Goal: Task Accomplishment & Management: Use online tool/utility

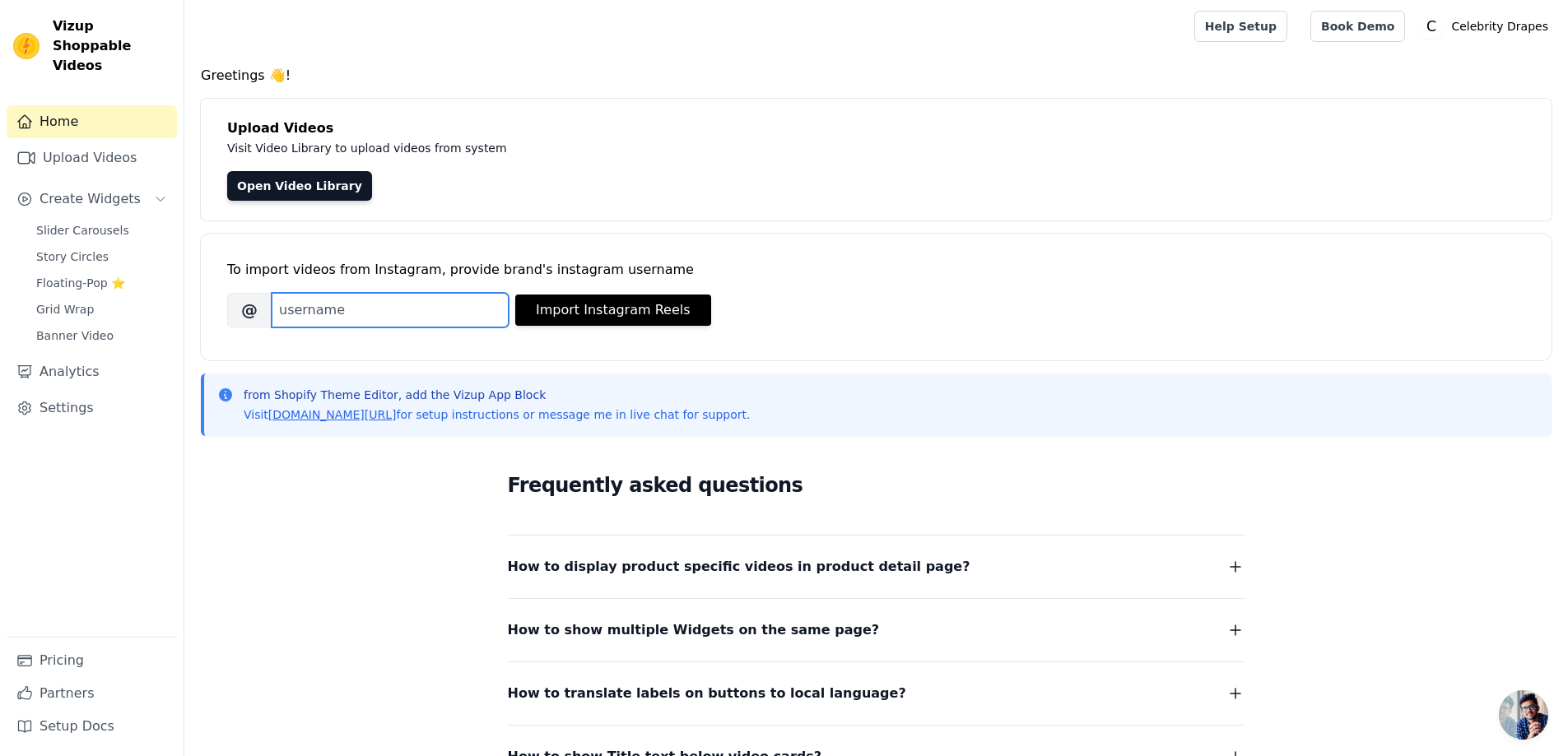
click at [401, 311] on input "Brand's Instagram Username" at bounding box center [390, 309] width 237 height 34
type input "Celebrity Drapes"
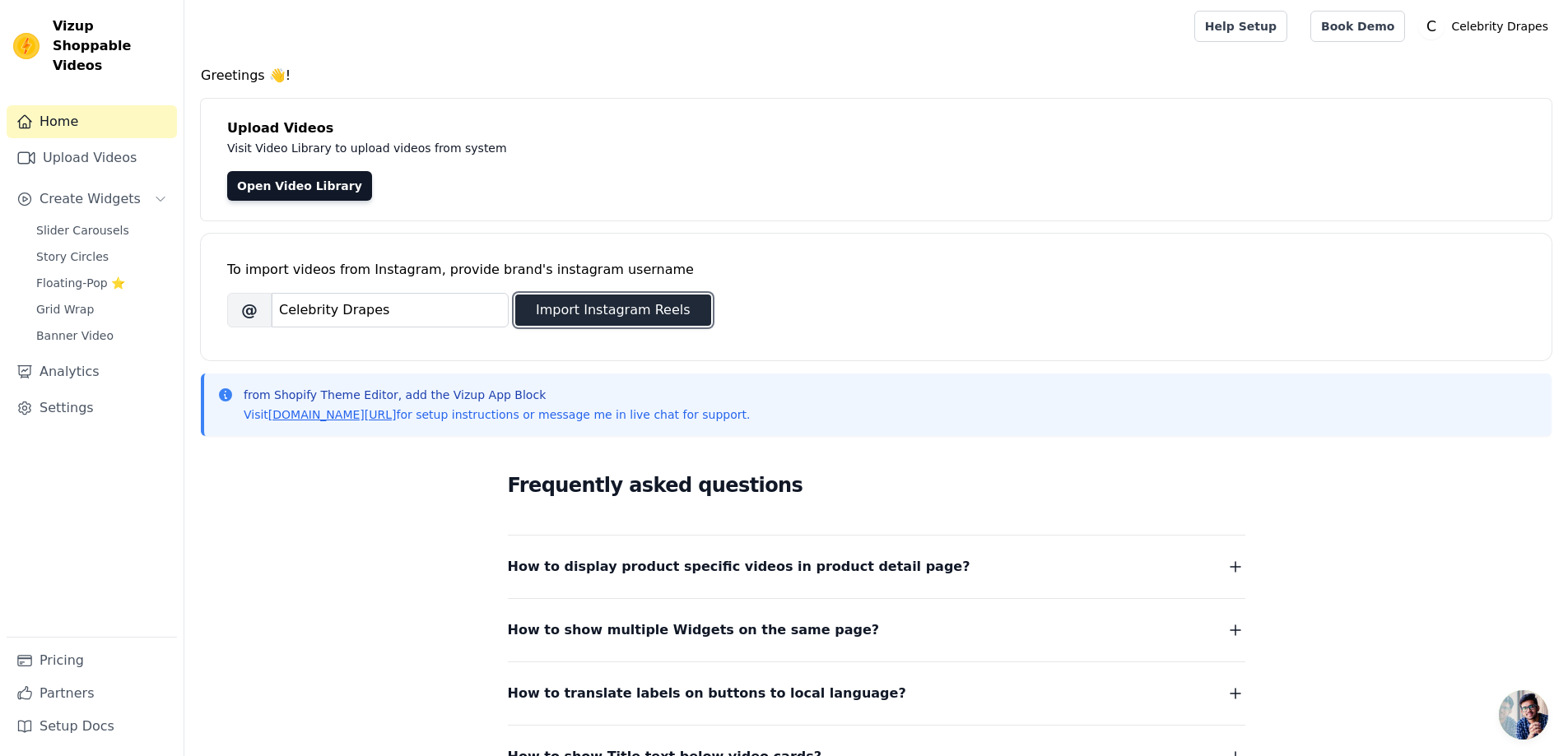
click at [594, 311] on button "Import Instagram Reels" at bounding box center [613, 310] width 196 height 32
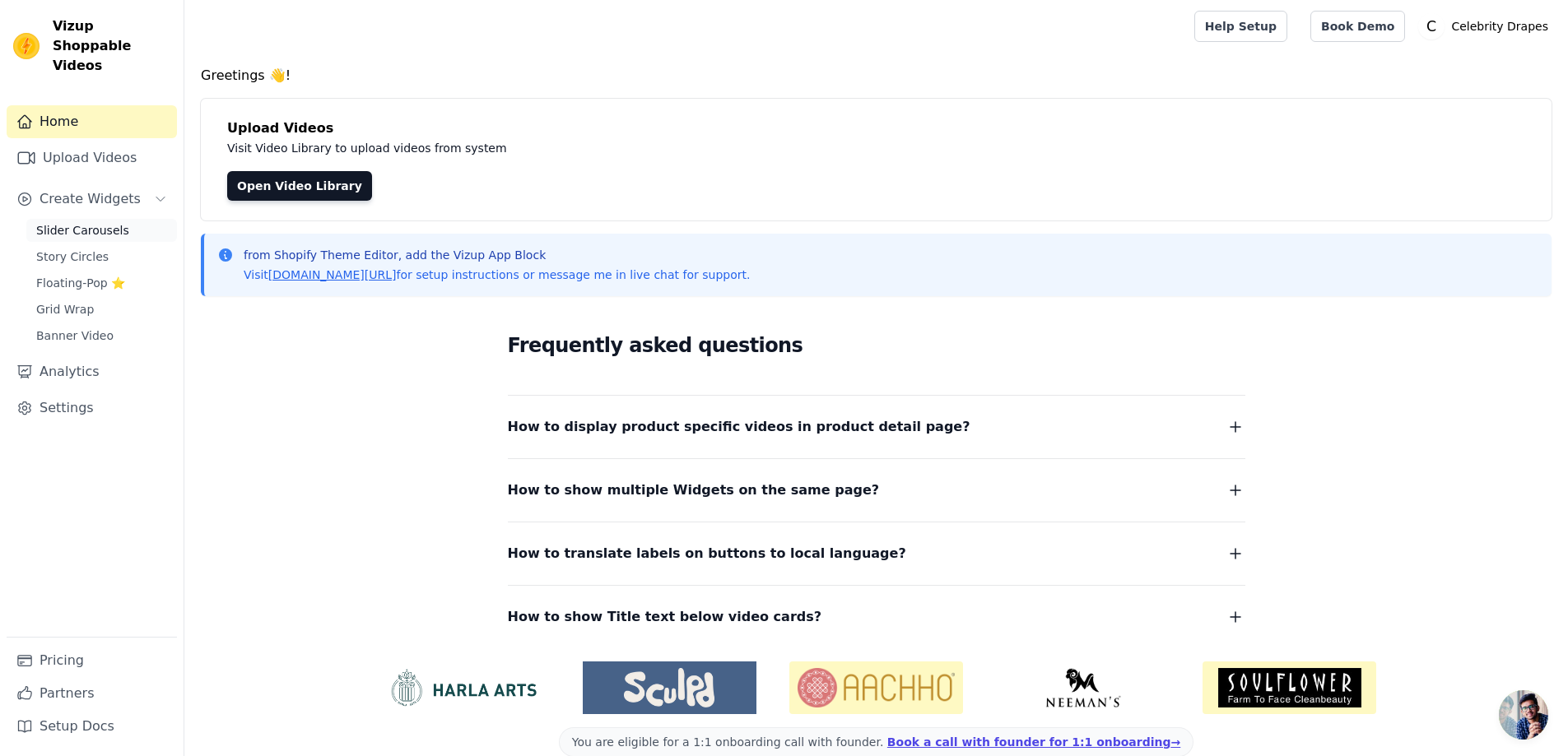
click at [71, 222] on span "Slider Carousels" at bounding box center [83, 230] width 93 height 17
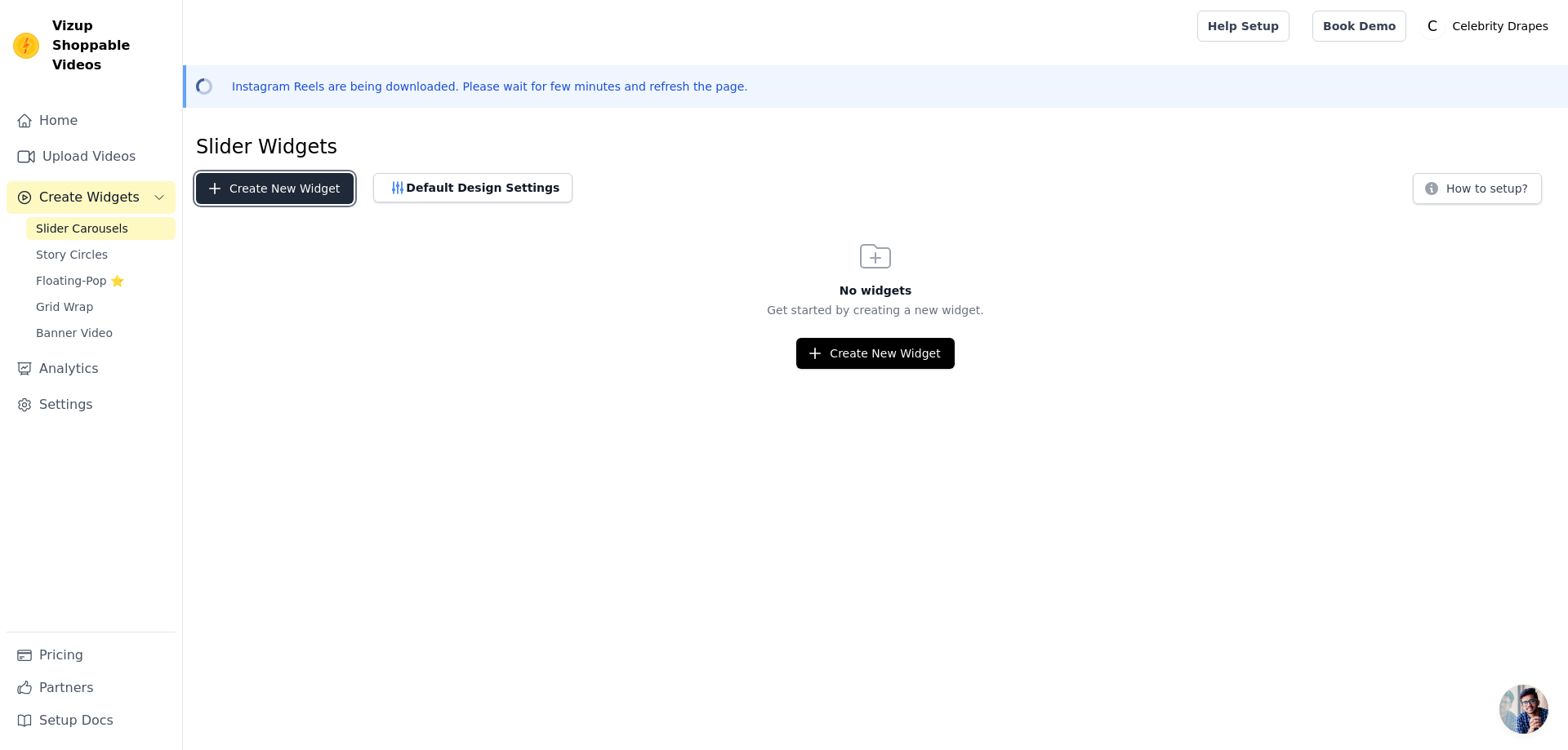
click at [280, 186] on button "Create New Widget" at bounding box center [274, 189] width 157 height 31
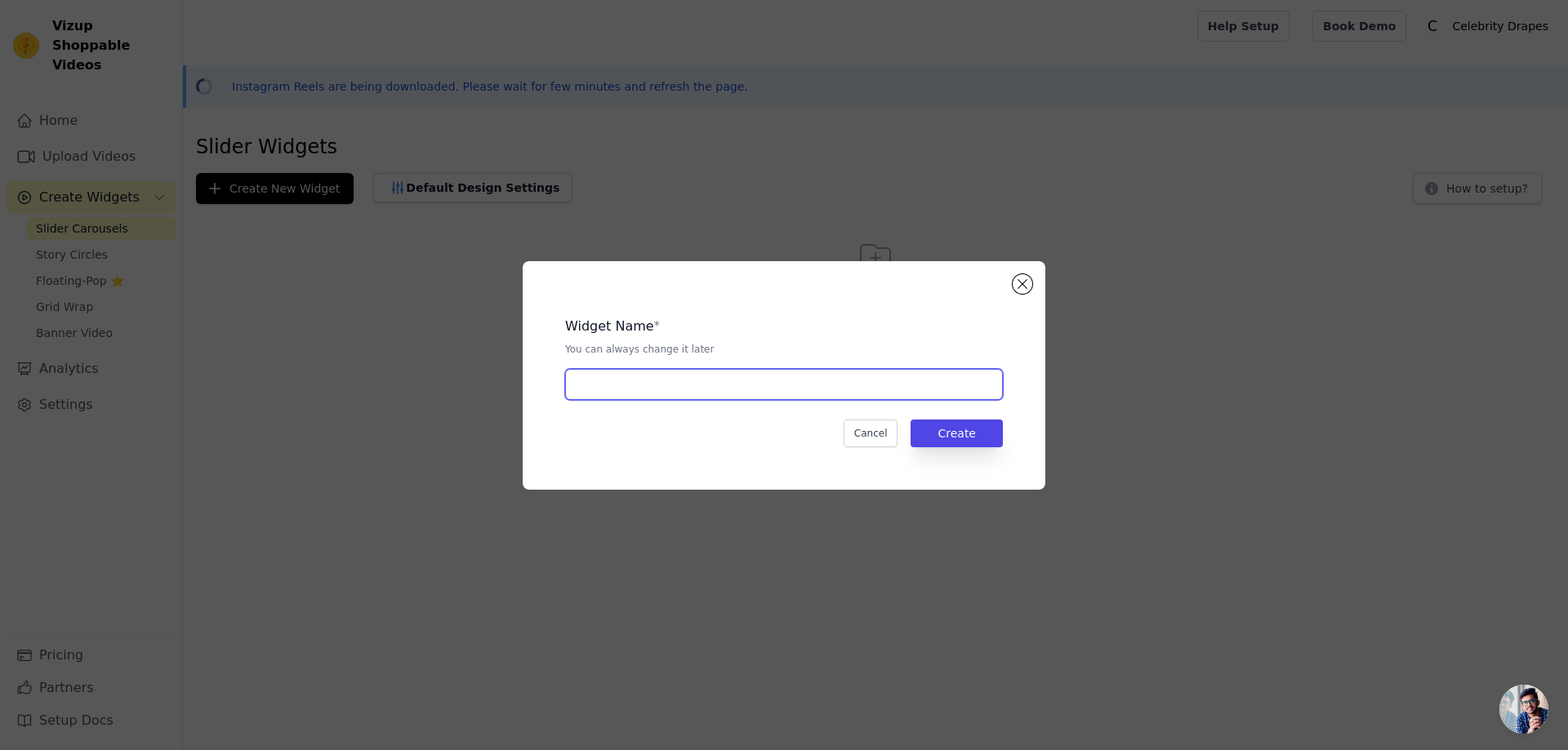
click at [640, 382] on input "text" at bounding box center [784, 384] width 438 height 31
type input "Celebrity Reals"
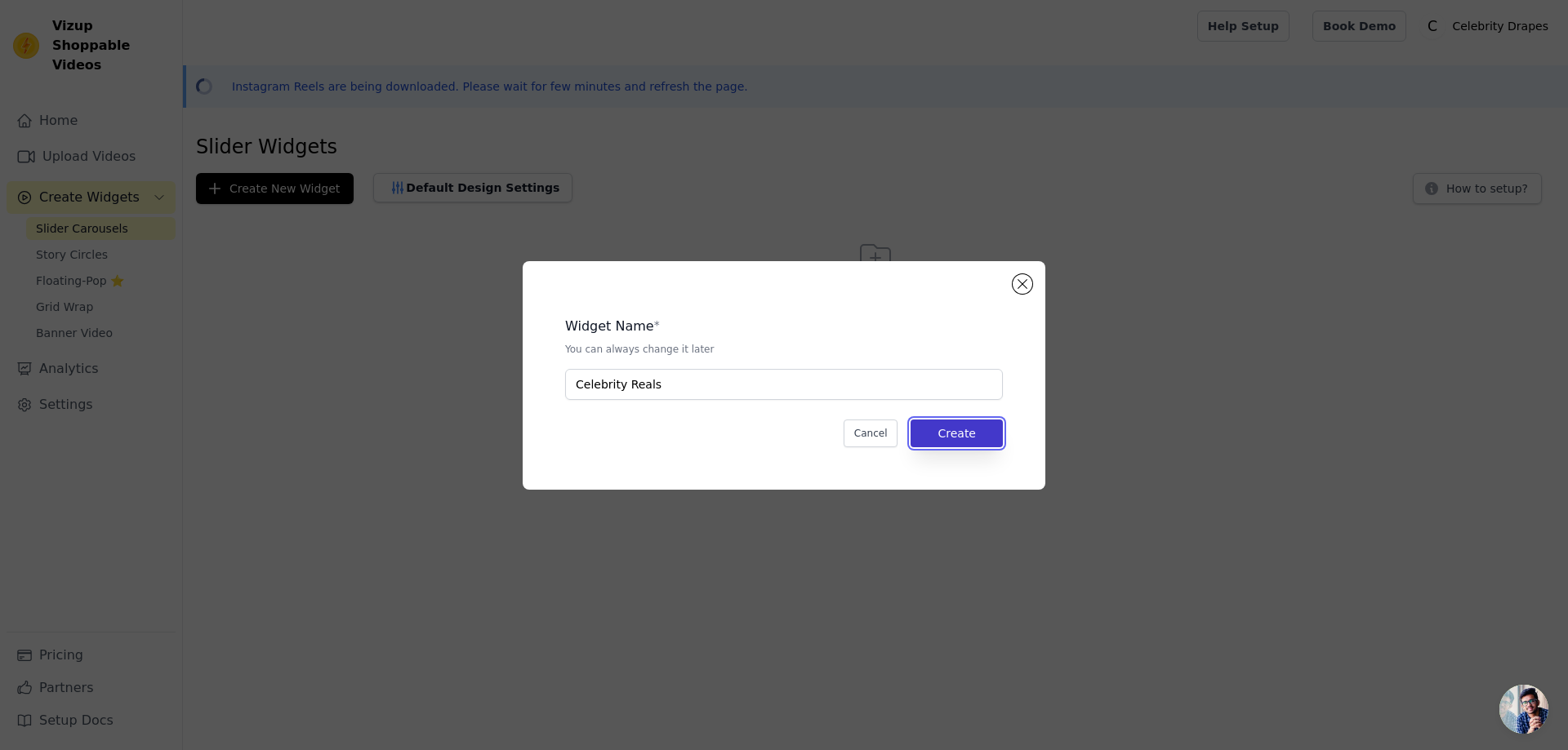
click at [979, 433] on button "Create" at bounding box center [957, 433] width 92 height 27
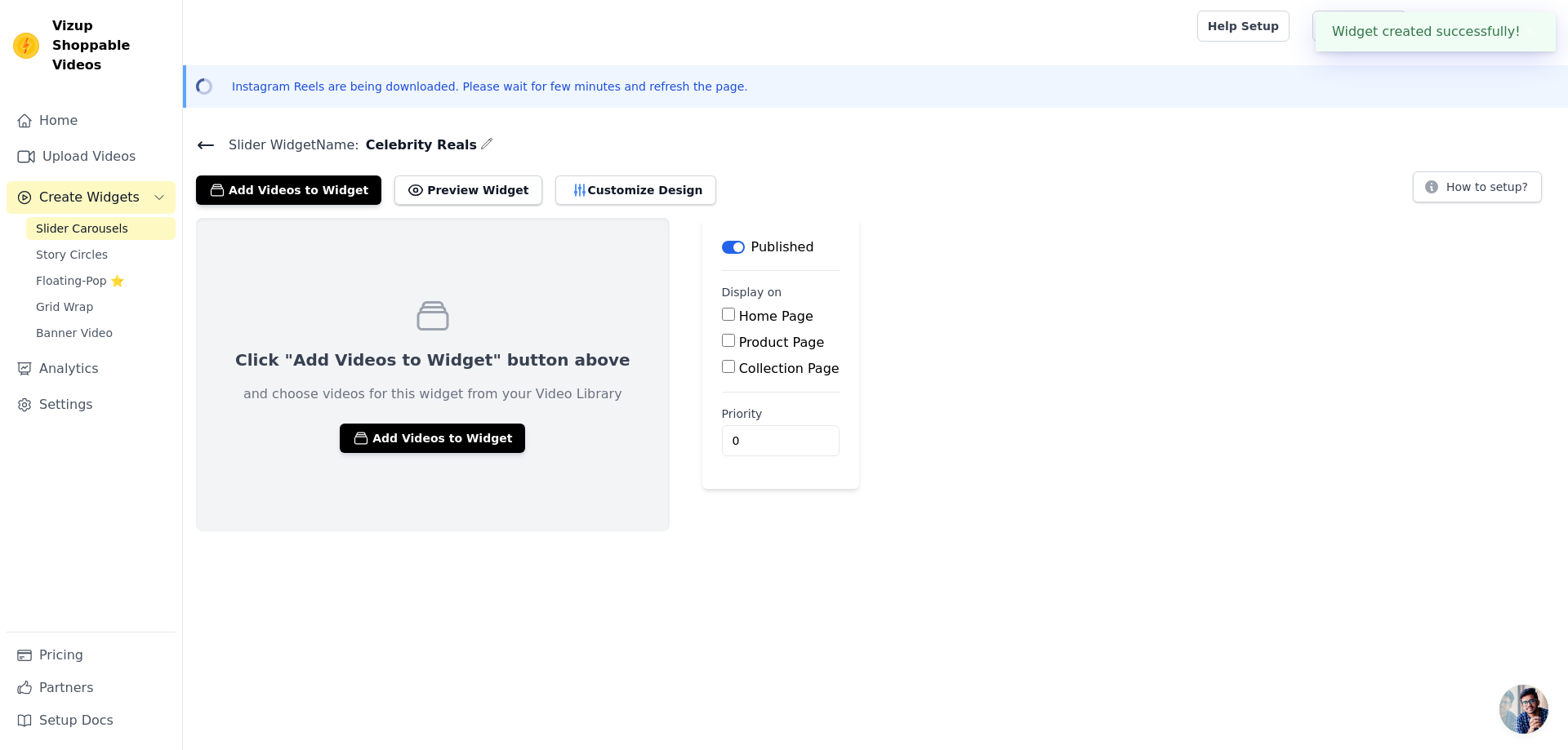
click at [739, 317] on label "Home Page" at bounding box center [777, 317] width 74 height 16
click at [722, 317] on input "Home Page" at bounding box center [728, 314] width 13 height 13
checkbox input "true"
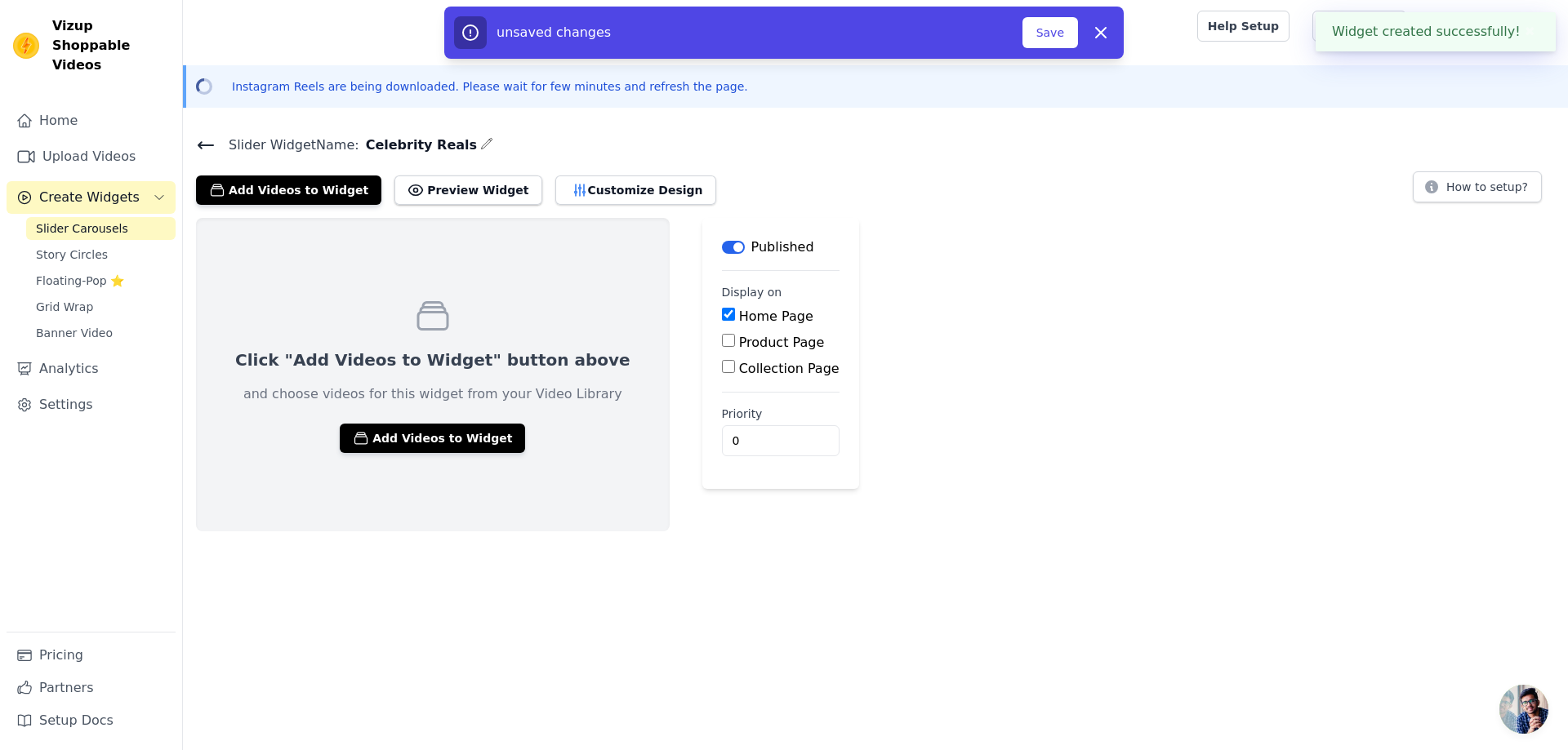
click at [722, 245] on button "Label" at bounding box center [733, 246] width 22 height 13
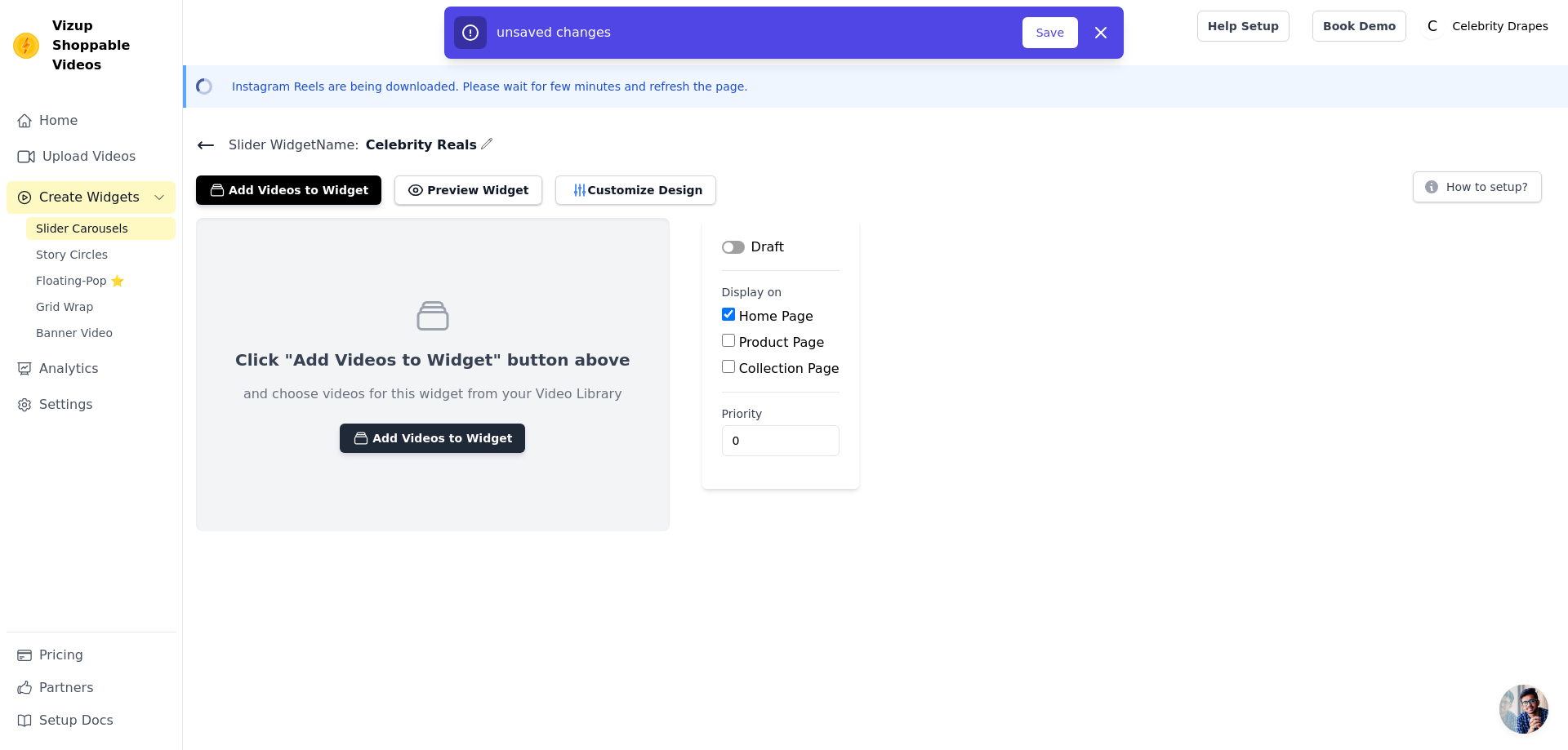
click at [416, 440] on button "Add Videos to Widget" at bounding box center [432, 438] width 186 height 29
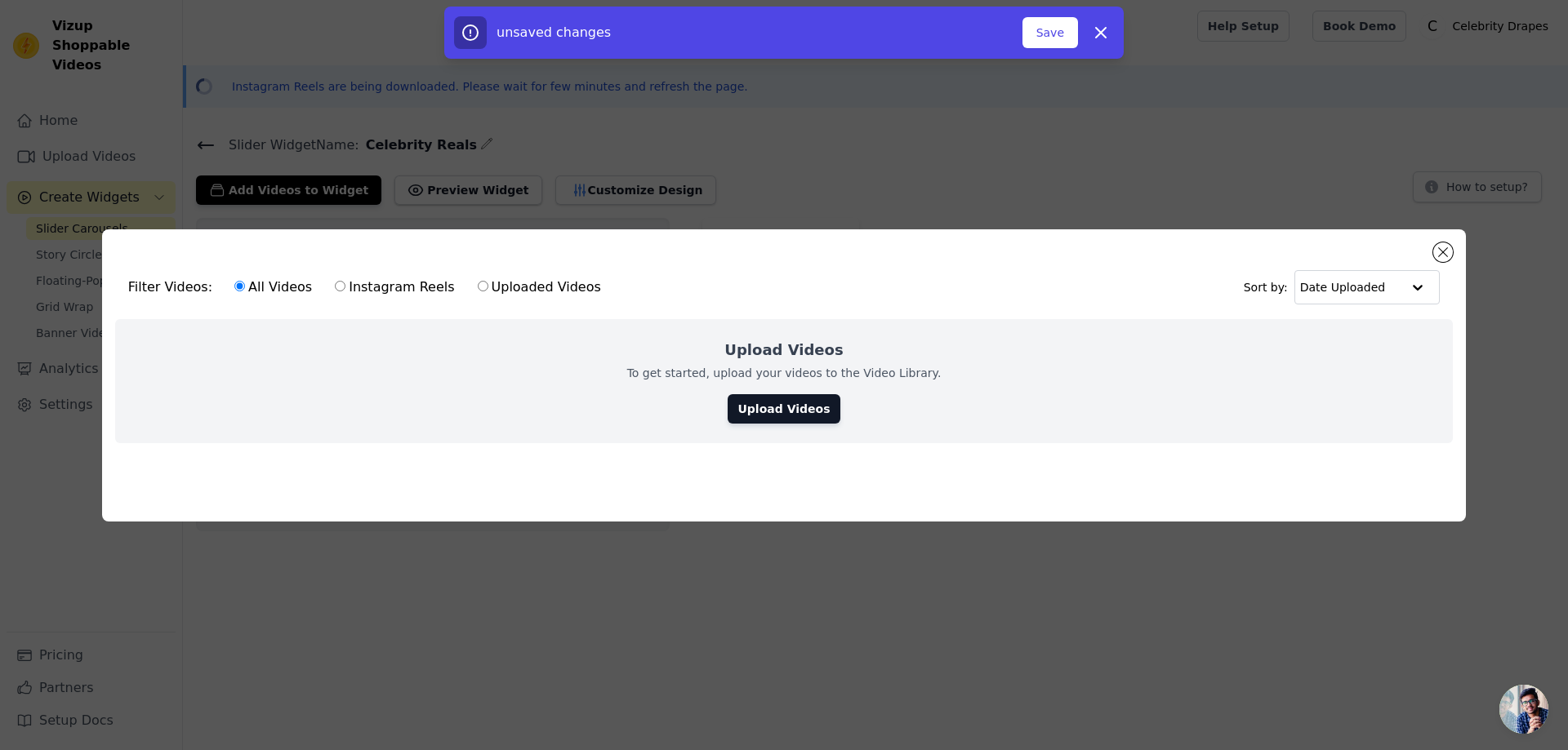
click at [379, 285] on label "Instagram Reels" at bounding box center [395, 287] width 121 height 22
click at [345, 285] on input "Instagram Reels" at bounding box center [339, 286] width 11 height 11
radio input "true"
click at [803, 405] on link "Upload Videos" at bounding box center [784, 409] width 112 height 29
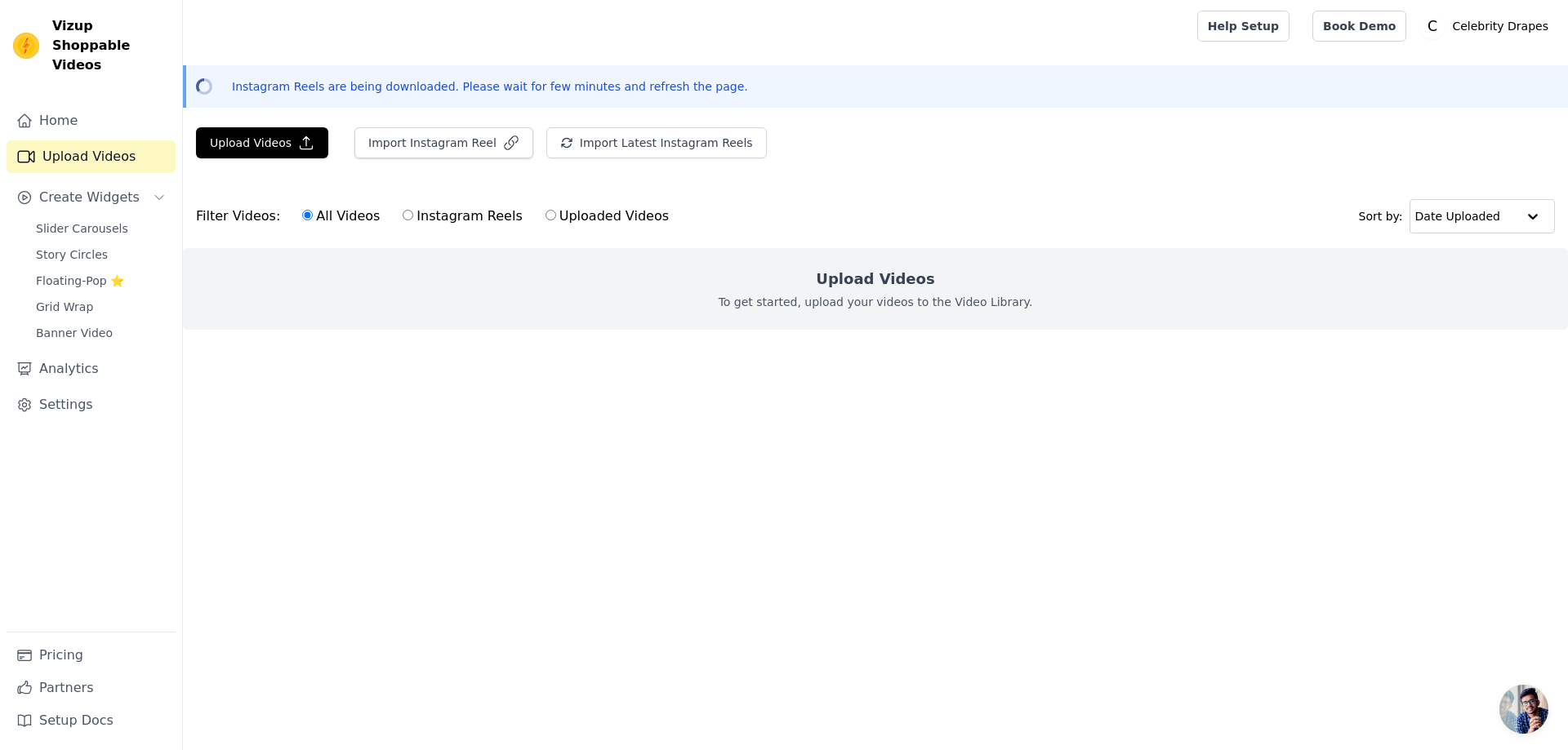
click at [443, 215] on label "Instagram Reels" at bounding box center [463, 216] width 121 height 22
click at [414, 215] on input "Instagram Reels" at bounding box center [408, 215] width 11 height 11
radio input "true"
click at [434, 143] on button "Import Instagram Reel" at bounding box center [443, 143] width 179 height 31
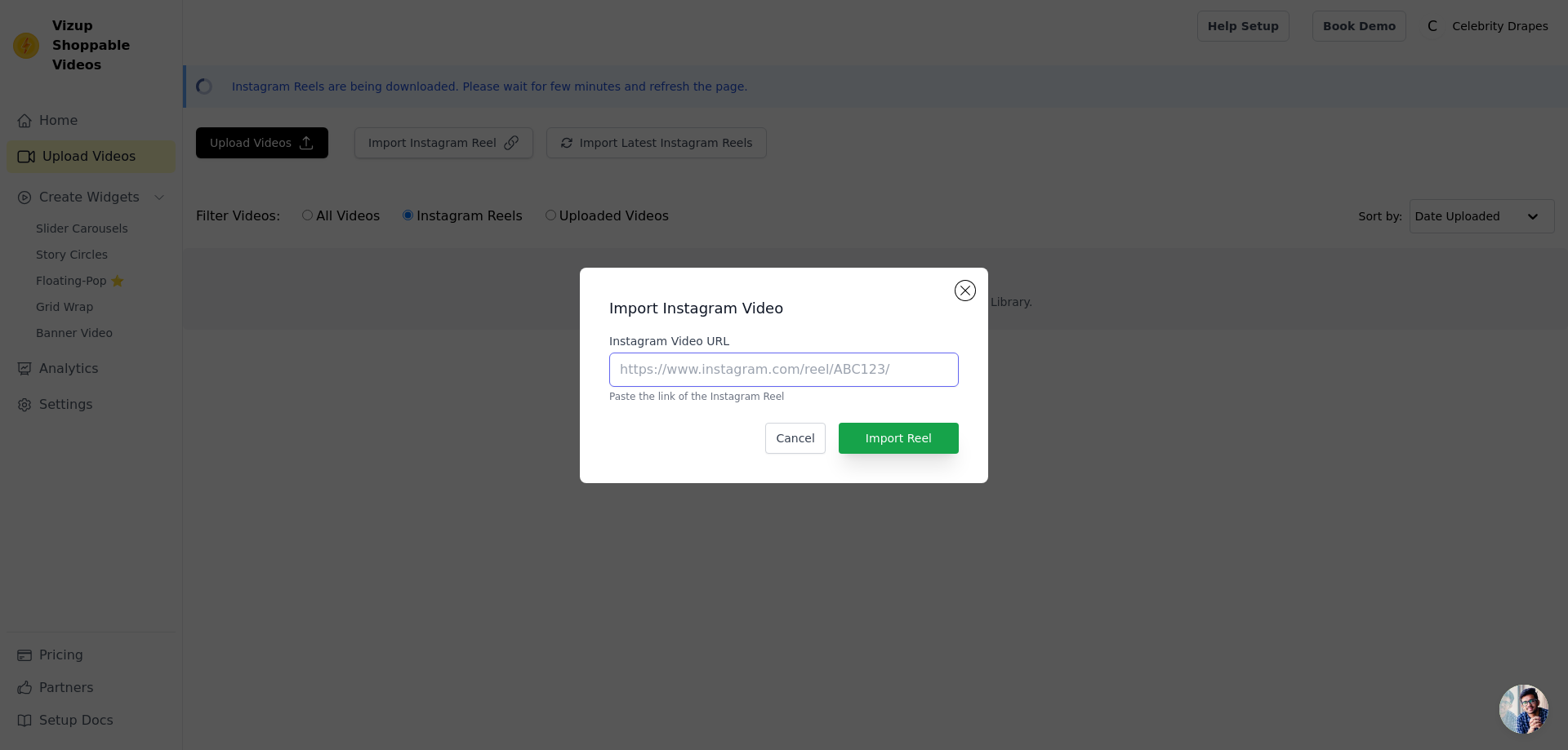
click at [699, 363] on input "Instagram Video URL" at bounding box center [784, 370] width 349 height 34
click at [654, 372] on input "Instagram Video URL" at bounding box center [784, 370] width 349 height 34
paste input "https://www.instagram.com/celebritydrapes?igsh=MXd2bWYwOGp6bHB4ZQ=="
click at [923, 438] on button "Import Reel" at bounding box center [899, 439] width 120 height 31
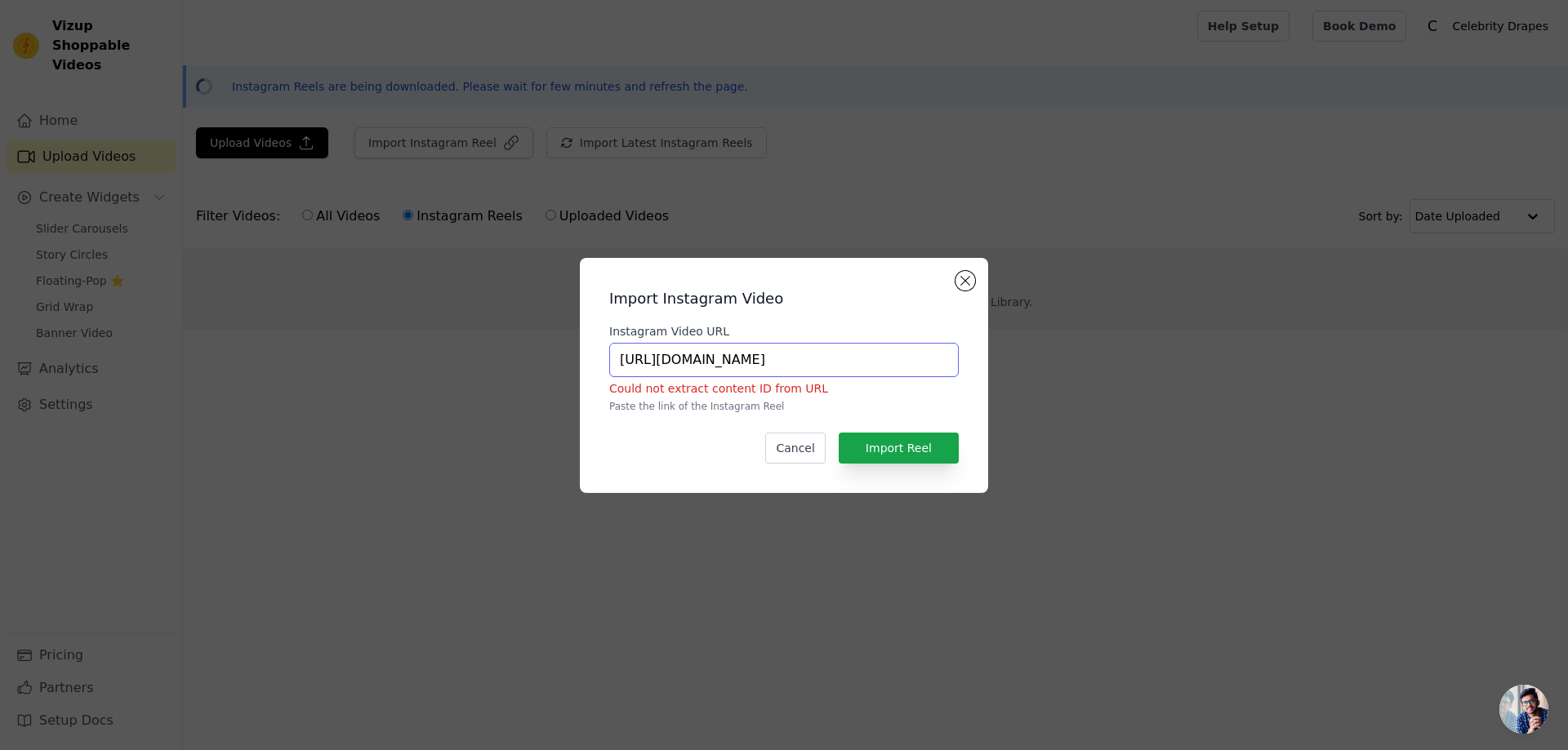
click at [874, 362] on input "https://www.instagram.com/celebritydrapes?igsh=MXd2bWYwOGp6bHB4ZQ==" at bounding box center [784, 360] width 349 height 34
click at [874, 401] on p "Paste the link of the Instagram Reel" at bounding box center [784, 406] width 349 height 13
click at [894, 447] on button "Import Reel" at bounding box center [899, 449] width 120 height 31
click at [894, 448] on button "Import Reel" at bounding box center [899, 449] width 120 height 31
click at [885, 361] on input "https://www.instagram.com/celebritydrapes" at bounding box center [784, 360] width 349 height 34
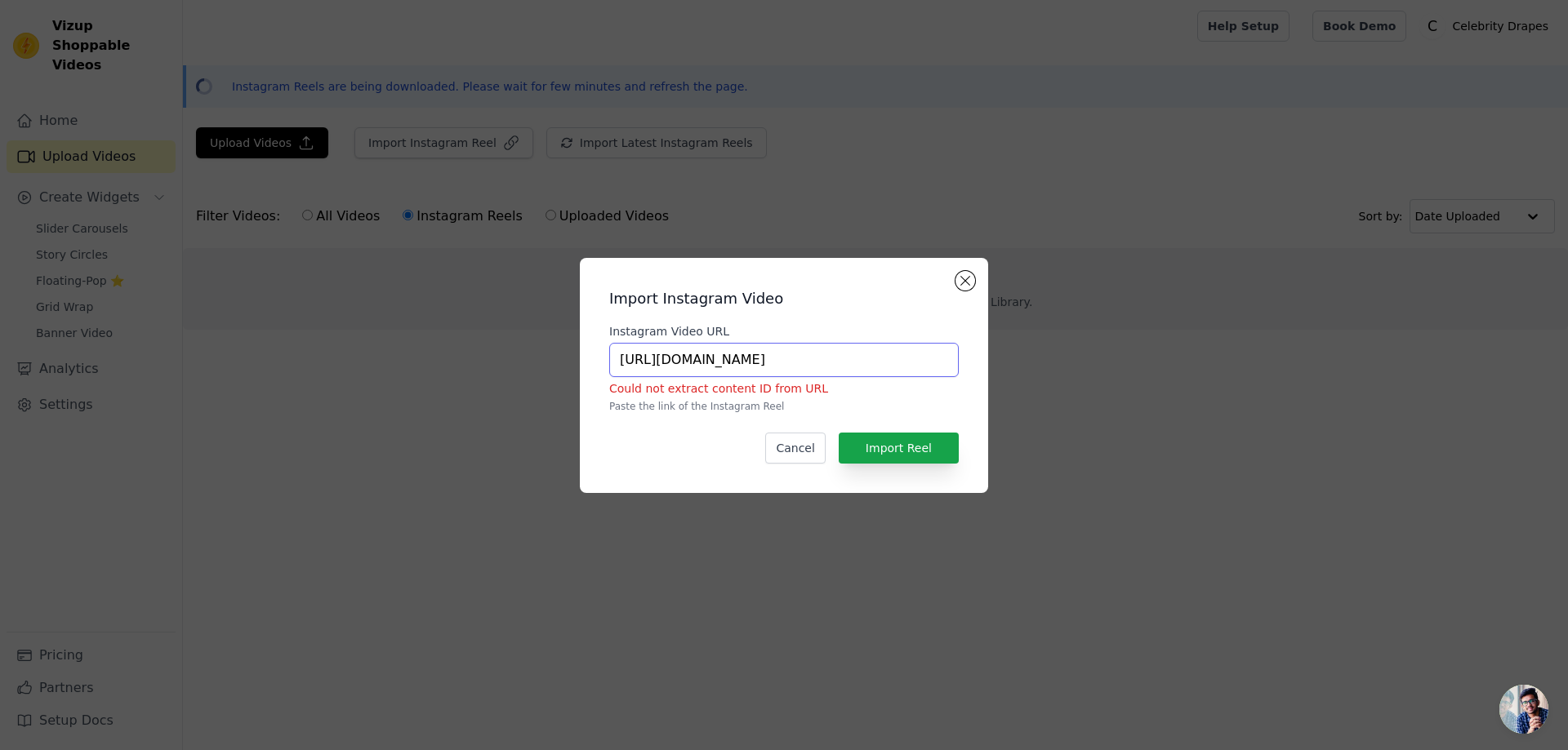
click at [885, 361] on input "https://www.instagram.com/celebritydrapes" at bounding box center [784, 360] width 349 height 34
paste input "?igsh=MXd2bWYwOGp6bHB4ZQ=="
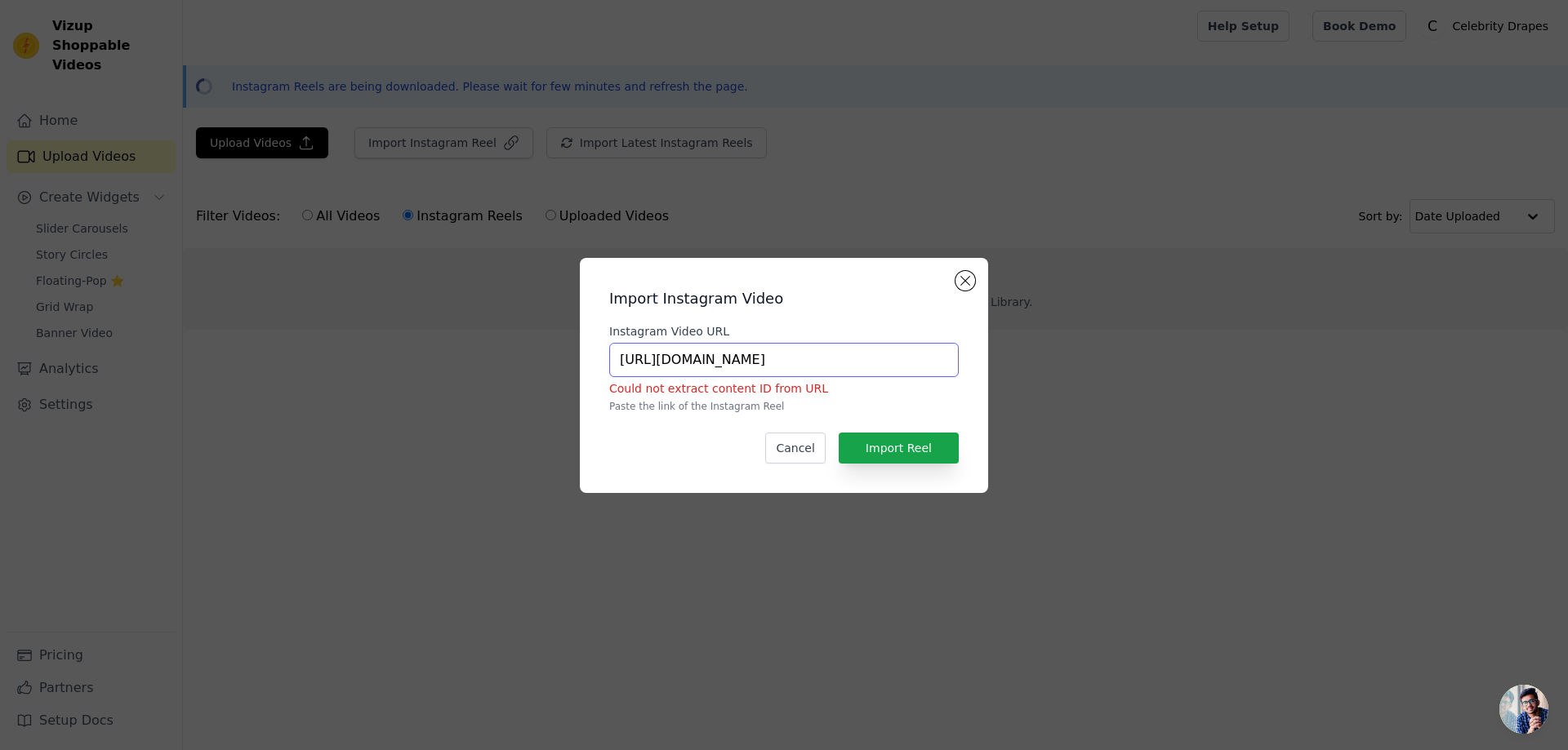
scroll to position [0, 132]
type input "https://www.instagram.com/celebritydrapes?igsh=MXd2bWYwOGp6bHB4ZQ=="
click at [894, 456] on button "Import Reel" at bounding box center [899, 449] width 120 height 31
click at [819, 449] on button "Cancel" at bounding box center [794, 449] width 60 height 31
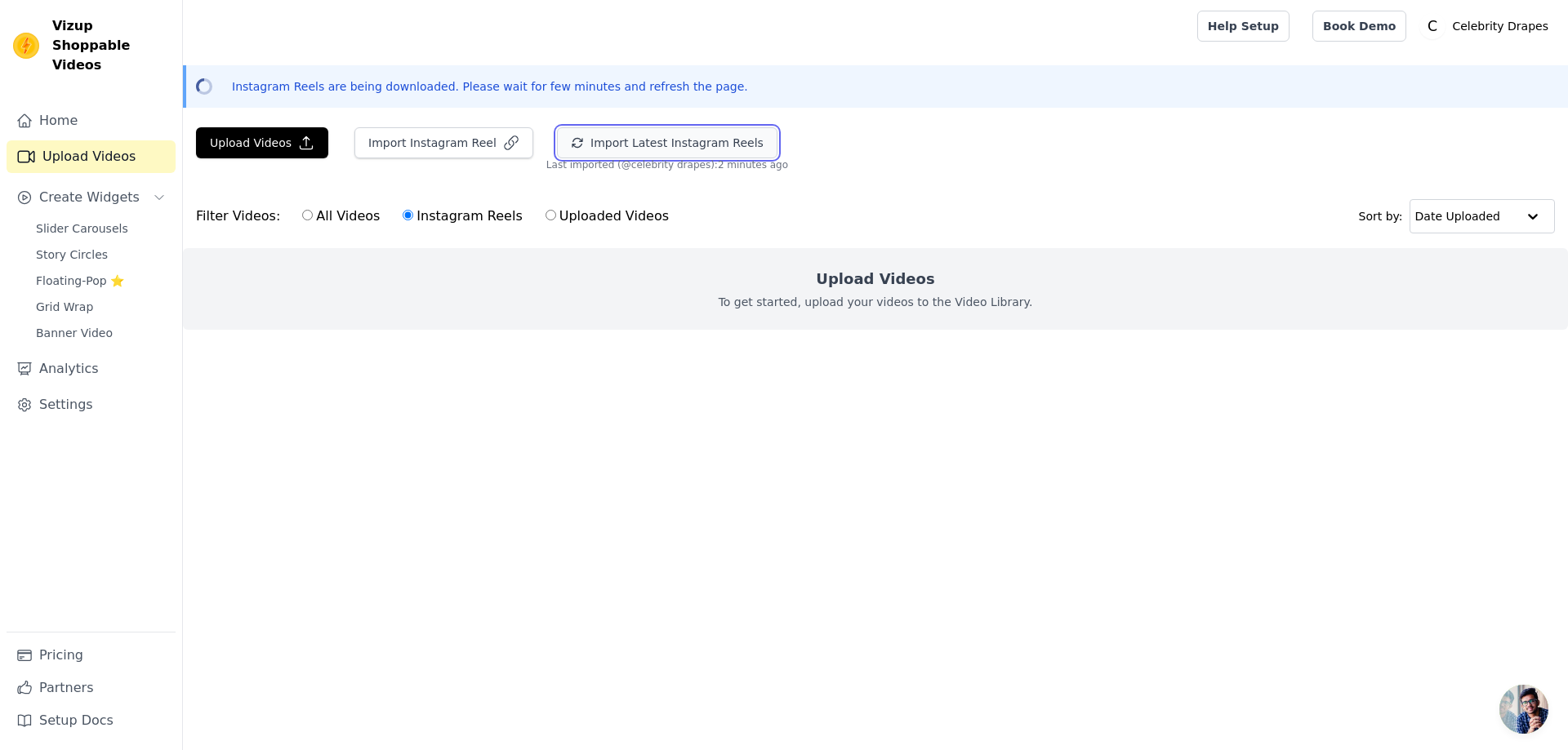
click at [645, 144] on button "Import Latest Instagram Reels" at bounding box center [666, 143] width 220 height 31
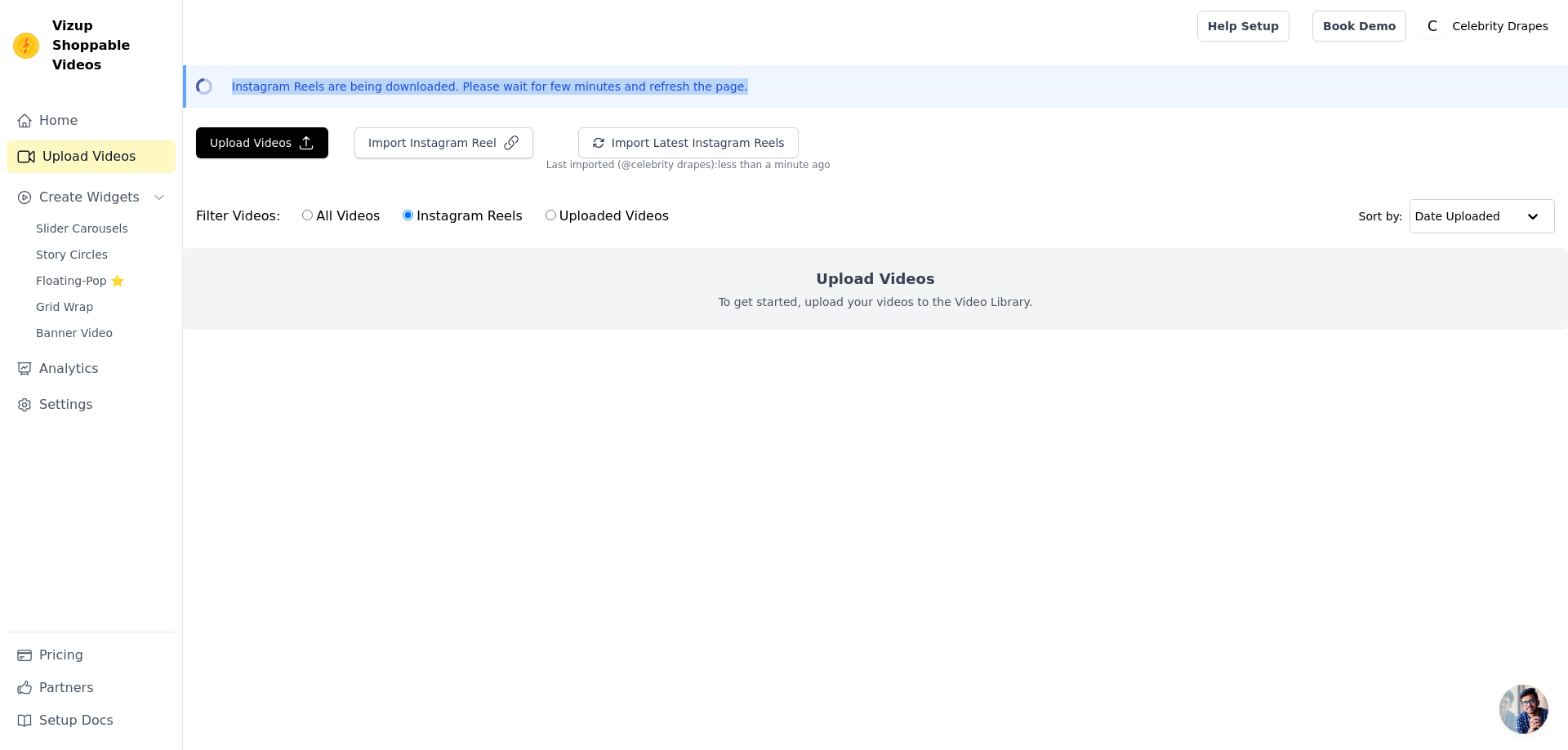
drag, startPoint x: 231, startPoint y: 87, endPoint x: 715, endPoint y: 92, distance: 484.0
click at [715, 92] on div "Instagram Reels are being downloaded. Please wait for few minutes and refresh t…" at bounding box center [877, 86] width 1356 height 17
click at [840, 141] on div "Upload Videos Import Instagram Reel Import Latest Instagram Reels Import Latest…" at bounding box center [875, 149] width 1385 height 44
click at [677, 220] on div "Filter Videos: All Videos Instagram Reels Uploaded Videos Sort by: Date Uploaded" at bounding box center [875, 216] width 1385 height 64
click at [453, 218] on label "Instagram Reels" at bounding box center [463, 216] width 121 height 22
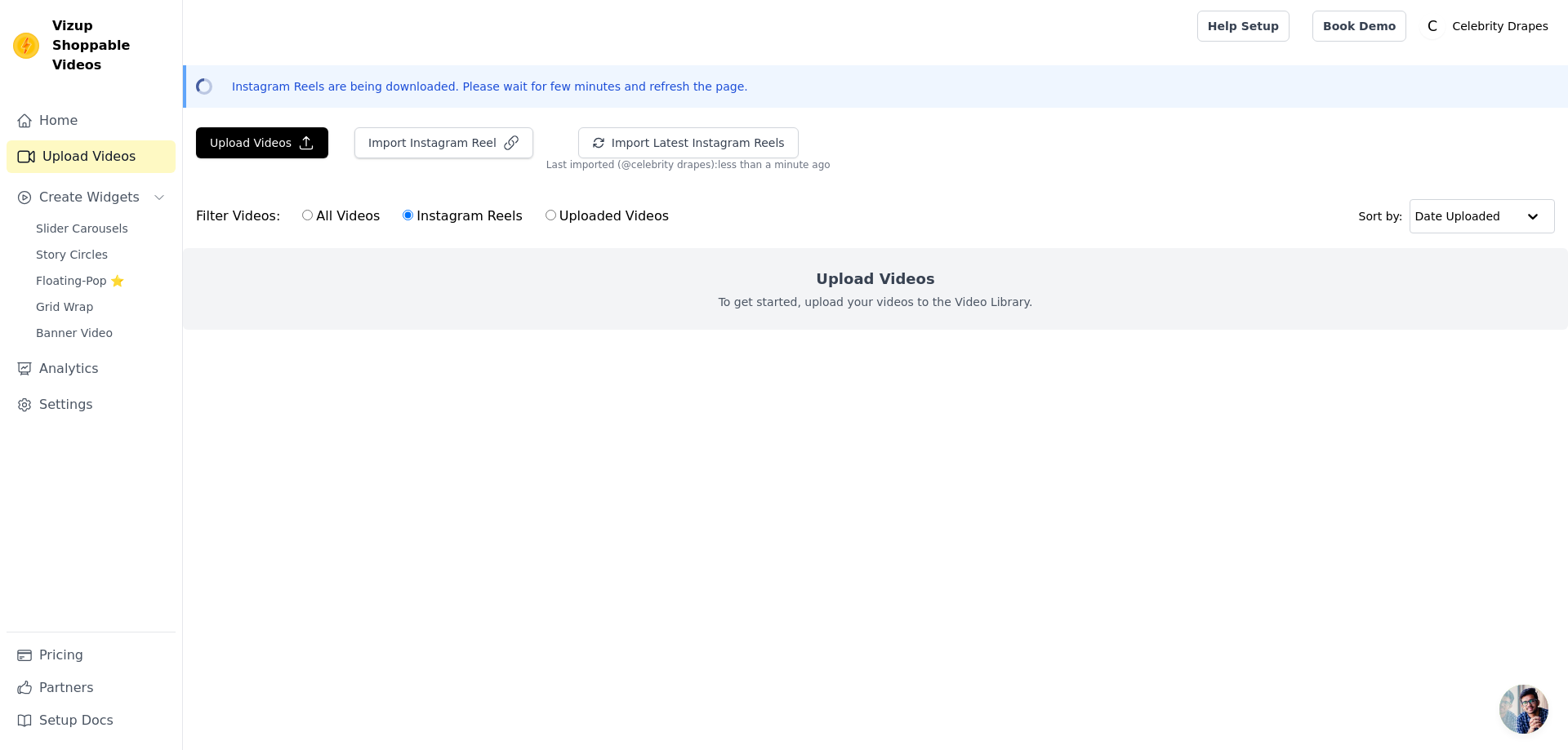
click at [414, 218] on input "Instagram Reels" at bounding box center [408, 215] width 11 height 11
click at [431, 220] on label "Instagram Reels" at bounding box center [463, 216] width 121 height 22
click at [414, 220] on input "Instagram Reels" at bounding box center [408, 215] width 11 height 11
click at [453, 144] on button "Import Instagram Reel" at bounding box center [443, 143] width 179 height 31
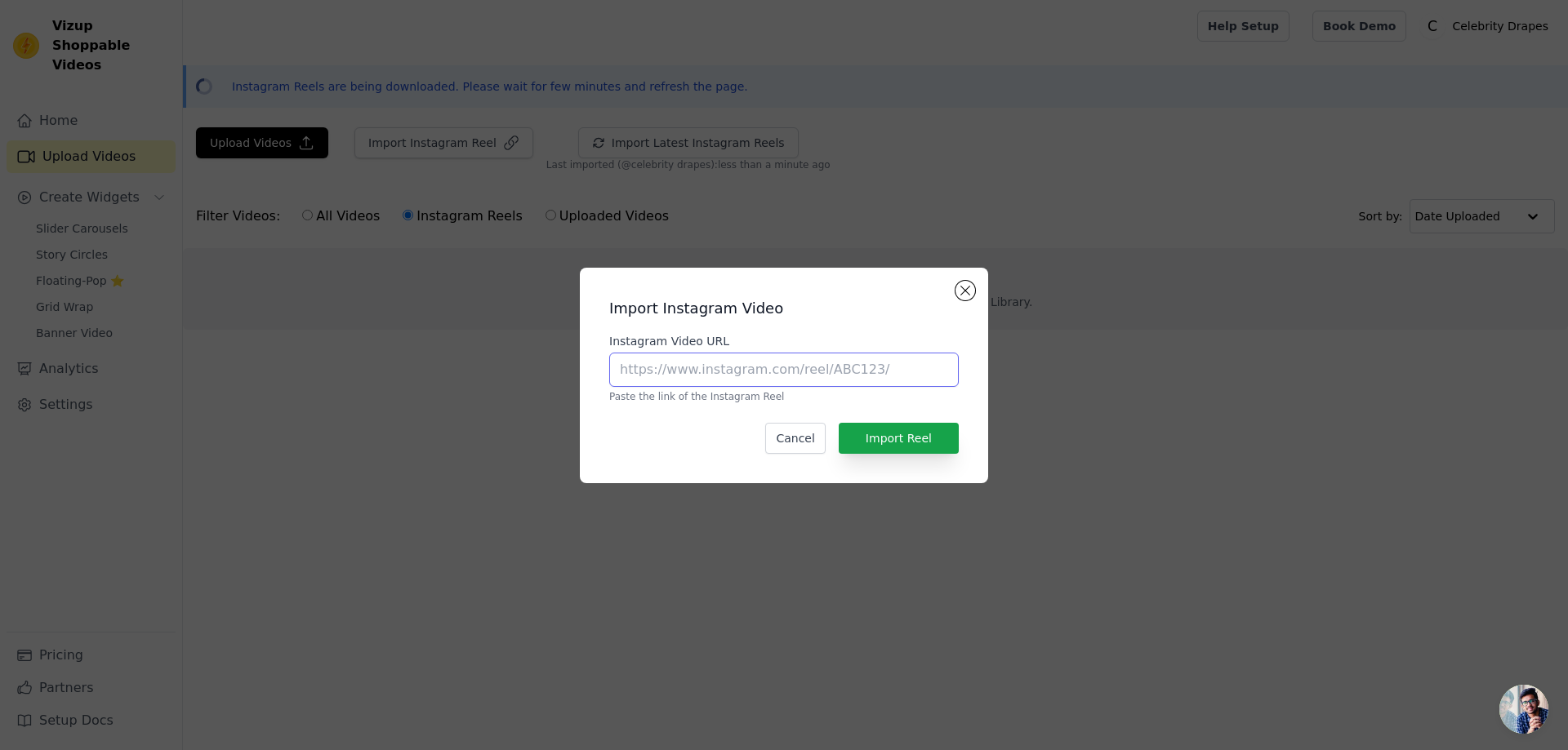
click at [676, 367] on input "Instagram Video URL" at bounding box center [784, 370] width 349 height 34
paste input "https://www.instagram.com/reel/DOeIv-DCLhv/?igsh=aXVhamg4c3QxYzRv"
type input "https://www.instagram.com/reel/DOeIv-DCLhv/?igsh=aXVhamg4c3QxYzRv"
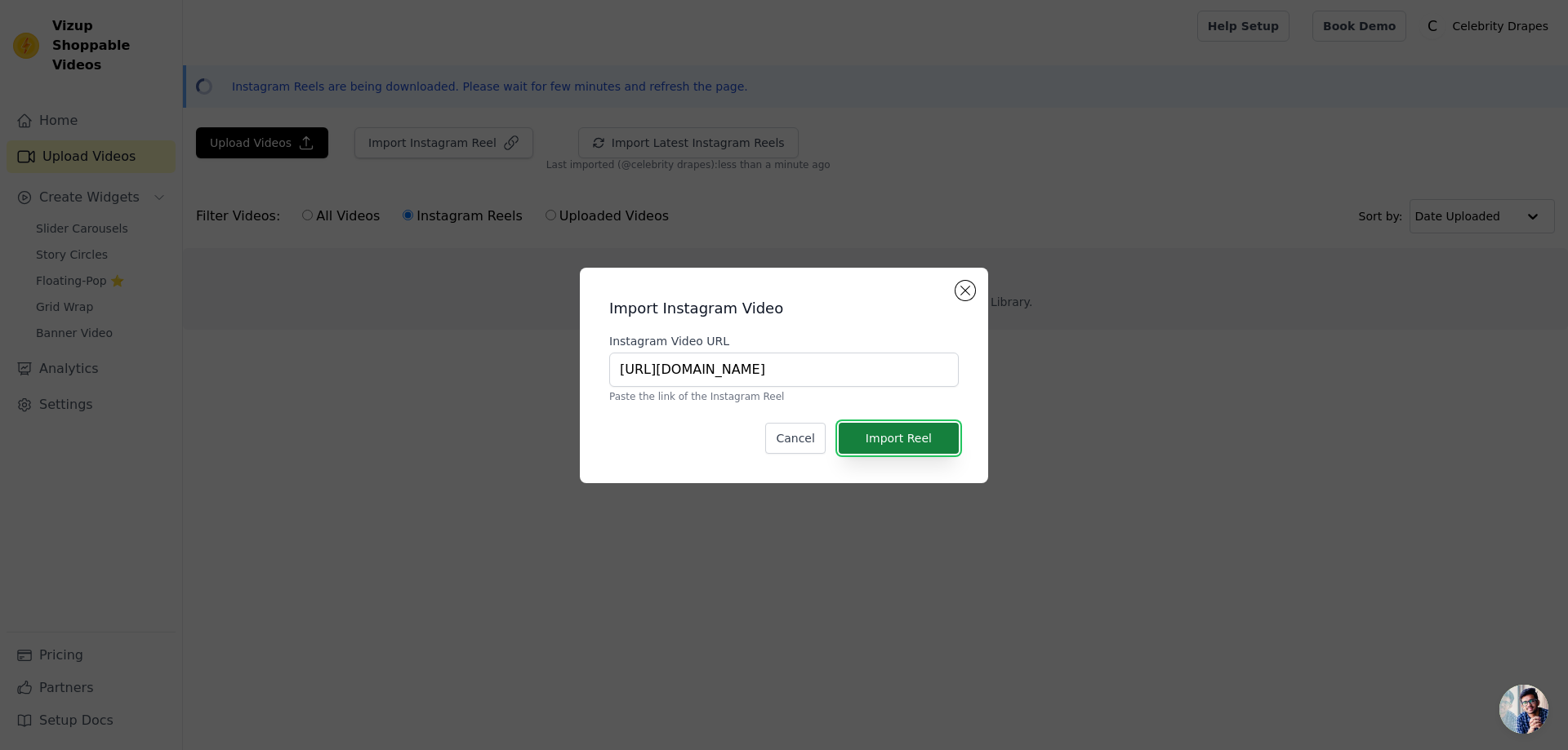
click at [919, 439] on button "Import Reel" at bounding box center [899, 439] width 120 height 31
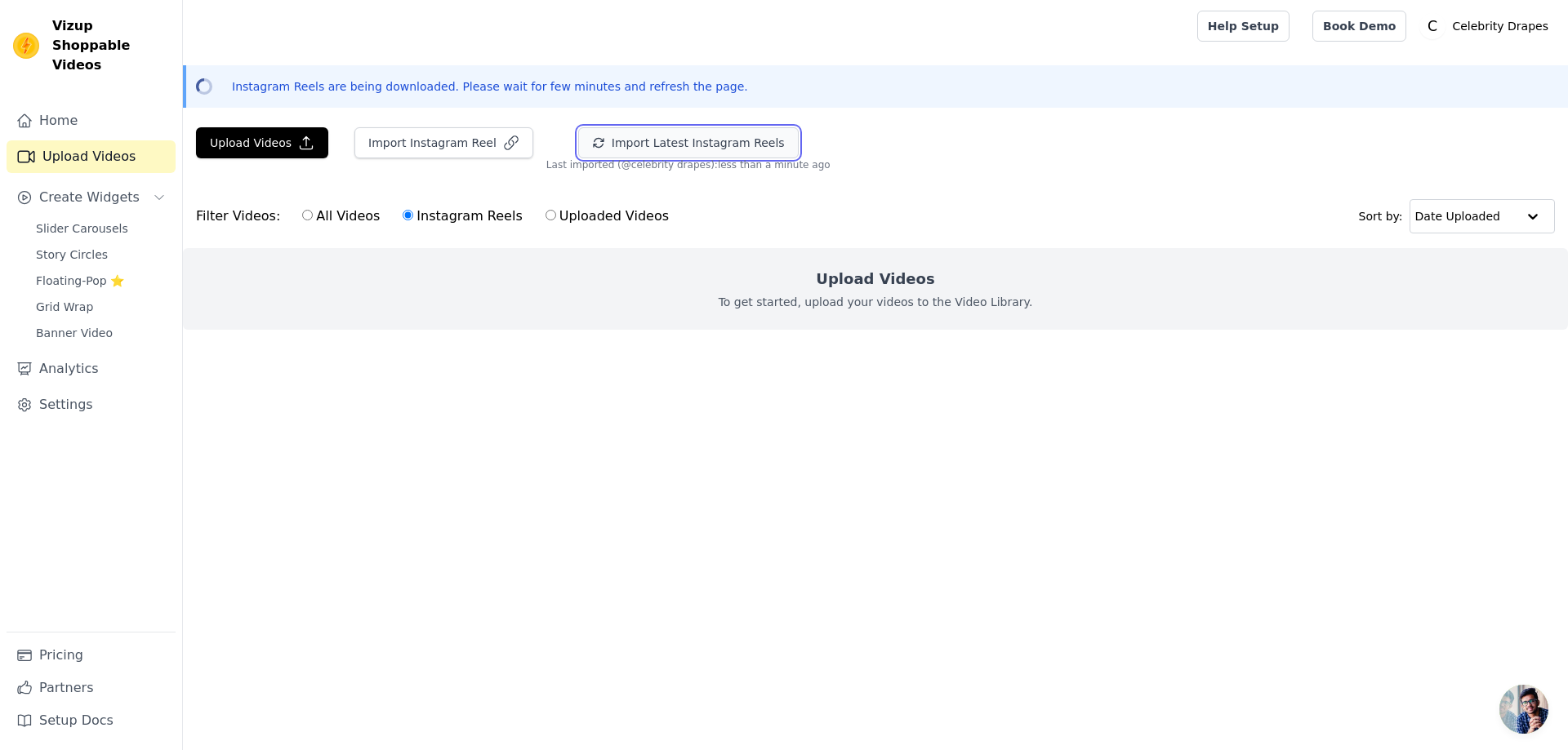
click at [646, 145] on button "Import Latest Instagram Reels" at bounding box center [688, 143] width 220 height 31
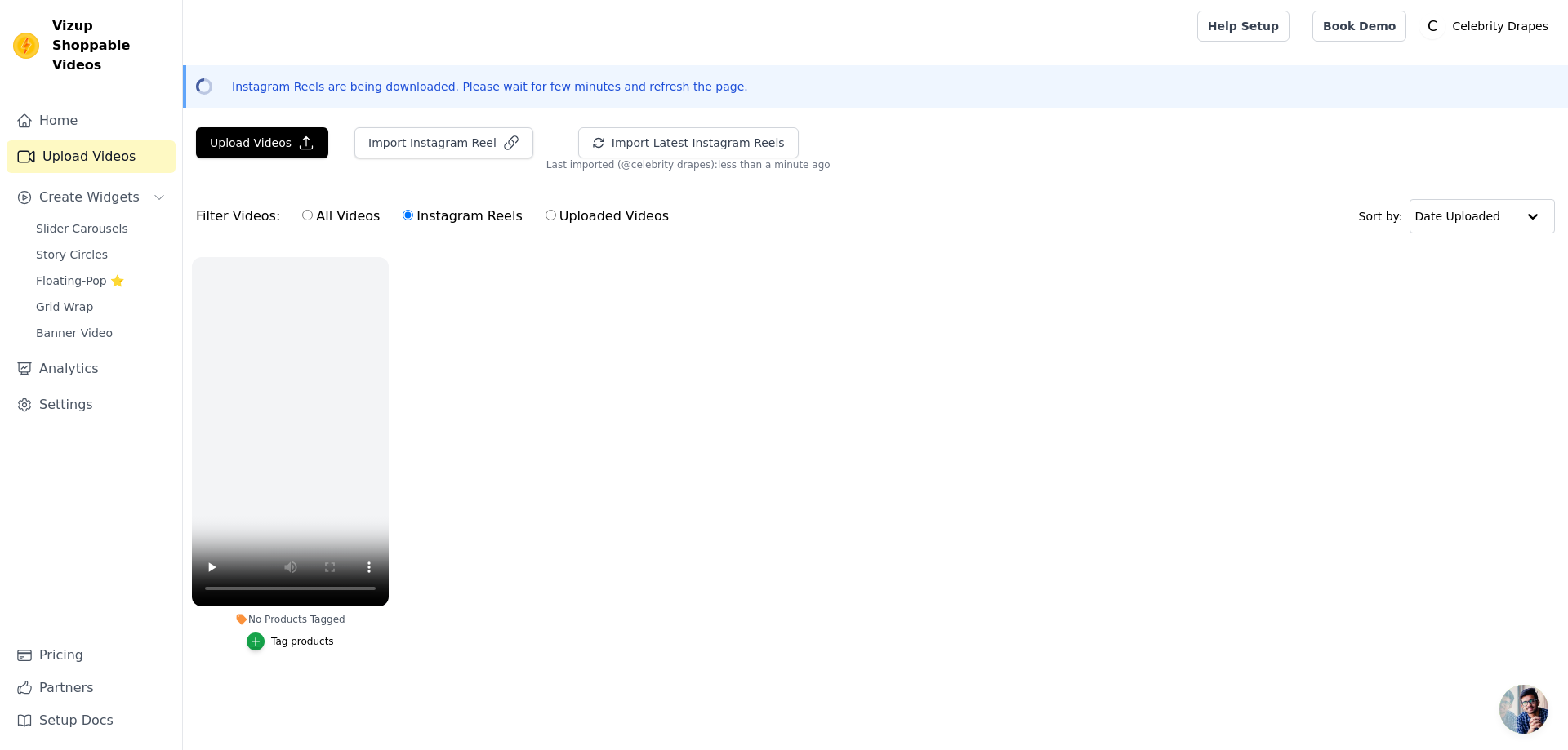
click at [464, 469] on ul "No Products Tagged Tag products" at bounding box center [875, 470] width 1385 height 444
click at [493, 346] on ul "No Products Tagged Tag products" at bounding box center [875, 470] width 1385 height 444
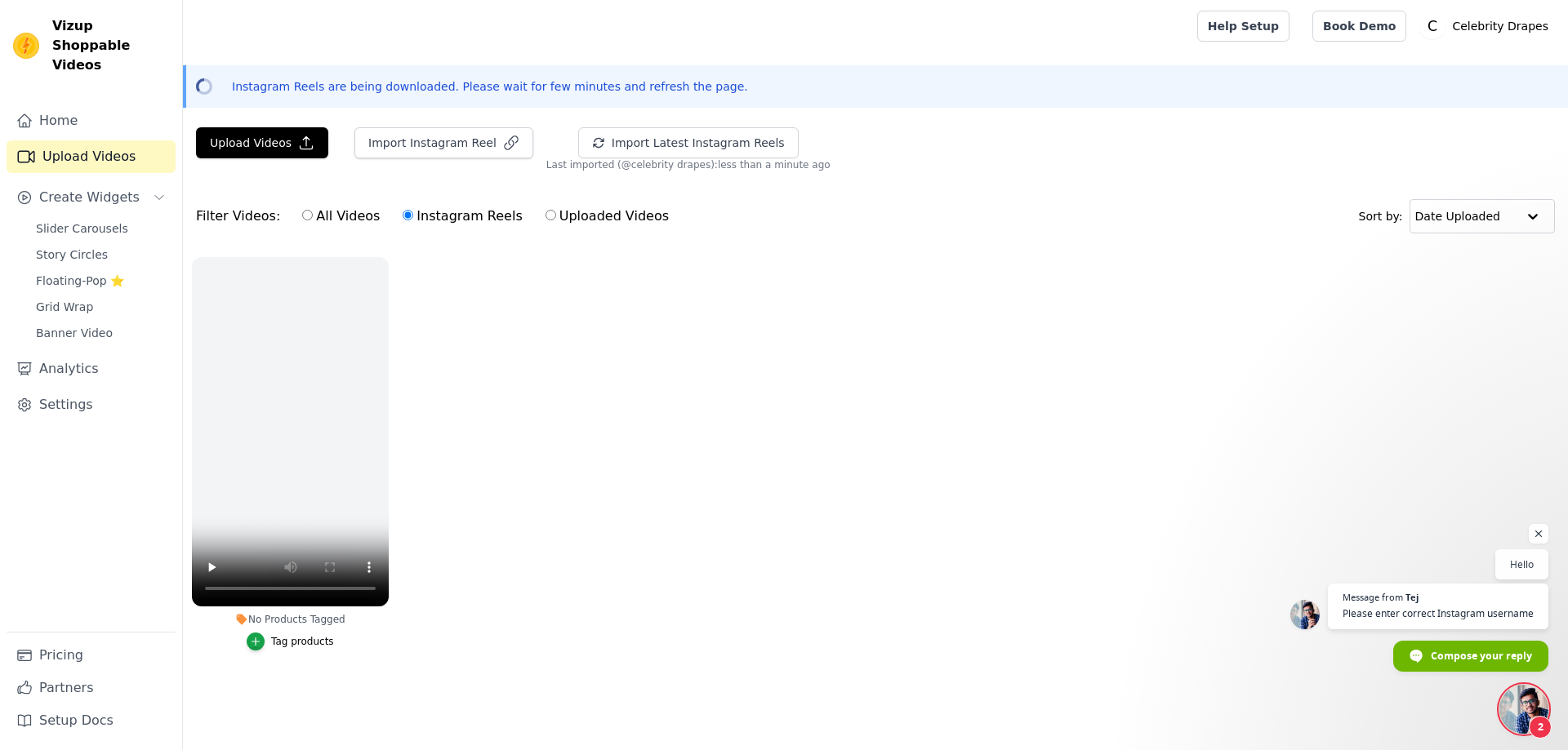
click at [1521, 710] on span "Open chat" at bounding box center [1524, 710] width 49 height 49
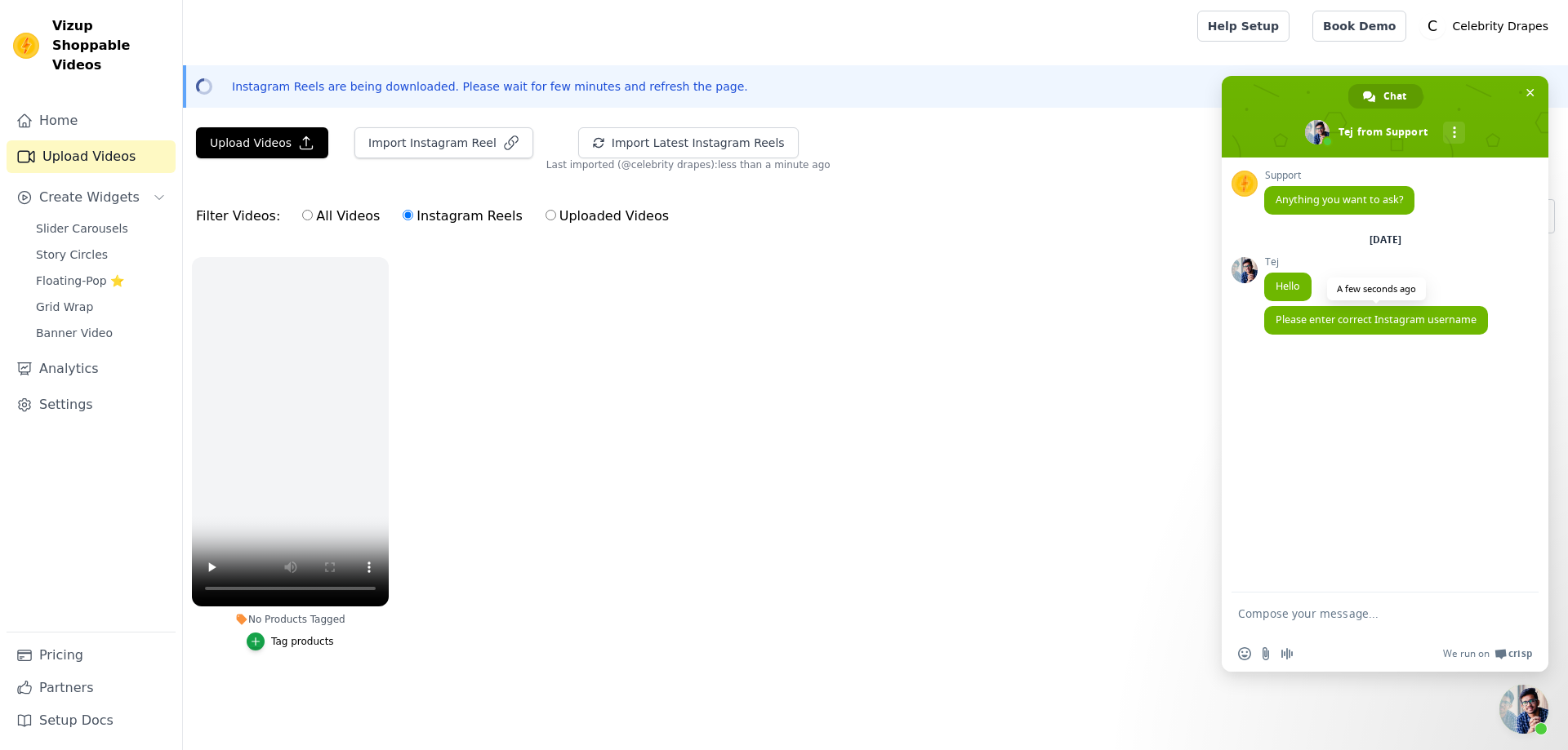
click at [1394, 334] on span "Please enter correct Instagram username" at bounding box center [1376, 320] width 224 height 28
click at [1389, 326] on span "Please enter correct Instagram username" at bounding box center [1375, 320] width 201 height 14
click at [1086, 373] on ul "No Products Tagged Tag products" at bounding box center [875, 470] width 1385 height 444
click at [536, 349] on ul "No Products Tagged Tag products" at bounding box center [875, 470] width 1385 height 444
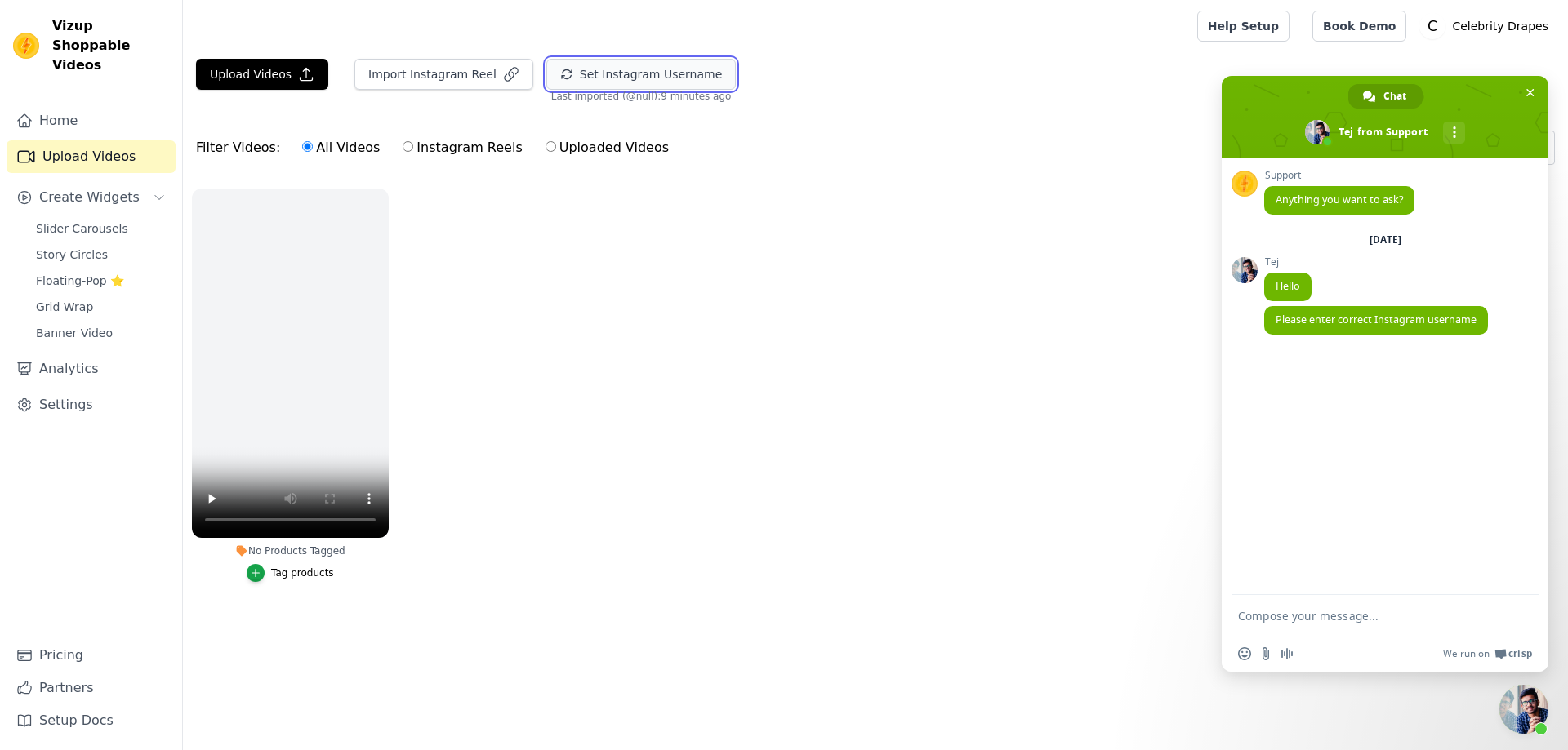
click at [627, 84] on button "Set Instagram Username" at bounding box center [642, 74] width 190 height 31
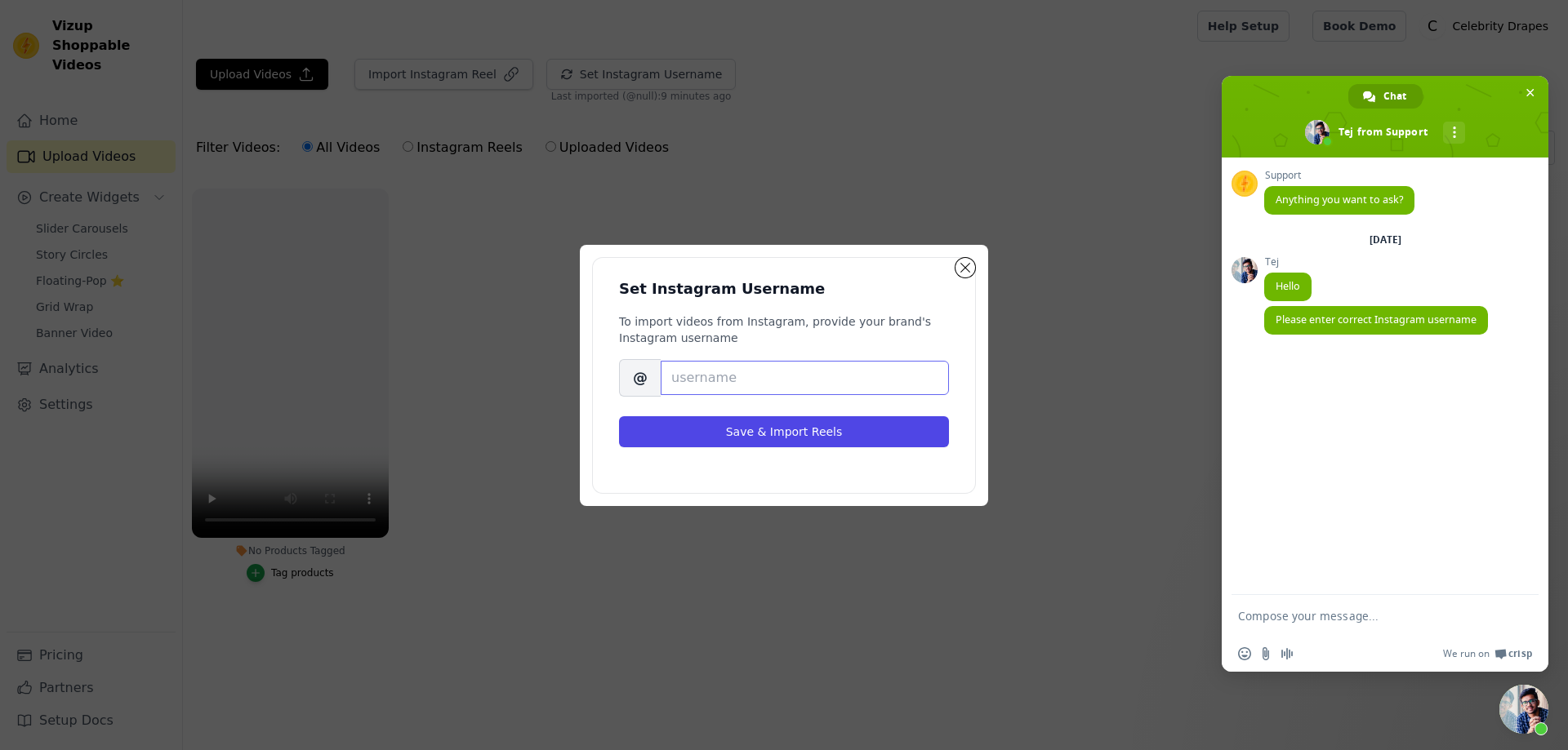
click at [699, 375] on input "Brand's Instagram Username" at bounding box center [805, 377] width 289 height 34
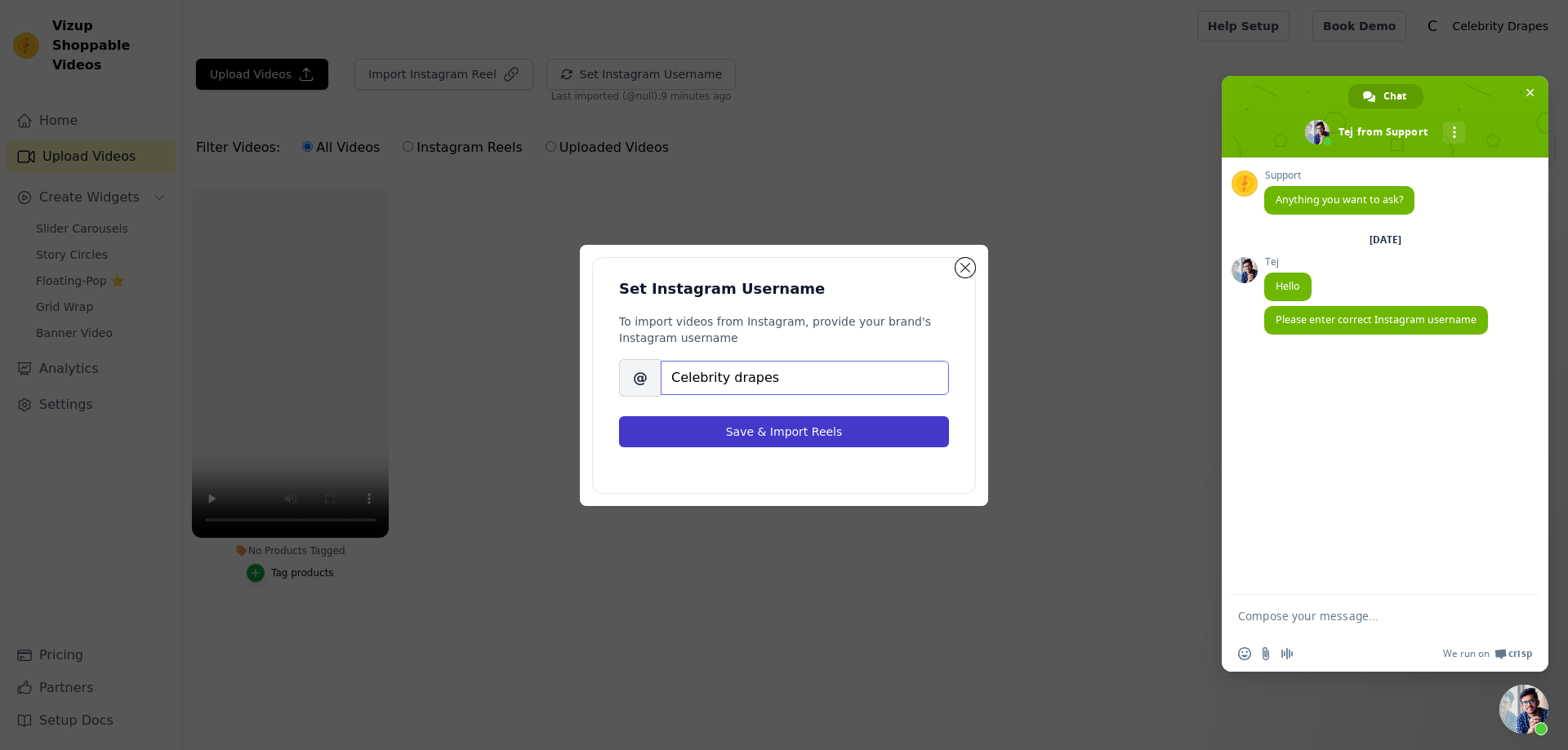
type input "Celebrity drapes"
click at [779, 429] on button "Save & Import Reels" at bounding box center [784, 432] width 330 height 31
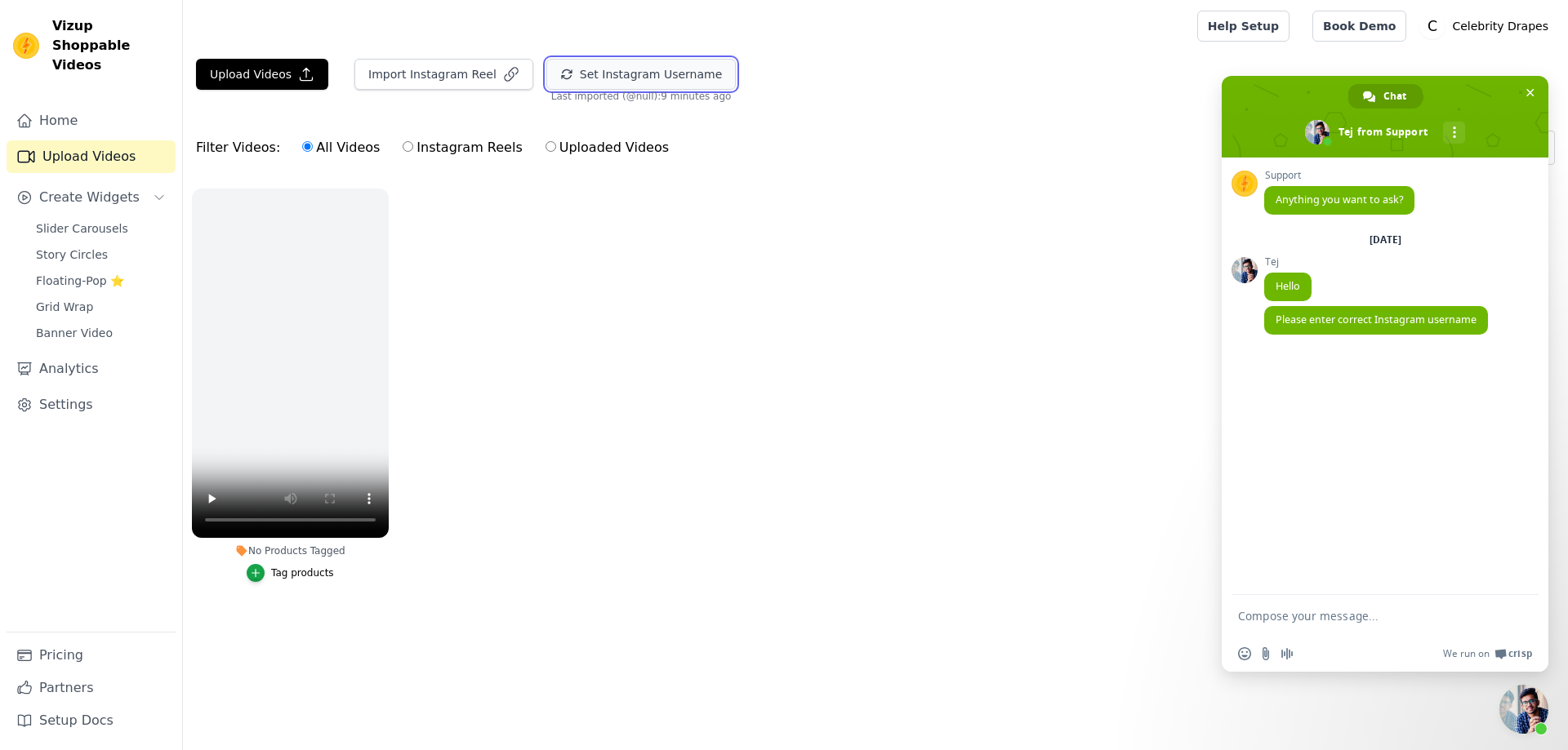
click at [627, 79] on button "Set Instagram Username" at bounding box center [642, 74] width 190 height 31
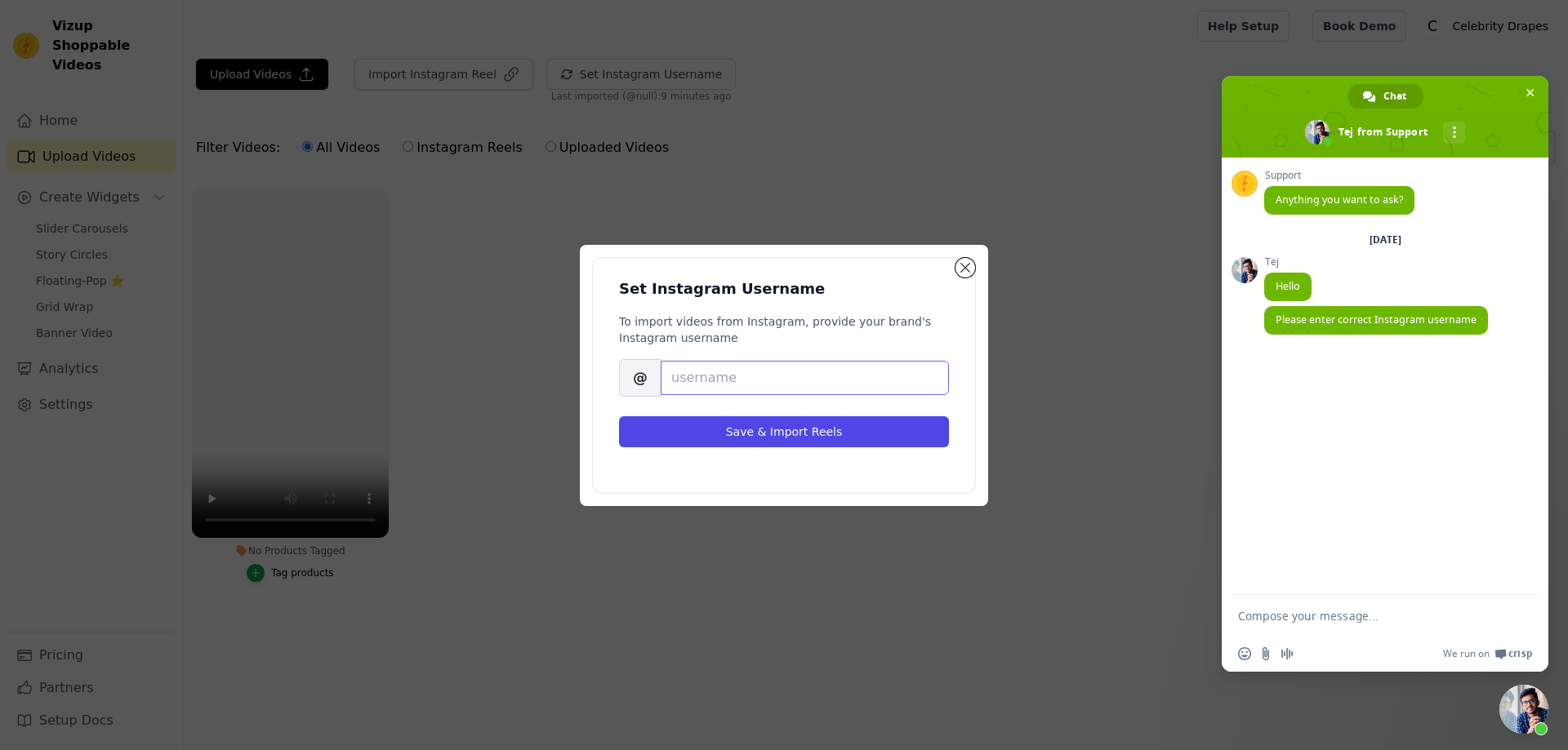
click at [707, 375] on input "Brand's Instagram Username" at bounding box center [805, 377] width 289 height 34
type input "c"
drag, startPoint x: 716, startPoint y: 373, endPoint x: 626, endPoint y: 357, distance: 91.4
click at [616, 371] on div "Set Instagram Username To import videos from Instagram, provide your brand's In…" at bounding box center [784, 375] width 382 height 235
type input "celebrity"
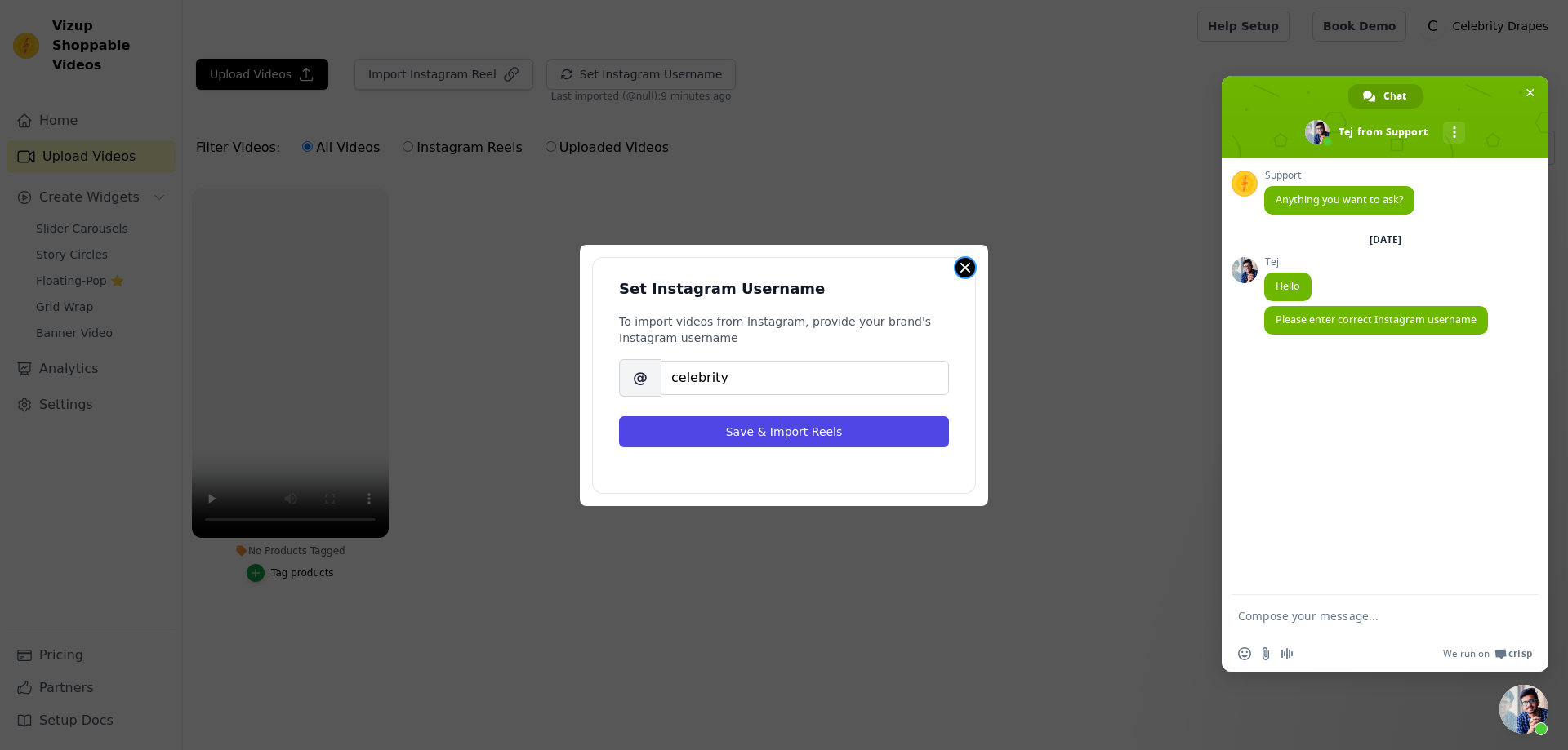
click at [968, 267] on button "Close modal" at bounding box center [965, 268] width 20 height 20
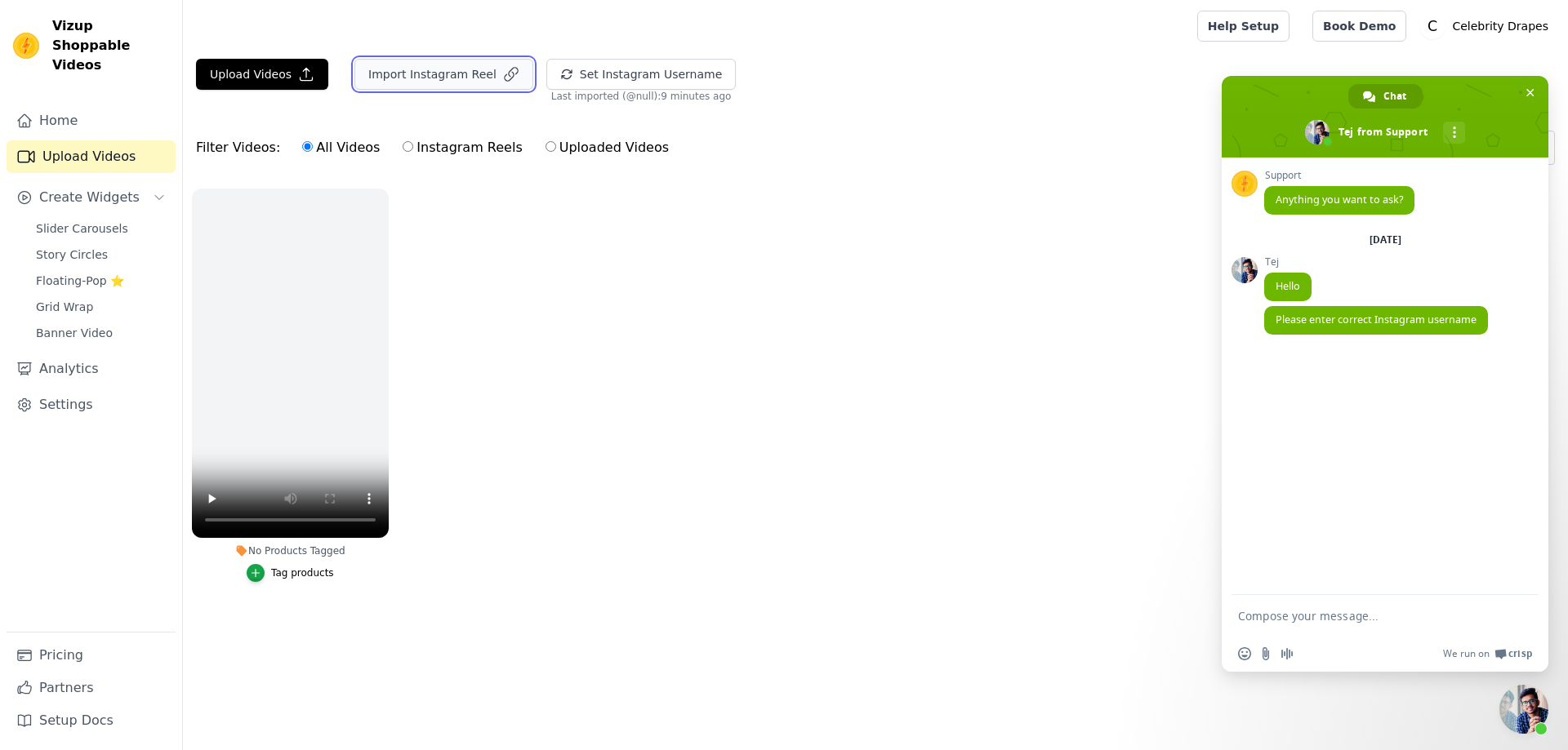
click at [437, 69] on button "Import Instagram Reel" at bounding box center [443, 74] width 179 height 31
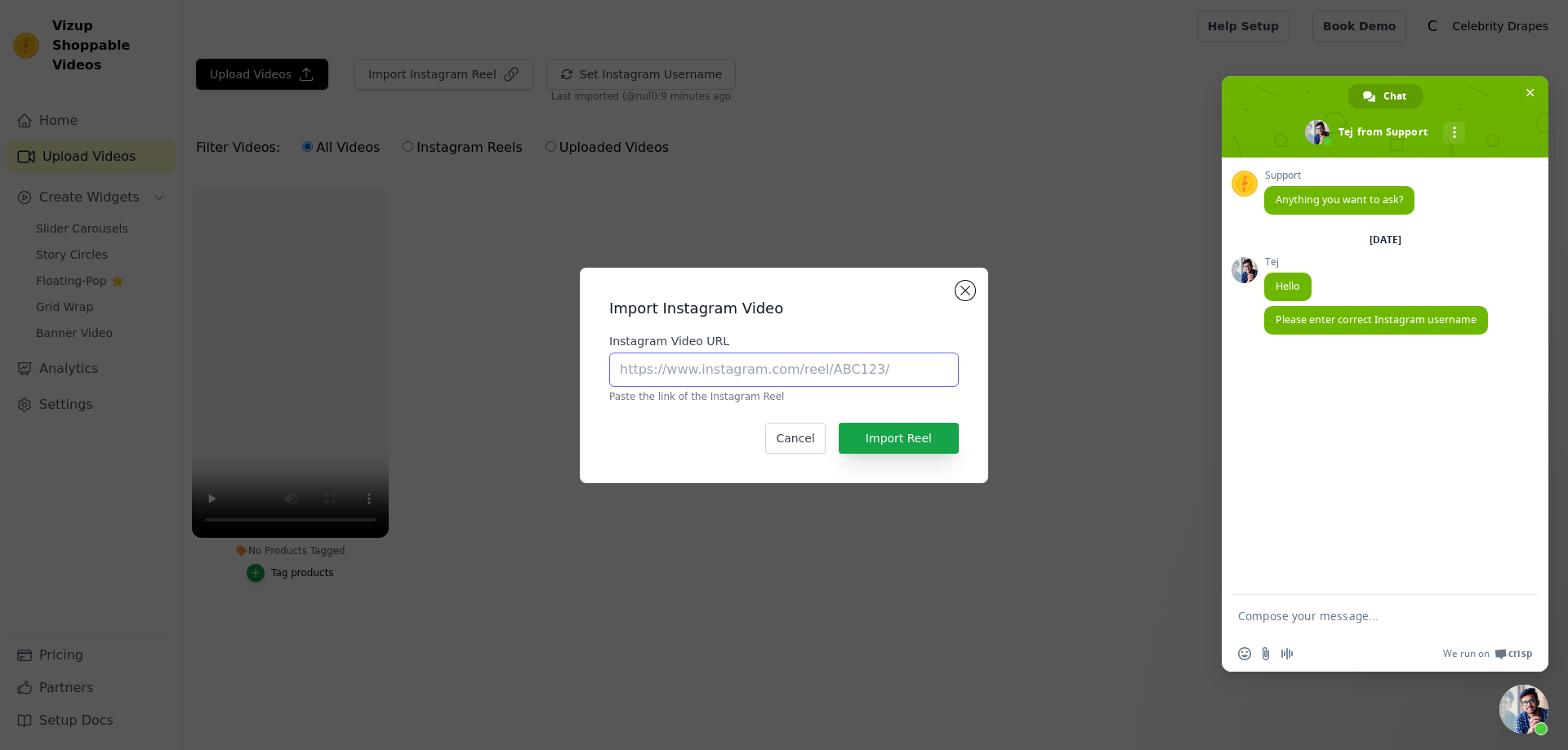
click at [680, 363] on input "Instagram Video URL" at bounding box center [784, 370] width 349 height 34
paste input "https://www.instagram.com/reel/DODz022CMfJ/?igsh=MTYzdjU5Z3gzNGJrbA=="
type input "https://www.instagram.com/reel/DODz022CMfJ/?igsh=MTYzdjU5Z3gzNGJrbA=="
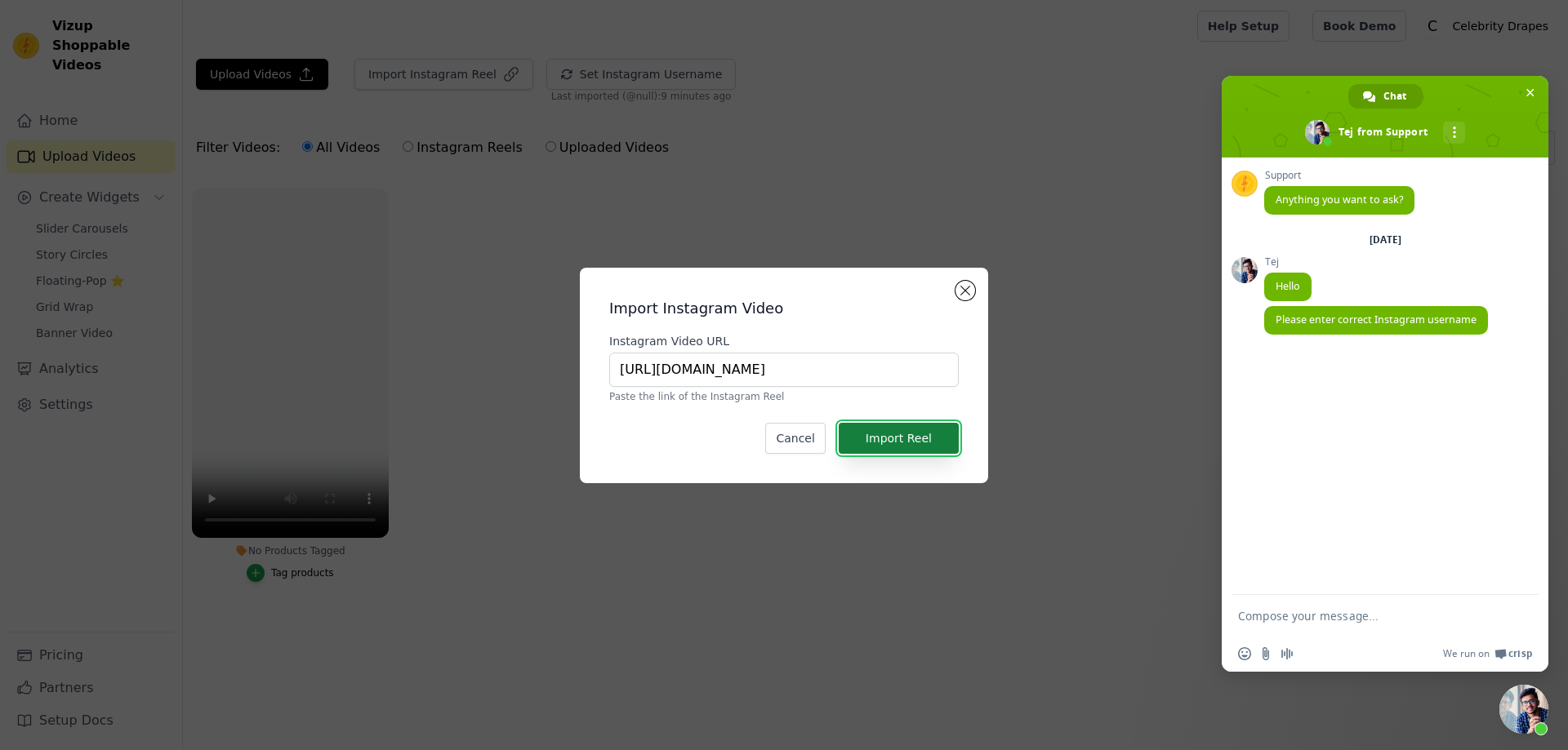
click at [909, 436] on button "Import Reel" at bounding box center [899, 439] width 120 height 31
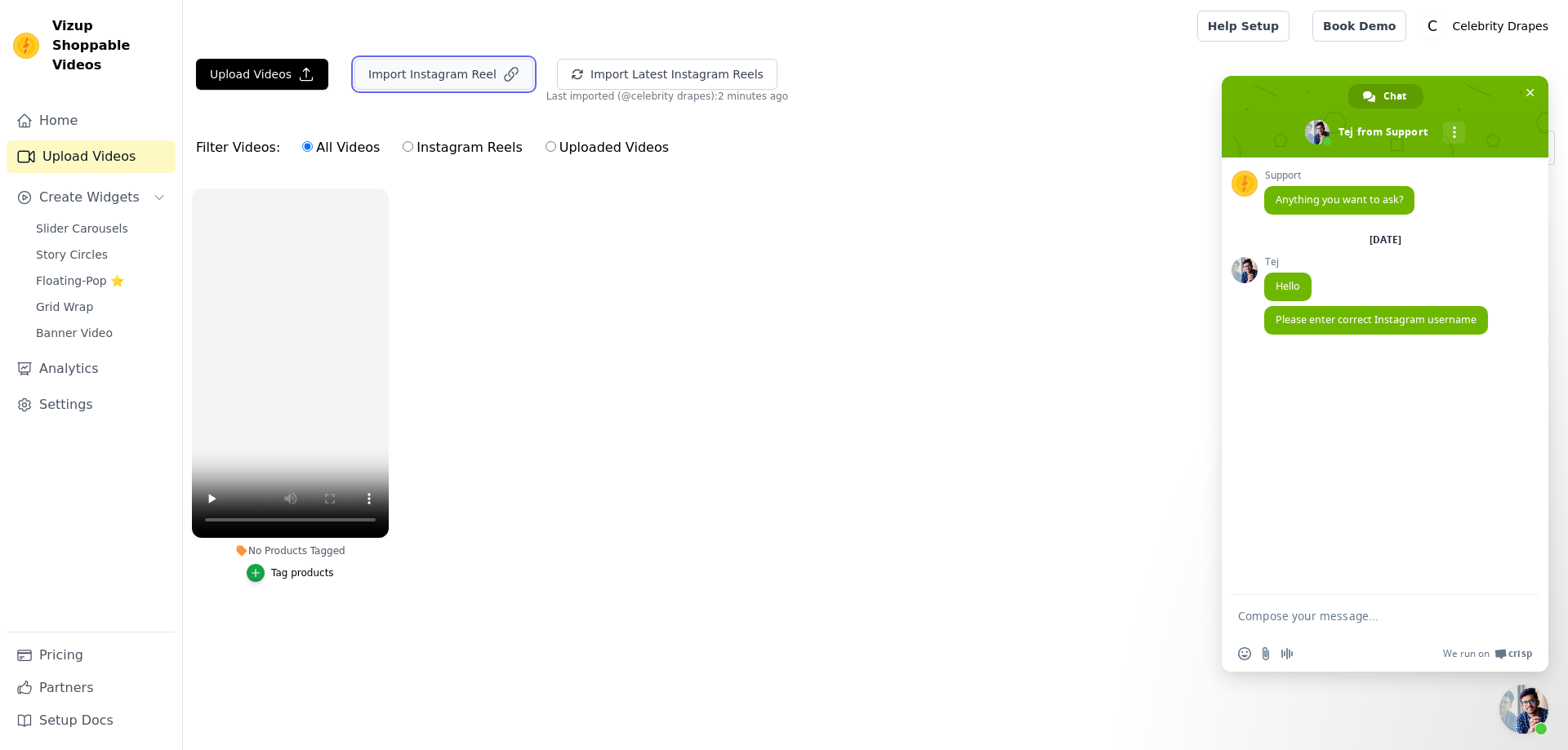
click at [438, 72] on button "Import Instagram Reel" at bounding box center [443, 74] width 179 height 31
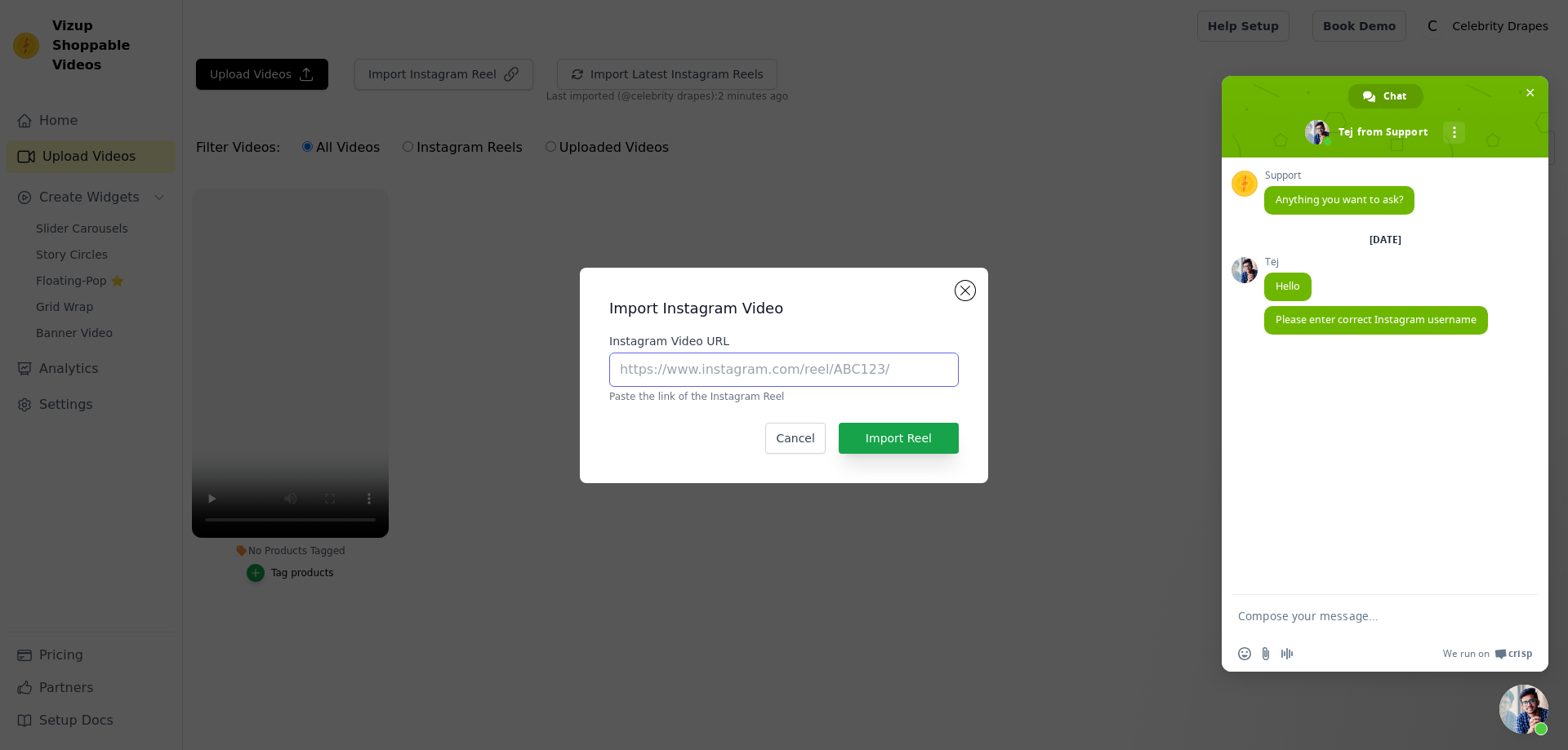
click at [695, 359] on input "Instagram Video URL" at bounding box center [784, 370] width 349 height 34
paste input "https://www.instagram.com/reel/DObK6UgEfrV/?igsh=ODYxZ2lhMmdlaXVw"
type input "https://www.instagram.com/reel/DObK6UgEfrV/?igsh=ODYxZ2lhMmdlaXVw"
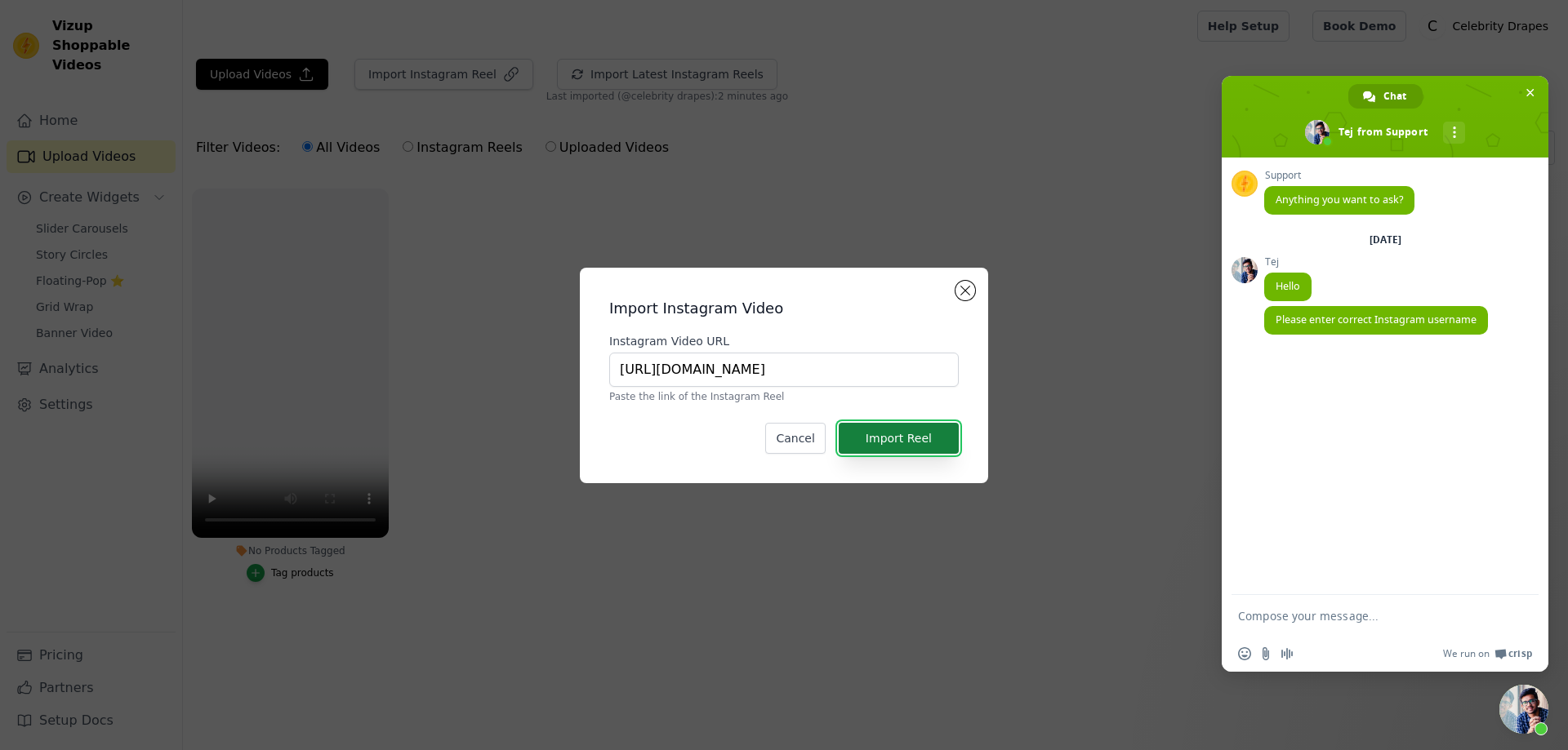
click at [918, 443] on button "Import Reel" at bounding box center [899, 439] width 120 height 31
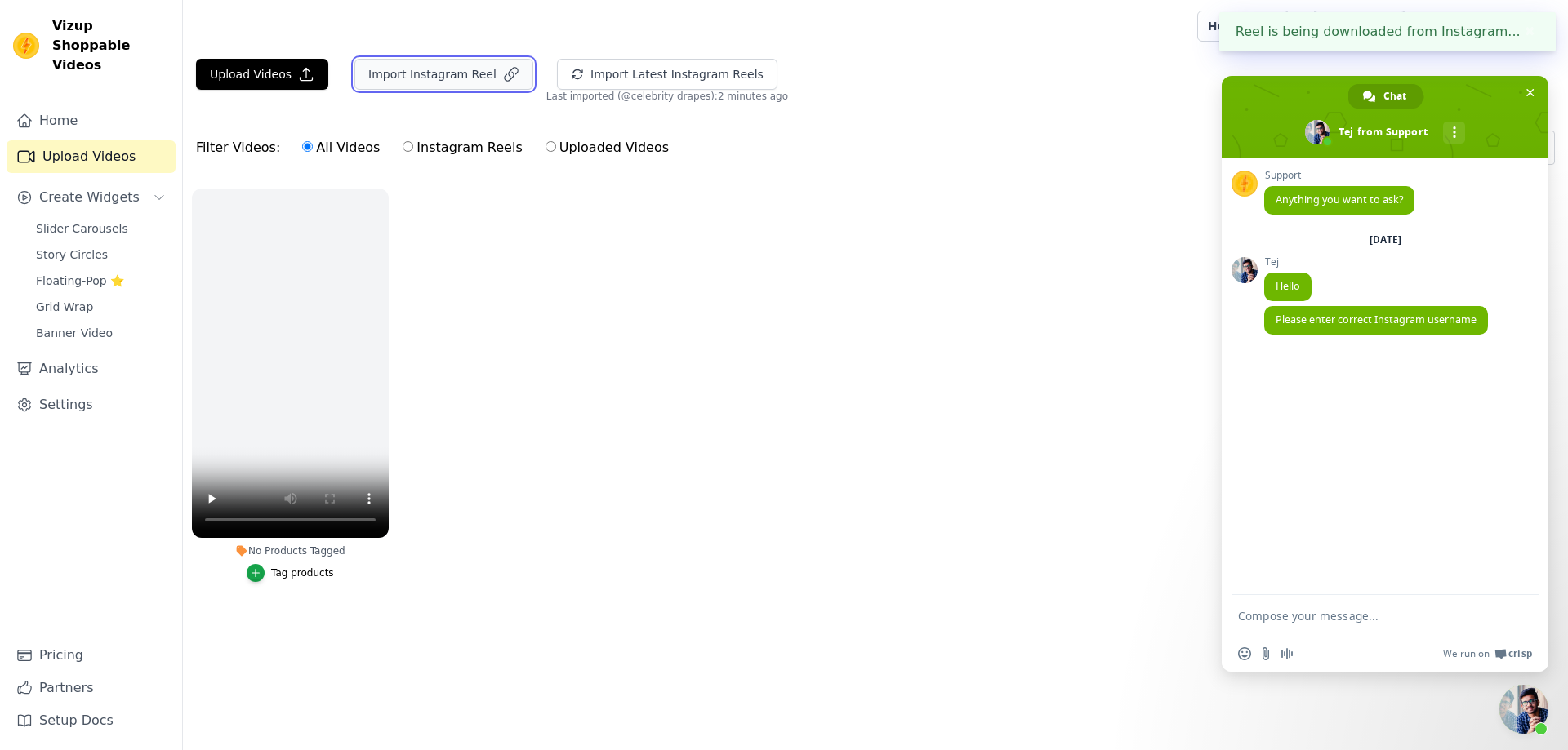
click at [432, 75] on button "Import Instagram Reel" at bounding box center [443, 74] width 179 height 31
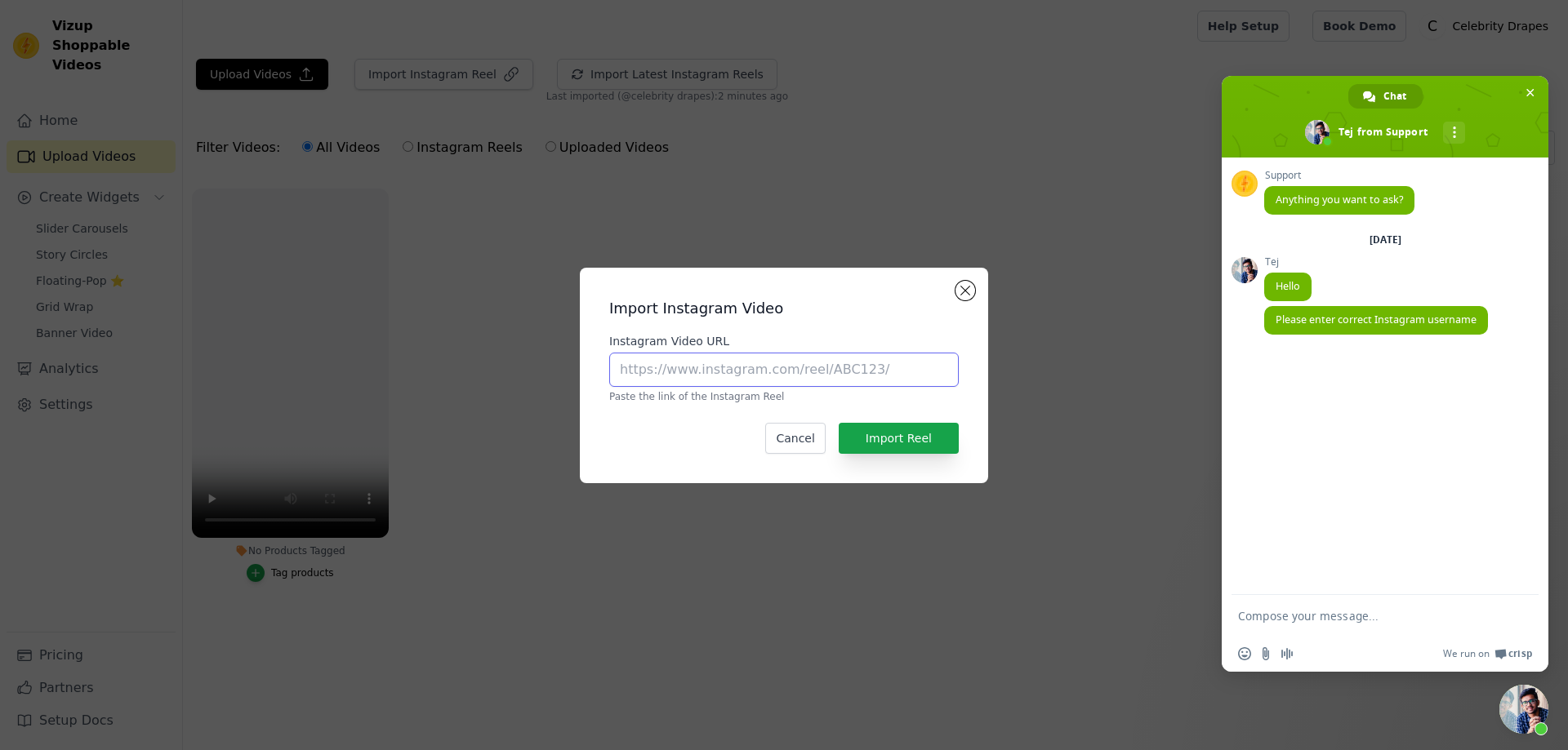
click at [772, 373] on input "Instagram Video URL" at bounding box center [784, 370] width 349 height 34
paste input "https://www.instagram.com/reel/DOY0e6DD4sw/?igsh=YjluM3UyOTBoNTd4"
type input "https://www.instagram.com/reel/DOY0e6DD4sw/?igsh=YjluM3UyOTBoNTd4"
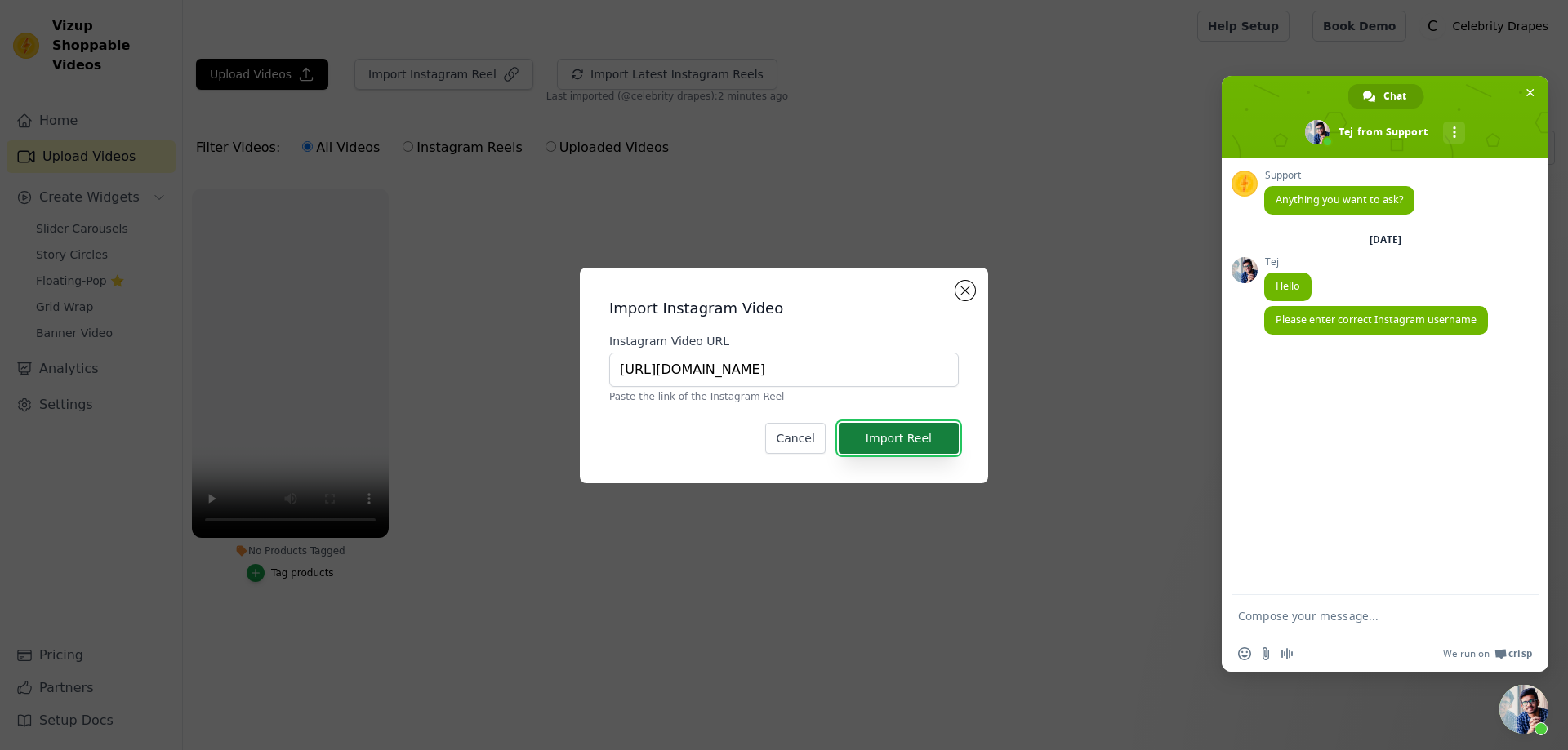
click at [914, 431] on button "Import Reel" at bounding box center [899, 439] width 120 height 31
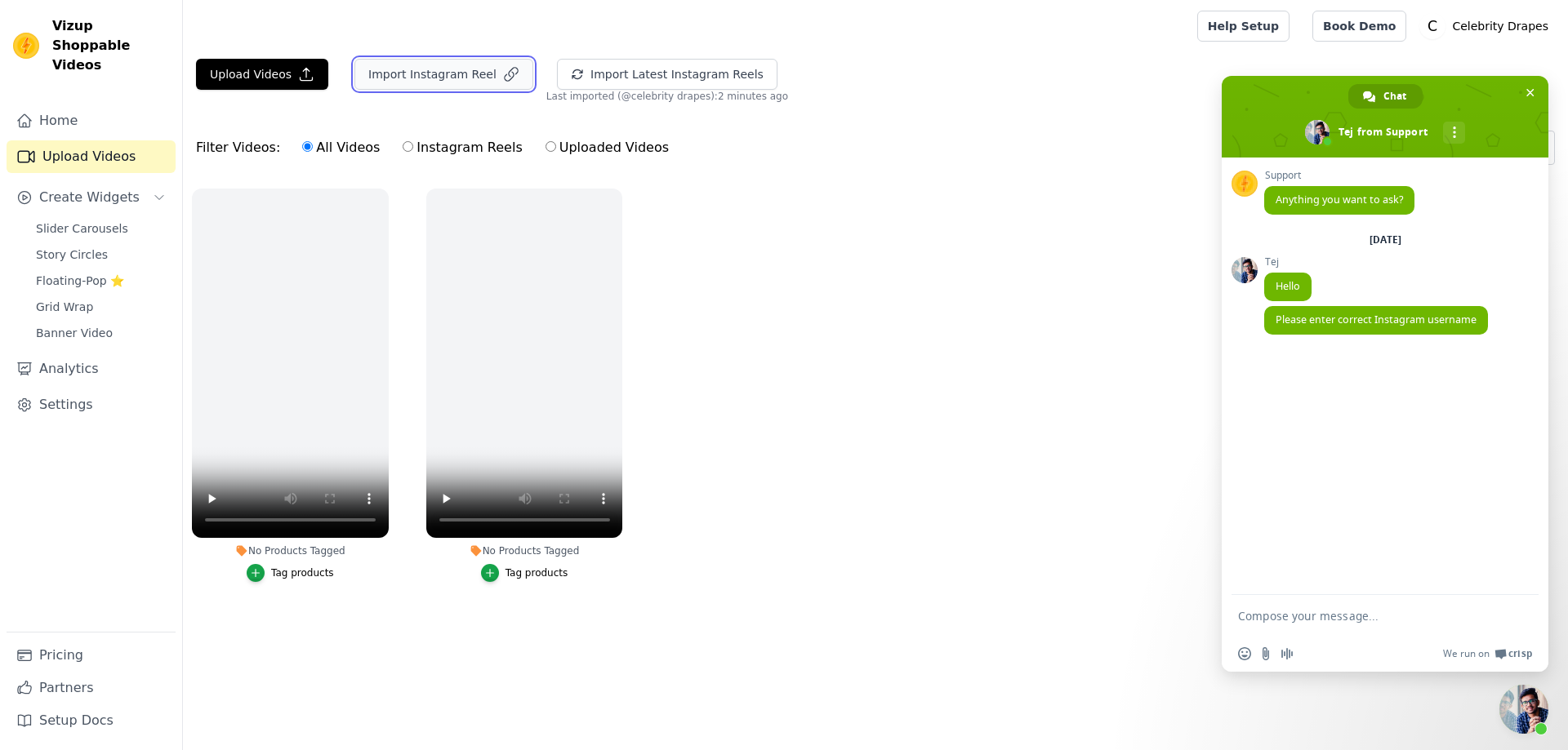
click at [434, 76] on button "Import Instagram Reel" at bounding box center [443, 74] width 179 height 31
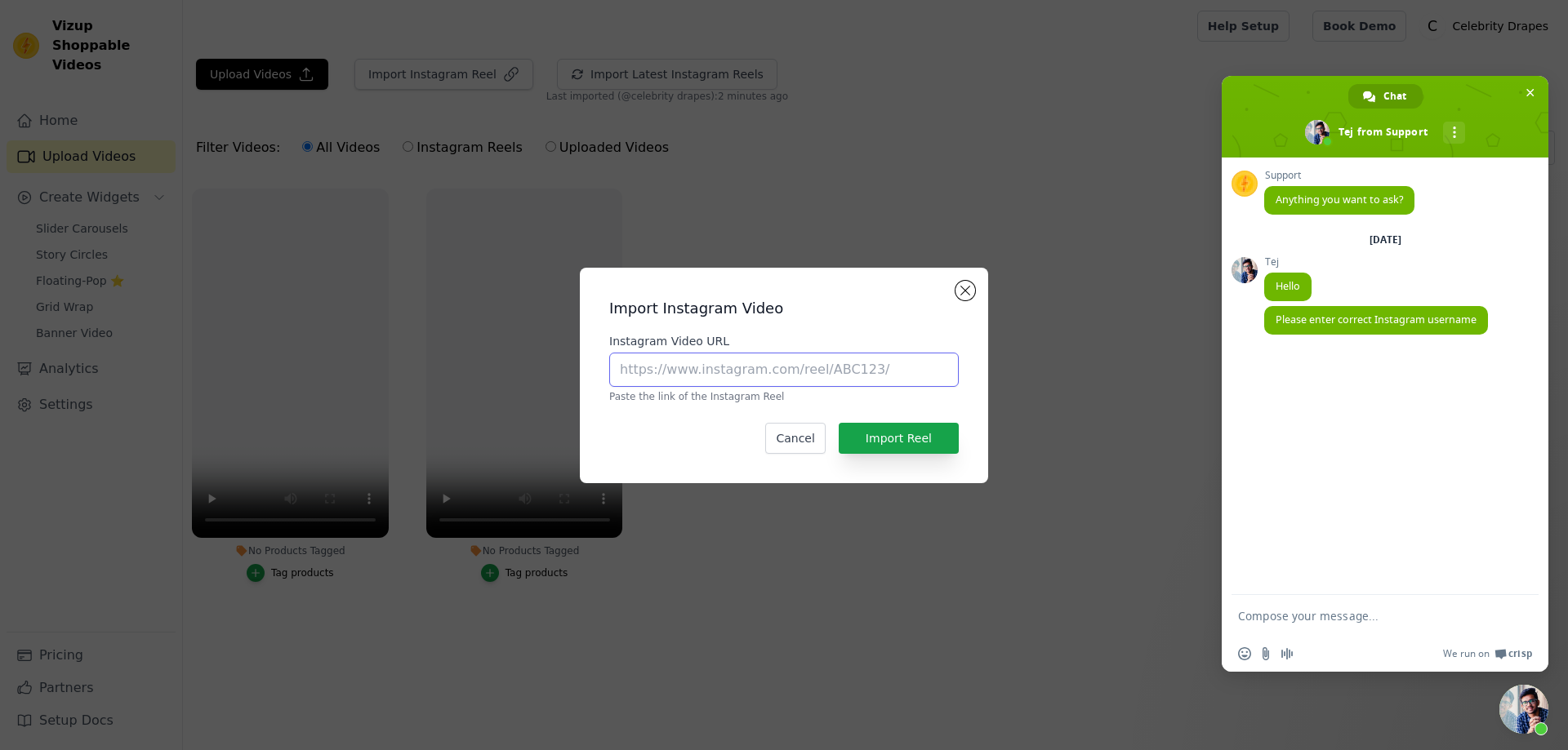
click at [671, 373] on input "Instagram Video URL" at bounding box center [784, 370] width 349 height 34
paste input "https://www.instagram.com/reel/DOWO3fXj3dl/?igsh=MXZzbTd6cTg4ZzljNw=="
type input "https://www.instagram.com/reel/DOWO3fXj3dl/?igsh=MXZzbTd6cTg4ZzljNw=="
click at [923, 438] on button "Import Reel" at bounding box center [899, 439] width 120 height 31
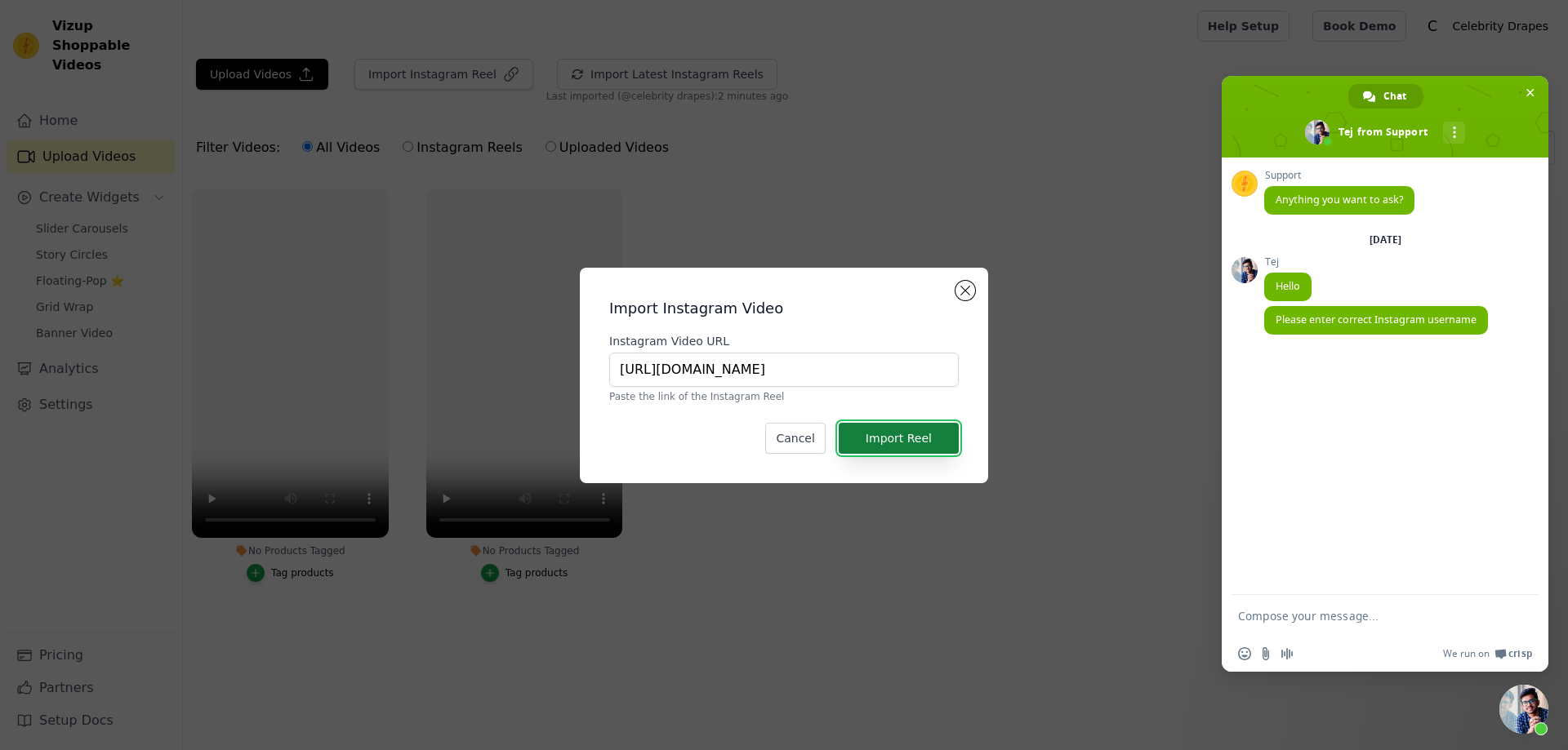
scroll to position [0, 0]
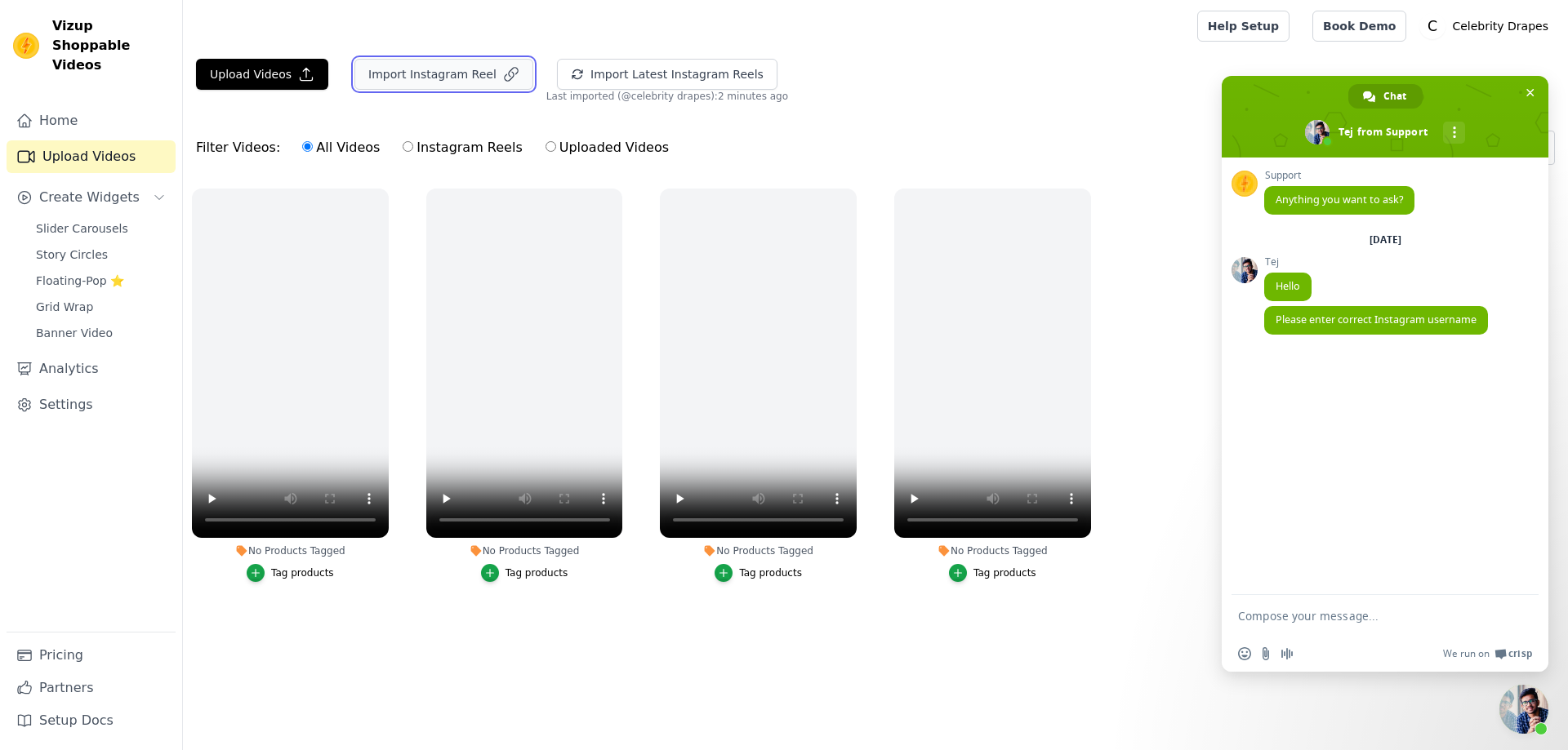
click at [457, 84] on button "Import Instagram Reel" at bounding box center [443, 74] width 179 height 31
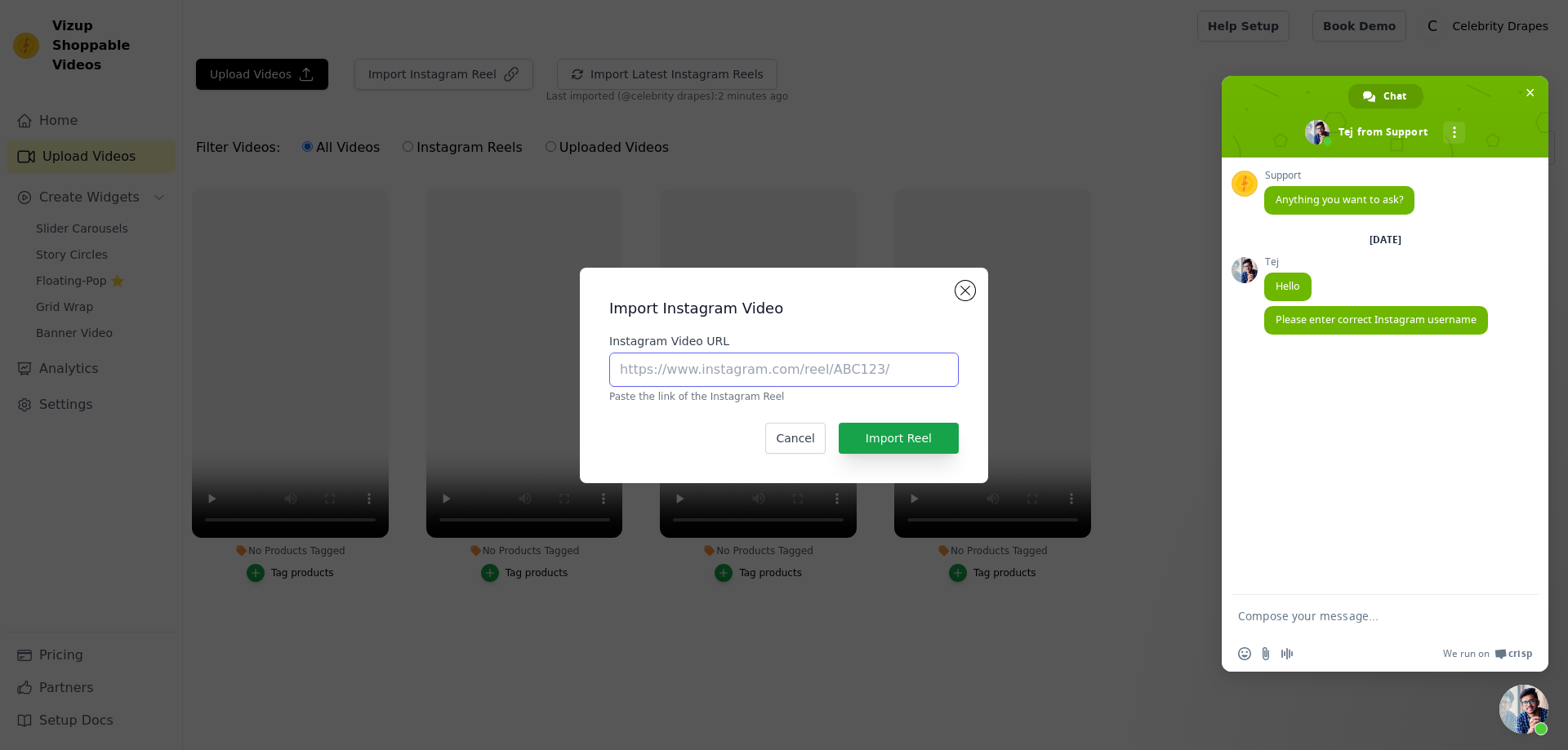
click at [719, 379] on input "Instagram Video URL" at bounding box center [784, 370] width 349 height 34
paste input "https://www.instagram.com/reel/DOTiuDQESw4/?igsh=YTU1dmdoNHR0ZG8y"
type input "https://www.instagram.com/reel/DOTiuDQESw4/?igsh=YTU1dmdoNHR0ZG8y"
click at [883, 428] on button "Import Reel" at bounding box center [899, 439] width 120 height 31
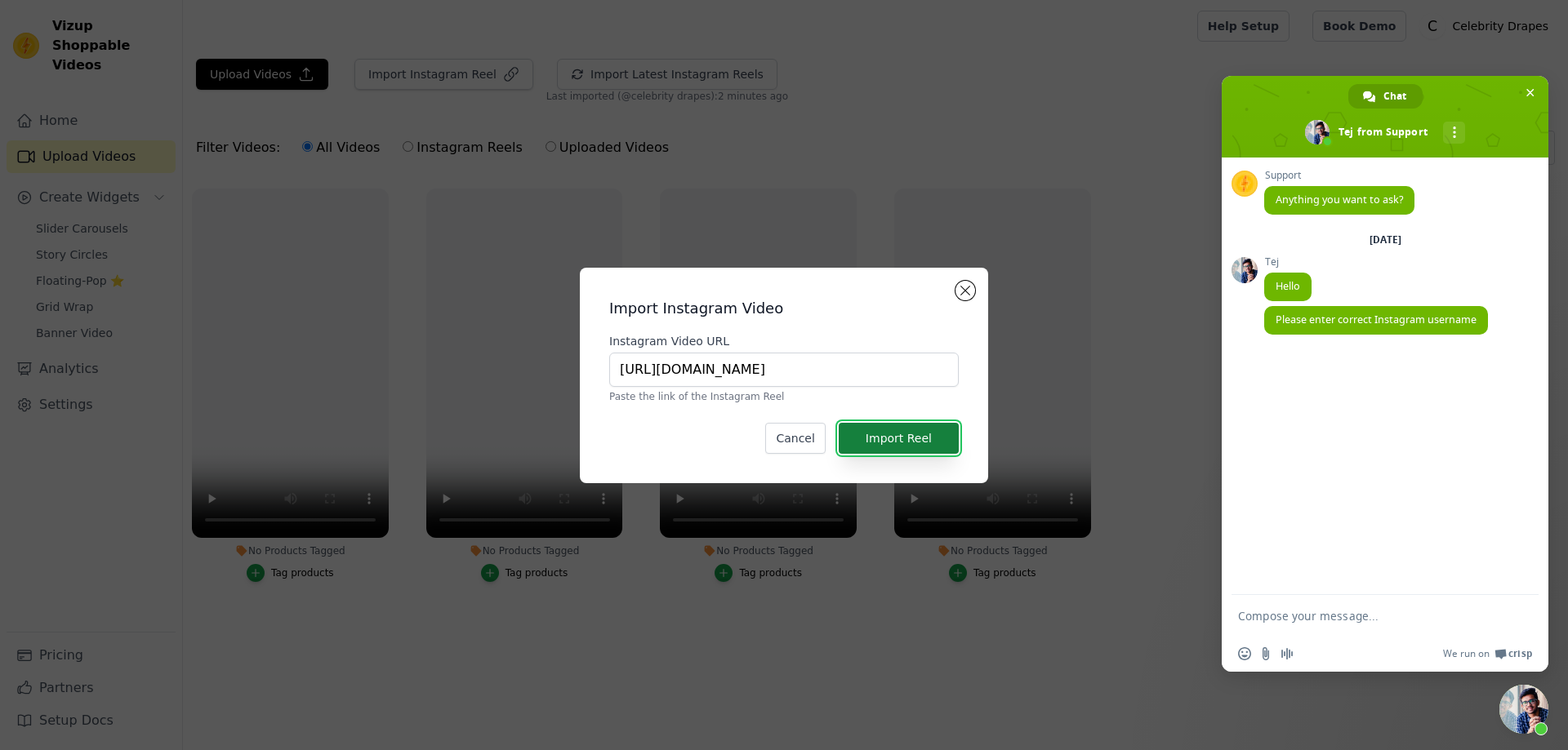
scroll to position [0, 0]
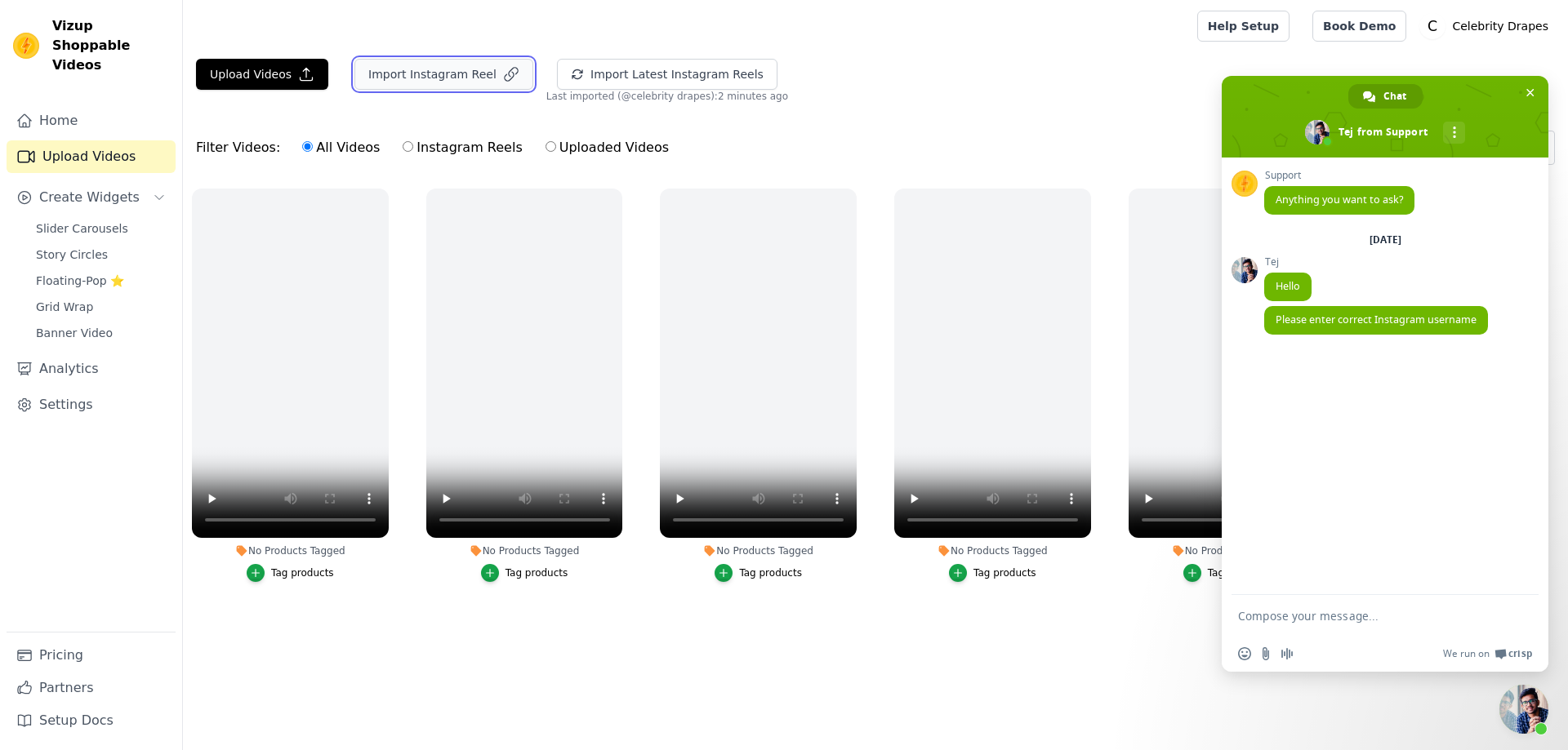
click at [464, 73] on button "Import Instagram Reel" at bounding box center [443, 74] width 179 height 31
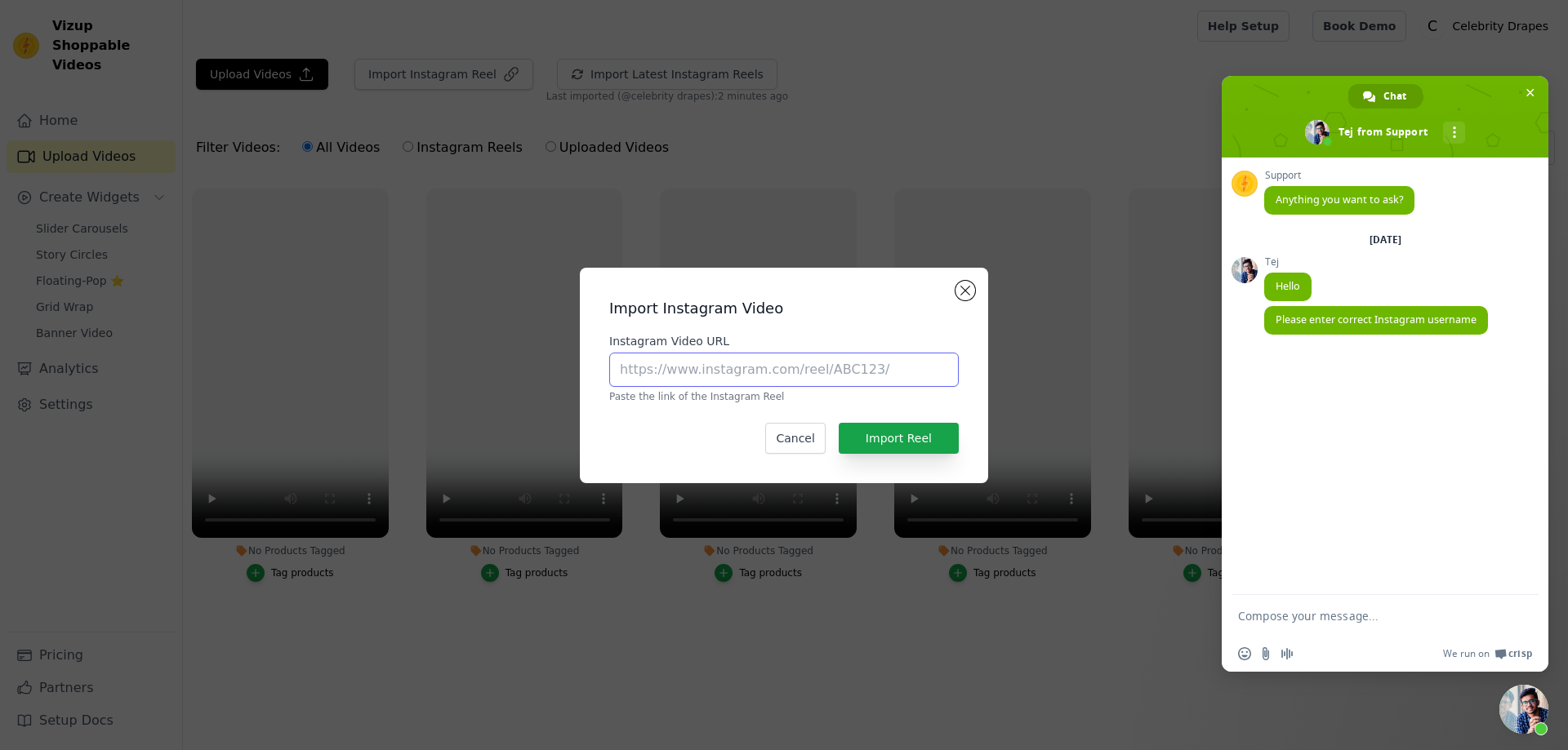
click at [679, 369] on input "Instagram Video URL" at bounding box center [784, 370] width 349 height 34
paste input "https://www.instagram.com/reel/DOOeffAj_Je/?igsh=eTBjbXE5NDRtenJj"
type input "https://www.instagram.com/reel/DOOeffAj_Je/?igsh=eTBjbXE5NDRtenJj"
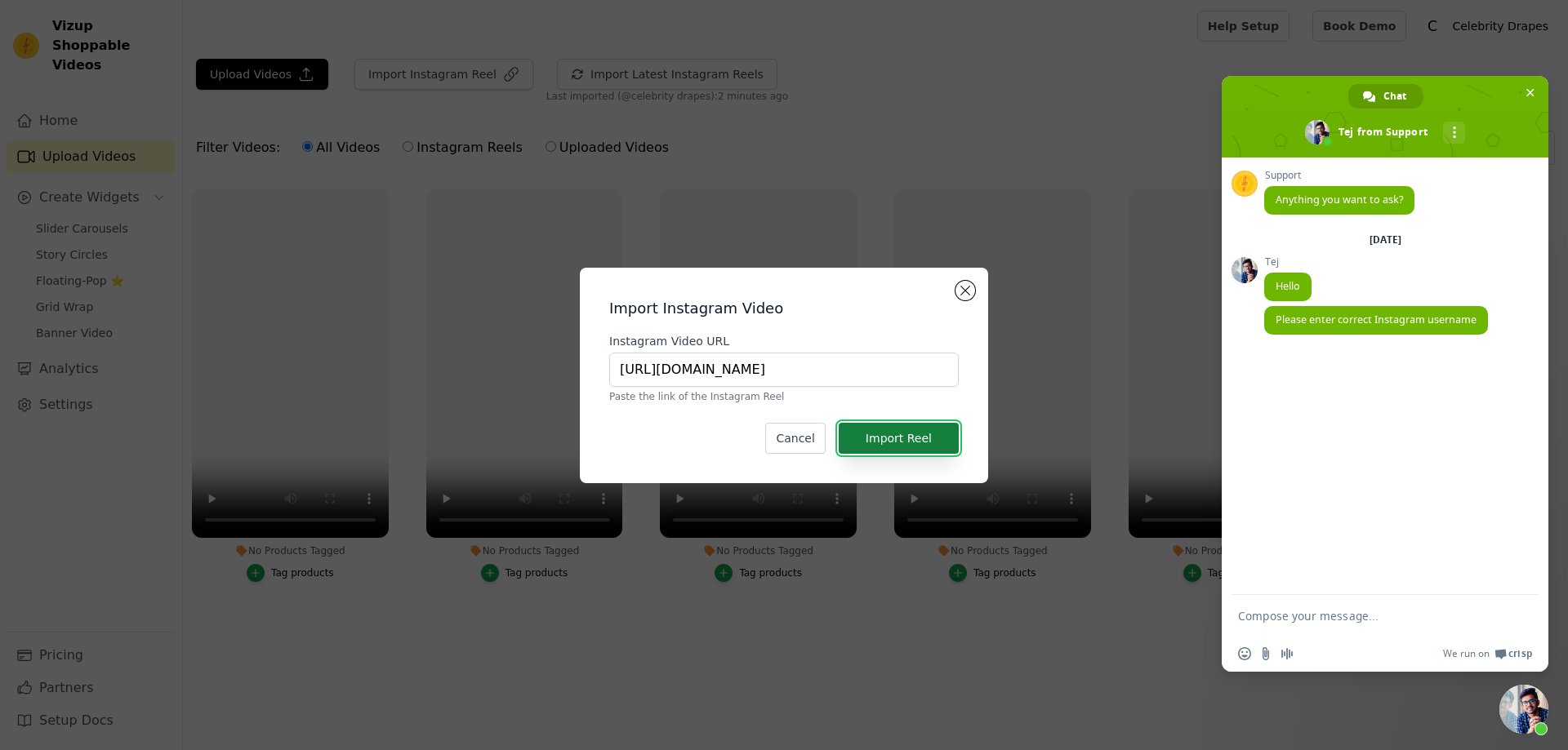
click at [898, 440] on button "Import Reel" at bounding box center [899, 439] width 120 height 31
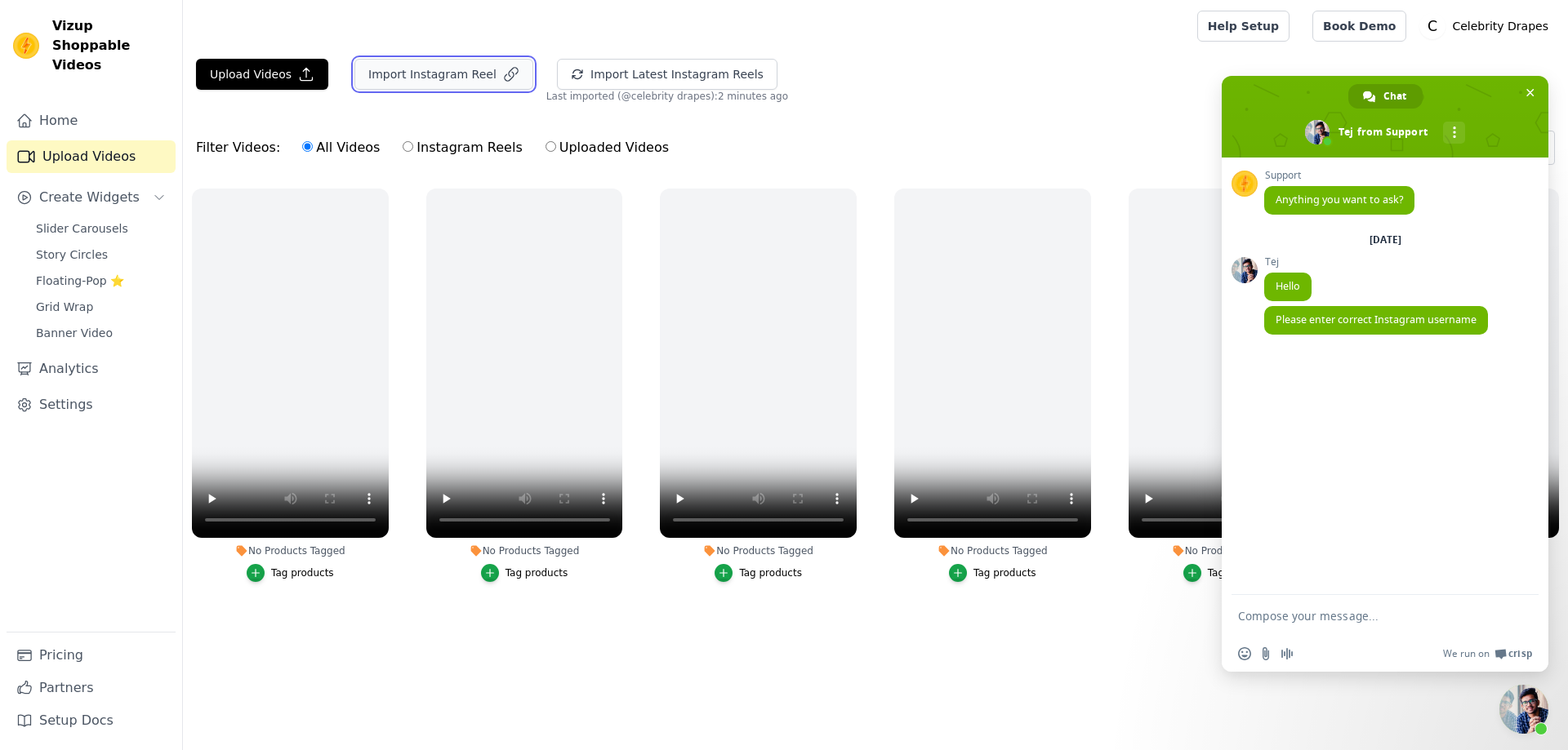
click at [374, 74] on button "Import Instagram Reel" at bounding box center [443, 74] width 179 height 31
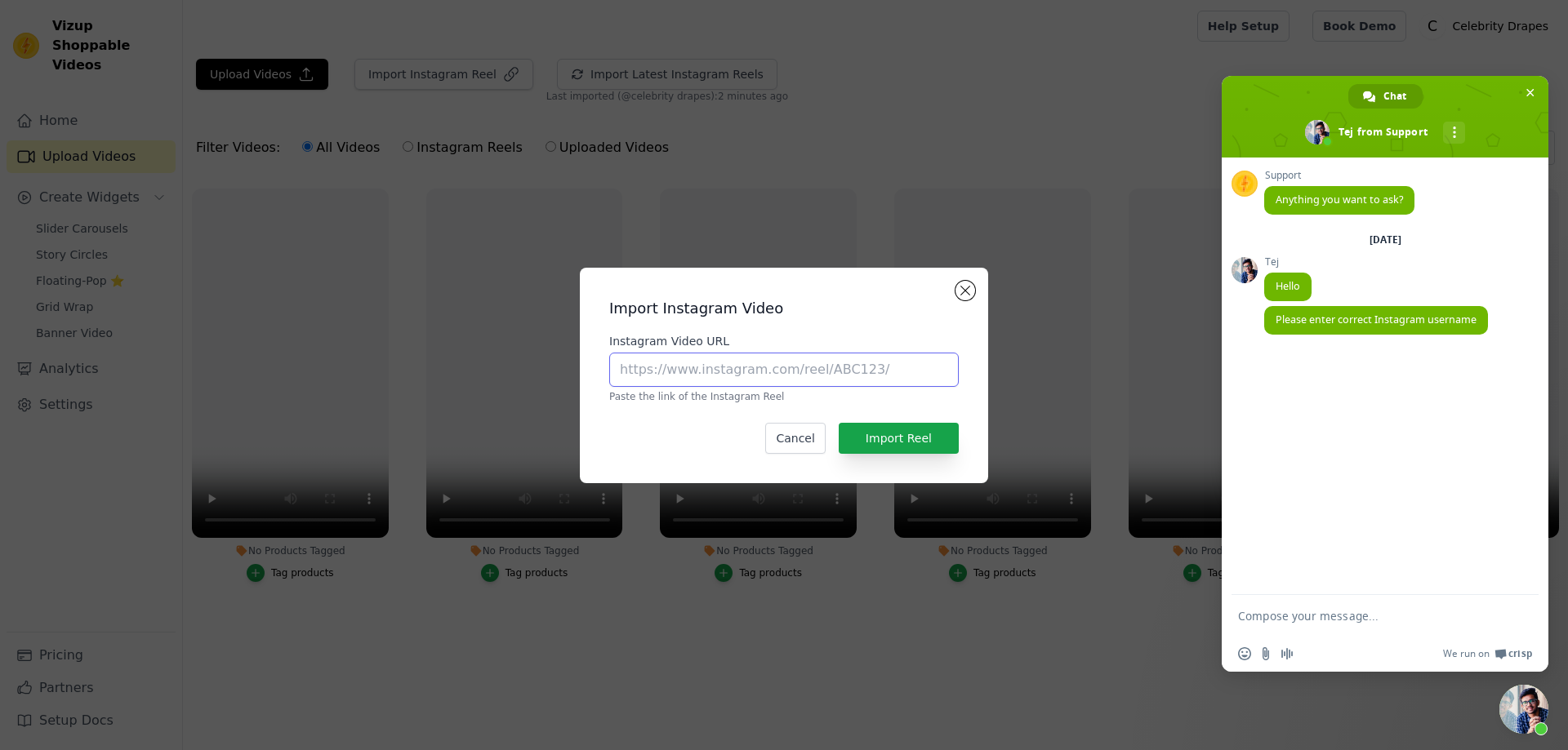
click at [698, 380] on input "Instagram Video URL" at bounding box center [784, 370] width 349 height 34
paste input "https://www.instagram.com/reel/DOOeffAj_Je/?igsh=eTBjbXE5NDRtenJj"
type input "https://www.instagram.com/reel/DOOeffAj_Je/?igsh=eTBjbXE5NDRtenJj"
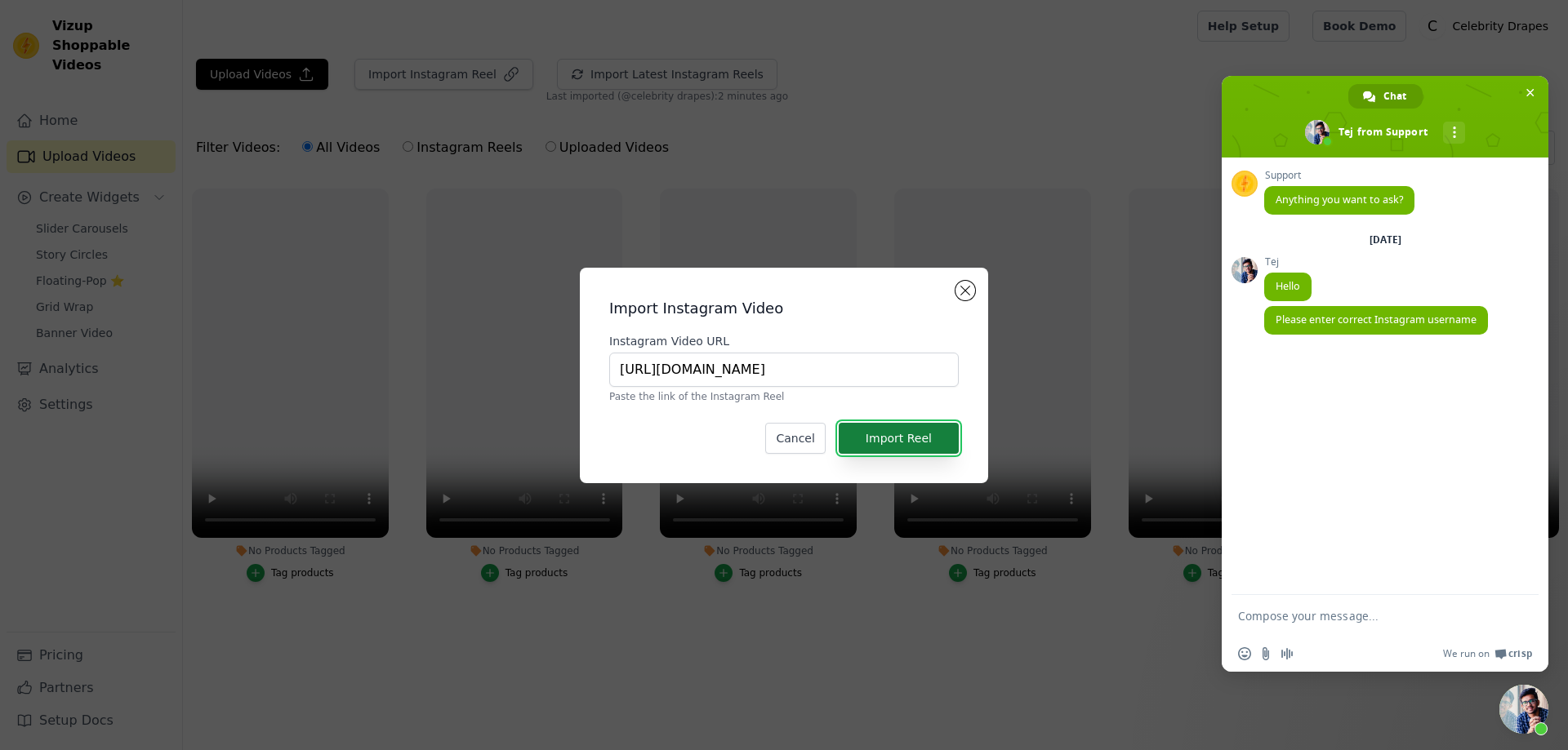
click at [900, 436] on button "Import Reel" at bounding box center [899, 439] width 120 height 31
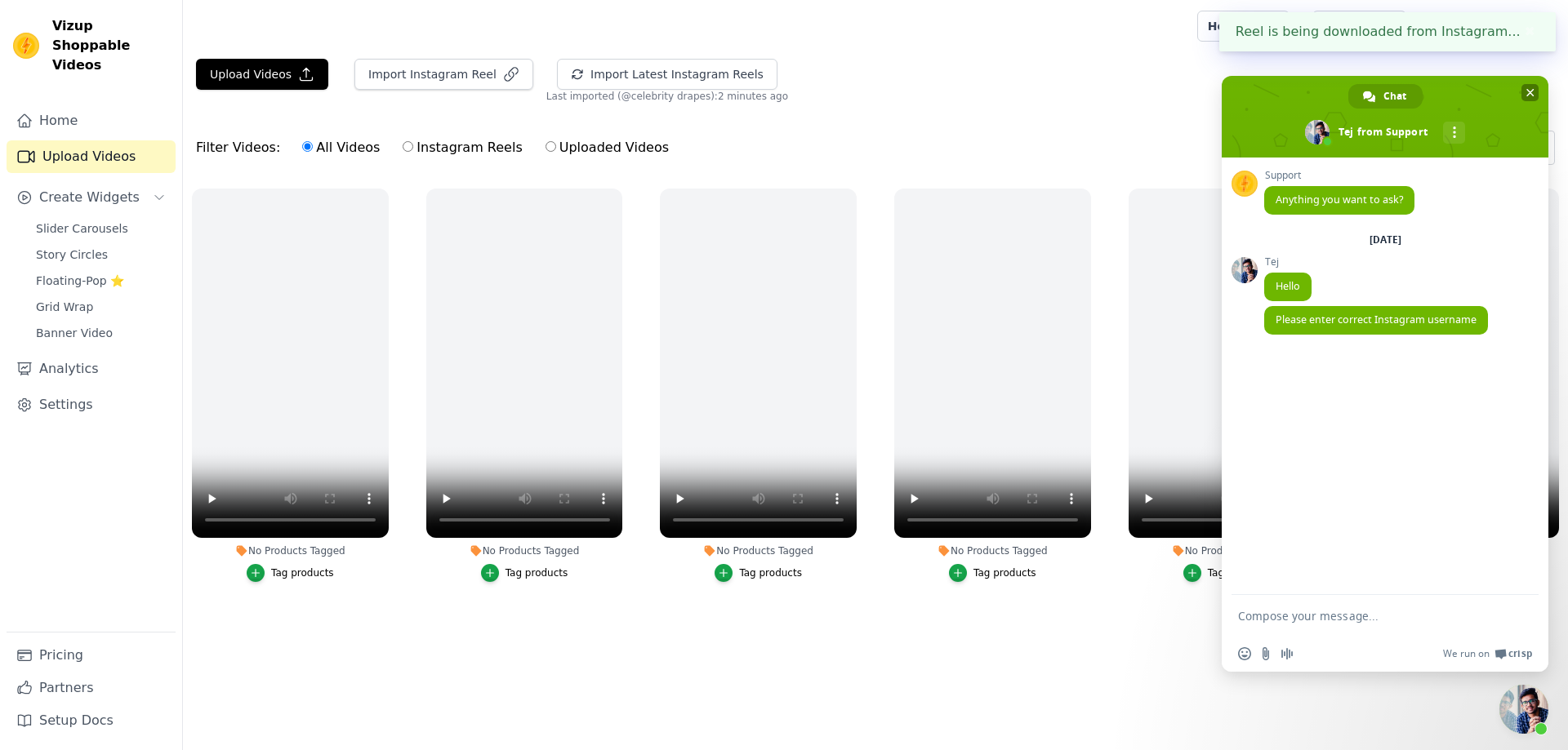
click at [1538, 86] on span "Close chat" at bounding box center [1531, 93] width 18 height 18
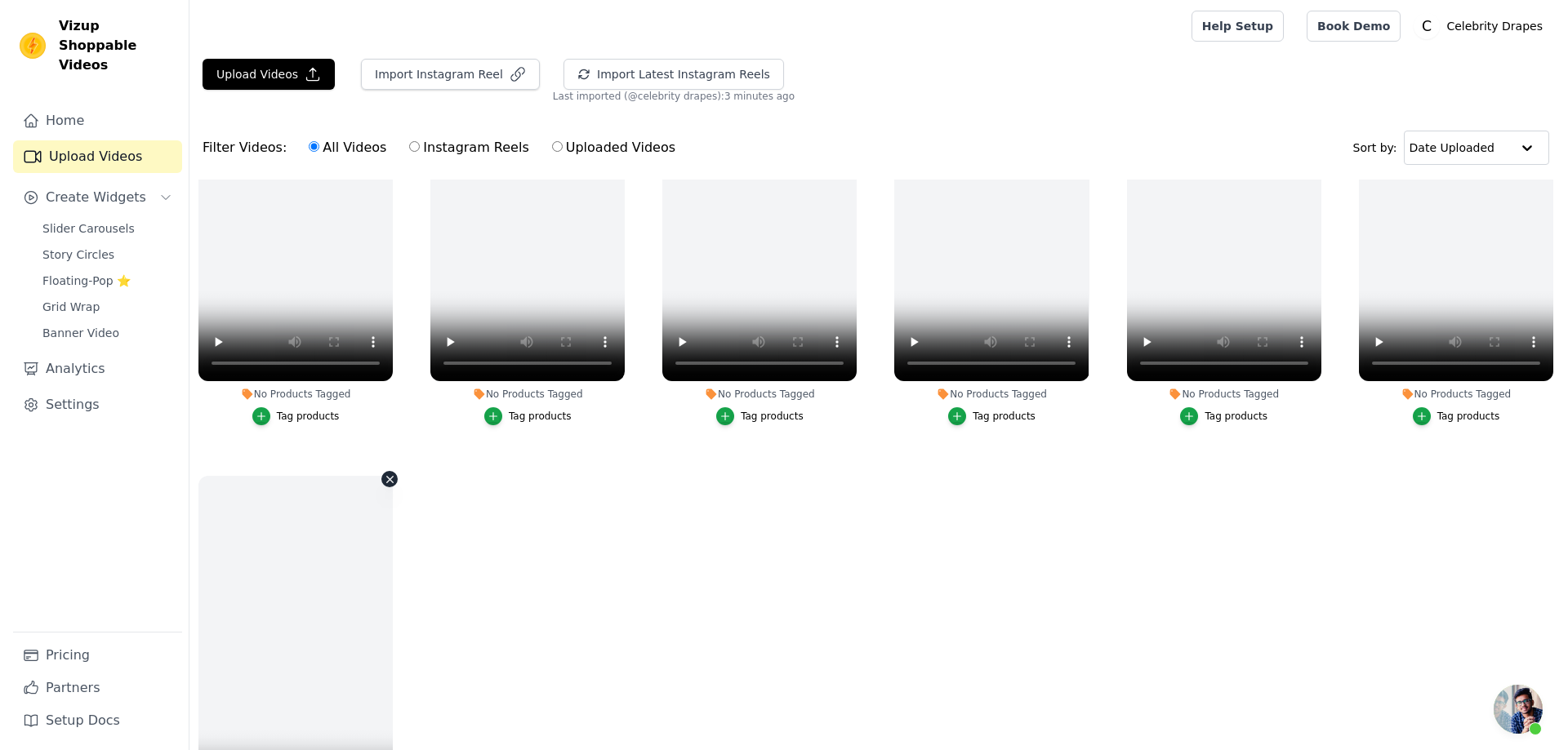
scroll to position [163, 0]
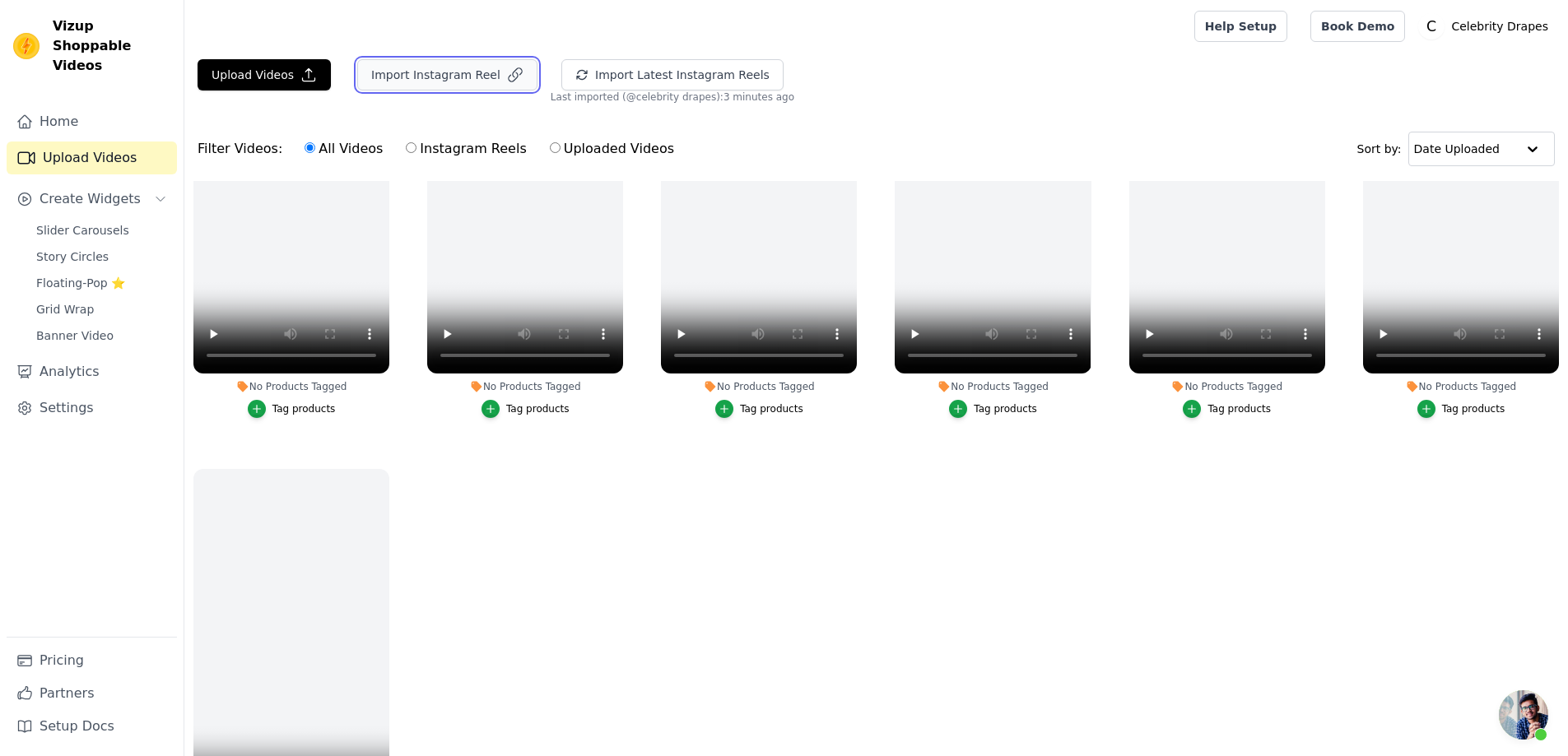
click at [455, 68] on button "Import Instagram Reel" at bounding box center [446, 75] width 180 height 32
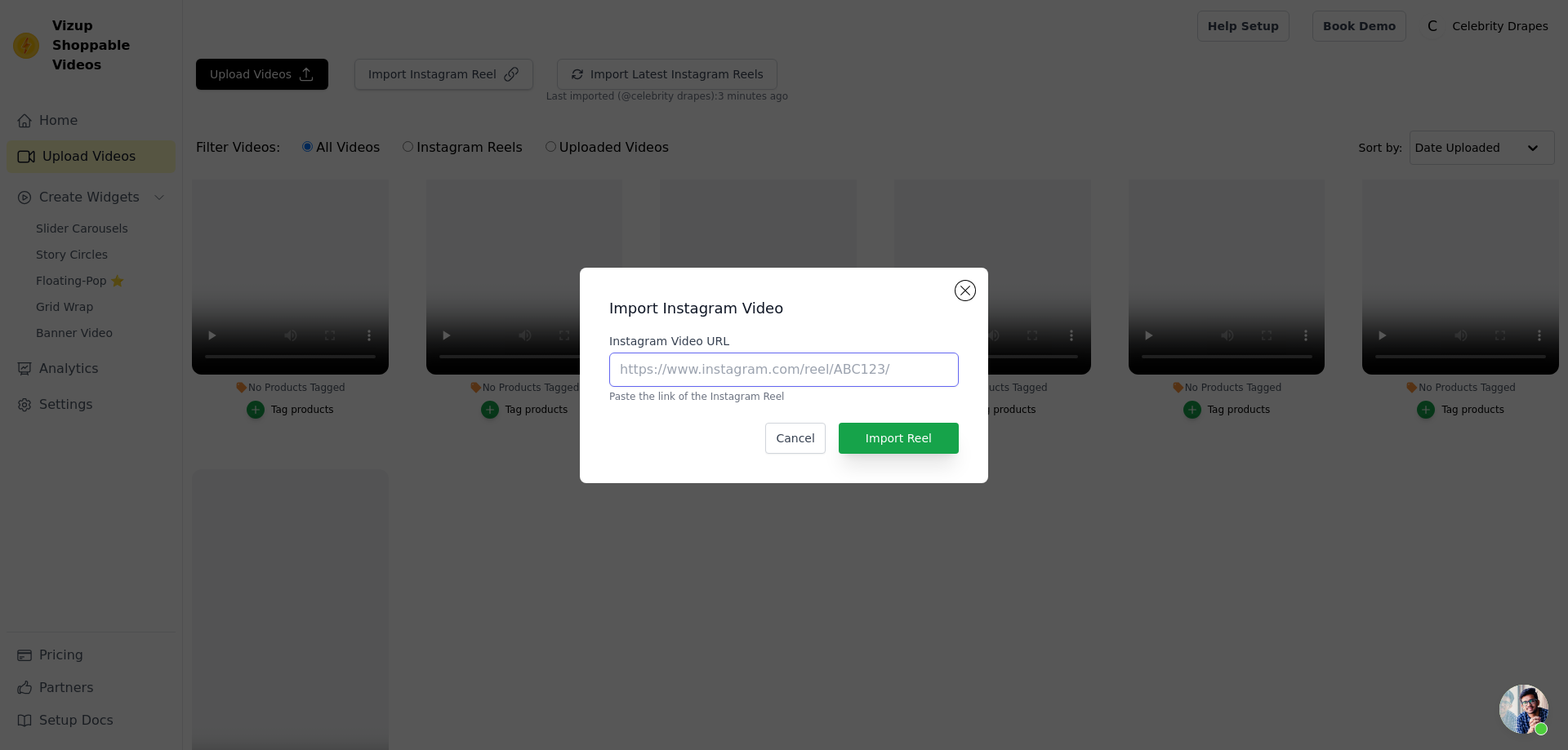
click at [706, 373] on input "Instagram Video URL" at bounding box center [784, 370] width 349 height 34
paste input "https://www.instagram.com/reel/DOOeffAj_Je/?igsh=eTBjbXE5NDRtenJj"
type input "https://www.instagram.com/reel/DOOeffAj_Je/?igsh=eTBjbXE5NDRtenJj"
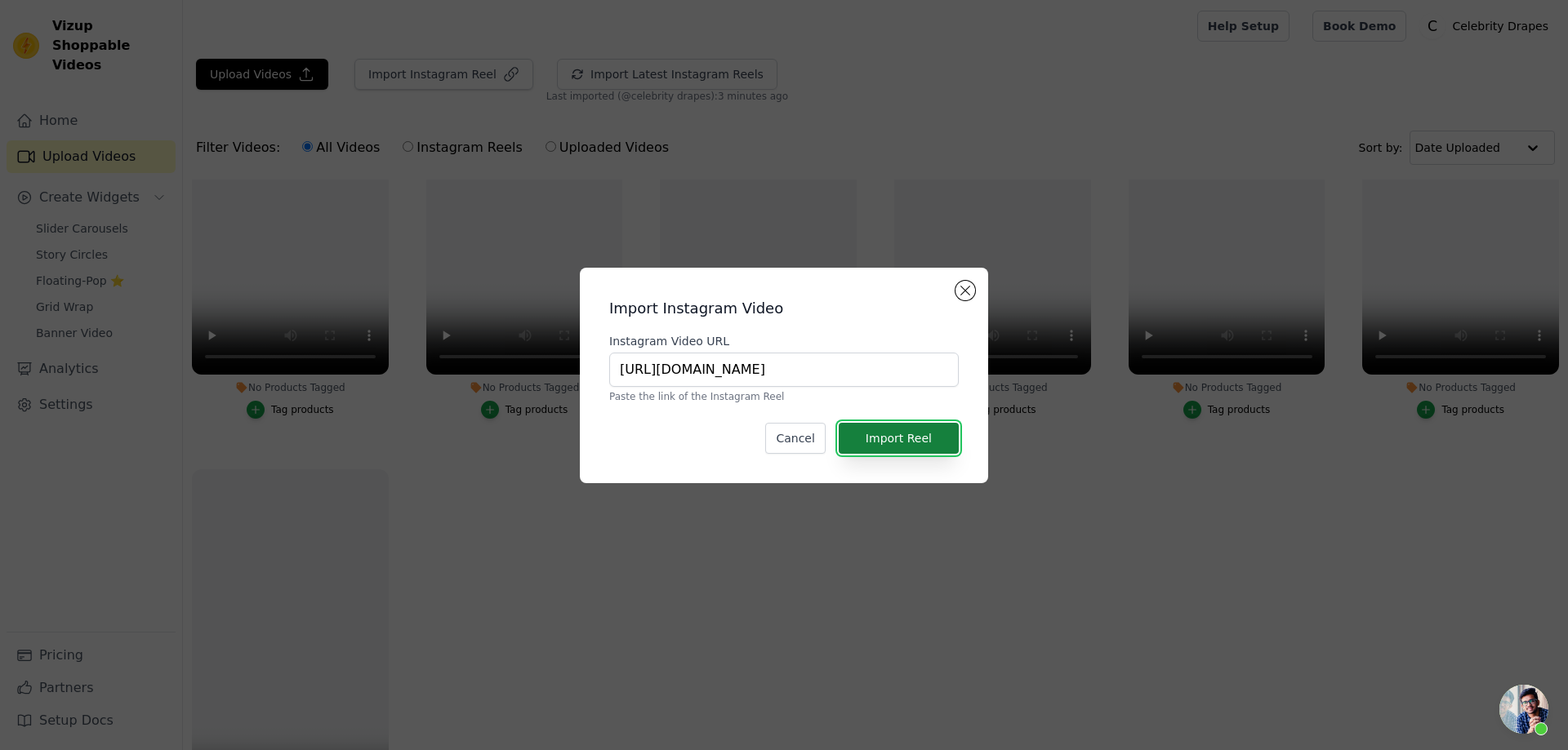
click at [908, 438] on button "Import Reel" at bounding box center [899, 439] width 120 height 31
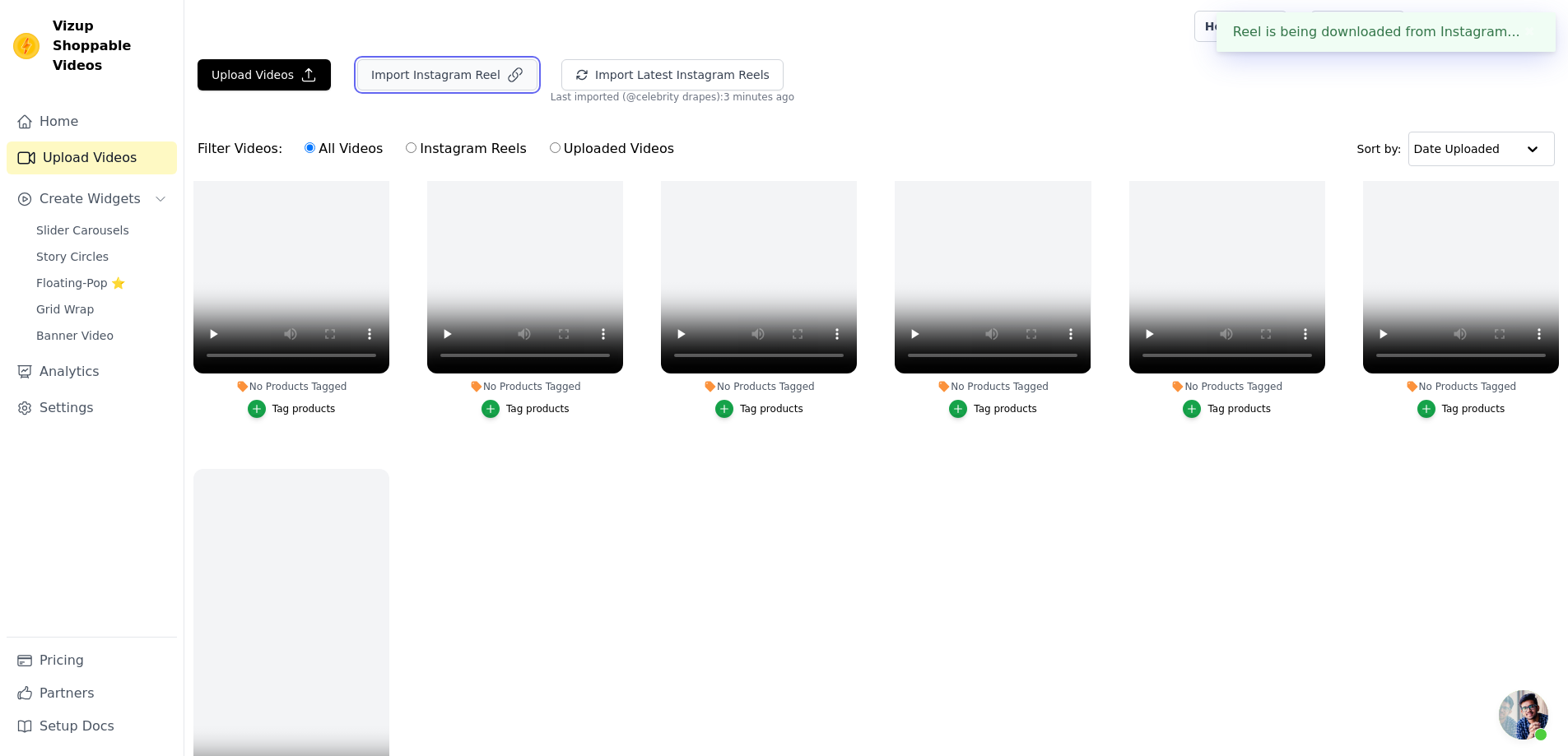
click at [456, 74] on button "Import Instagram Reel" at bounding box center [446, 75] width 180 height 32
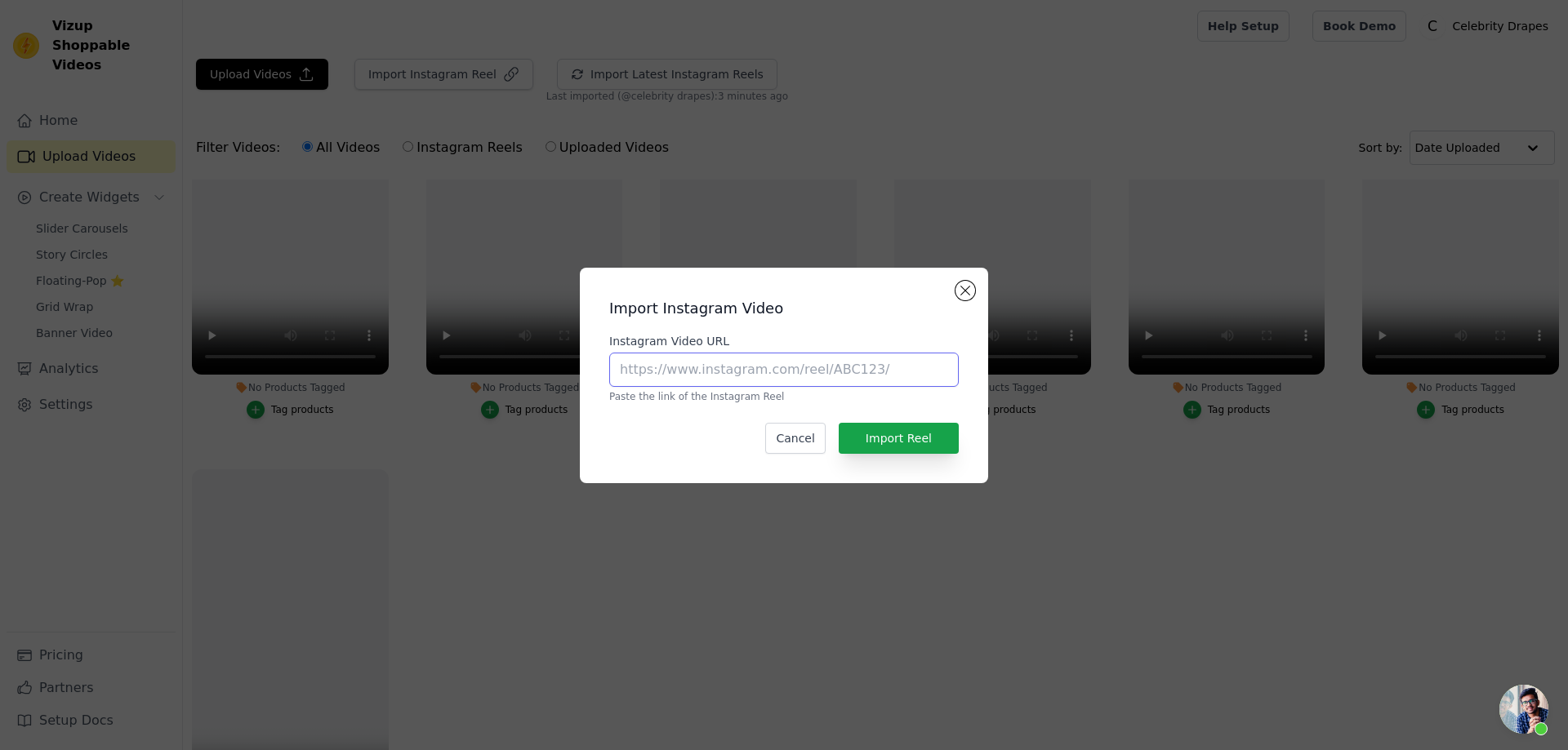
click at [766, 375] on input "Instagram Video URL" at bounding box center [784, 370] width 349 height 34
paste input "https://www.instagram.com/reel/DOL3DrekUtQ/?igsh=MXZscmw5NnIxbnFqeg=="
type input "https://www.instagram.com/reel/DOL3DrekUtQ/?igsh=MXZscmw5NnIxbnFqeg=="
click at [902, 429] on button "Import Reel" at bounding box center [899, 439] width 120 height 31
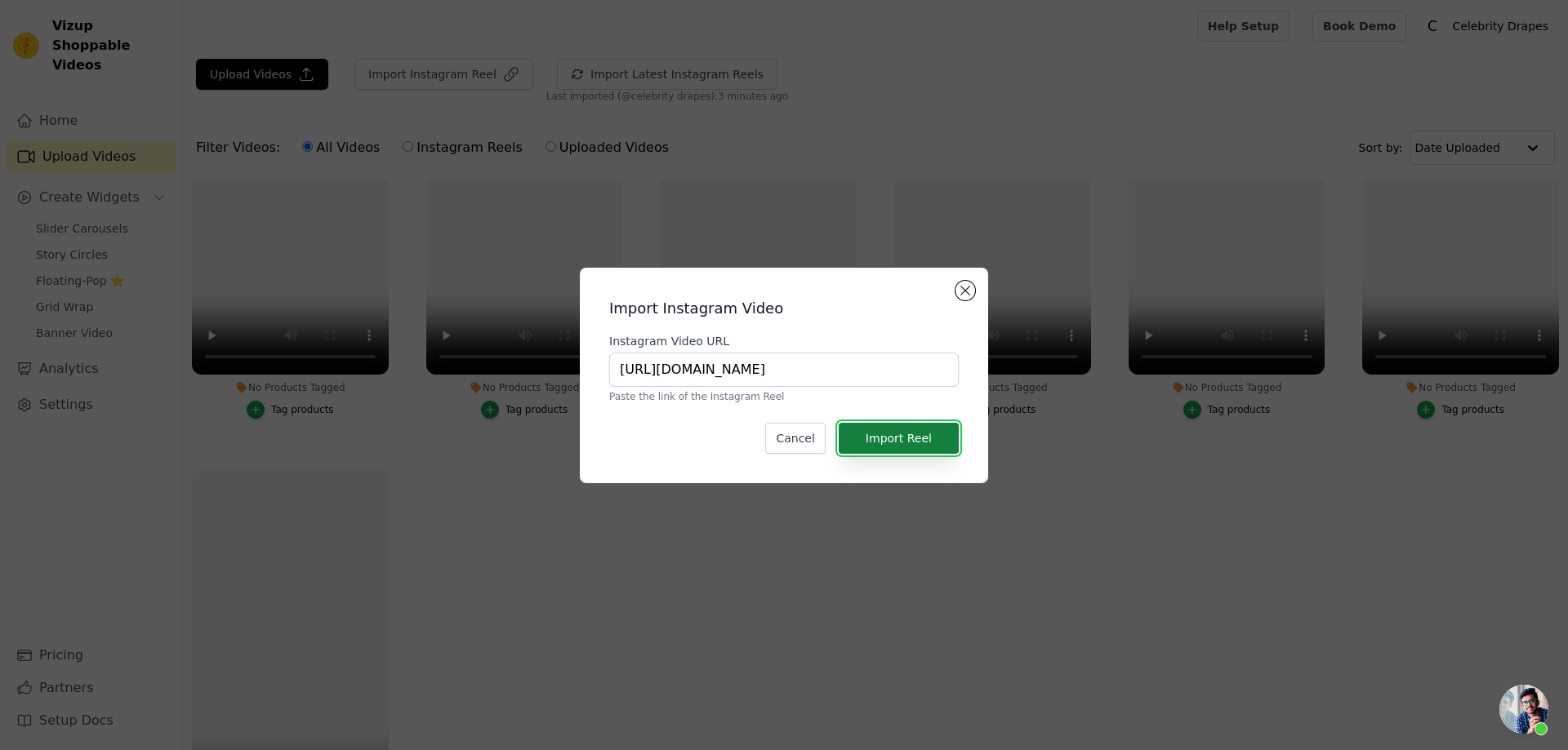
scroll to position [0, 0]
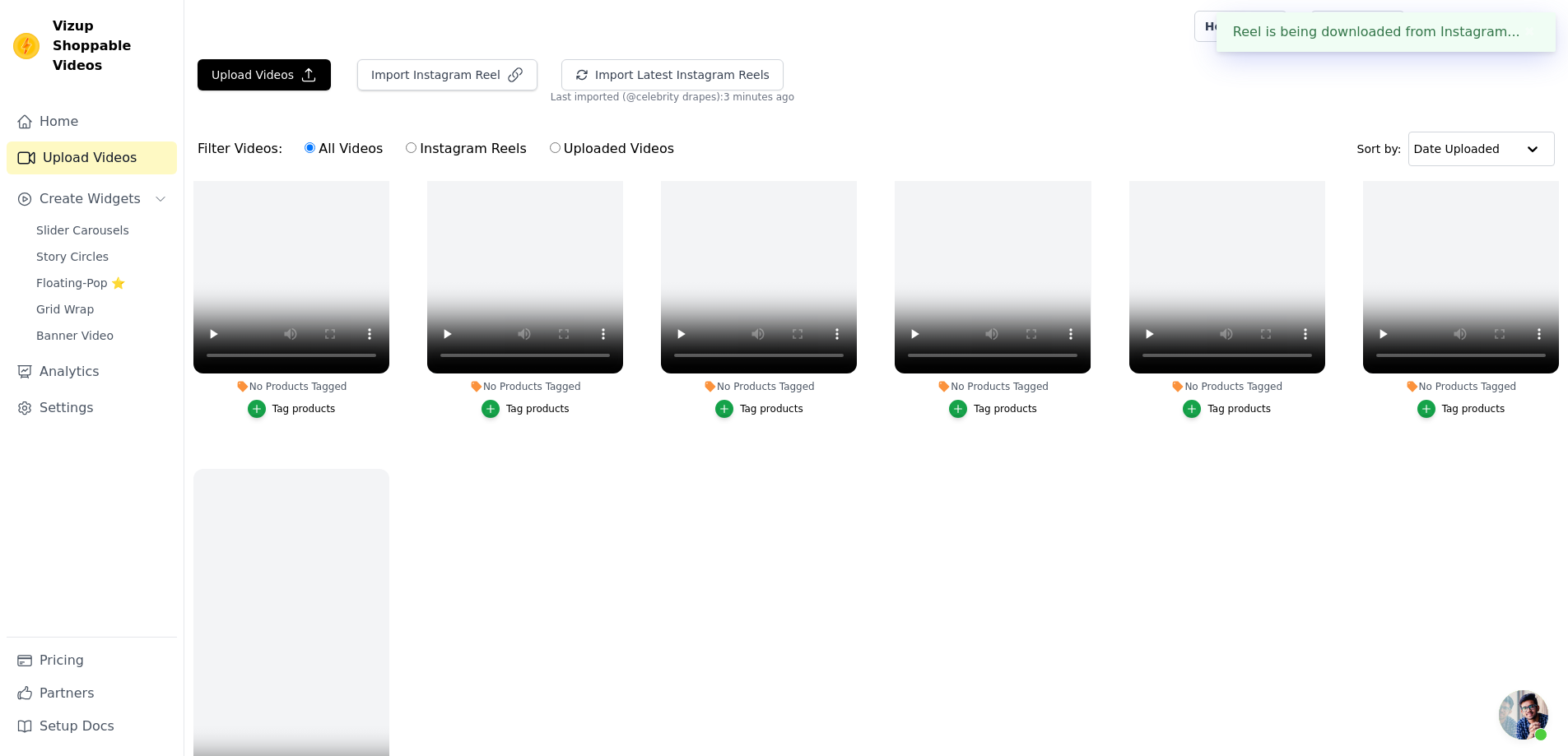
click at [385, 52] on main "Upload Videos Import Instagram Reel Import Latest Instagram Reels Import Latest…" at bounding box center [876, 488] width 1384 height 871
click at [404, 77] on button "Import Instagram Reel" at bounding box center [446, 75] width 180 height 32
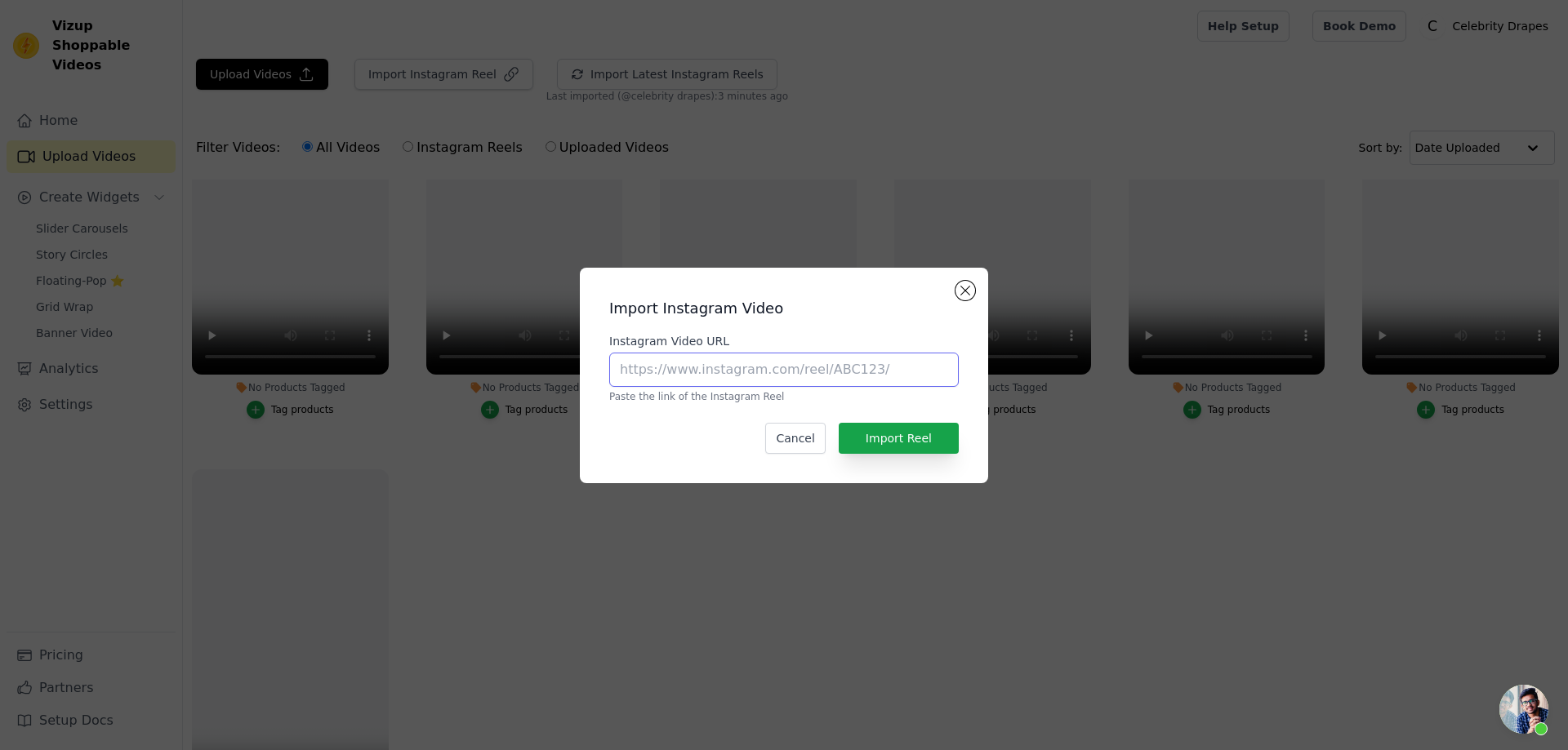
click at [736, 371] on input "Instagram Video URL" at bounding box center [784, 370] width 349 height 34
paste input "https://www.instagram.com/reel/DOJC1KYiG3J/?igsh=MWtvdW02d291emV0cA=="
type input "https://www.instagram.com/reel/DOJC1KYiG3J/?igsh=MWtvdW02d291emV0cA=="
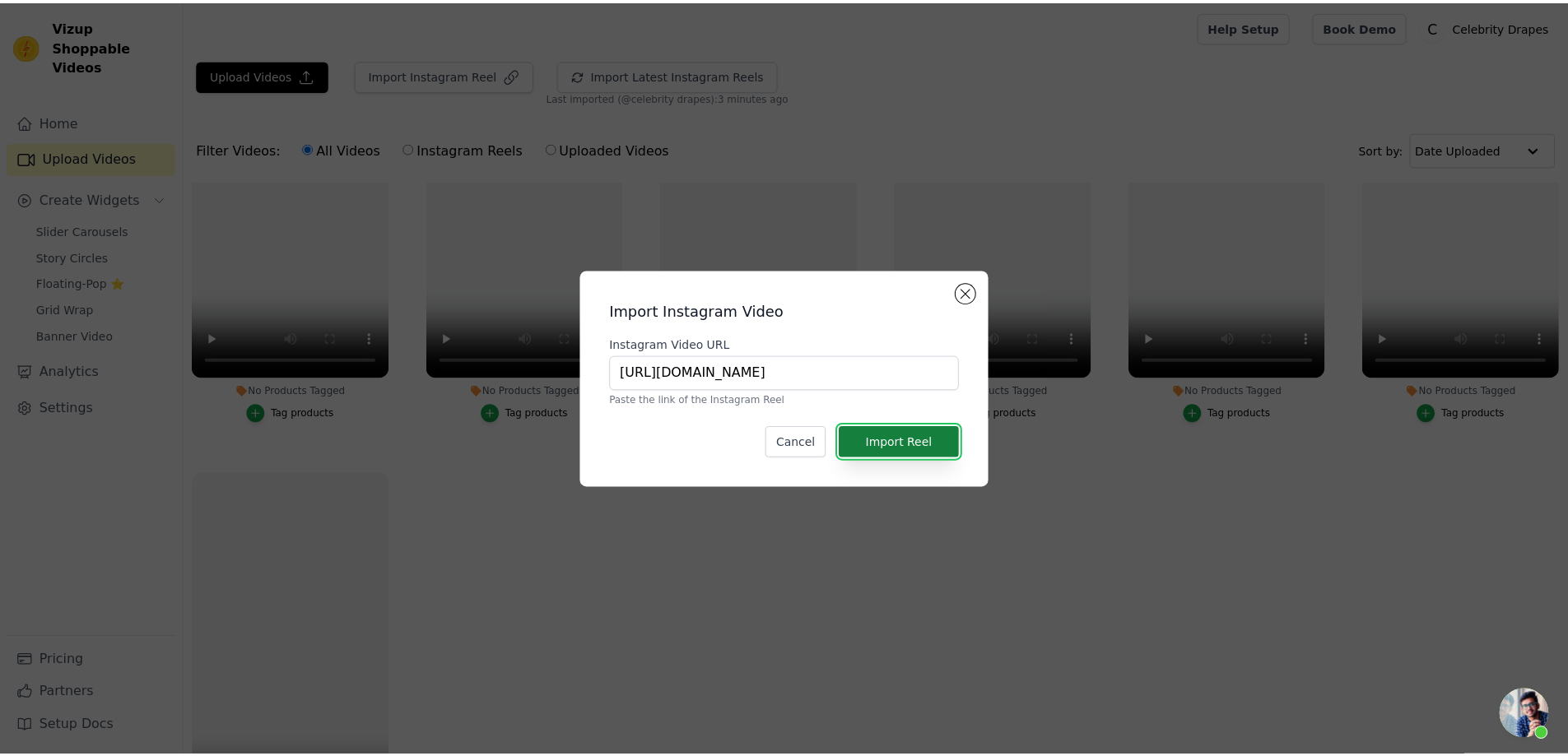
scroll to position [0, 0]
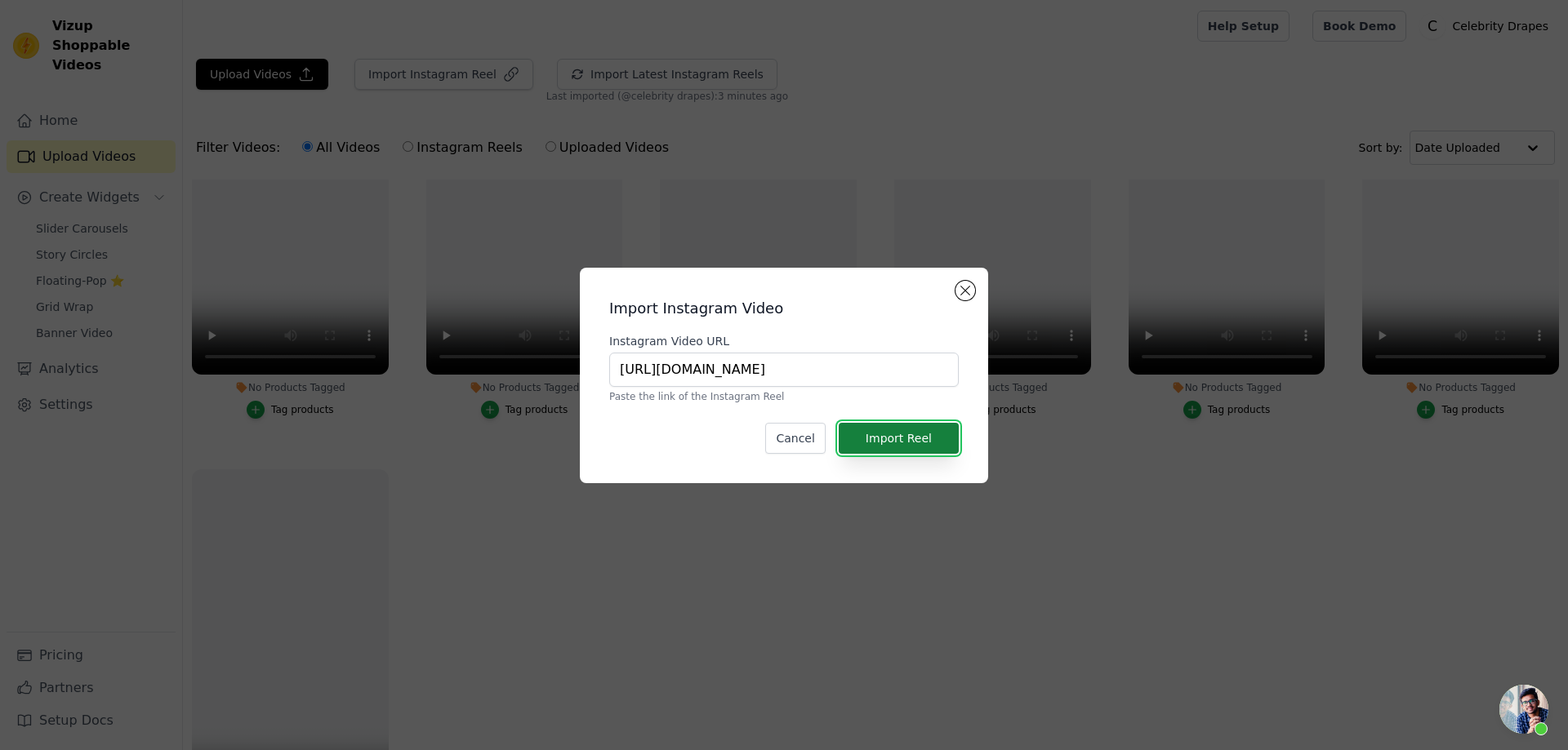
click at [909, 444] on button "Import Reel" at bounding box center [899, 439] width 120 height 31
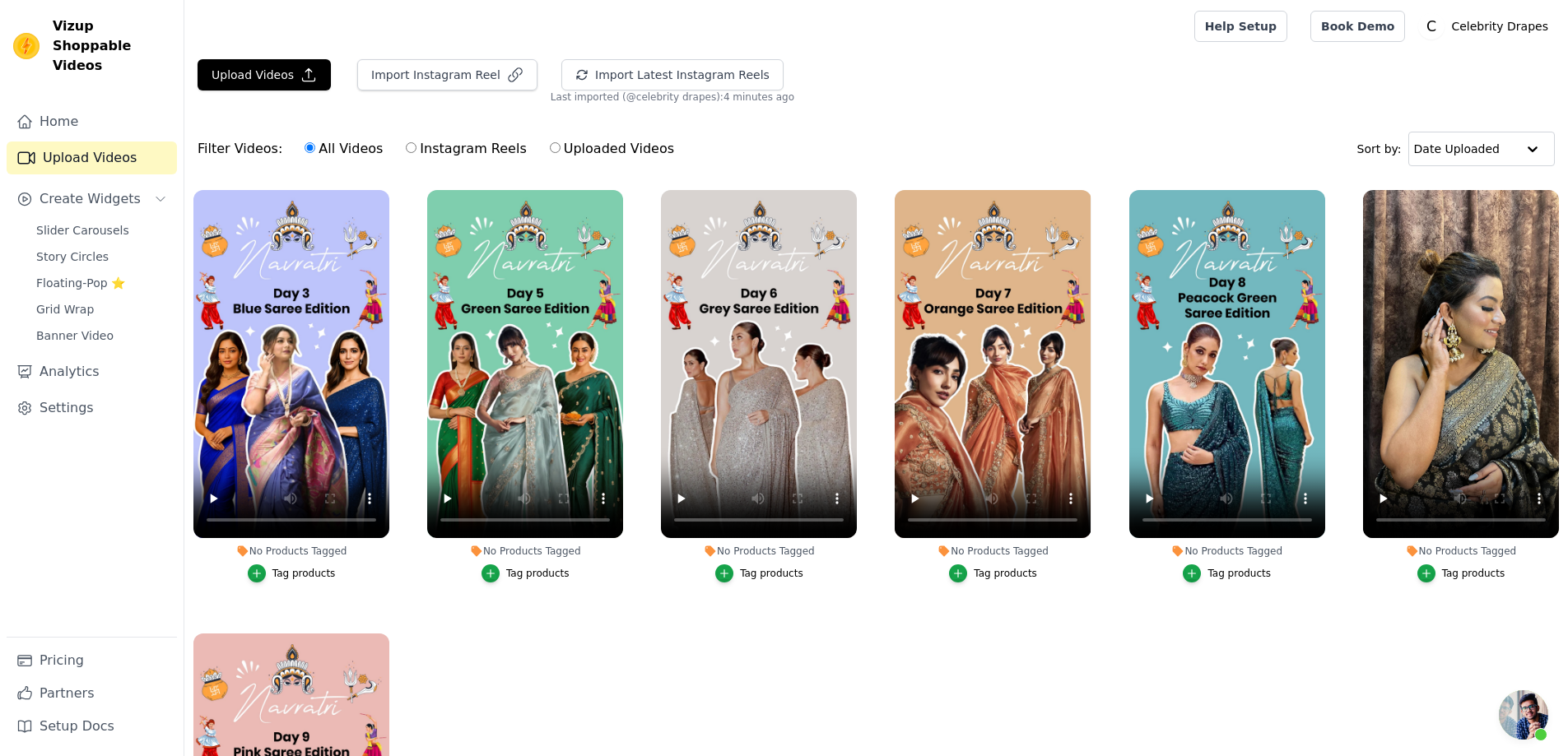
click at [626, 346] on div "No Products Tagged Tag products" at bounding box center [524, 389] width 214 height 417
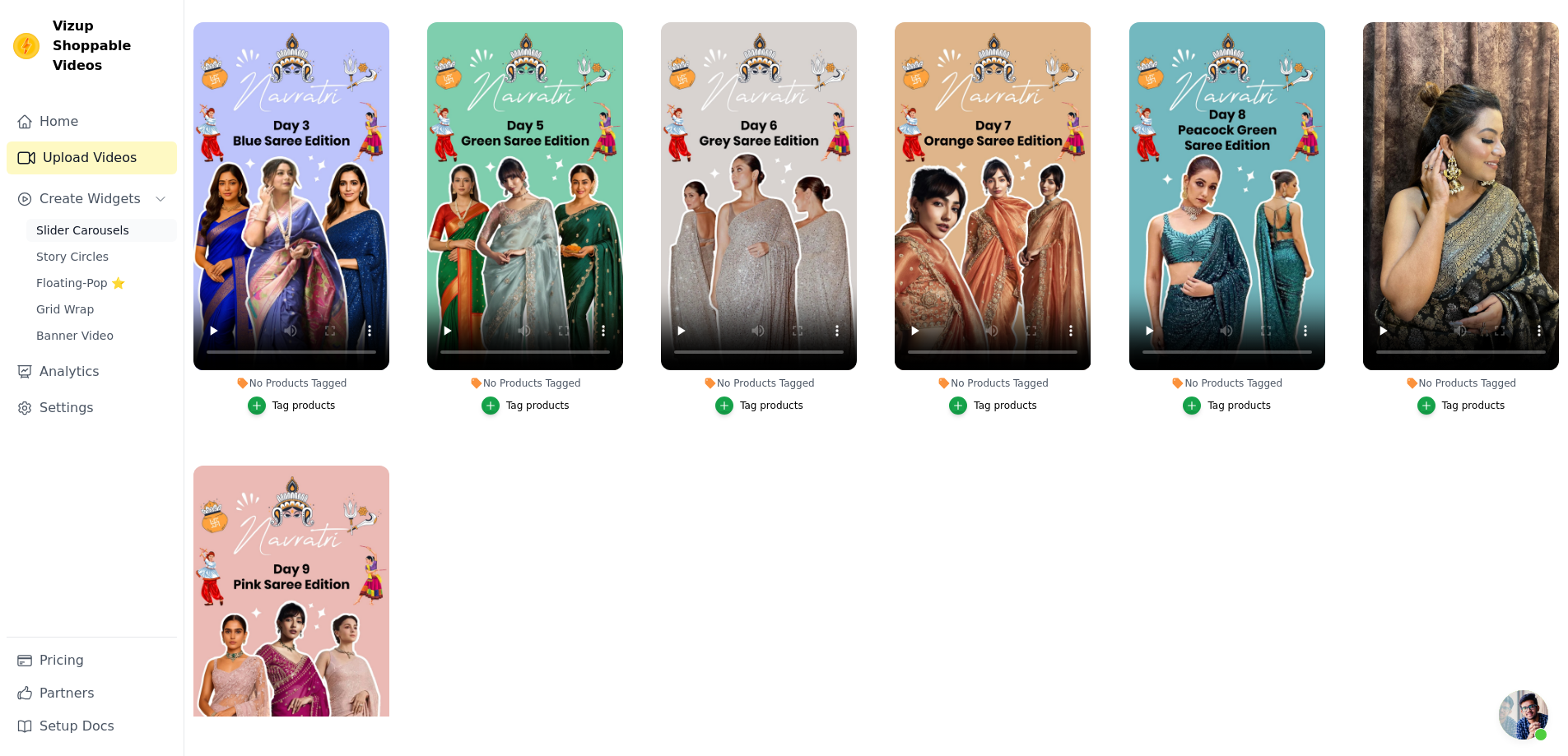
click at [66, 222] on span "Slider Carousels" at bounding box center [83, 230] width 93 height 17
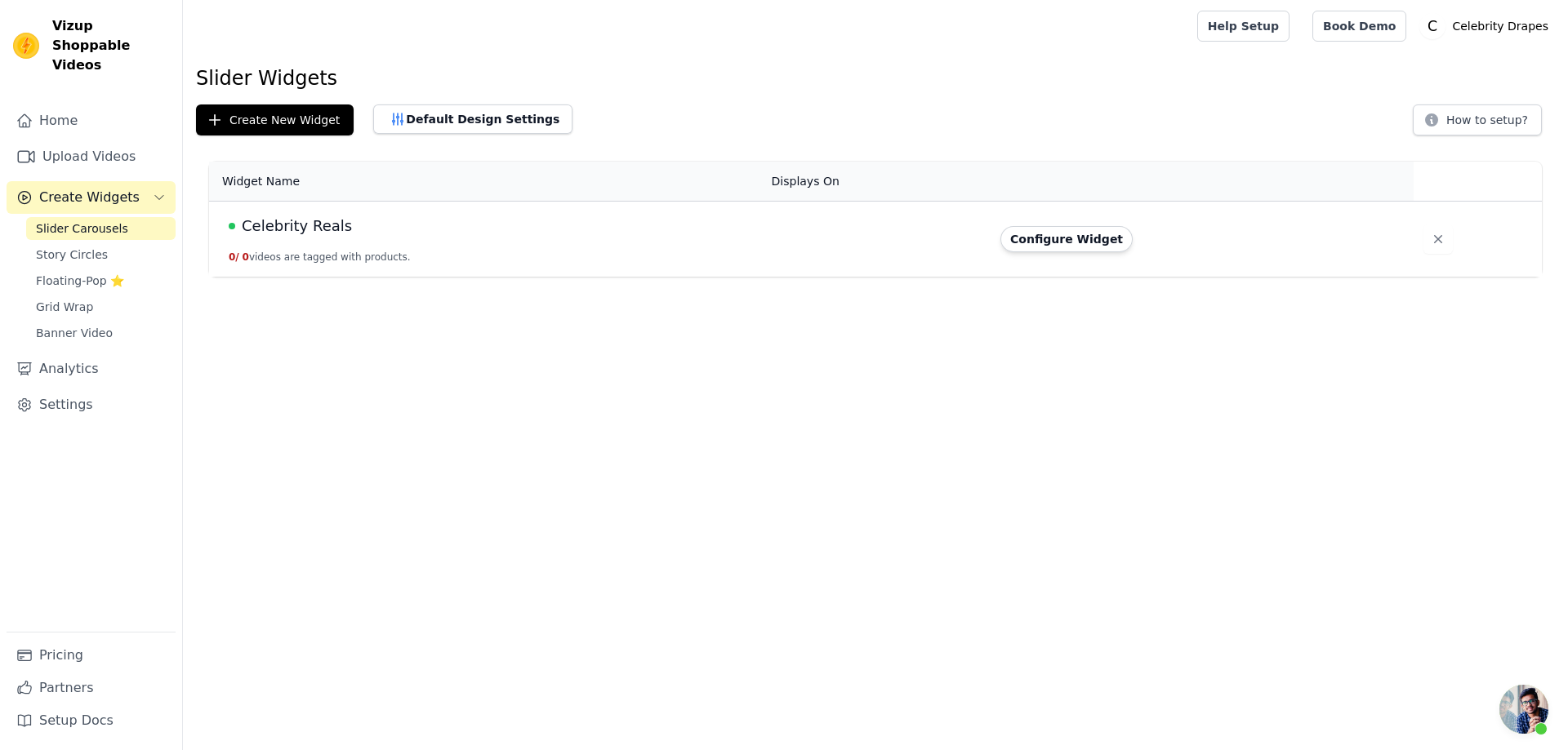
click at [84, 220] on span "Slider Carousels" at bounding box center [82, 228] width 92 height 17
click at [1077, 241] on button "Configure Widget" at bounding box center [1066, 239] width 132 height 26
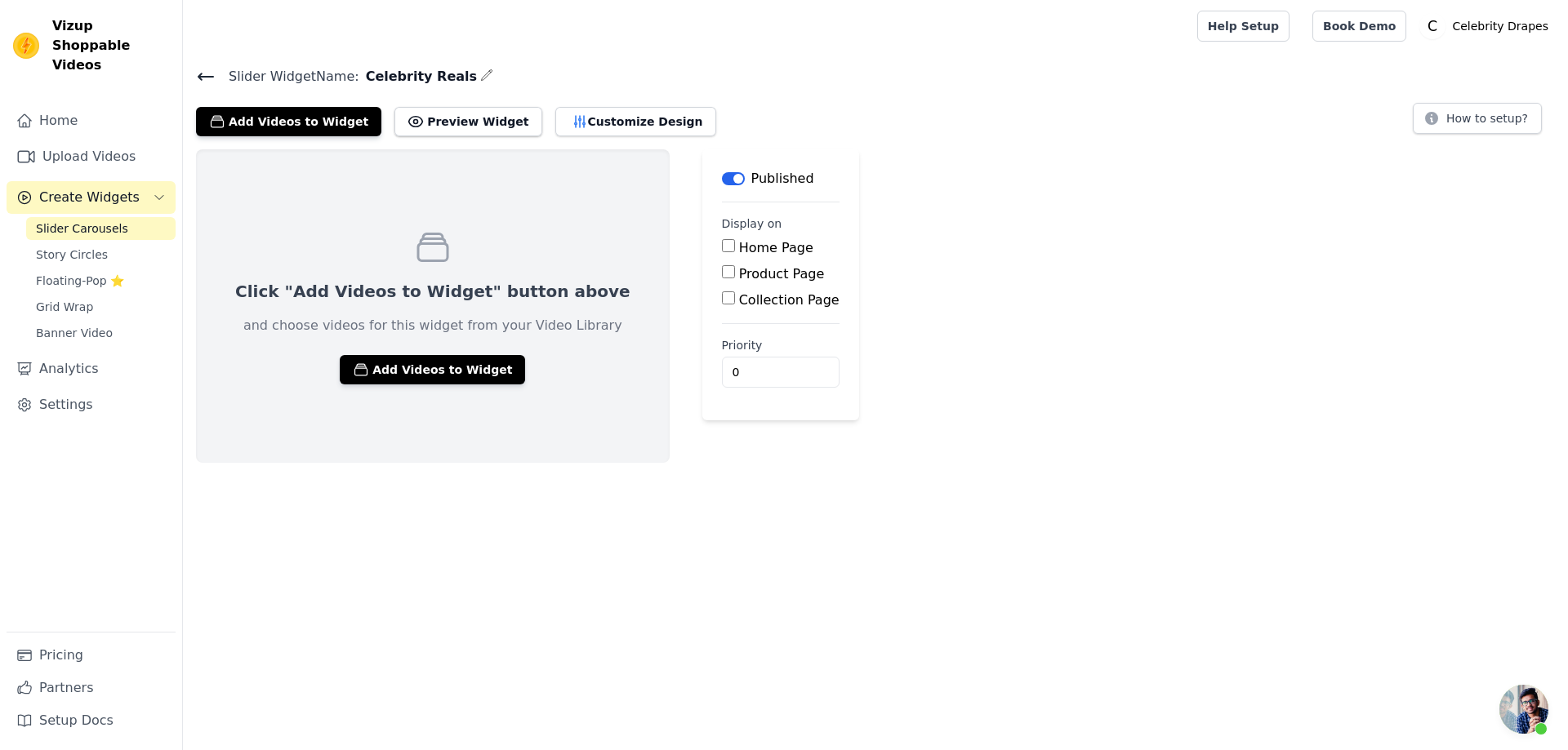
click at [722, 175] on button "Label" at bounding box center [733, 178] width 22 height 13
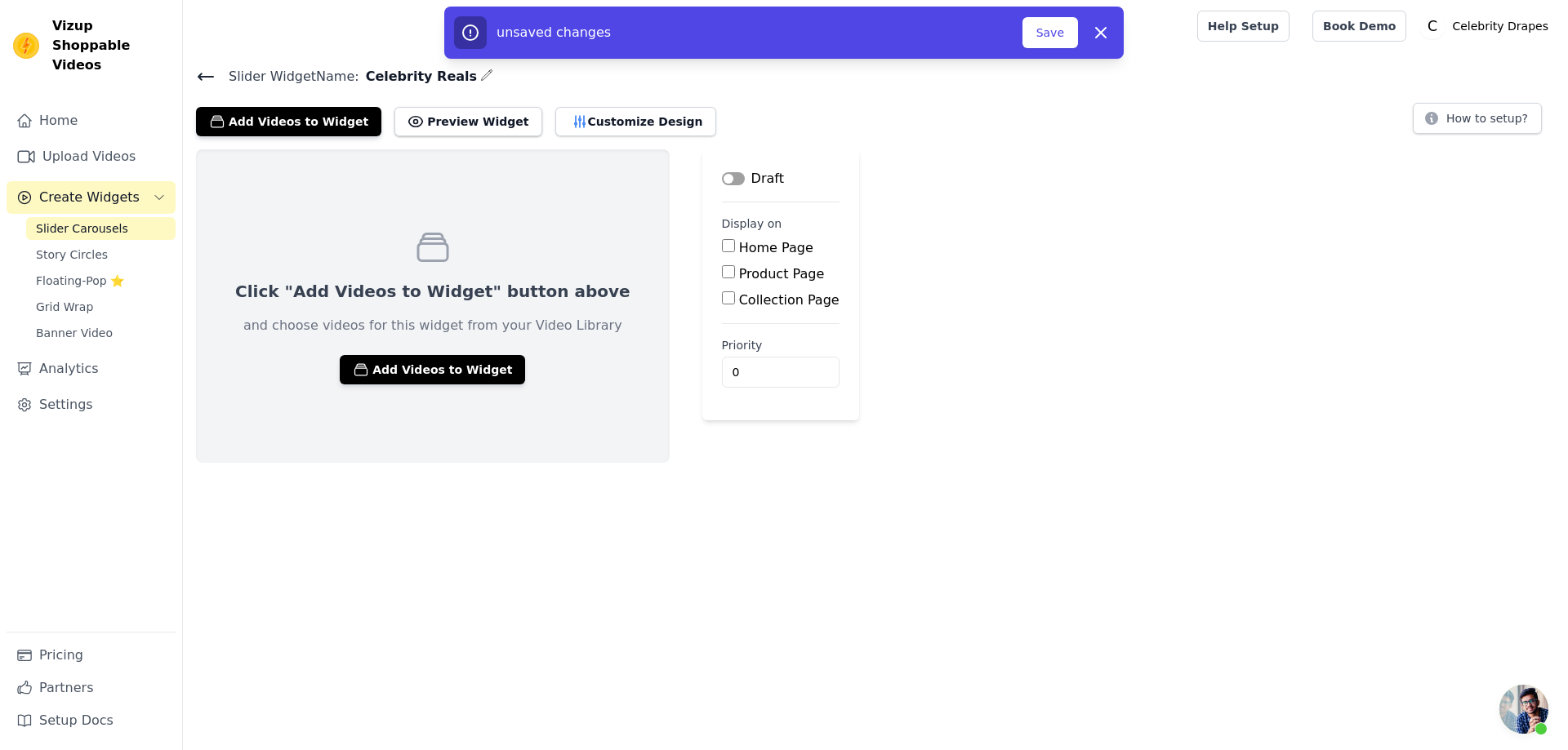
click at [722, 245] on input "Home Page" at bounding box center [728, 245] width 13 height 13
checkbox input "true"
drag, startPoint x: 684, startPoint y: 374, endPoint x: 609, endPoint y: 371, distance: 75.1
click at [610, 371] on div "Click "Add Videos to Widget" button above and choose videos for this widget fro…" at bounding box center [875, 306] width 1385 height 314
type input "5"
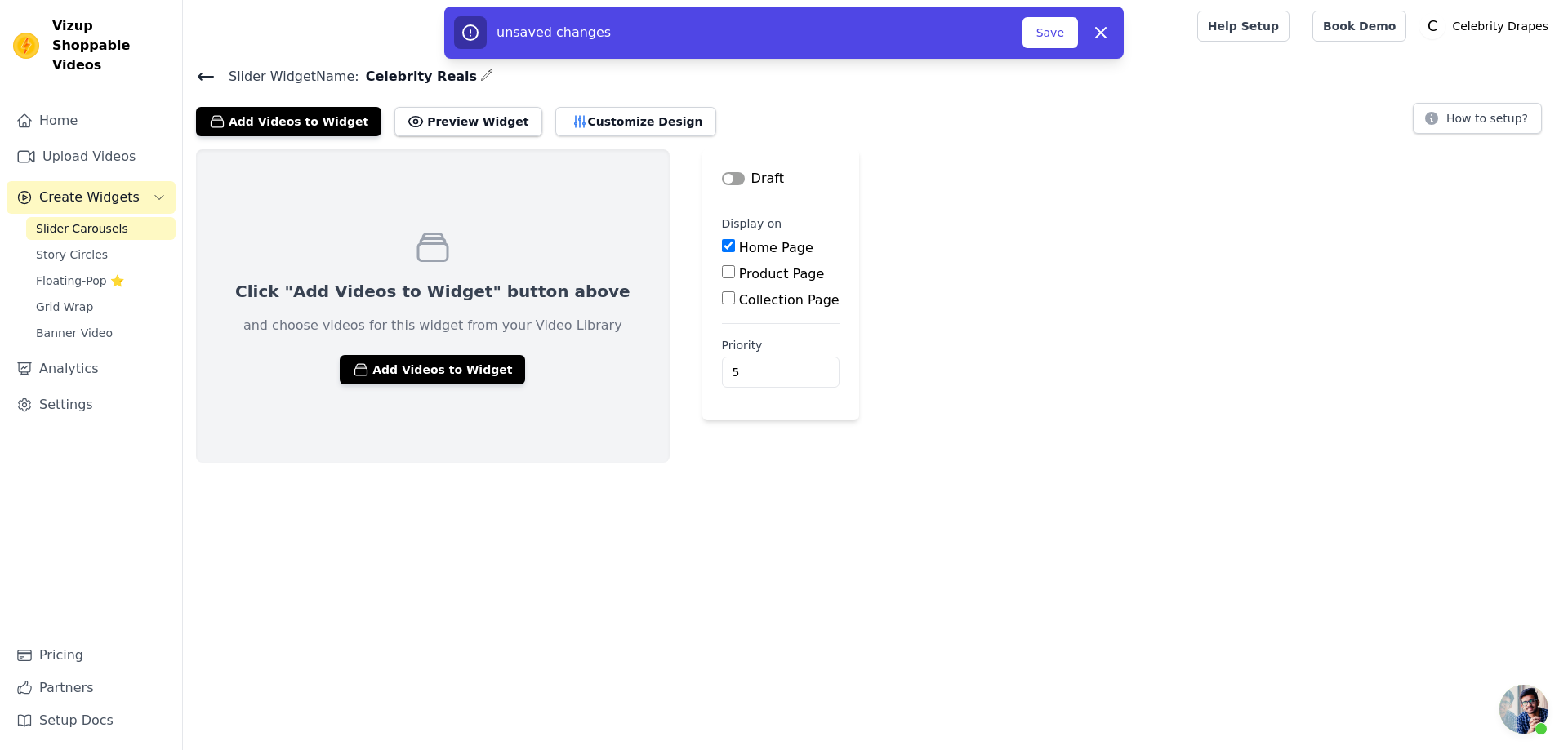
click at [559, 396] on div "Click "Add Videos to Widget" button above and choose videos for this widget fro…" at bounding box center [432, 306] width 473 height 314
click at [1041, 27] on button "Save" at bounding box center [1050, 33] width 56 height 31
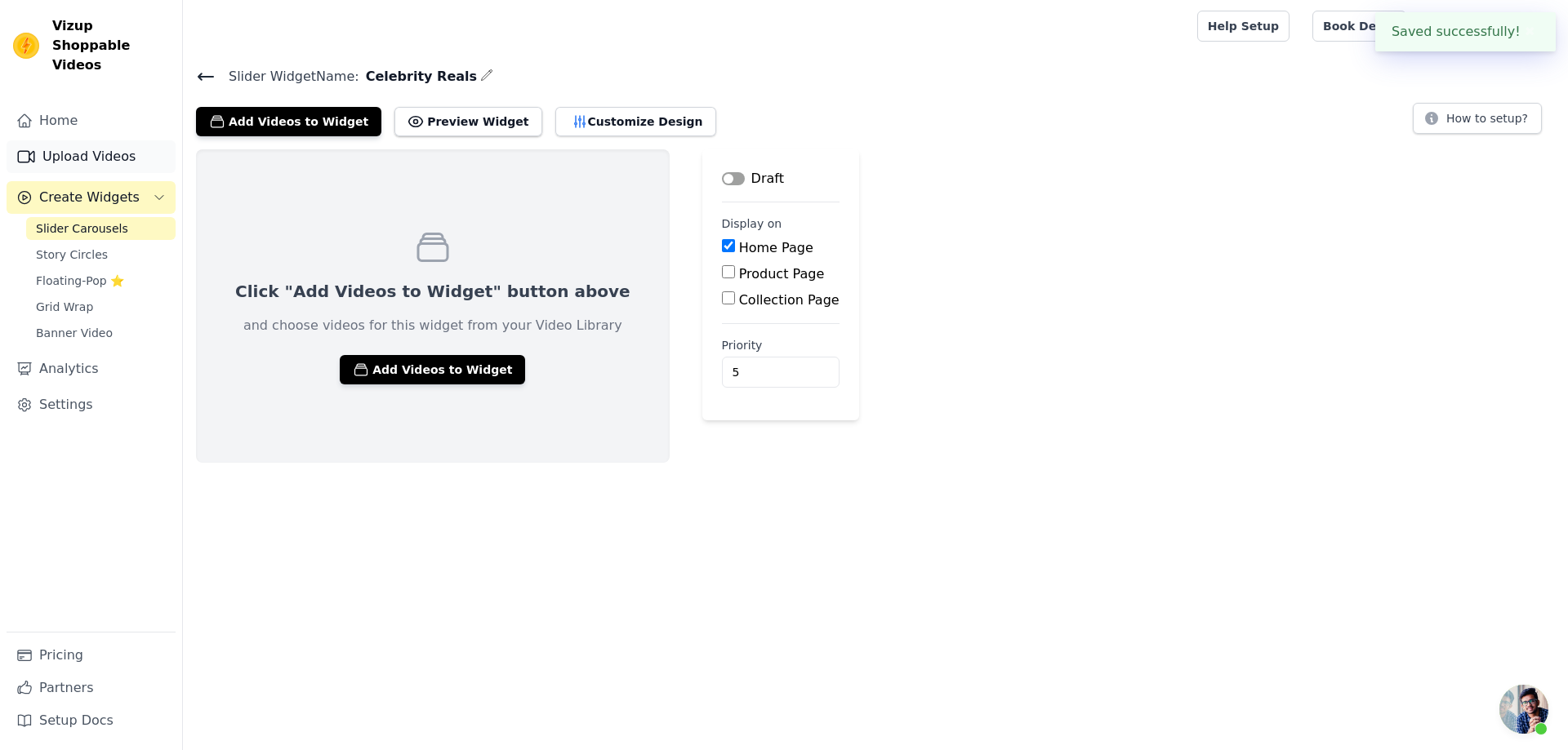
click at [51, 141] on link "Upload Videos" at bounding box center [91, 156] width 169 height 32
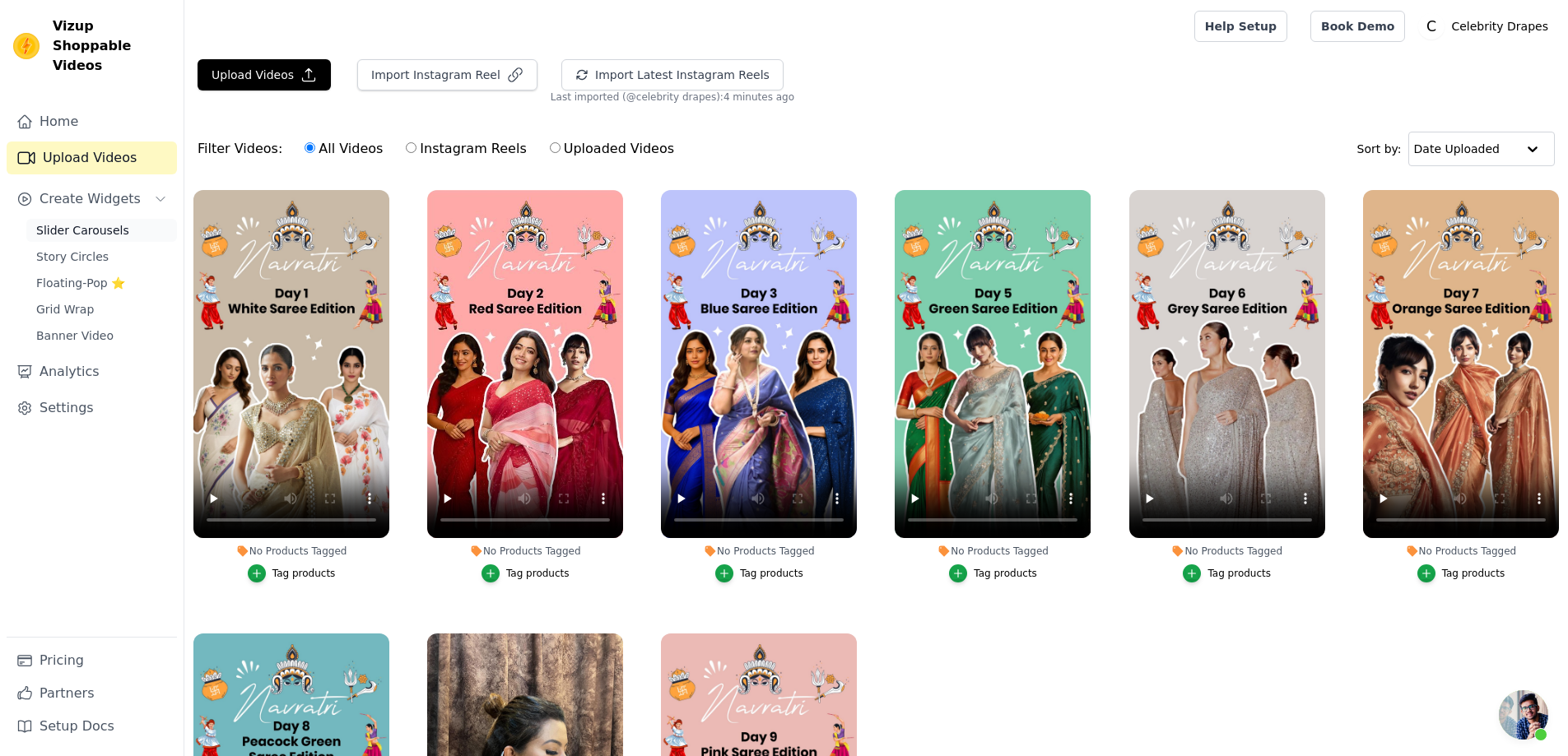
click at [78, 222] on span "Slider Carousels" at bounding box center [83, 230] width 93 height 17
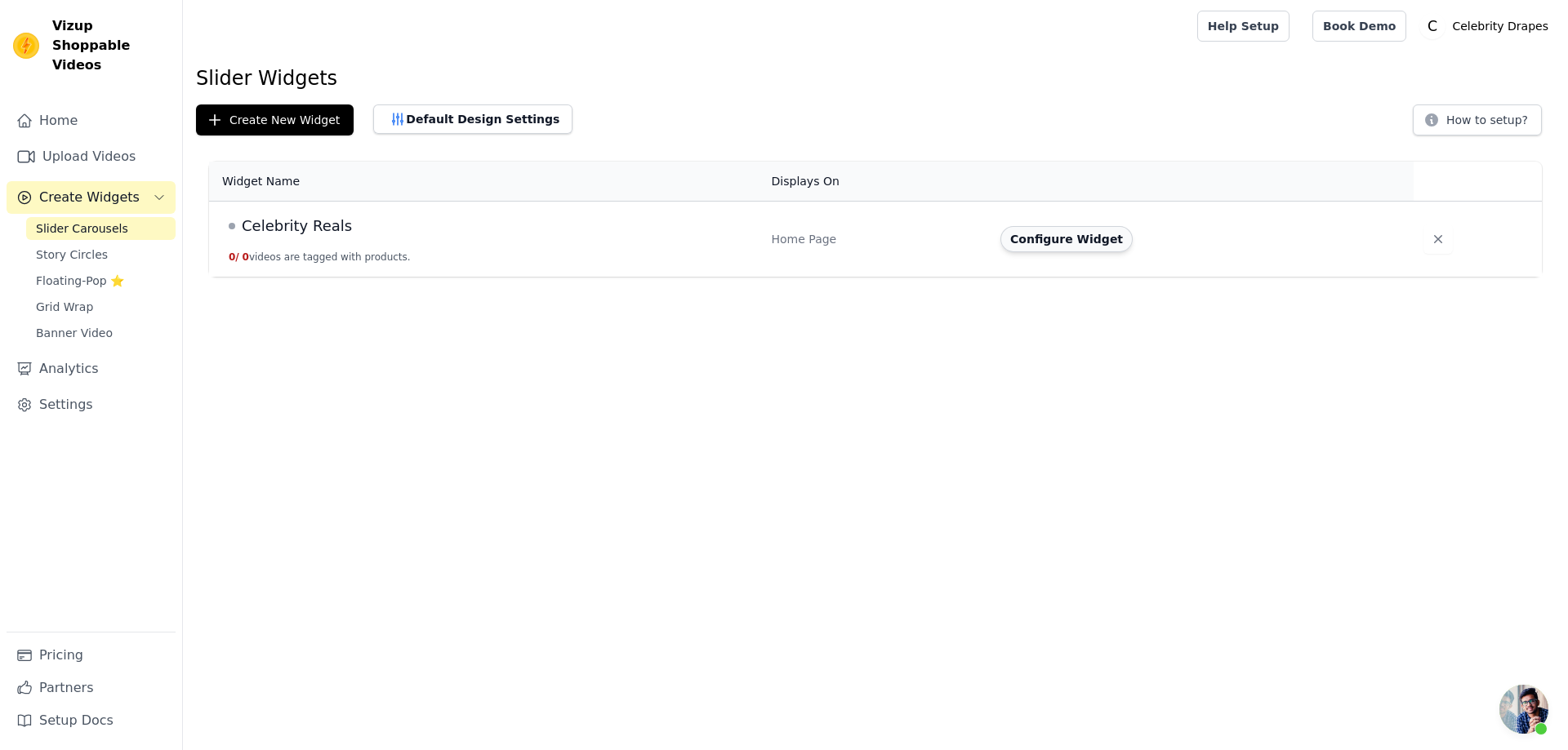
click at [1052, 243] on button "Configure Widget" at bounding box center [1066, 239] width 132 height 26
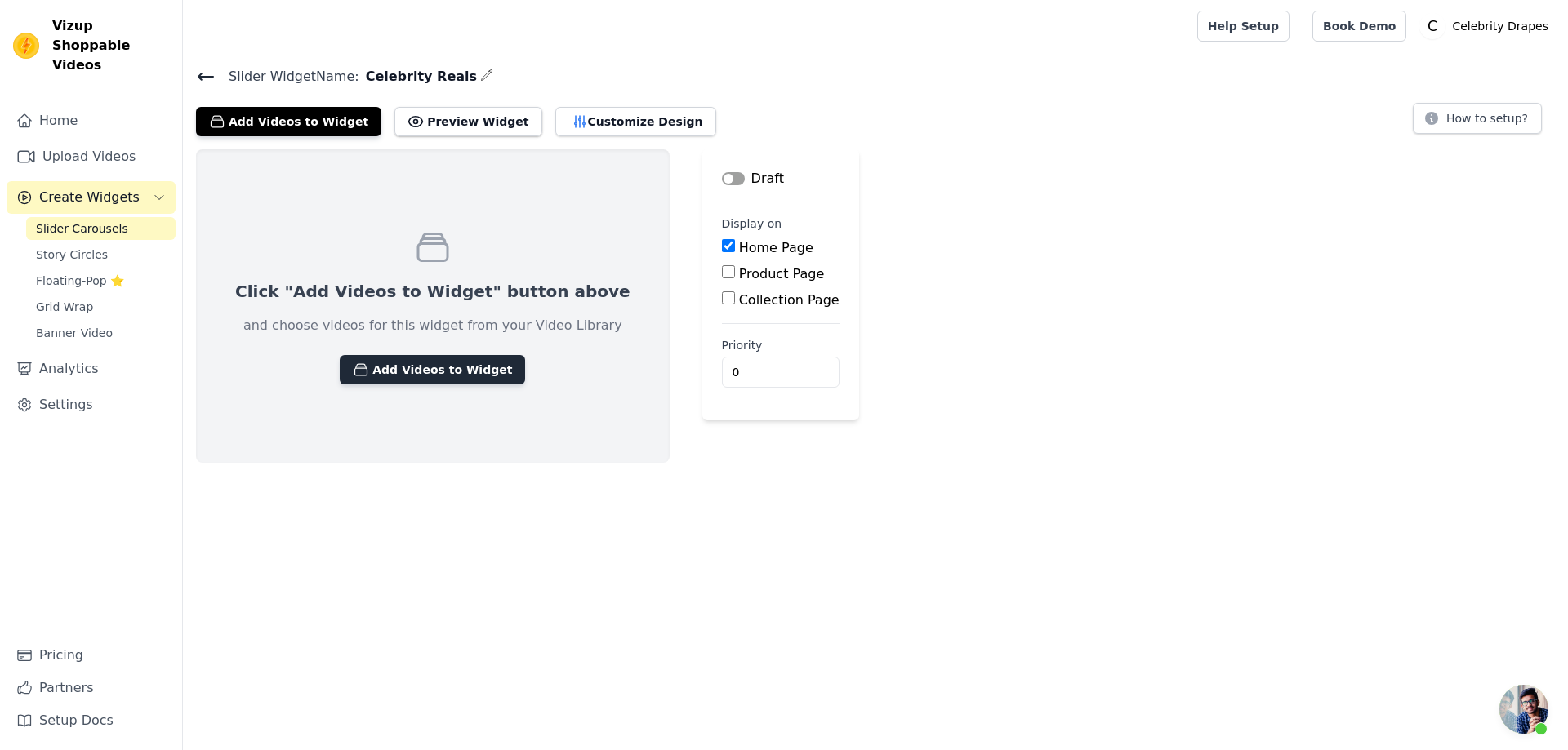
click at [402, 374] on button "Add Videos to Widget" at bounding box center [432, 370] width 186 height 29
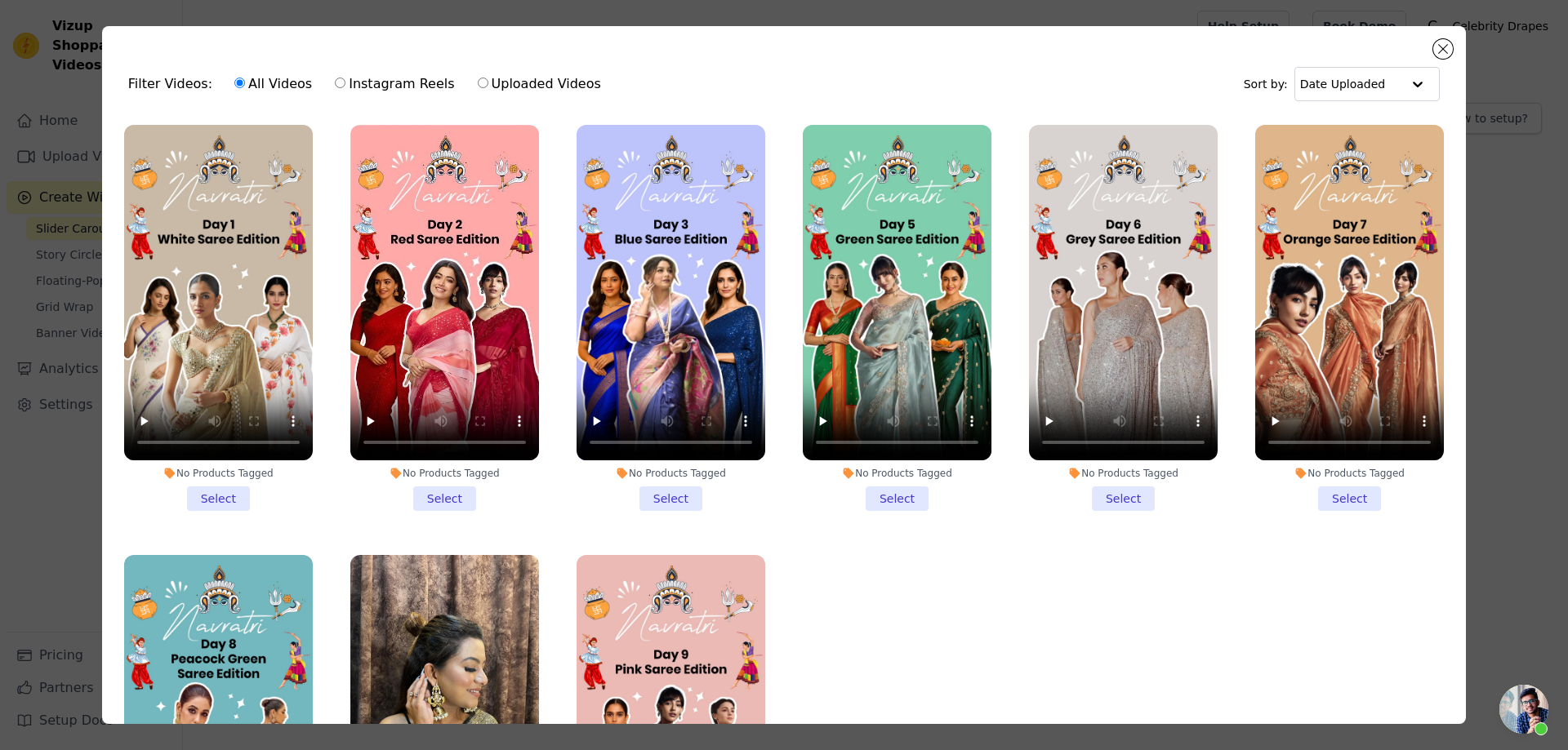
click at [221, 494] on li "No Products Tagged Select" at bounding box center [218, 318] width 189 height 386
click at [0, 0] on input "No Products Tagged Select" at bounding box center [0, 0] width 0 height 0
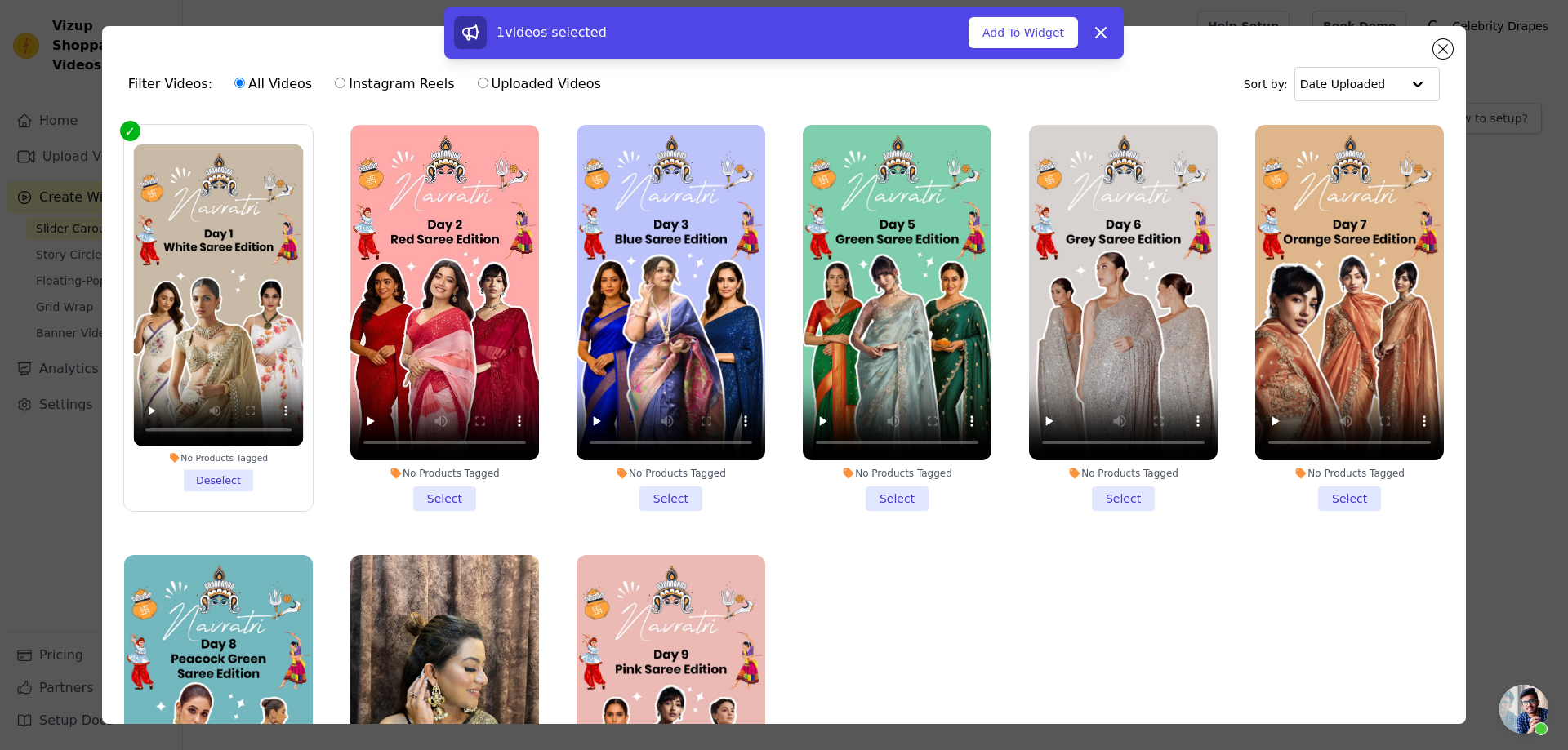
click at [428, 485] on li "No Products Tagged Select" at bounding box center [444, 318] width 189 height 386
click at [0, 0] on input "No Products Tagged Select" at bounding box center [0, 0] width 0 height 0
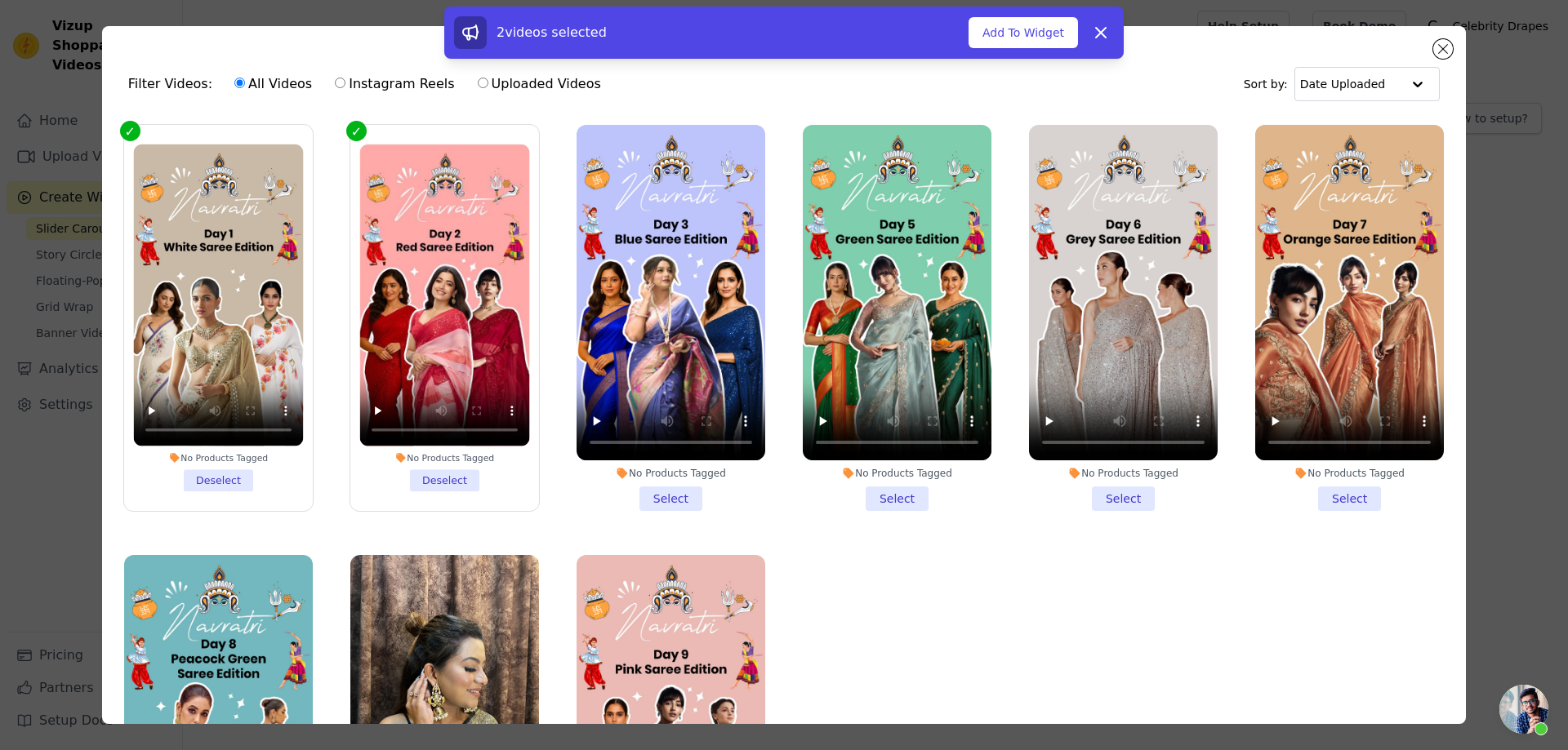
click at [694, 496] on li "No Products Tagged Select" at bounding box center [671, 318] width 189 height 386
click at [0, 0] on input "No Products Tagged Select" at bounding box center [0, 0] width 0 height 0
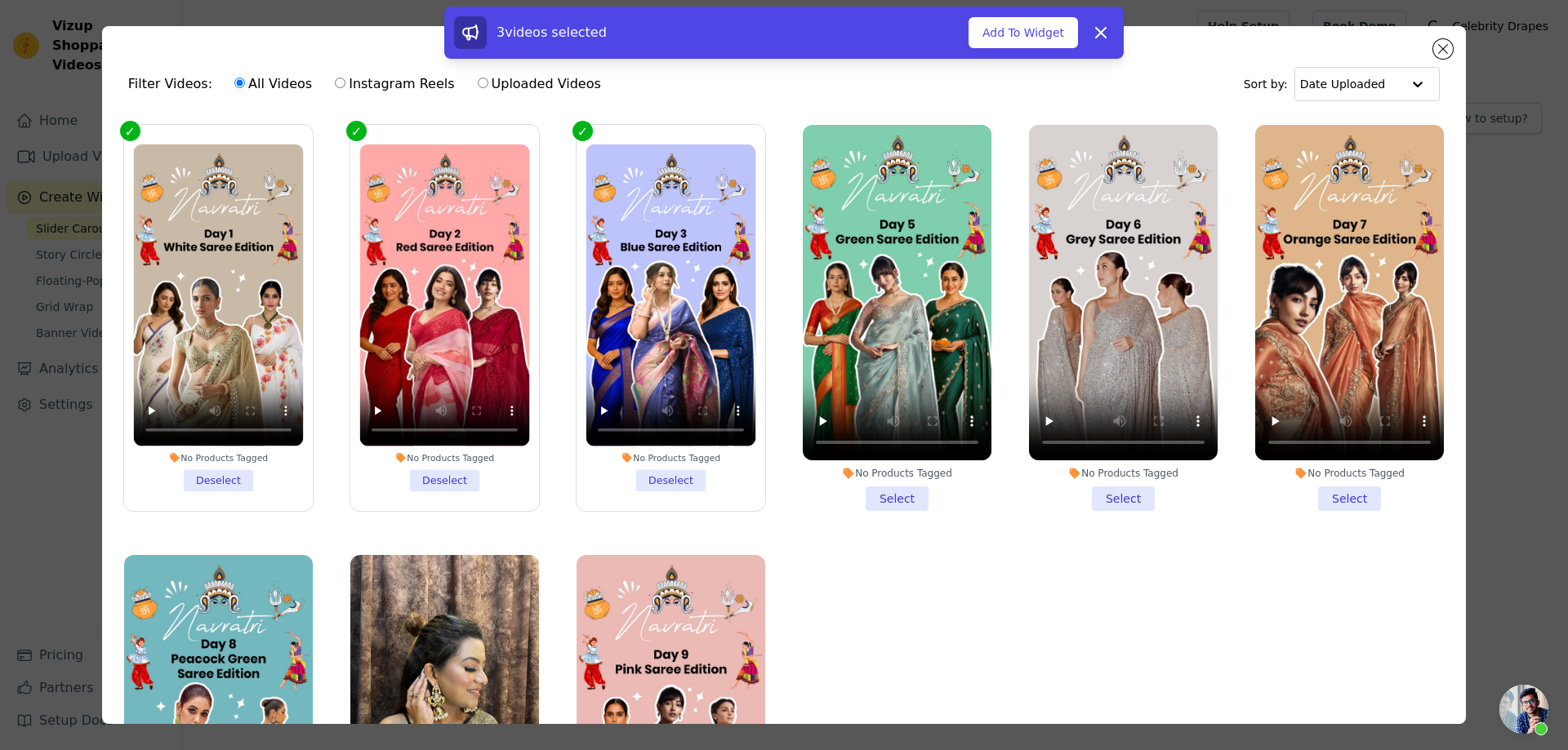
click at [893, 495] on li "No Products Tagged Select" at bounding box center [897, 318] width 189 height 386
click at [0, 0] on input "No Products Tagged Select" at bounding box center [0, 0] width 0 height 0
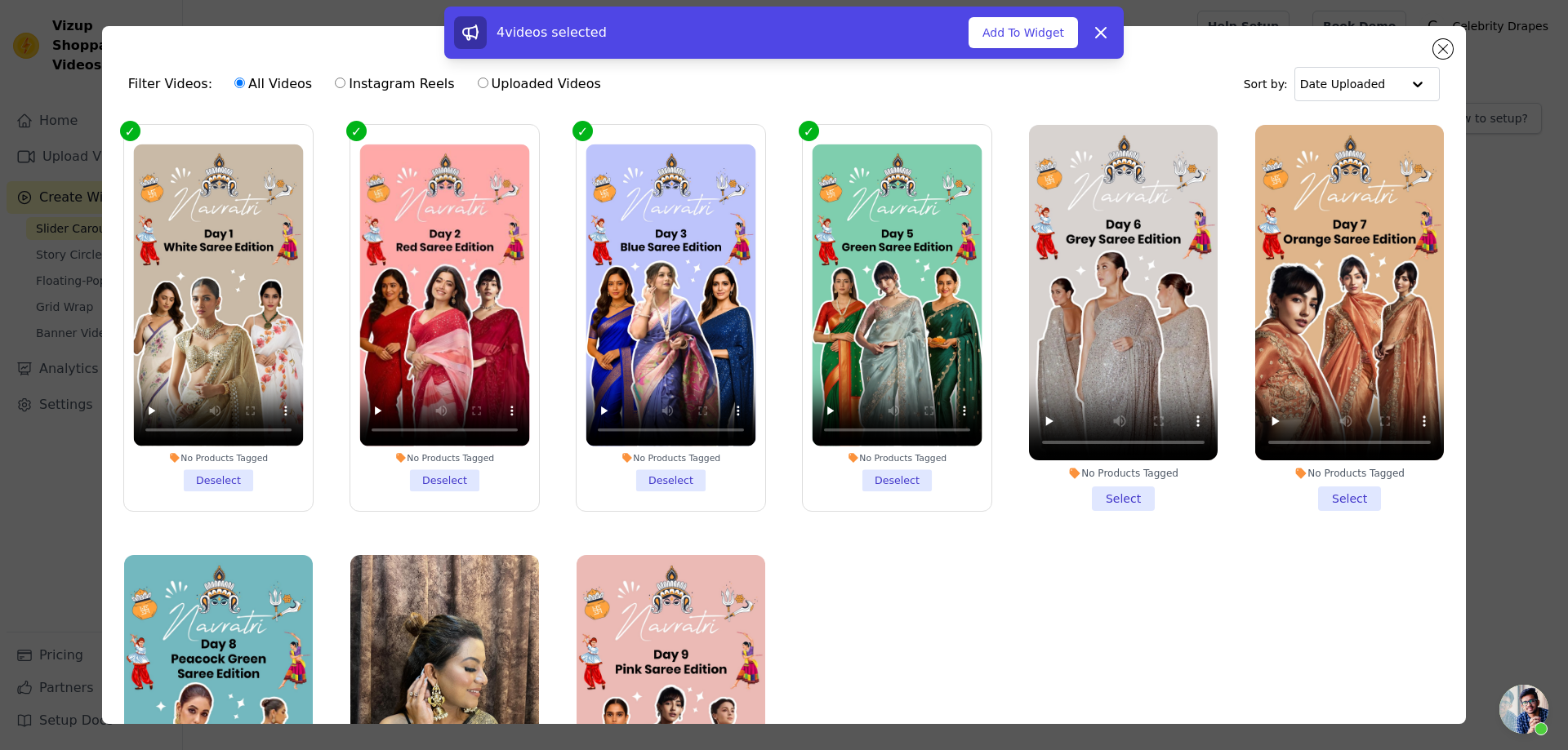
click at [1111, 498] on li "No Products Tagged Select" at bounding box center [1123, 318] width 189 height 386
click at [0, 0] on input "No Products Tagged Select" at bounding box center [0, 0] width 0 height 0
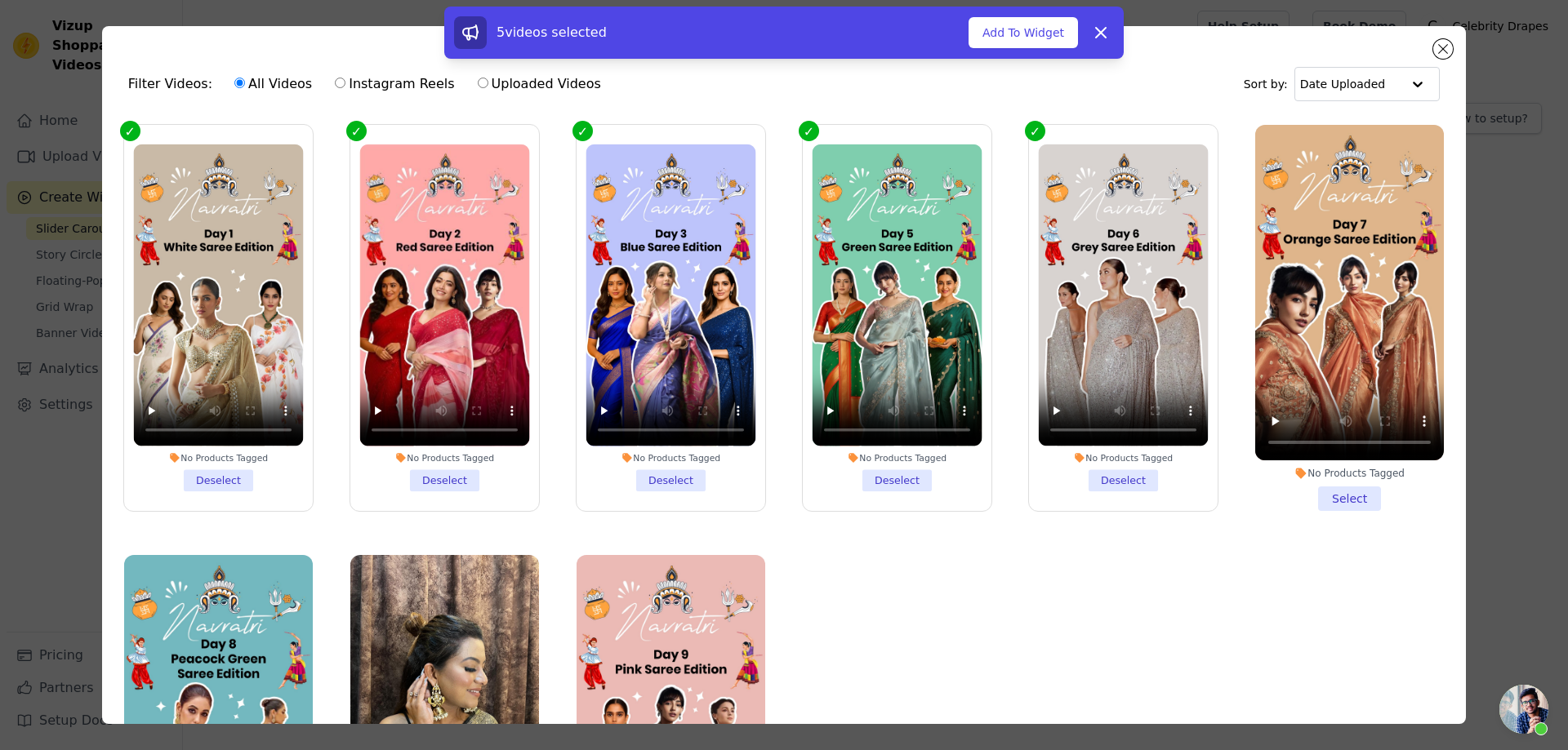
click at [1336, 488] on li "No Products Tagged Select" at bounding box center [1349, 318] width 189 height 386
click at [0, 0] on input "No Products Tagged Select" at bounding box center [0, 0] width 0 height 0
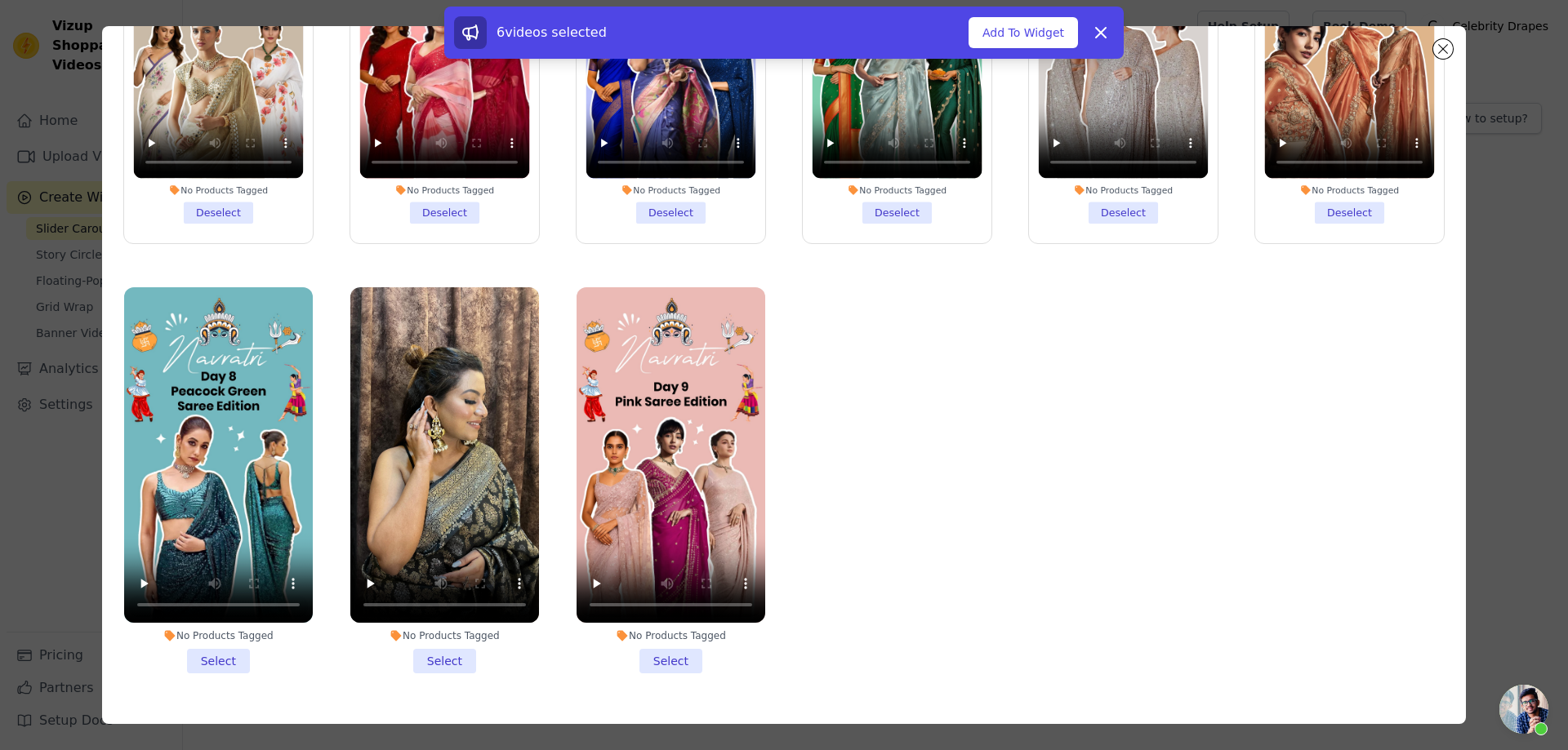
scroll to position [142, 0]
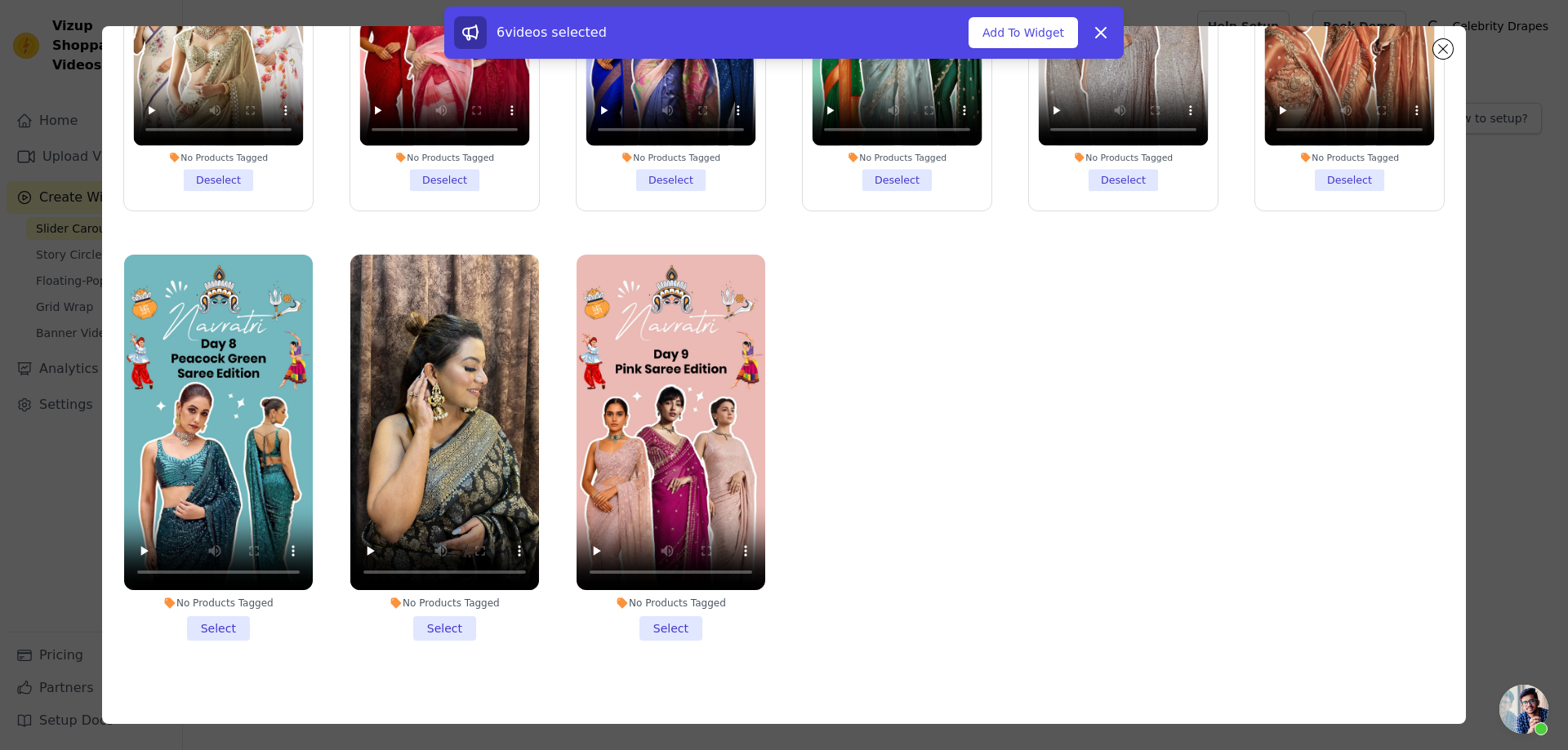
click at [214, 611] on li "No Products Tagged Select" at bounding box center [218, 448] width 189 height 386
click at [0, 0] on input "No Products Tagged Select" at bounding box center [0, 0] width 0 height 0
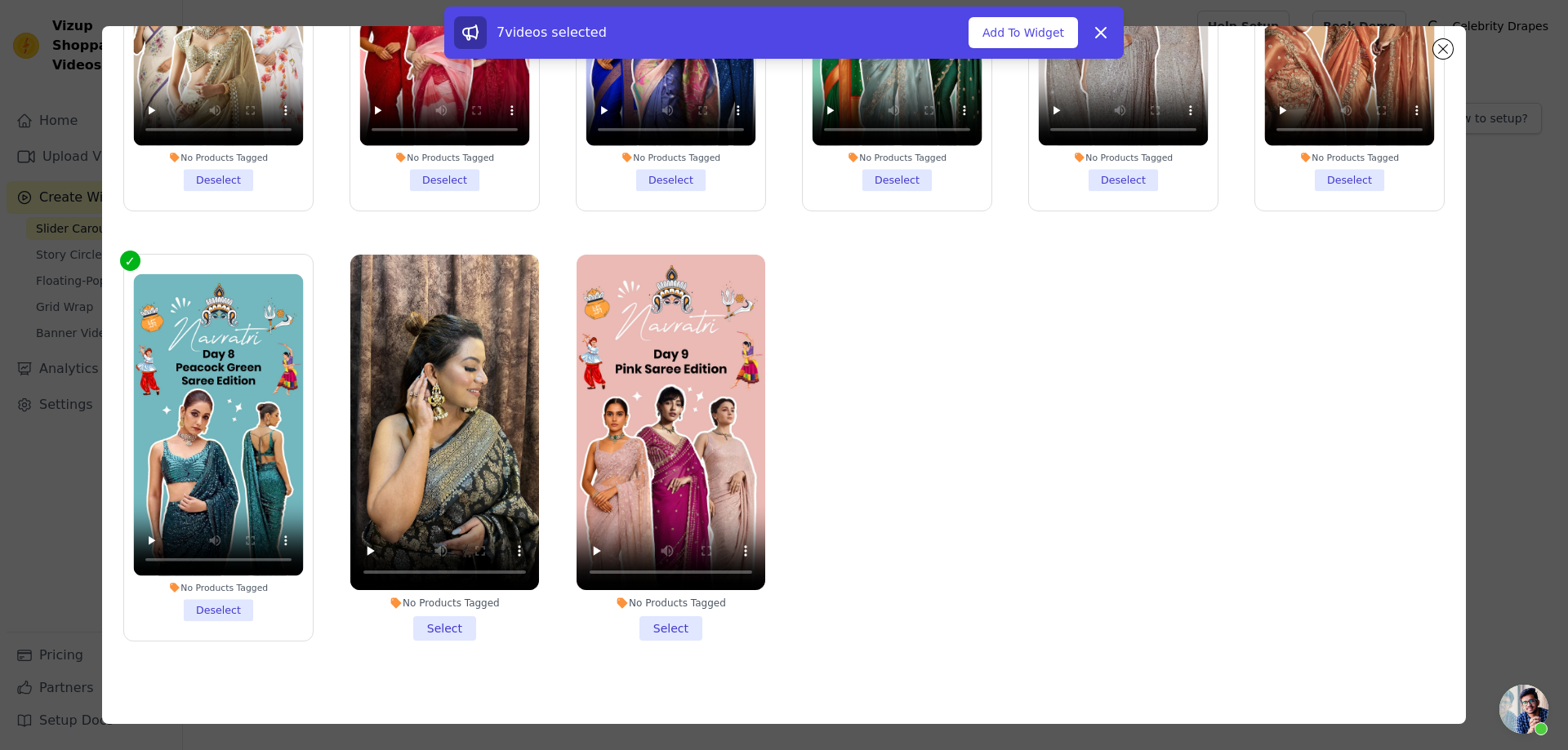
click at [435, 621] on li "No Products Tagged Select" at bounding box center [444, 448] width 189 height 386
click at [0, 0] on input "No Products Tagged Select" at bounding box center [0, 0] width 0 height 0
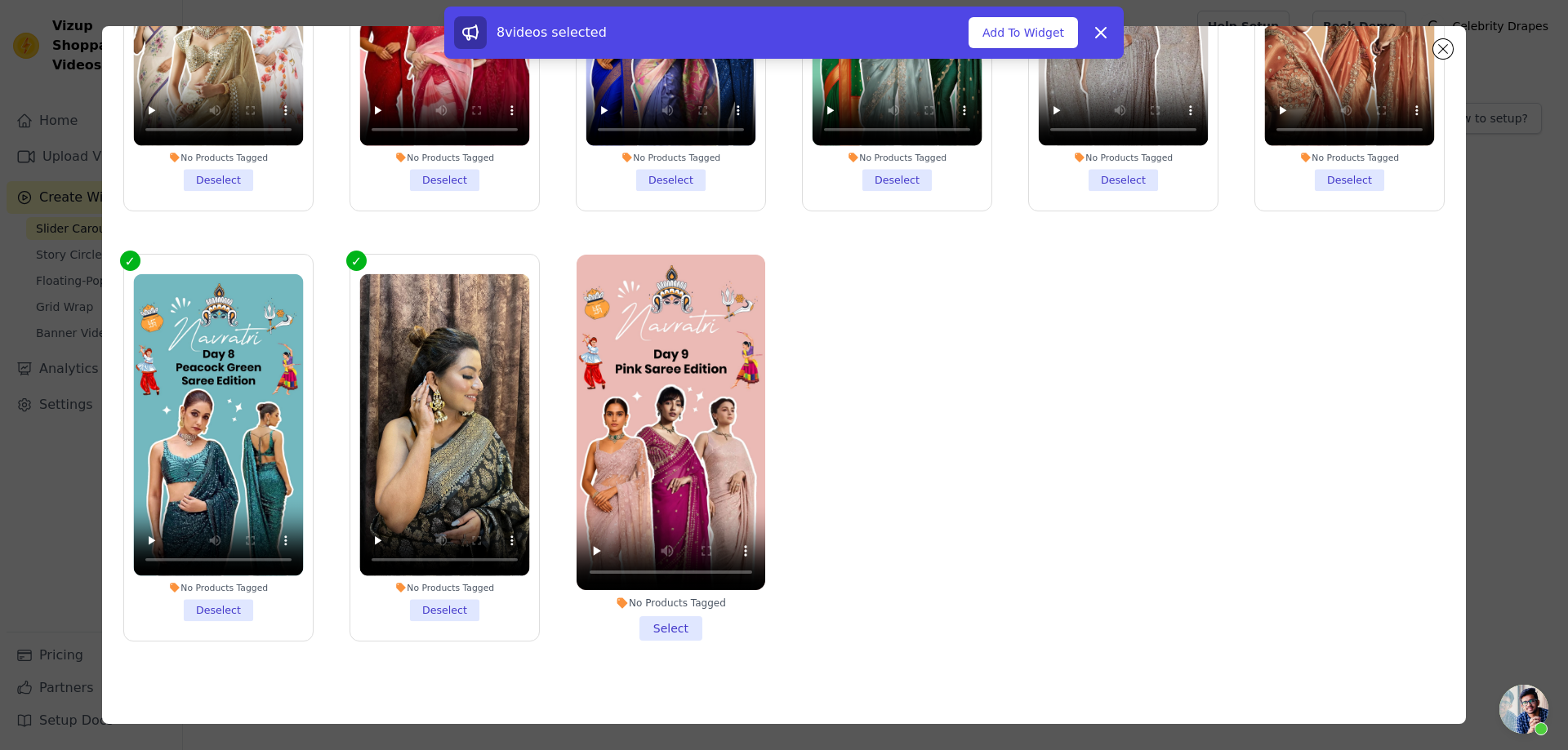
click at [666, 613] on li "No Products Tagged Select" at bounding box center [671, 448] width 189 height 386
click at [0, 0] on input "No Products Tagged Select" at bounding box center [0, 0] width 0 height 0
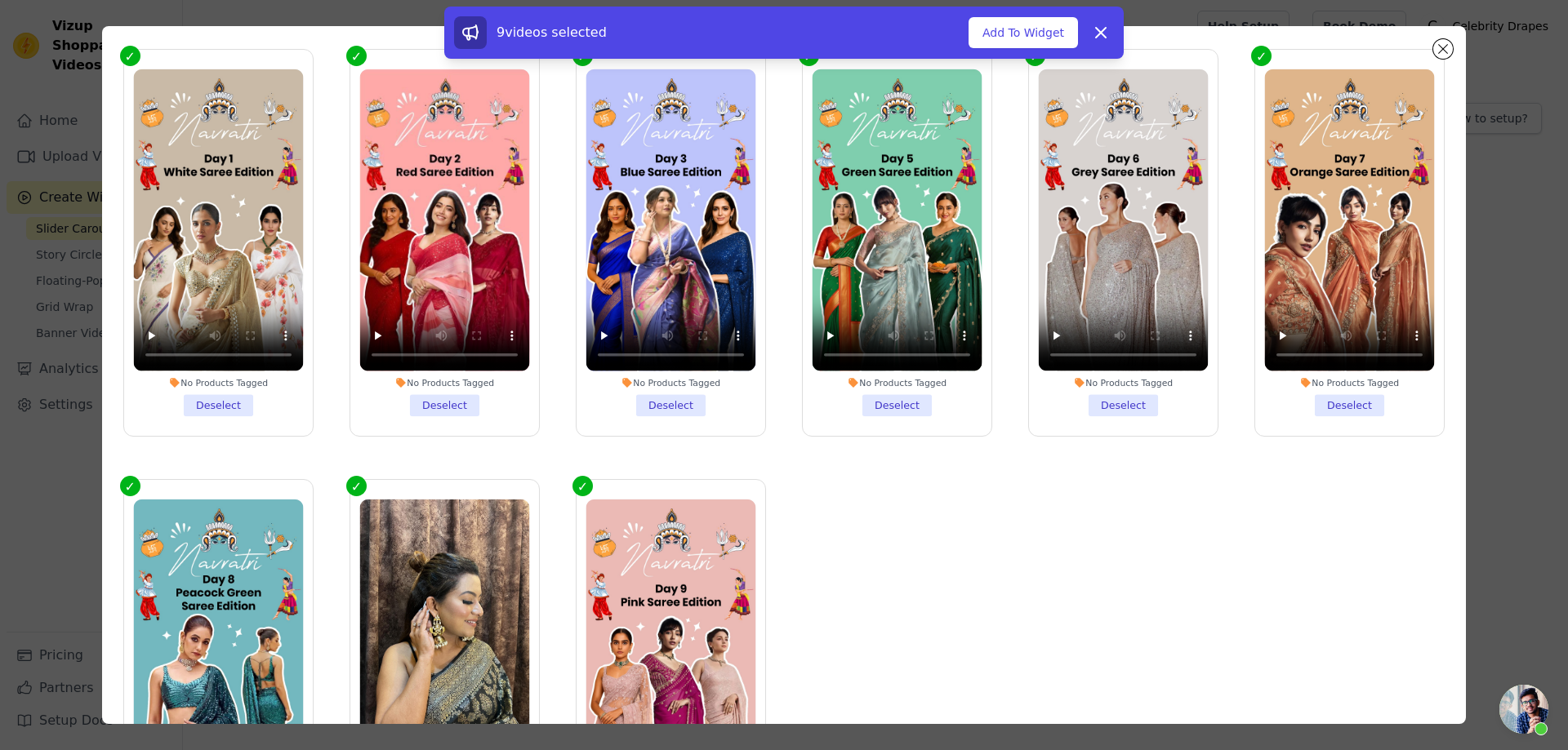
scroll to position [0, 0]
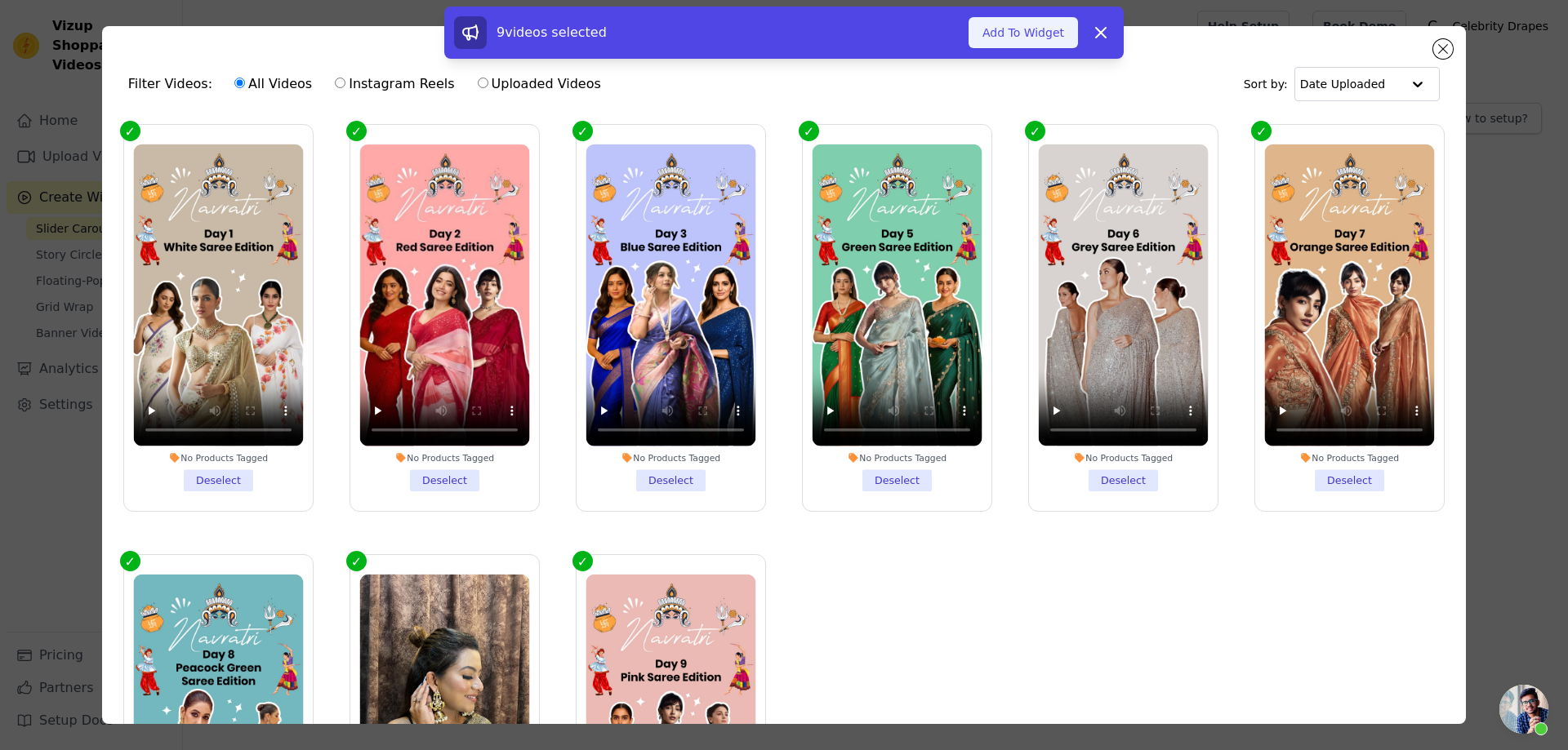
click at [1016, 35] on button "Add To Widget" at bounding box center [1023, 33] width 110 height 31
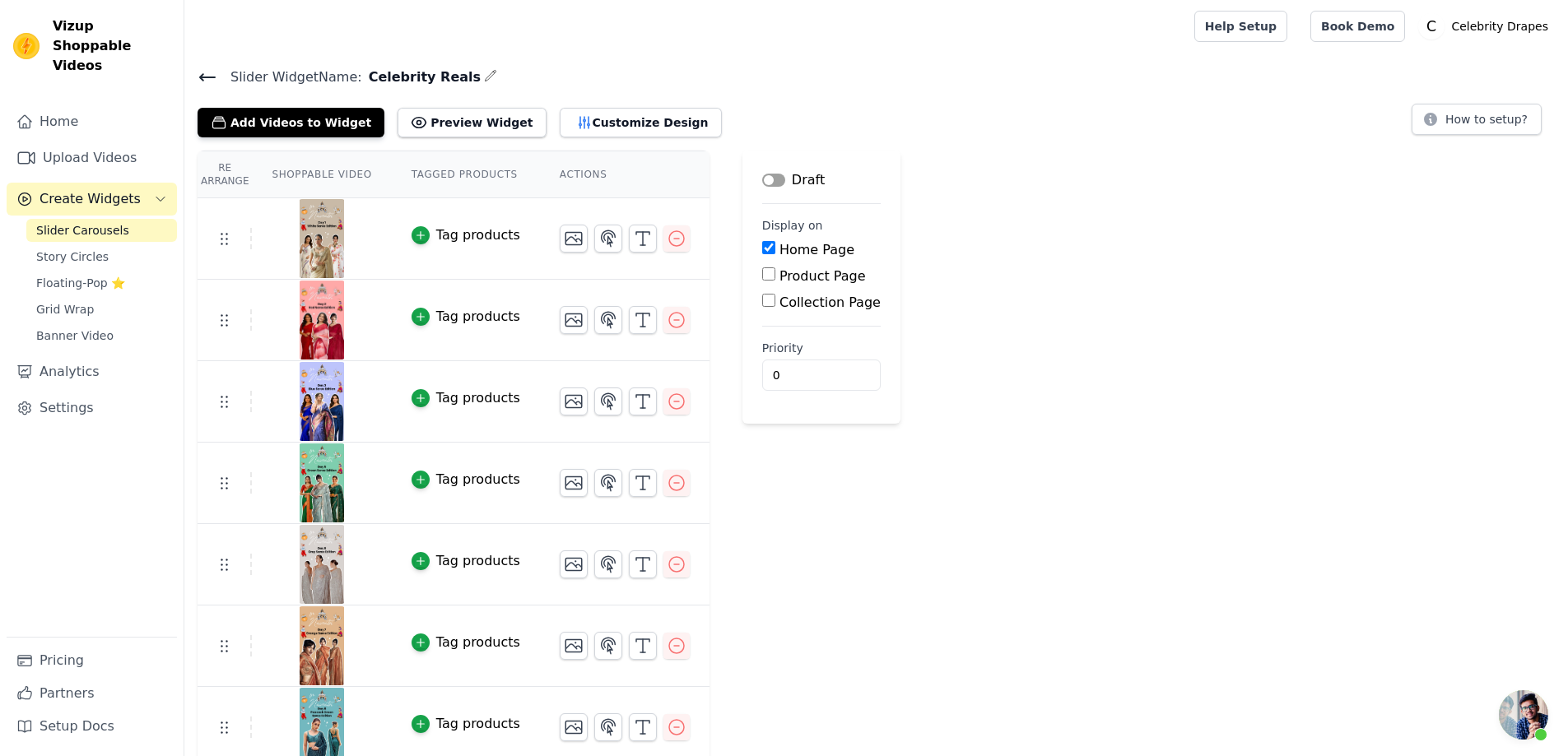
click at [765, 171] on div "Draft" at bounding box center [792, 180] width 62 height 20
click at [762, 177] on button "Label" at bounding box center [773, 179] width 23 height 13
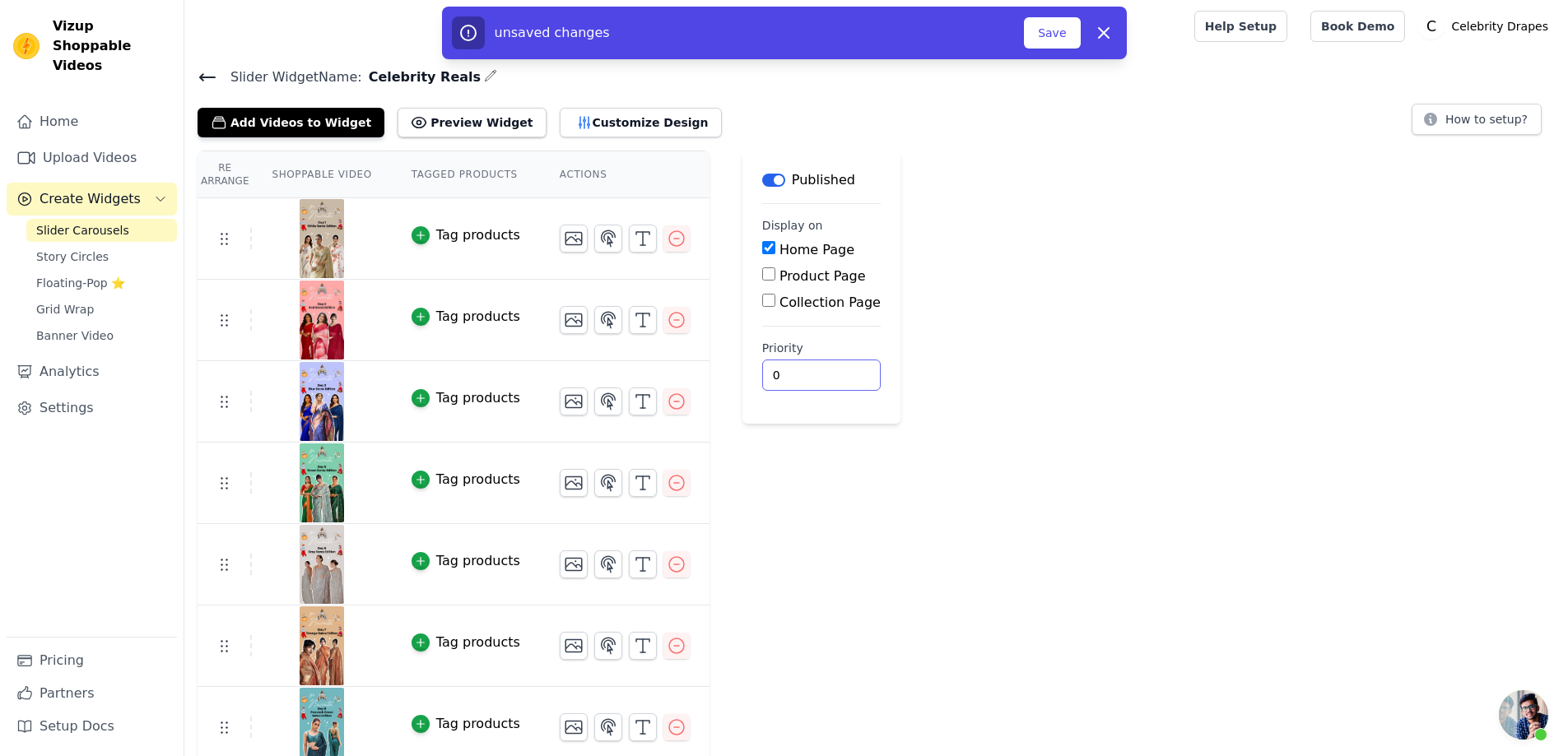
drag, startPoint x: 767, startPoint y: 373, endPoint x: 731, endPoint y: 368, distance: 36.3
click at [742, 368] on main "Label Published Display on Home Page Product Page Collection Page Priority 0 un…" at bounding box center [821, 287] width 158 height 273
type input "1"
click at [960, 372] on div "Re Arrange Shoppable Video Tagged Products Actions Tag products Tag products Ta…" at bounding box center [876, 541] width 1384 height 781
click at [438, 125] on button "Preview Widget" at bounding box center [471, 122] width 148 height 30
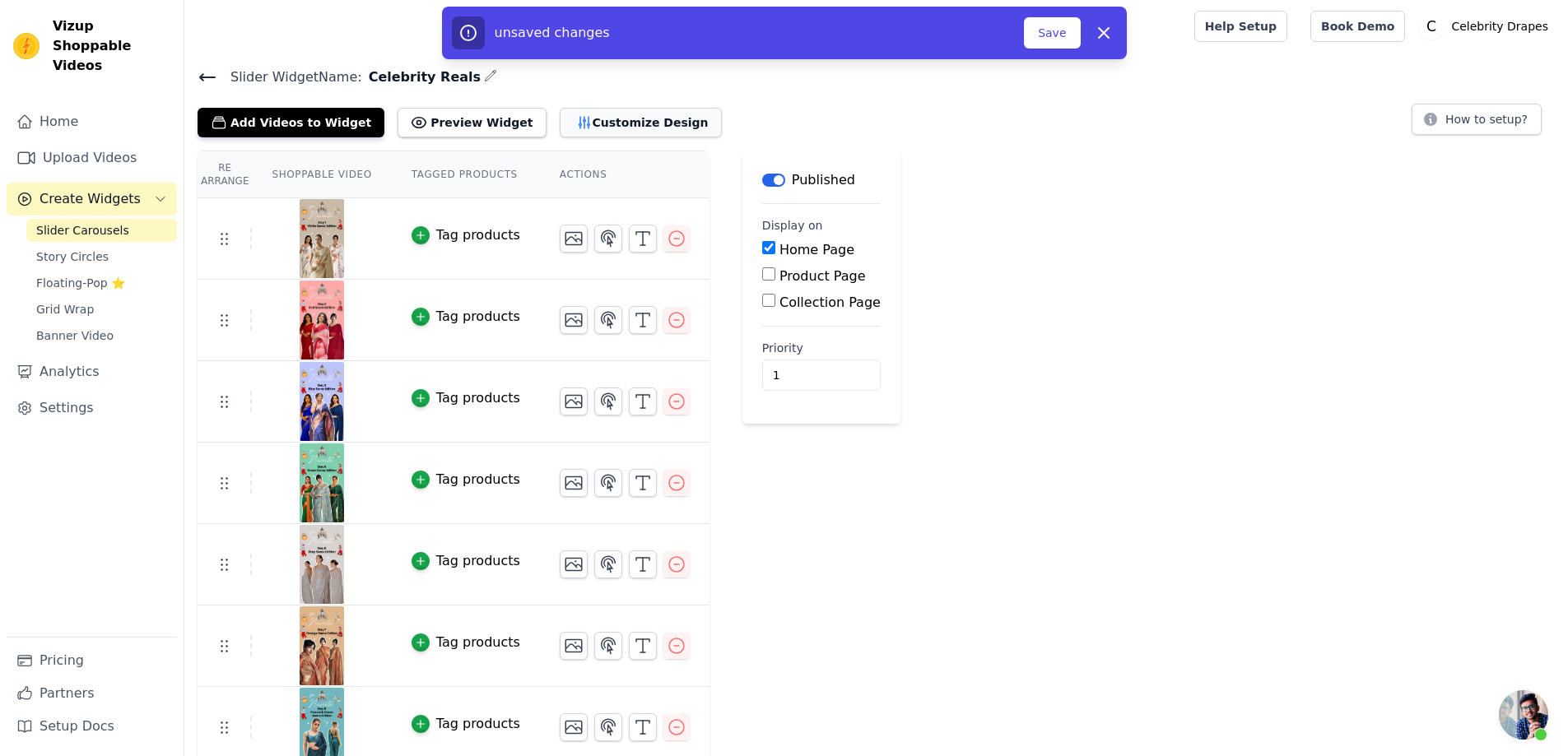
click at [609, 123] on button "Customize Design" at bounding box center [641, 122] width 163 height 30
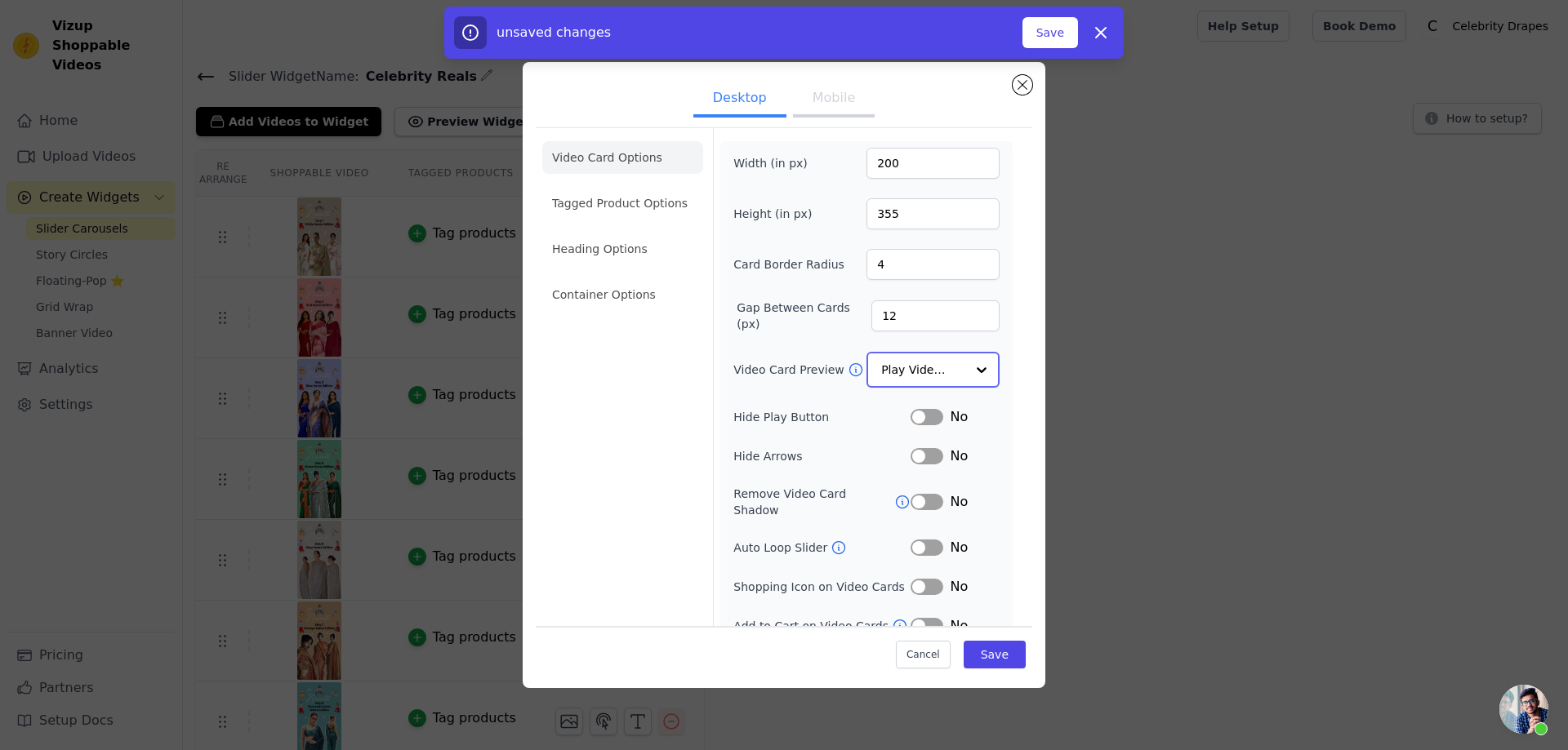
click at [915, 369] on input "Video Card Preview" at bounding box center [923, 370] width 84 height 32
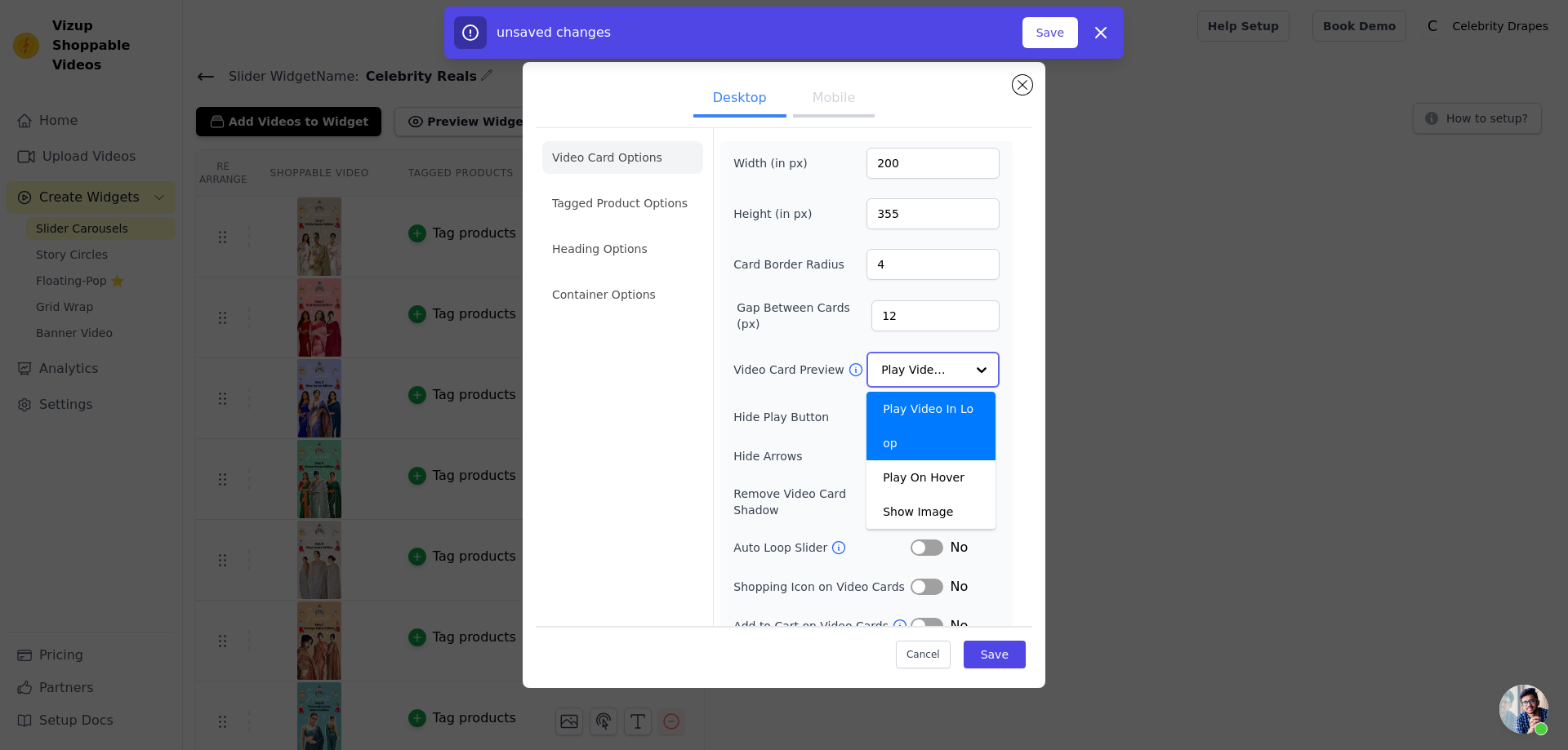
click at [915, 369] on input "Video Card Preview" at bounding box center [923, 370] width 84 height 32
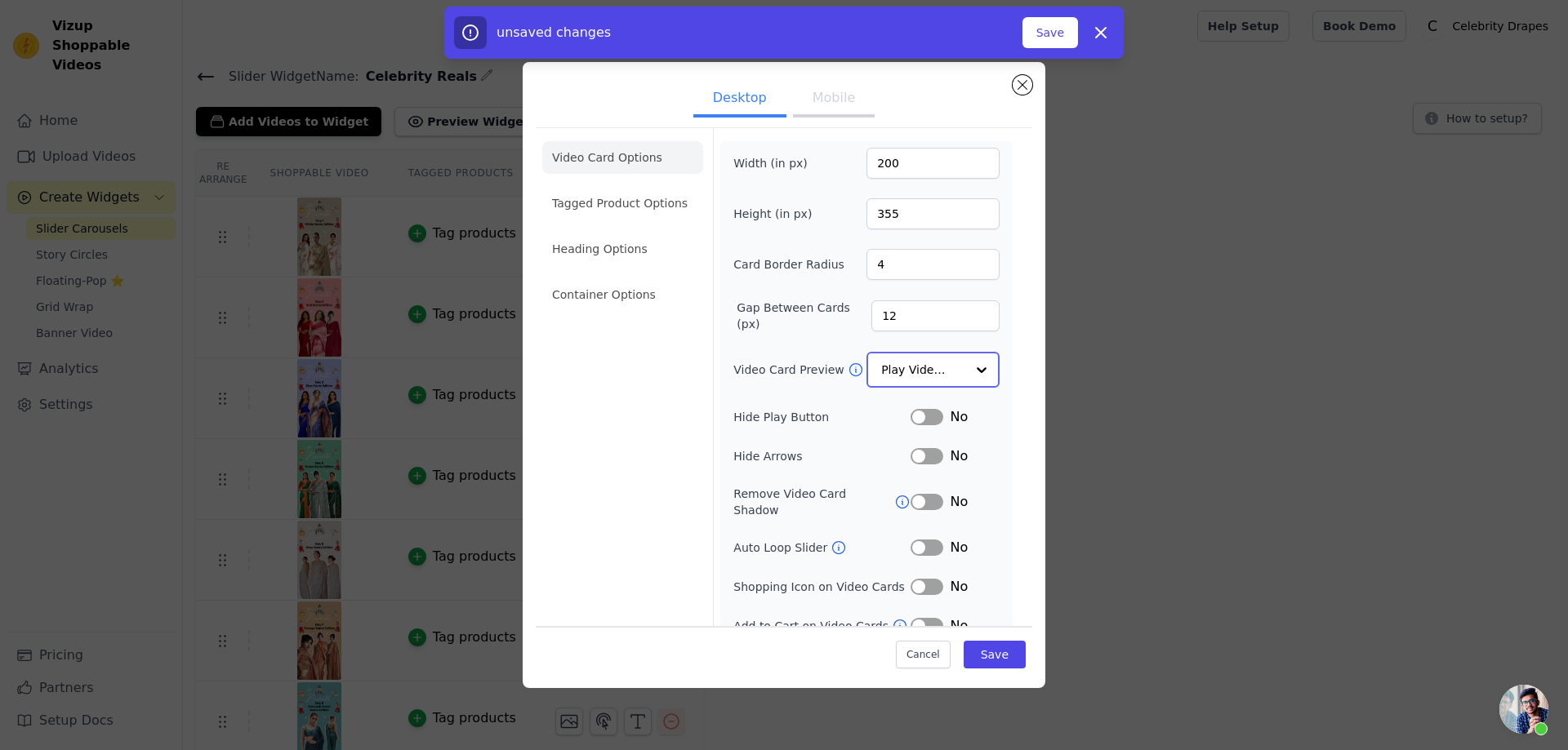
scroll to position [8, 0]
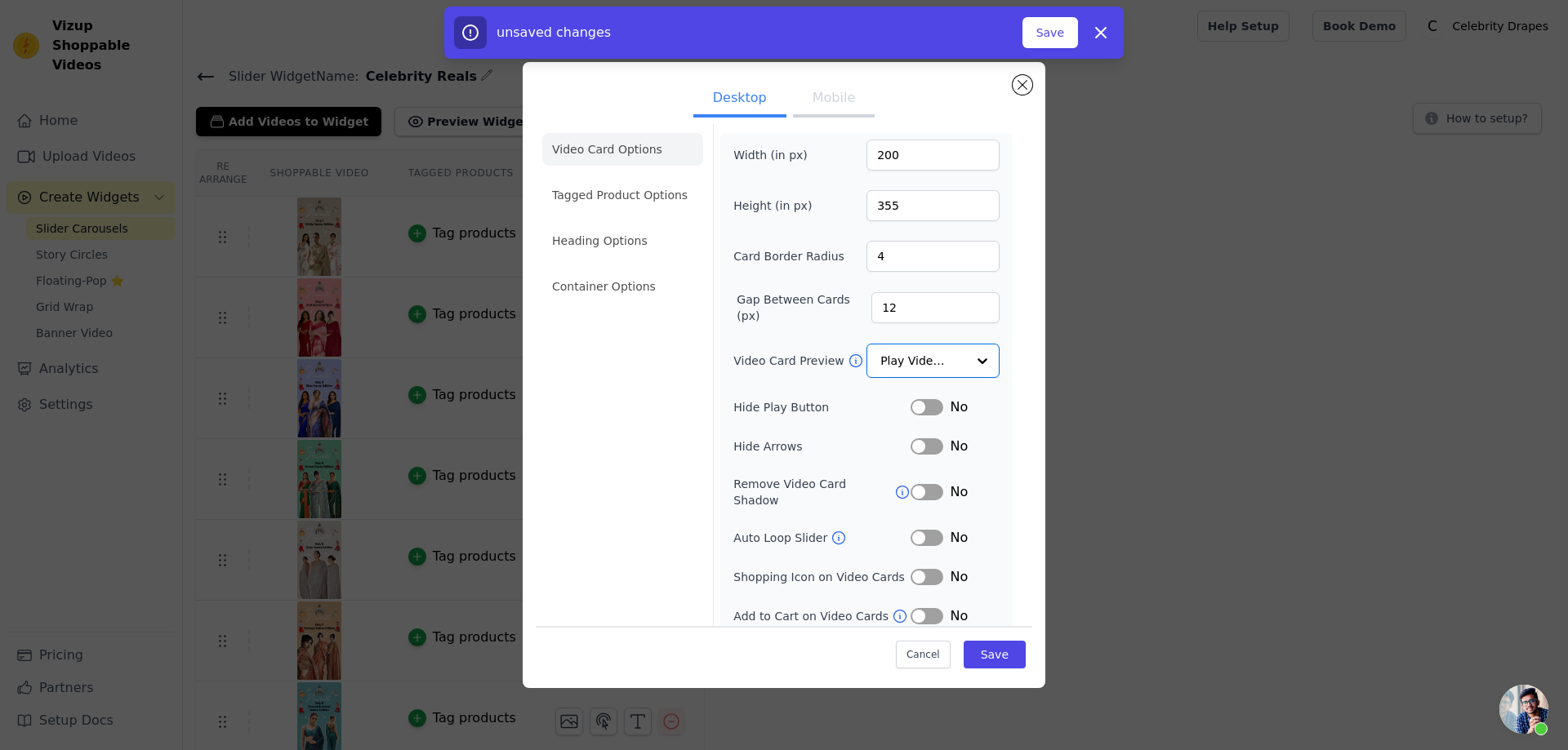
click at [918, 530] on button "Label" at bounding box center [926, 538] width 32 height 17
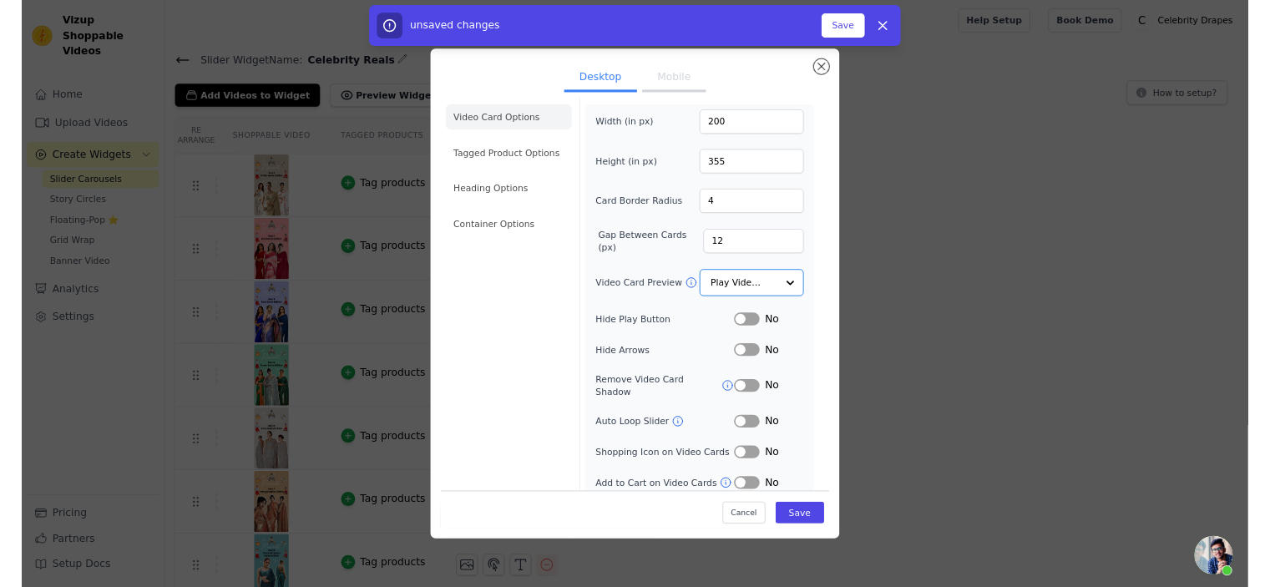
scroll to position [7, 0]
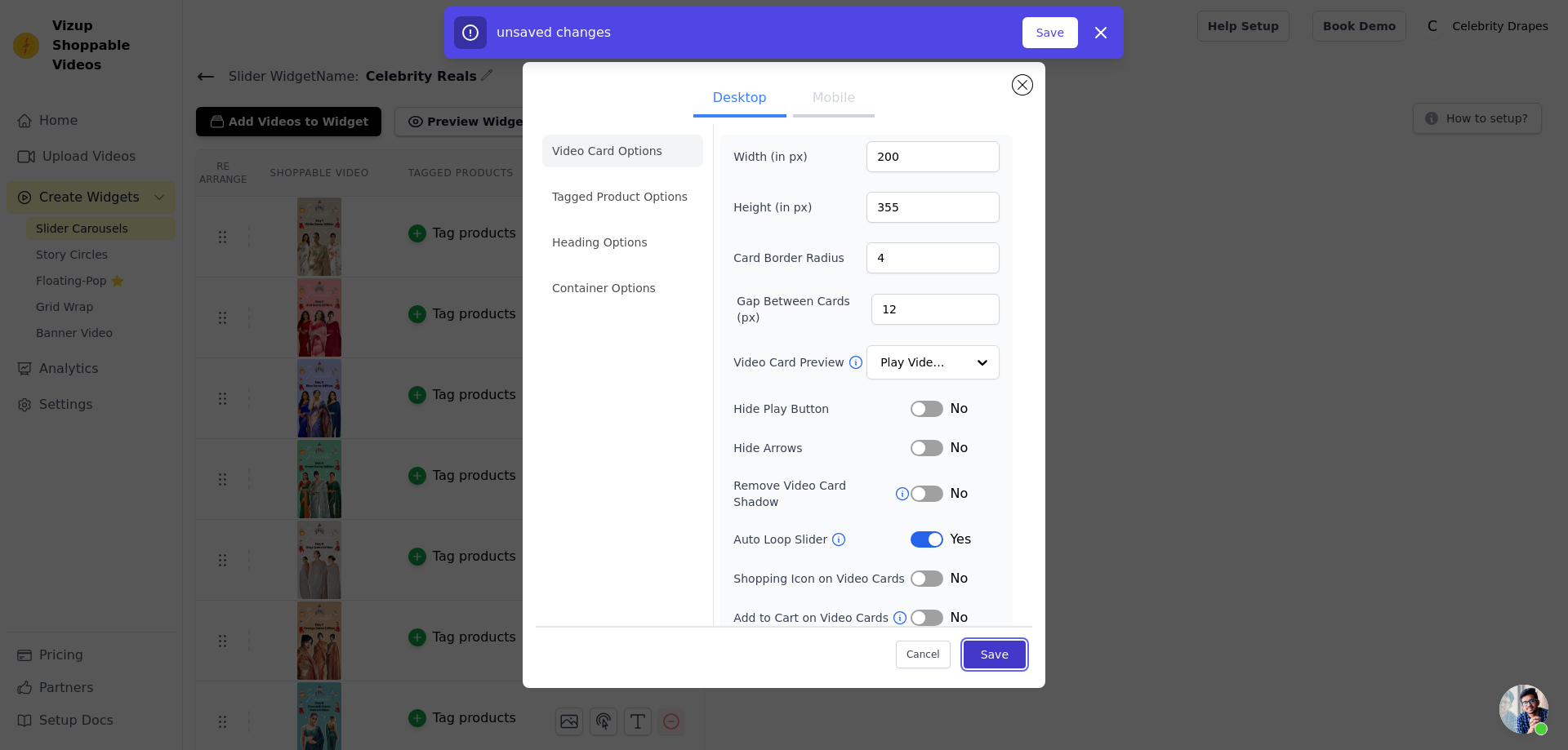
click at [983, 648] on button "Save" at bounding box center [994, 654] width 62 height 27
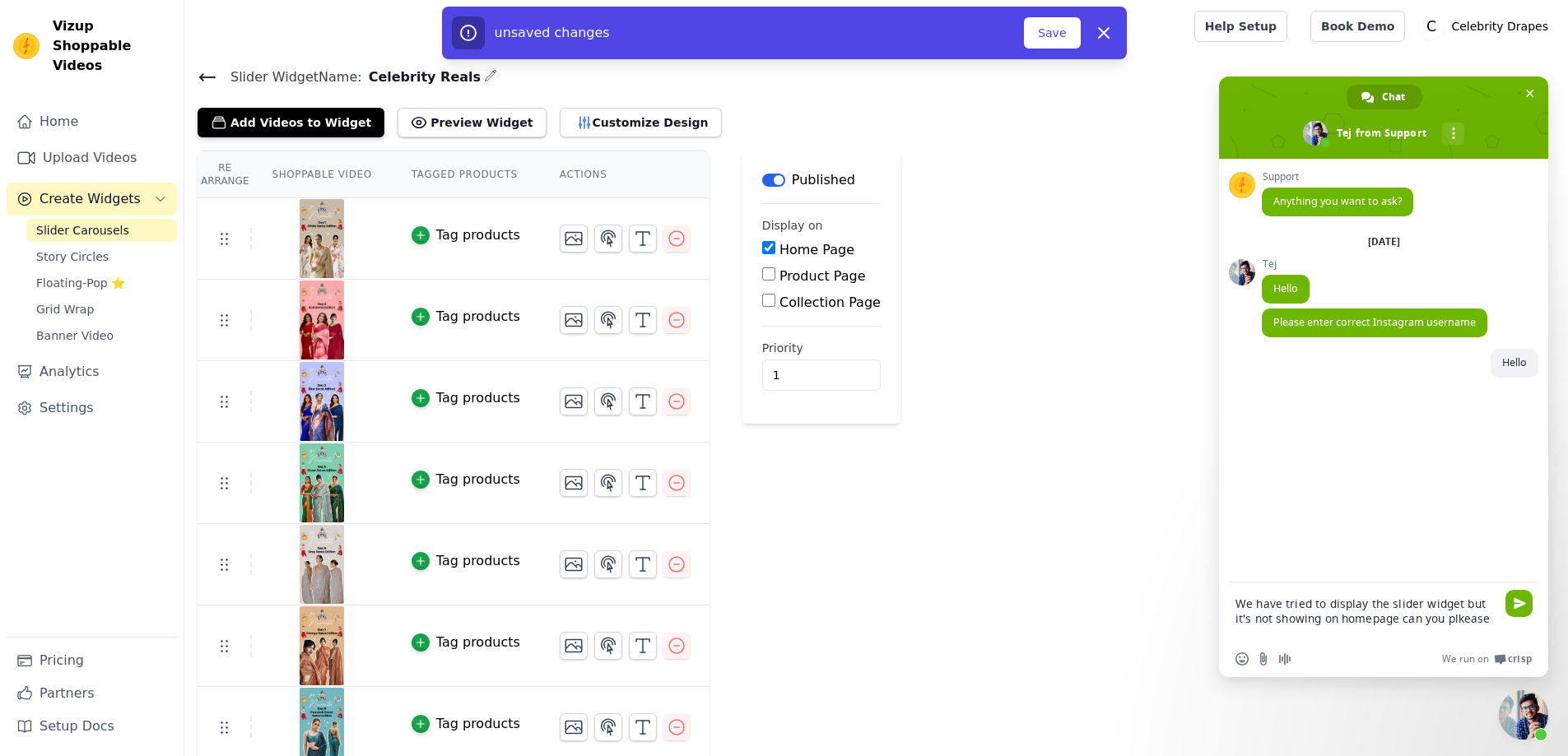
type textarea "We have tried to display the slider widget but it's not showing on homepage can…"
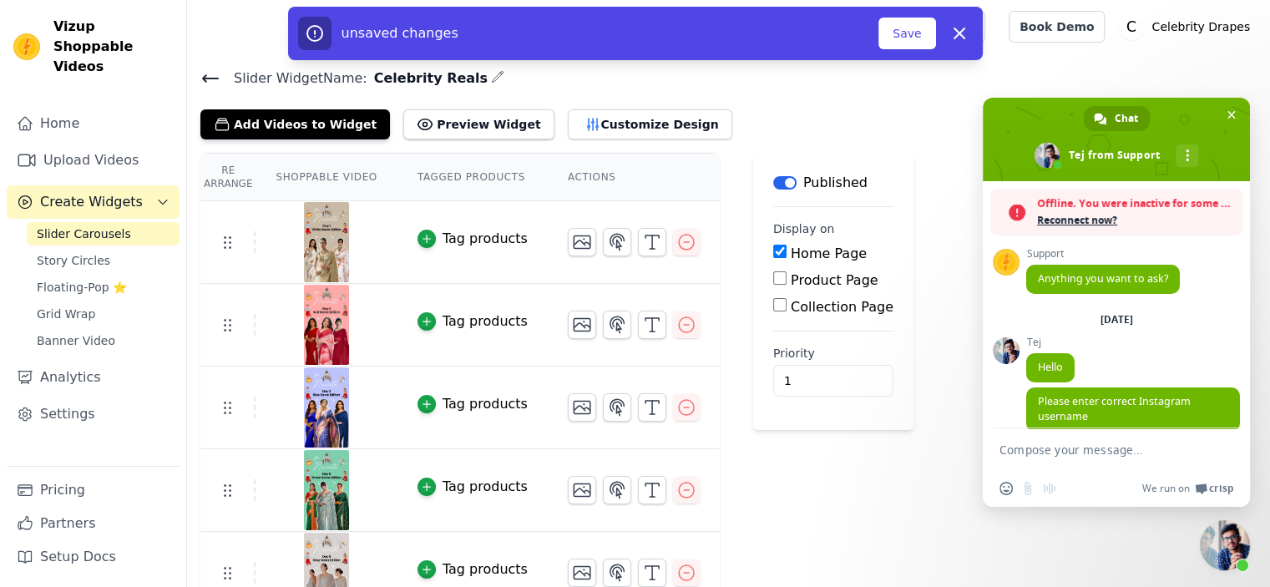
scroll to position [100, 0]
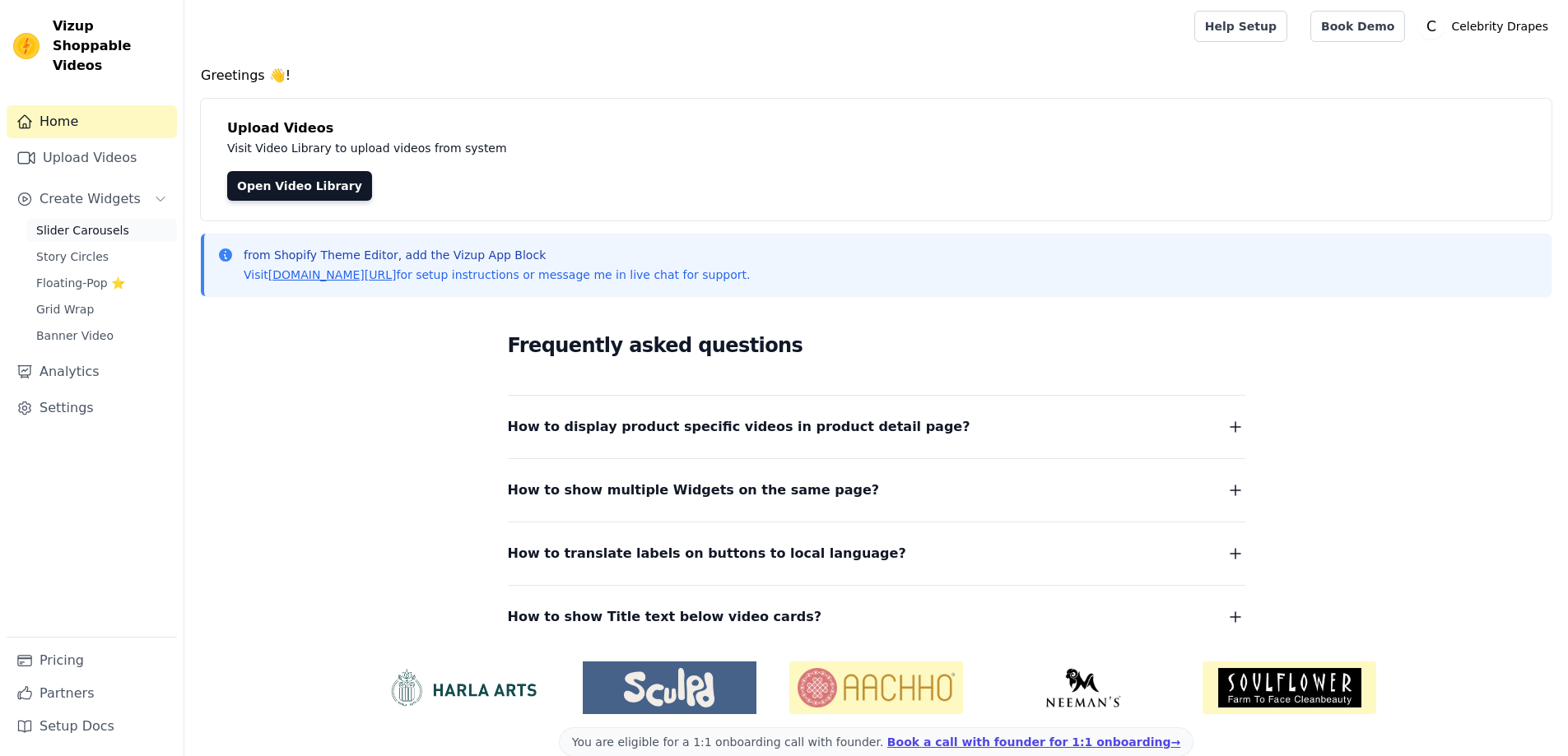
click at [98, 222] on span "Slider Carousels" at bounding box center [83, 230] width 93 height 17
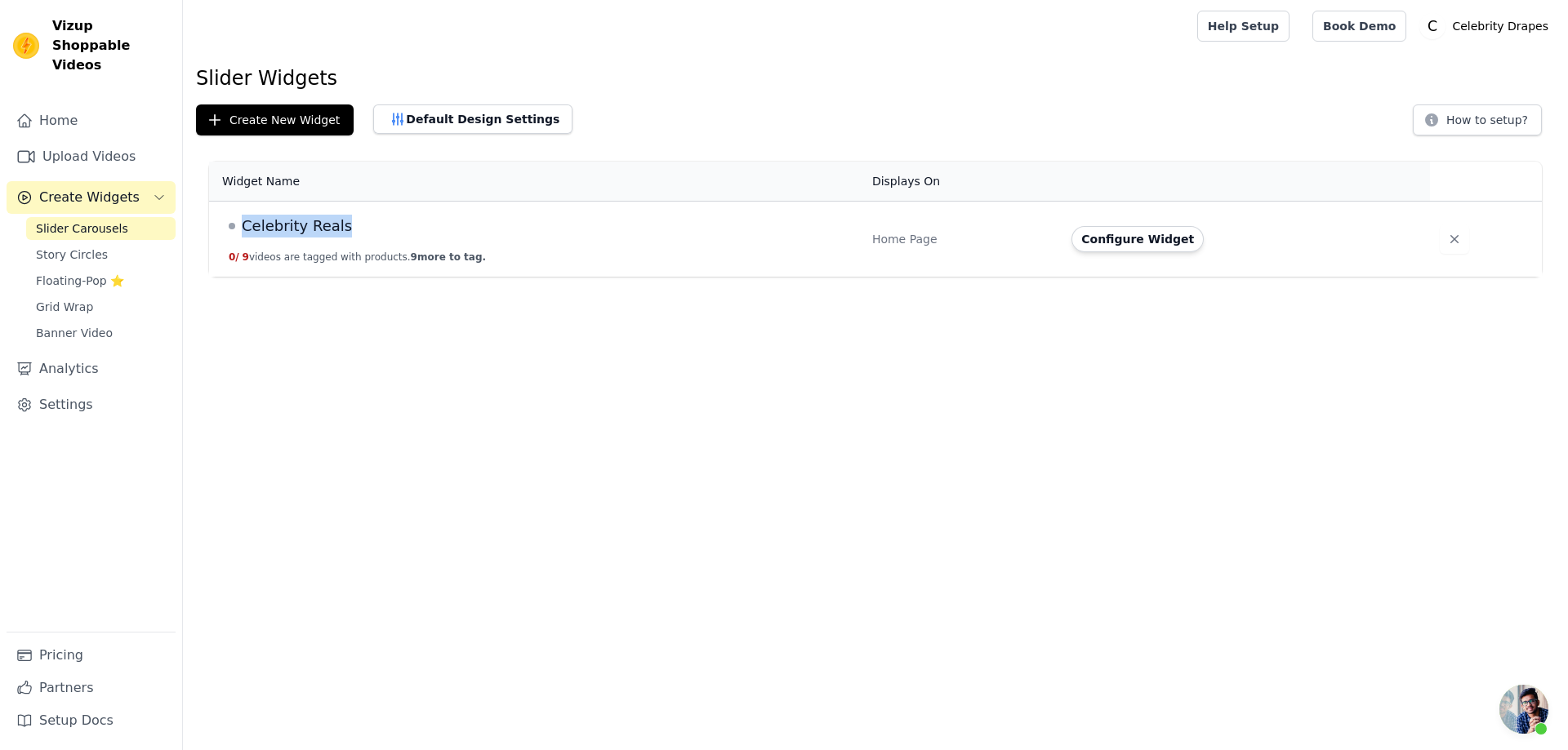
drag, startPoint x: 355, startPoint y: 228, endPoint x: 243, endPoint y: 230, distance: 112.0
click at [243, 230] on div "Celebrity Reals" at bounding box center [541, 226] width 624 height 22
copy span "Celebrity Reals"
click at [1111, 230] on button "Configure Widget" at bounding box center [1138, 239] width 132 height 26
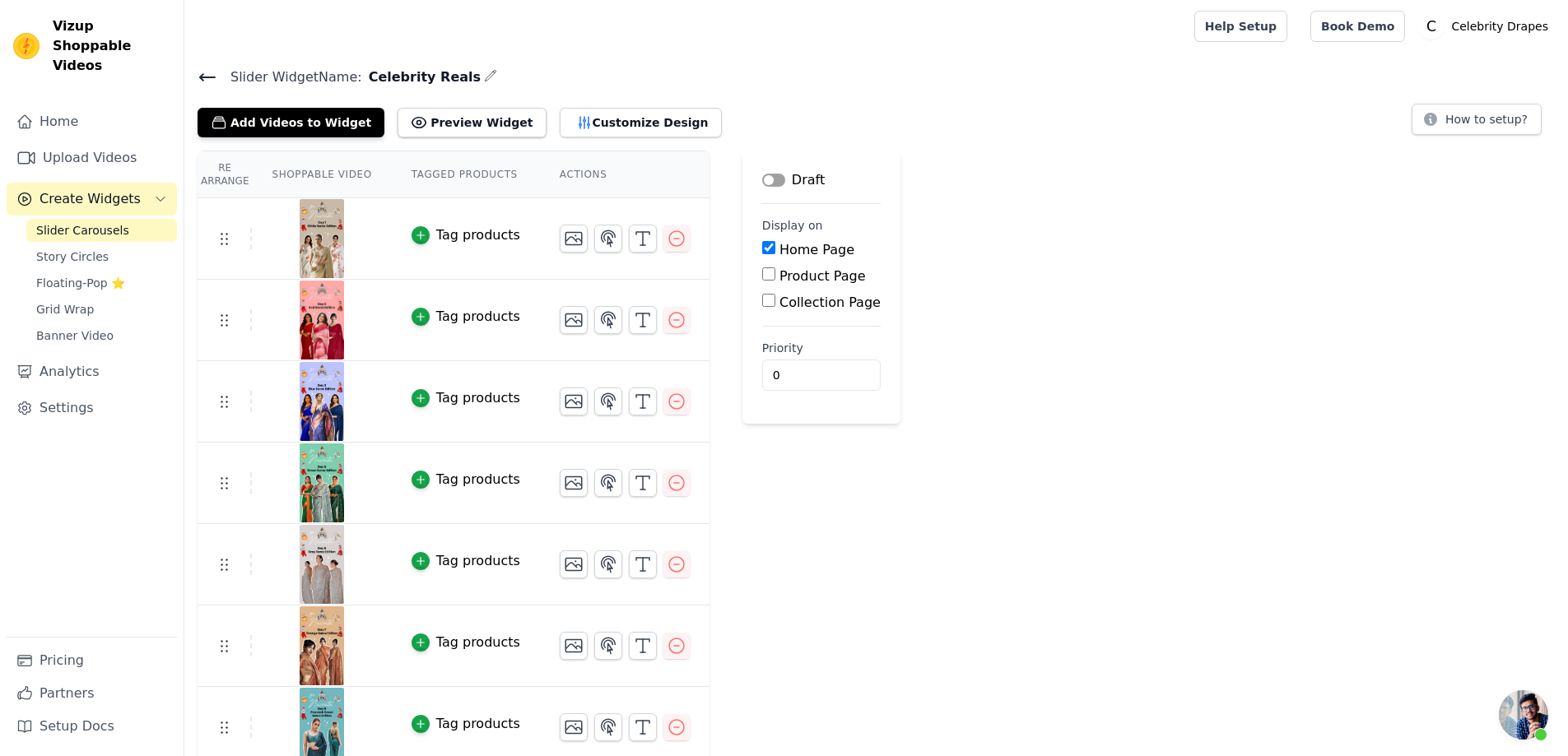
click at [762, 181] on button "Label" at bounding box center [773, 179] width 23 height 13
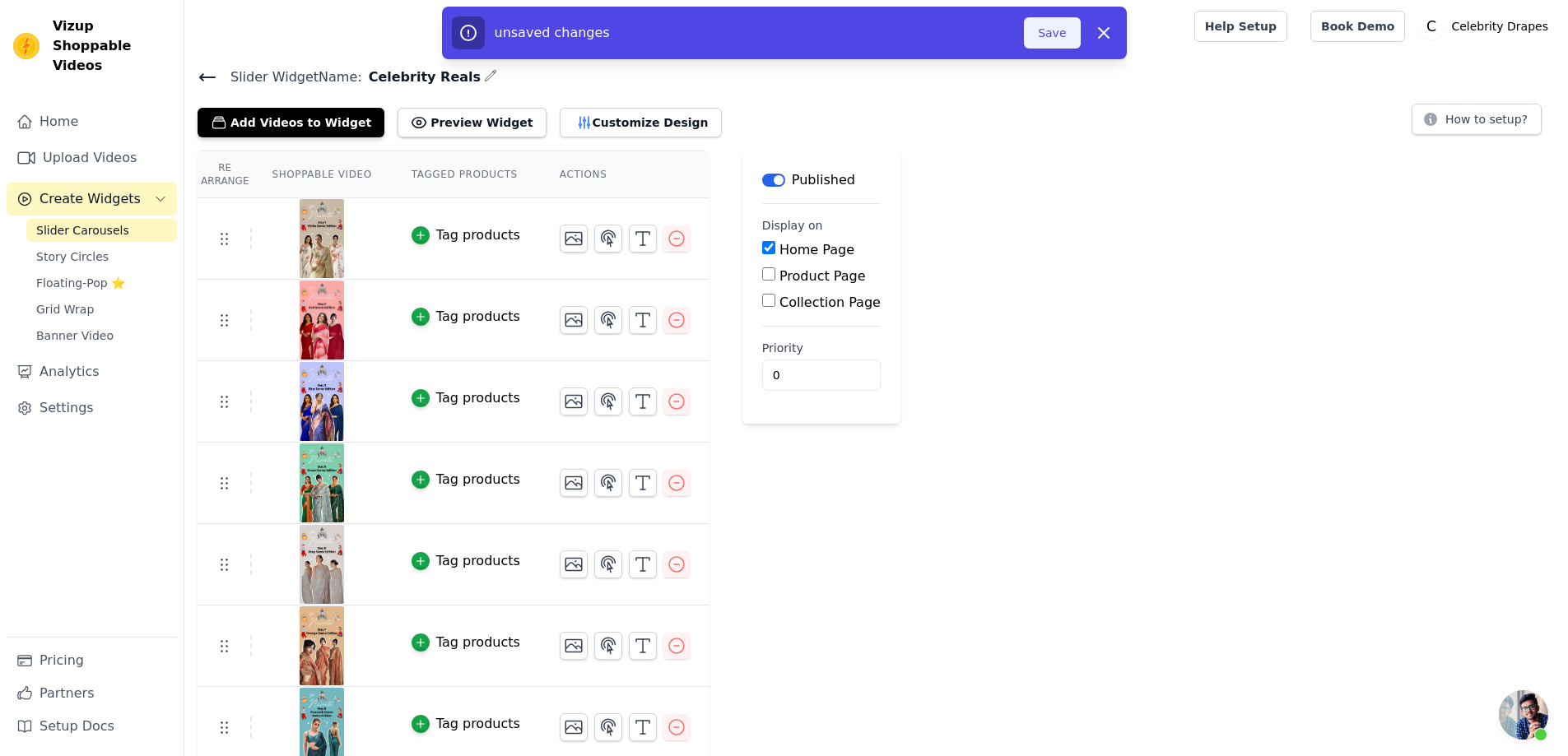
click at [1074, 23] on button "Save" at bounding box center [1052, 34] width 56 height 32
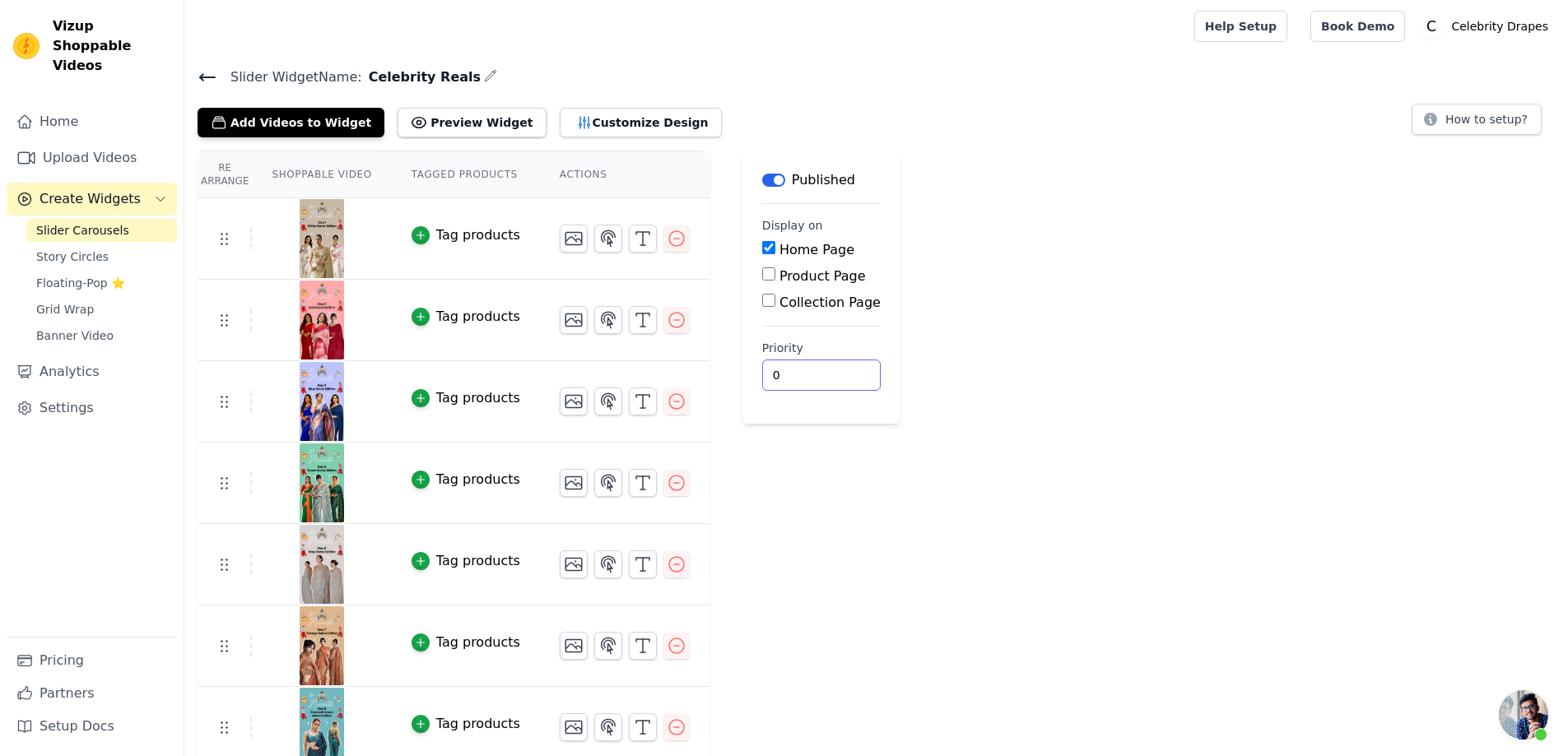
click at [775, 365] on input "0" at bounding box center [821, 376] width 118 height 32
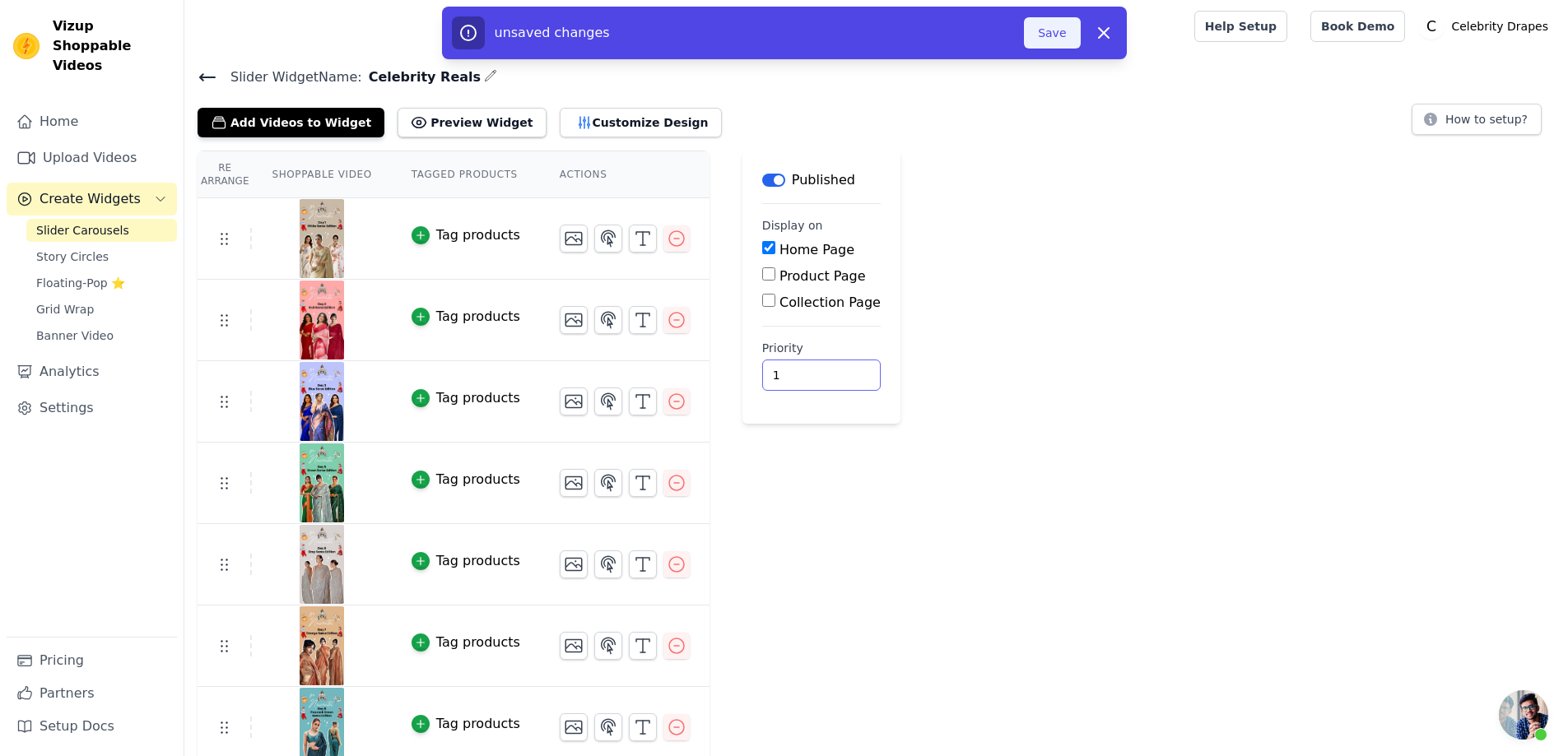
type input "1"
click at [1053, 24] on button "Save" at bounding box center [1052, 34] width 56 height 32
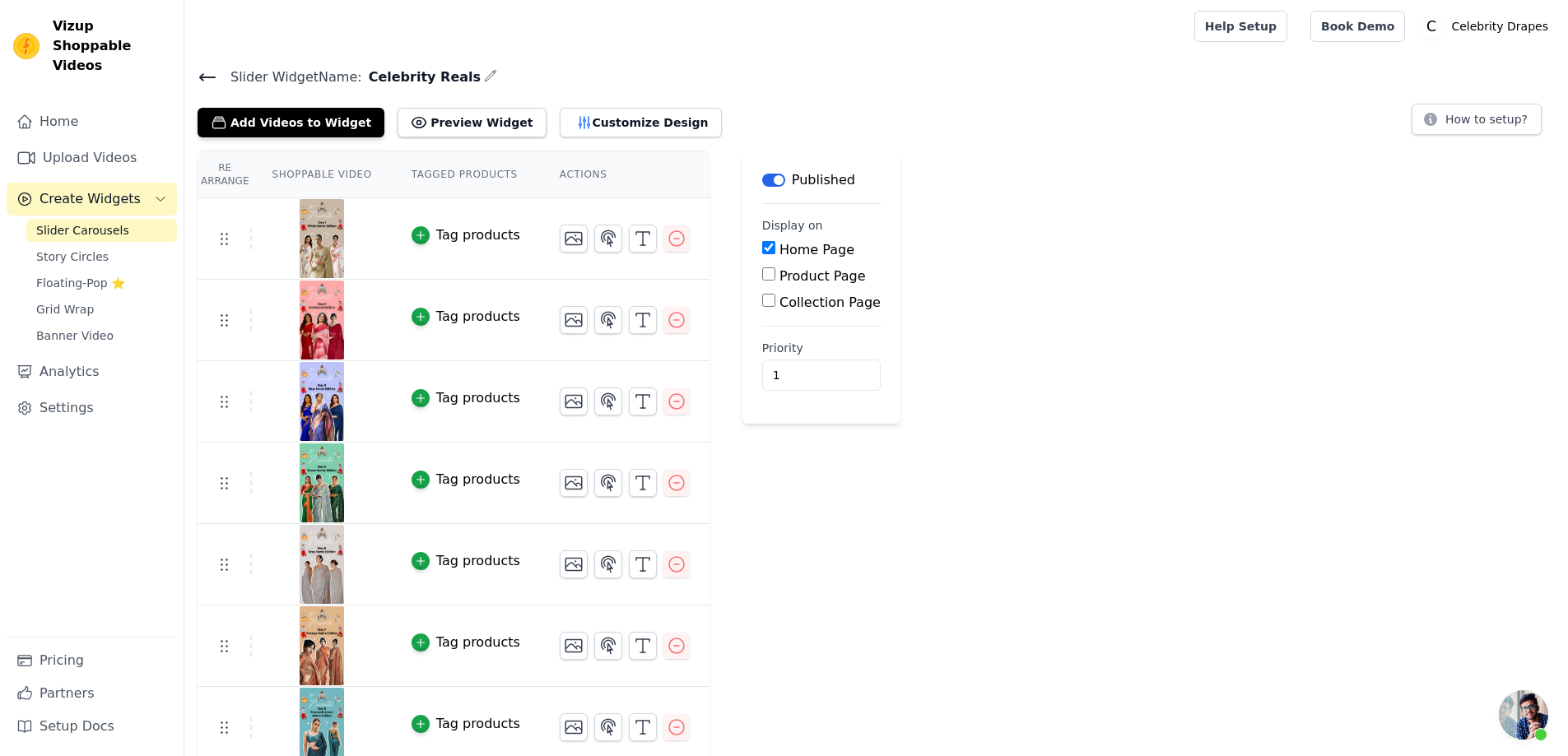
click at [1550, 716] on div "Re Arrange Shoppable Video Tagged Products Actions Tag products Tag products Ta…" at bounding box center [876, 541] width 1384 height 781
click at [1522, 719] on span "Open chat" at bounding box center [1524, 716] width 49 height 49
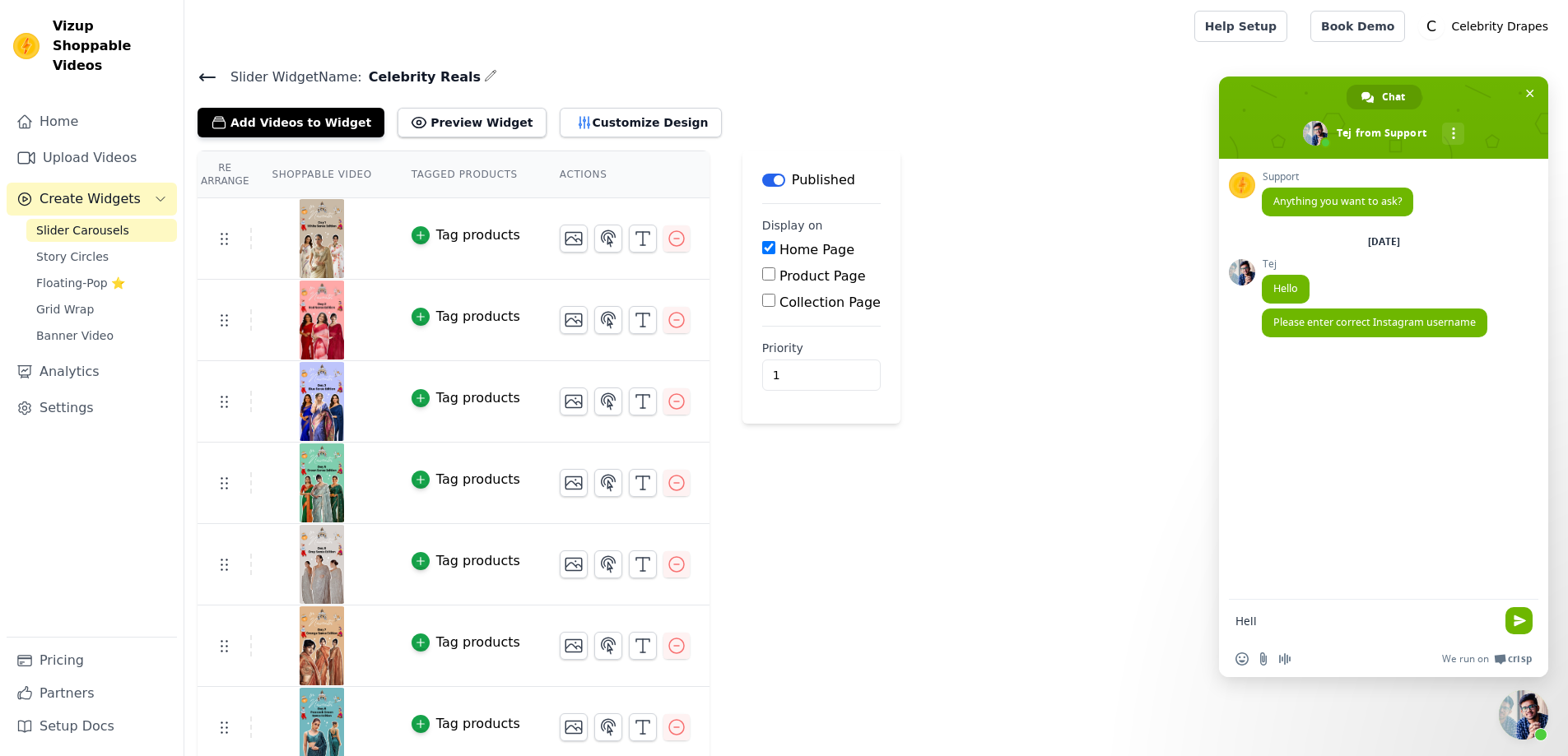
type textarea "Hello"
type textarea "We have tried to display the slider widget but it's not showing on homepage can…"
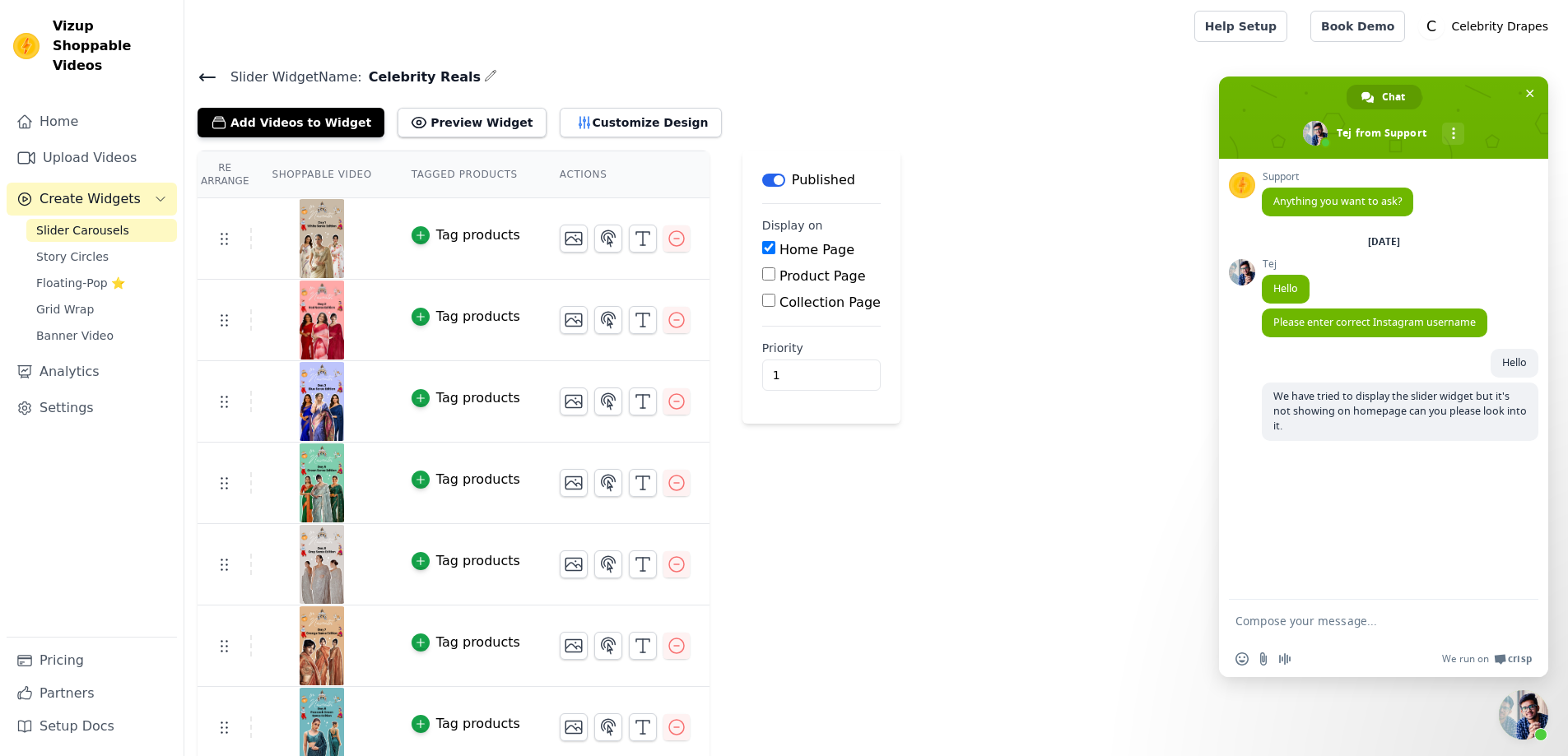
click at [208, 77] on icon at bounding box center [207, 77] width 15 height 7
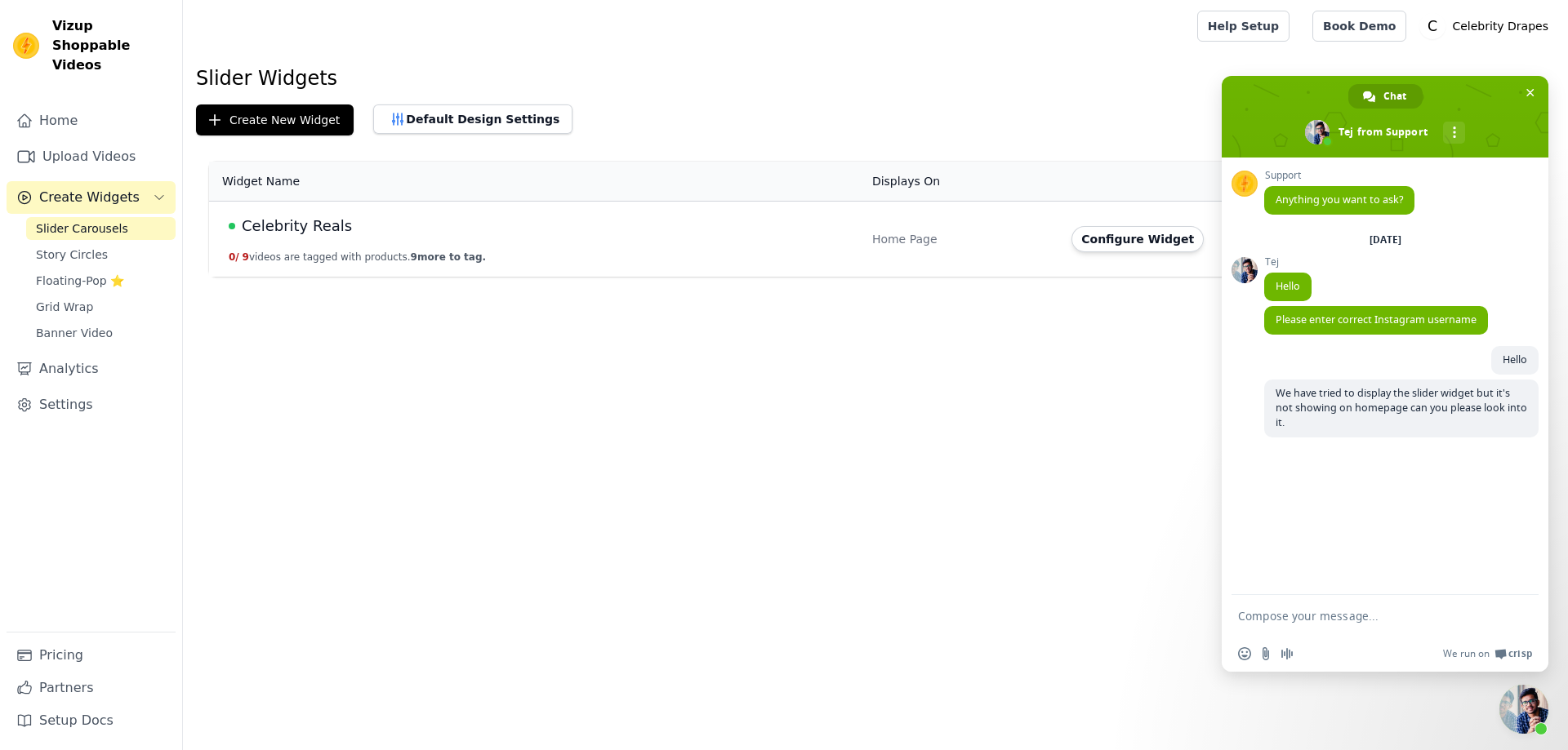
click at [1537, 717] on span "Close chat" at bounding box center [1524, 710] width 49 height 49
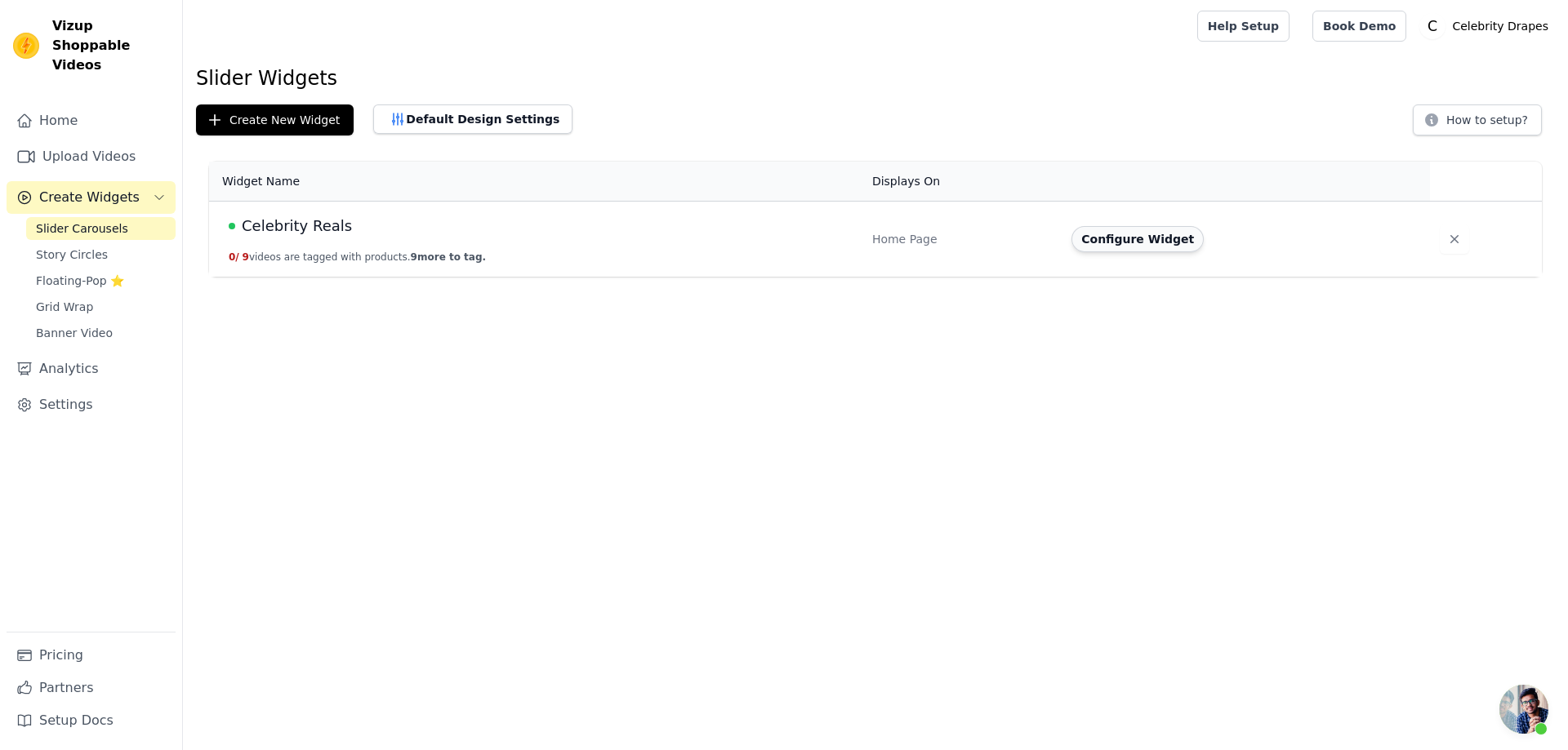
click at [1100, 234] on button "Configure Widget" at bounding box center [1138, 239] width 132 height 26
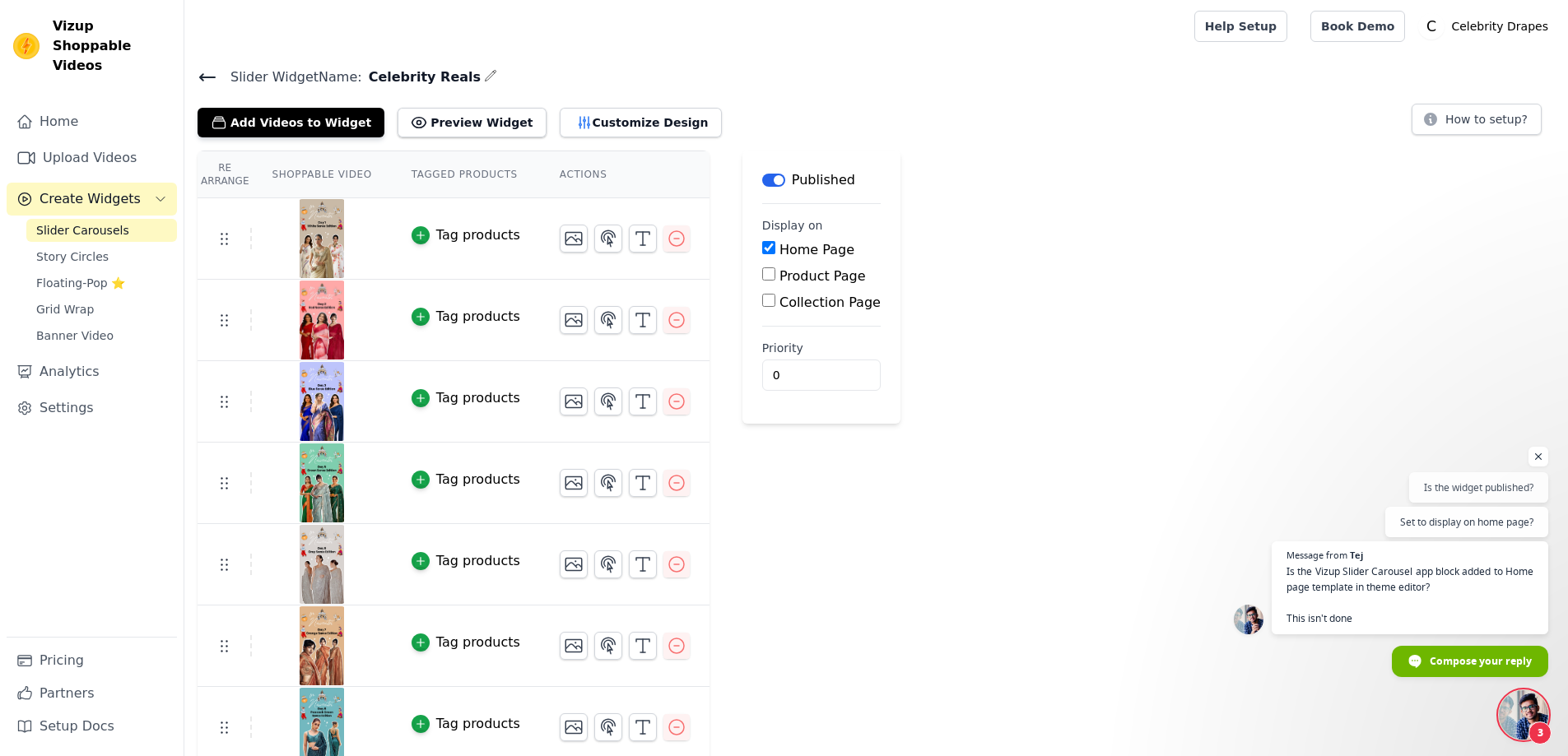
scroll to position [29, 0]
drag, startPoint x: 794, startPoint y: 370, endPoint x: 736, endPoint y: 389, distance: 61.0
click at [742, 389] on main "Label Published Display on Home Page Product Page Collection Page Priority 0" at bounding box center [821, 287] width 158 height 273
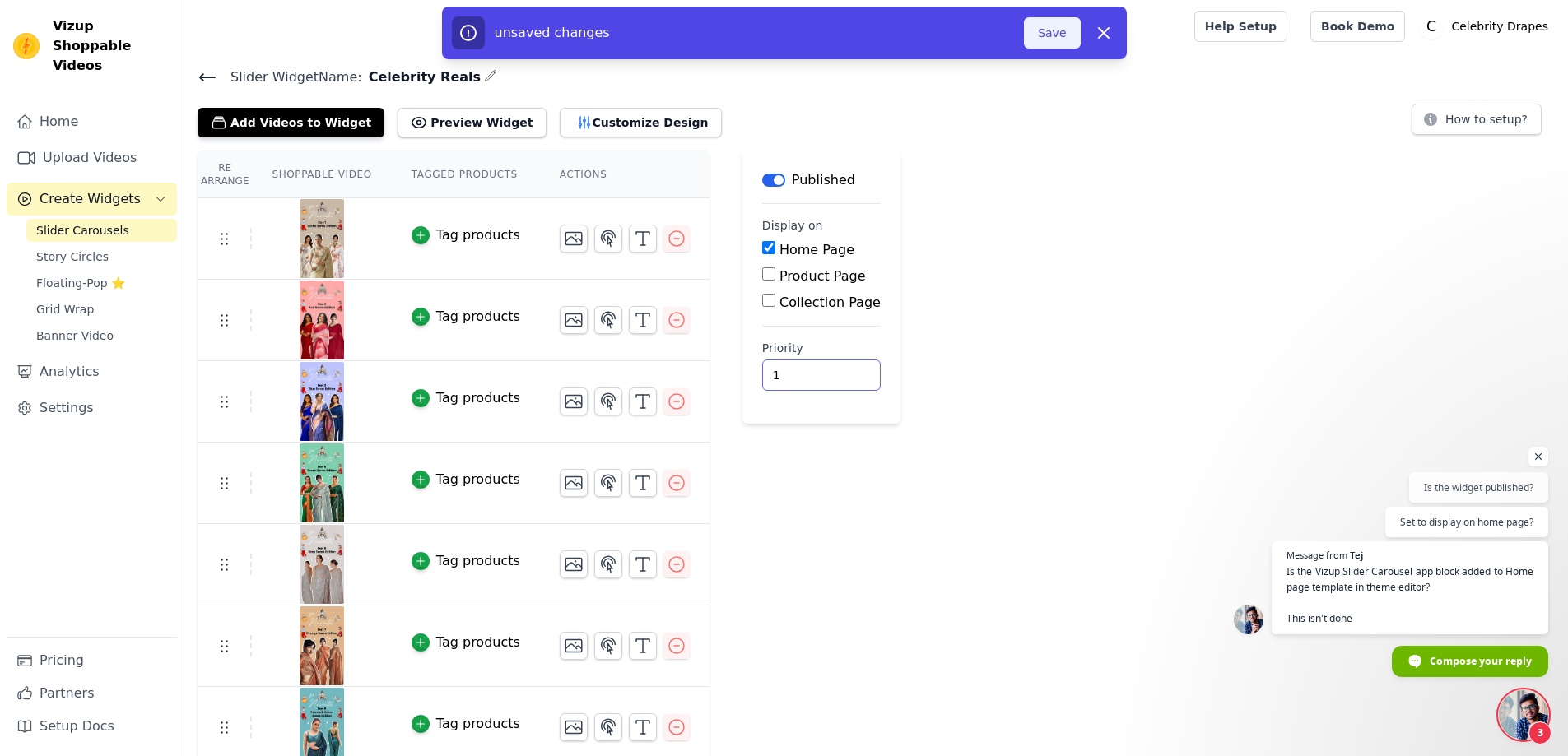
type input "1"
click at [1048, 24] on button "Save" at bounding box center [1052, 34] width 56 height 32
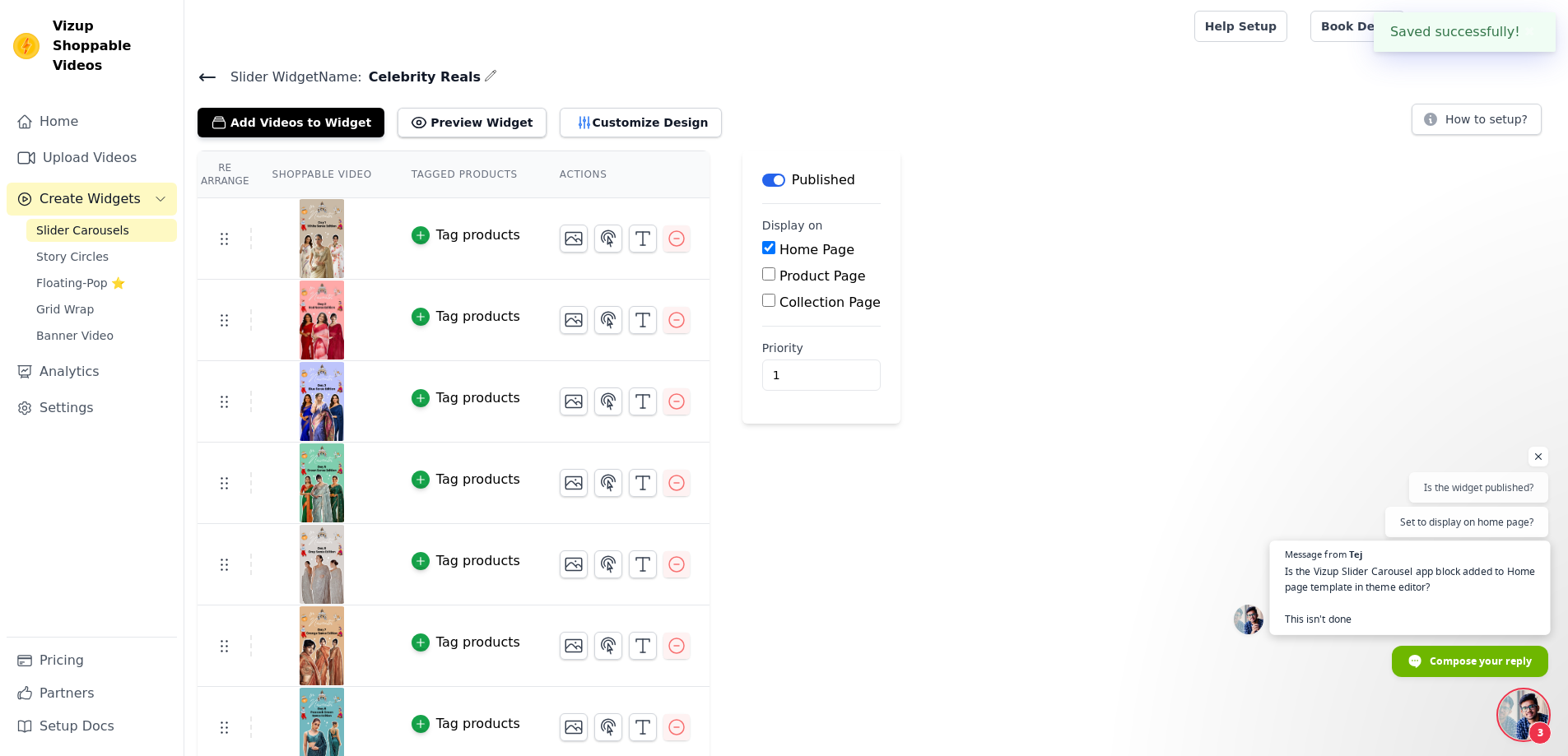
click at [1383, 592] on span "Is the Vizup Slider Carousel app block added to Home page template in theme edi…" at bounding box center [1409, 595] width 251 height 63
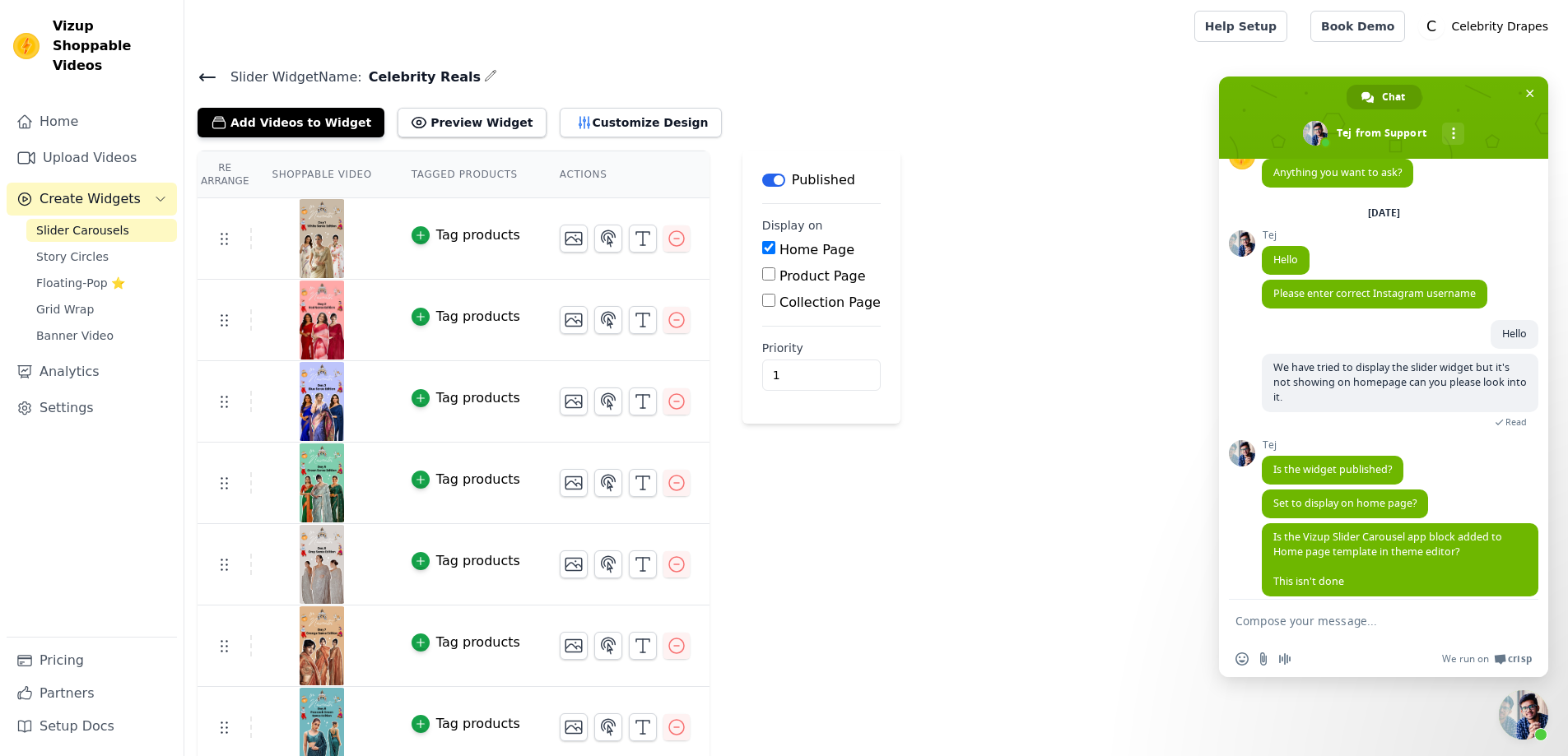
scroll to position [44, 0]
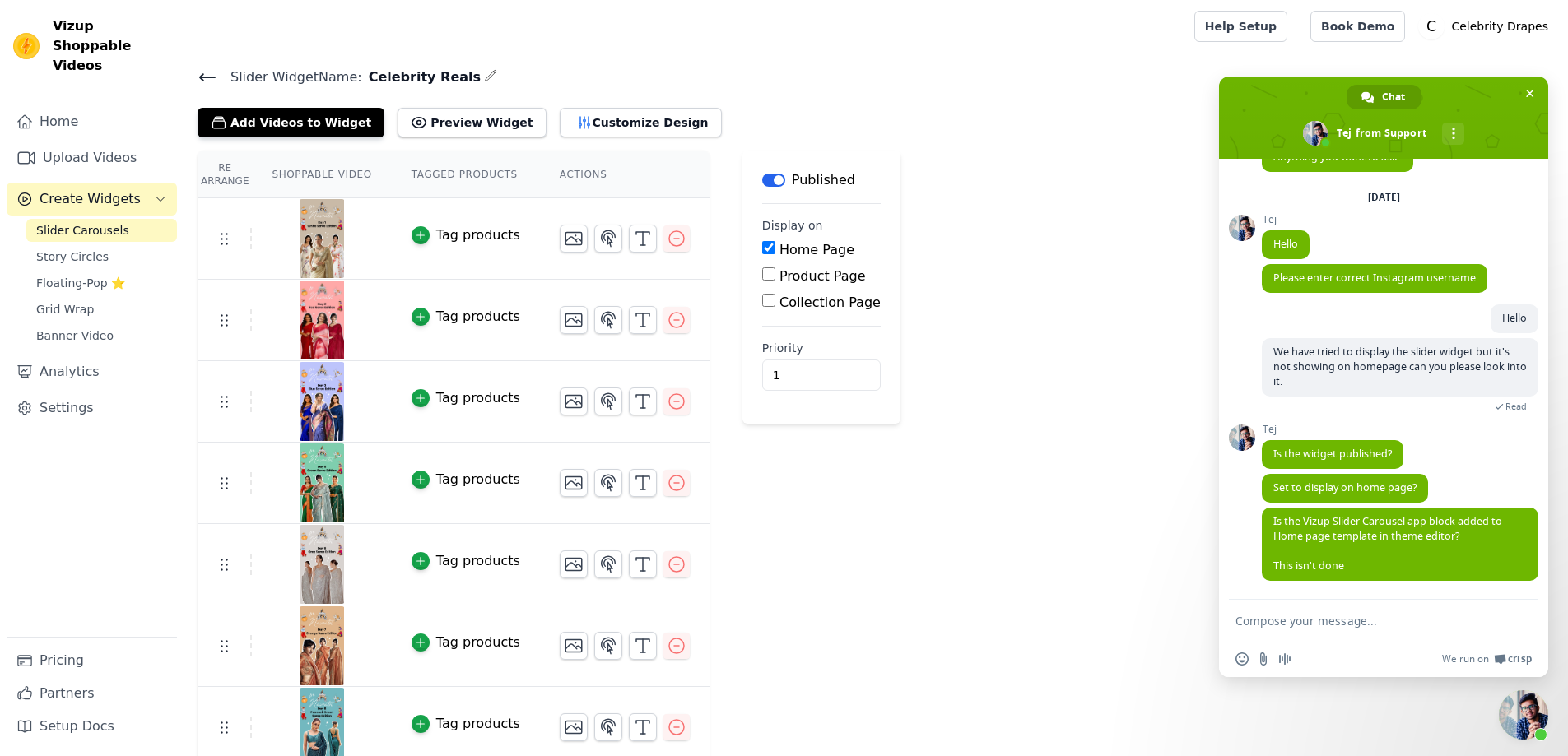
click at [1305, 635] on form at bounding box center [1365, 622] width 260 height 44
click at [1318, 615] on textarea "Compose your message..." at bounding box center [1365, 621] width 260 height 15
type textarea "I have displayed the slider widget but same videos are getting displayed"
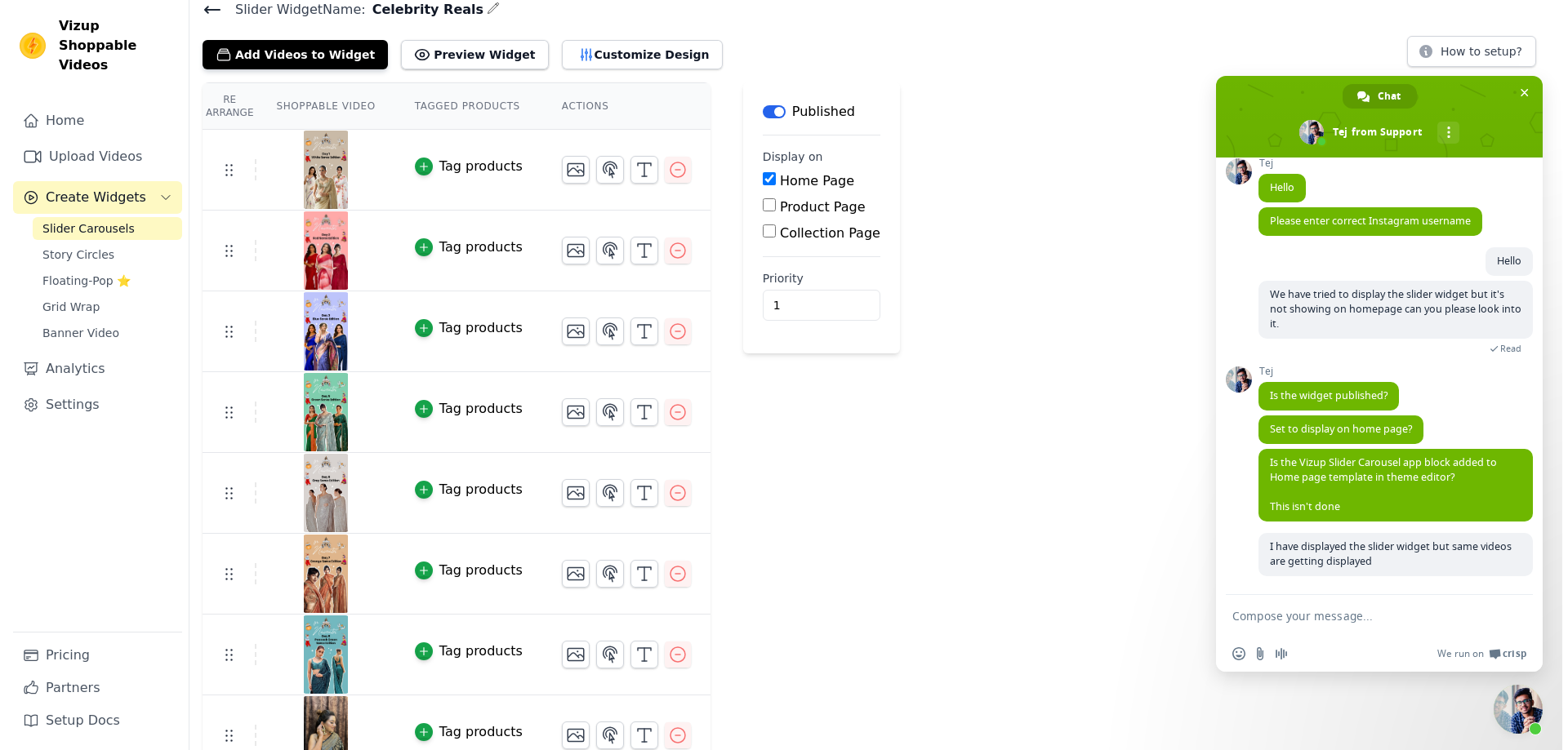
scroll to position [0, 0]
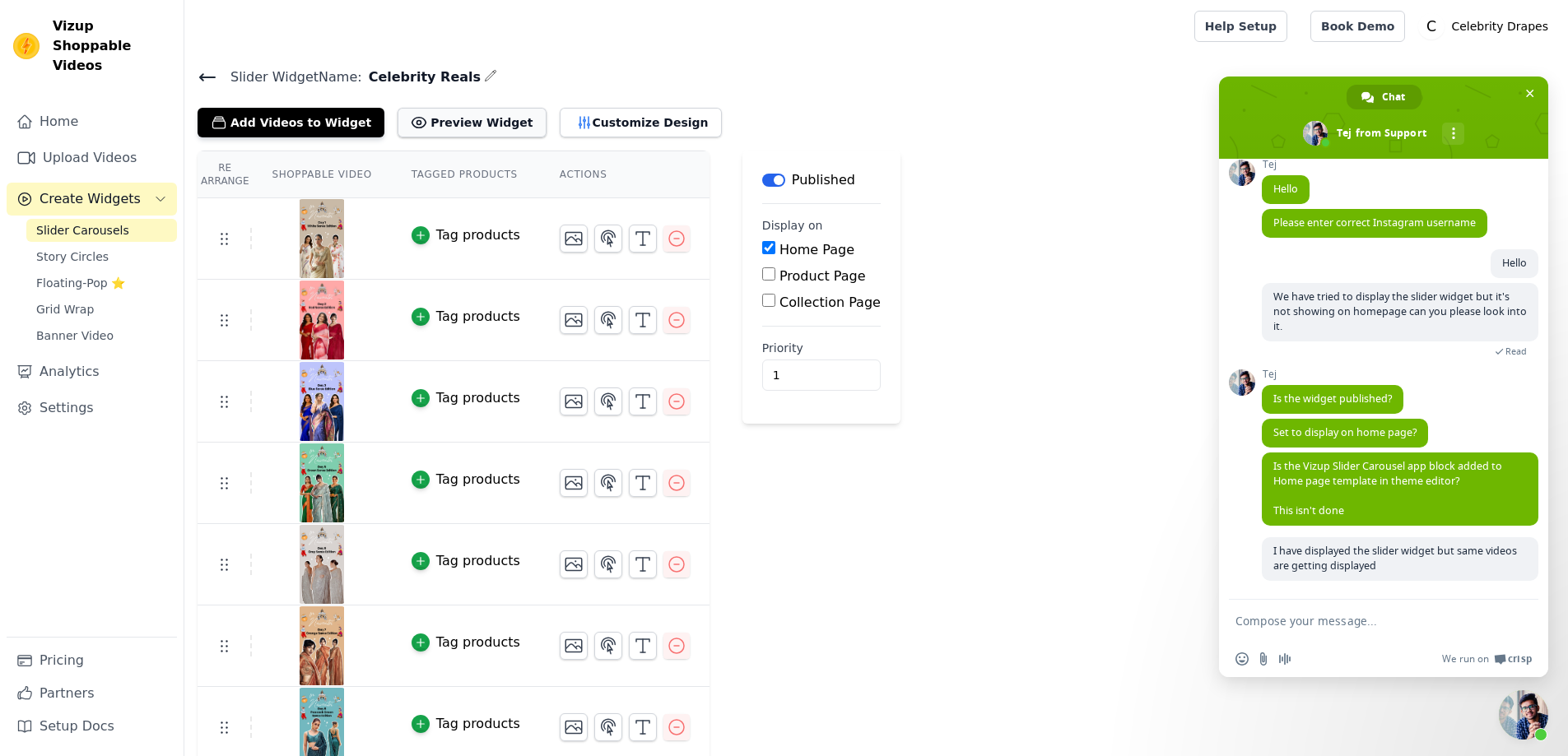
click at [460, 125] on button "Preview Widget" at bounding box center [471, 122] width 148 height 30
click at [560, 125] on button "Customize Design" at bounding box center [641, 122] width 163 height 30
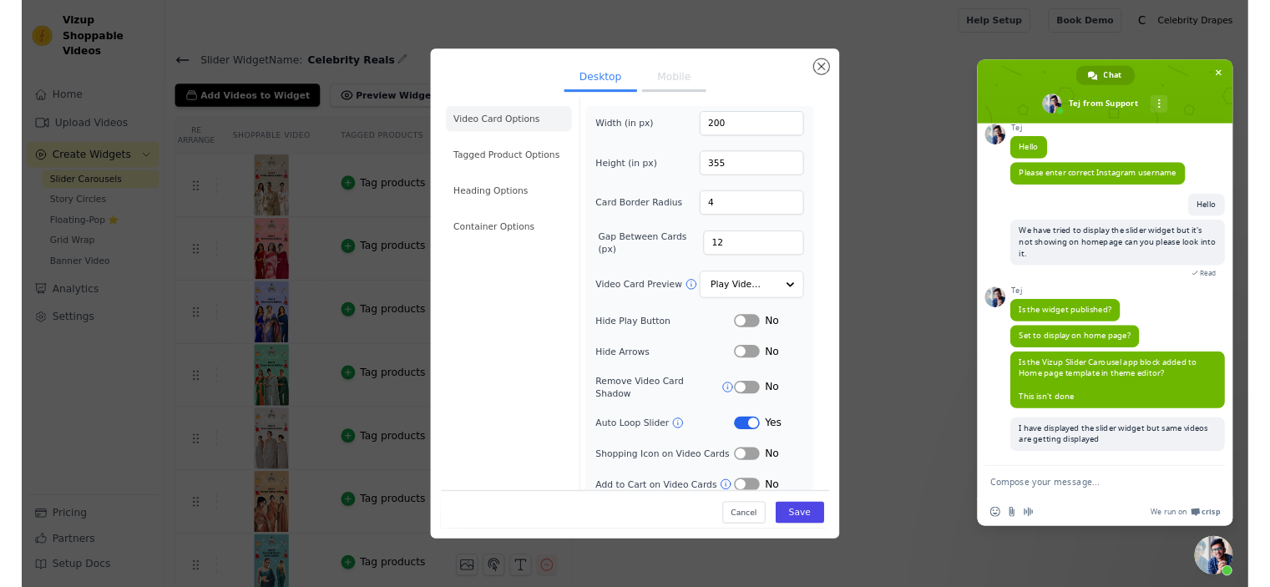
scroll to position [7, 0]
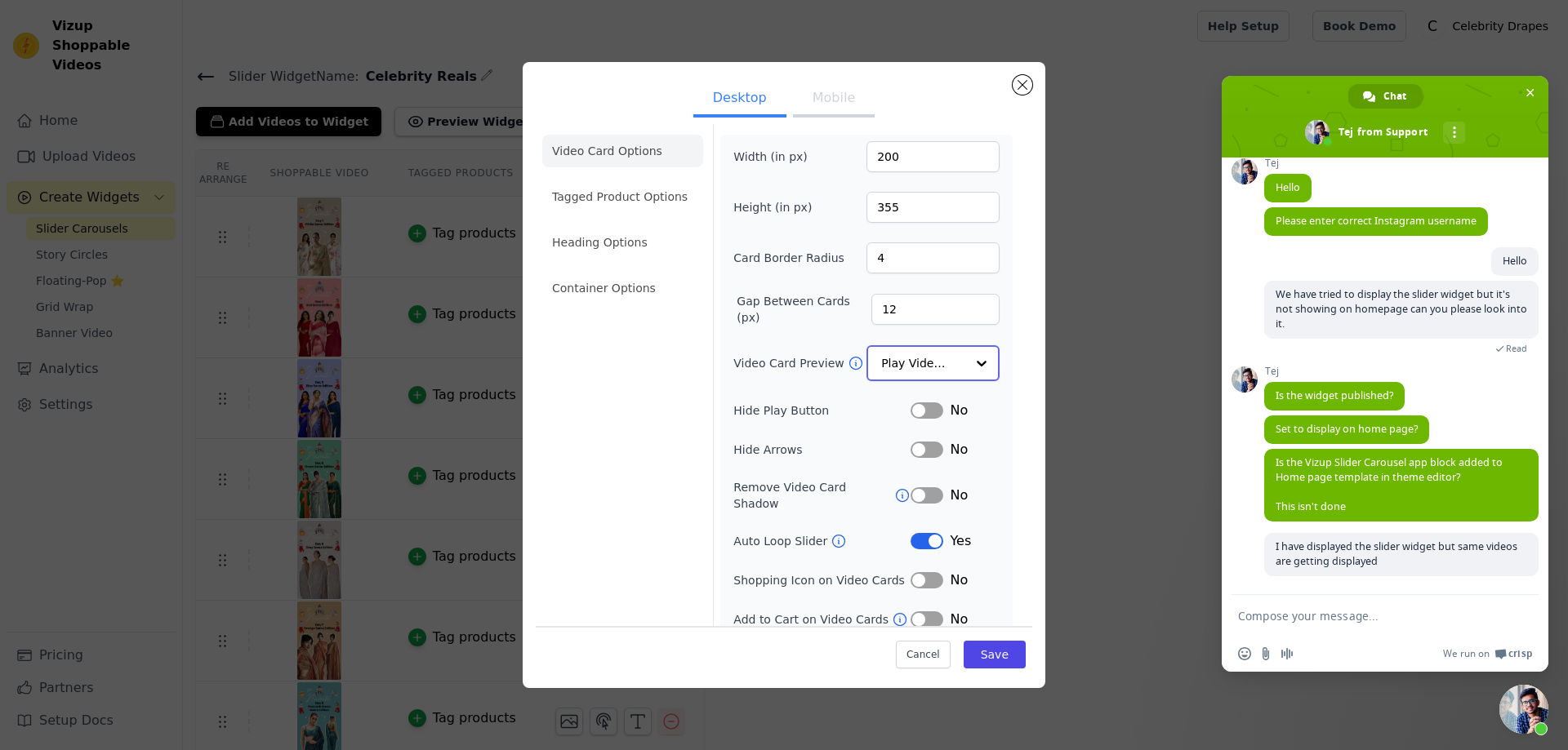
click at [933, 354] on input "Video Card Preview" at bounding box center [923, 363] width 84 height 32
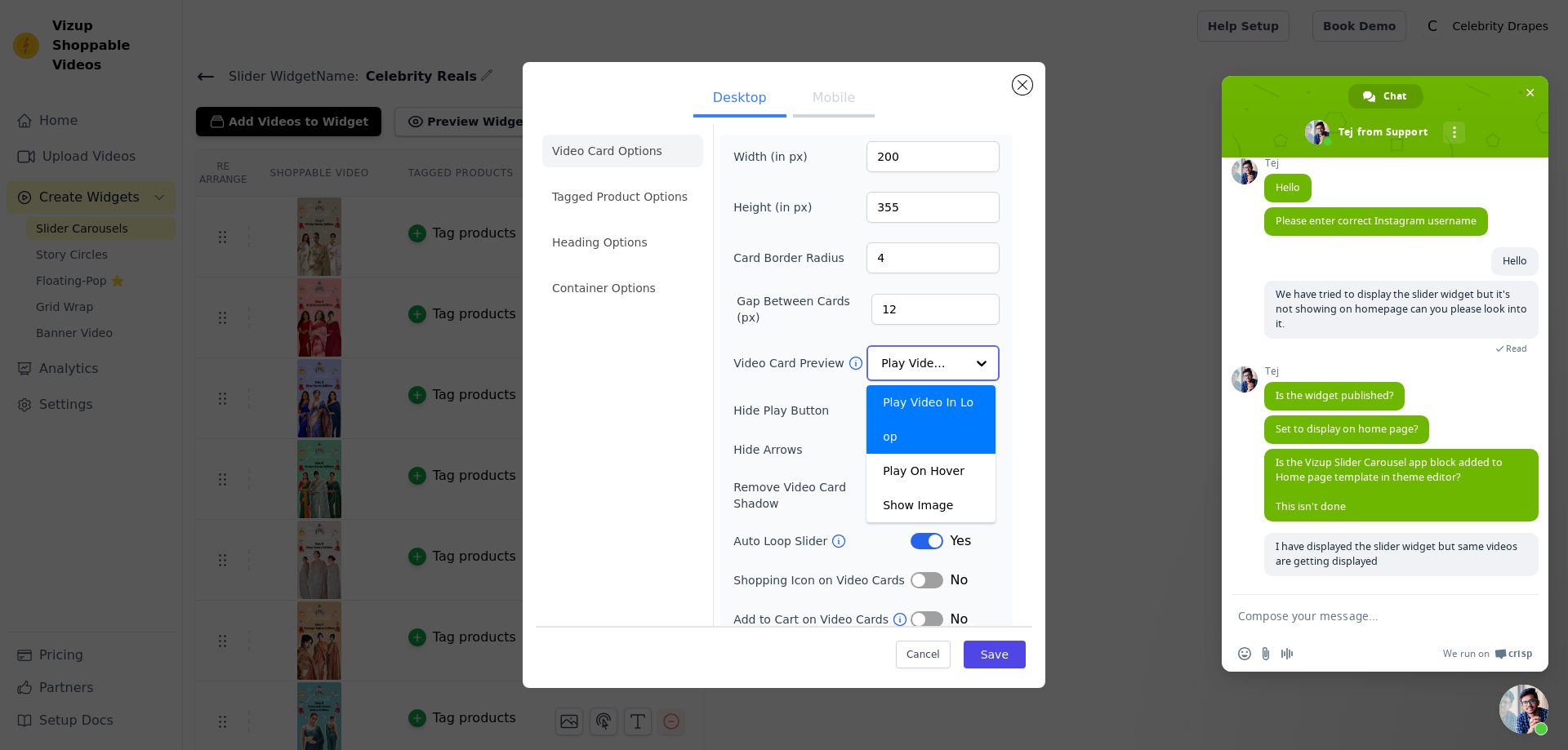
click at [933, 354] on input "Video Card Preview" at bounding box center [923, 363] width 84 height 32
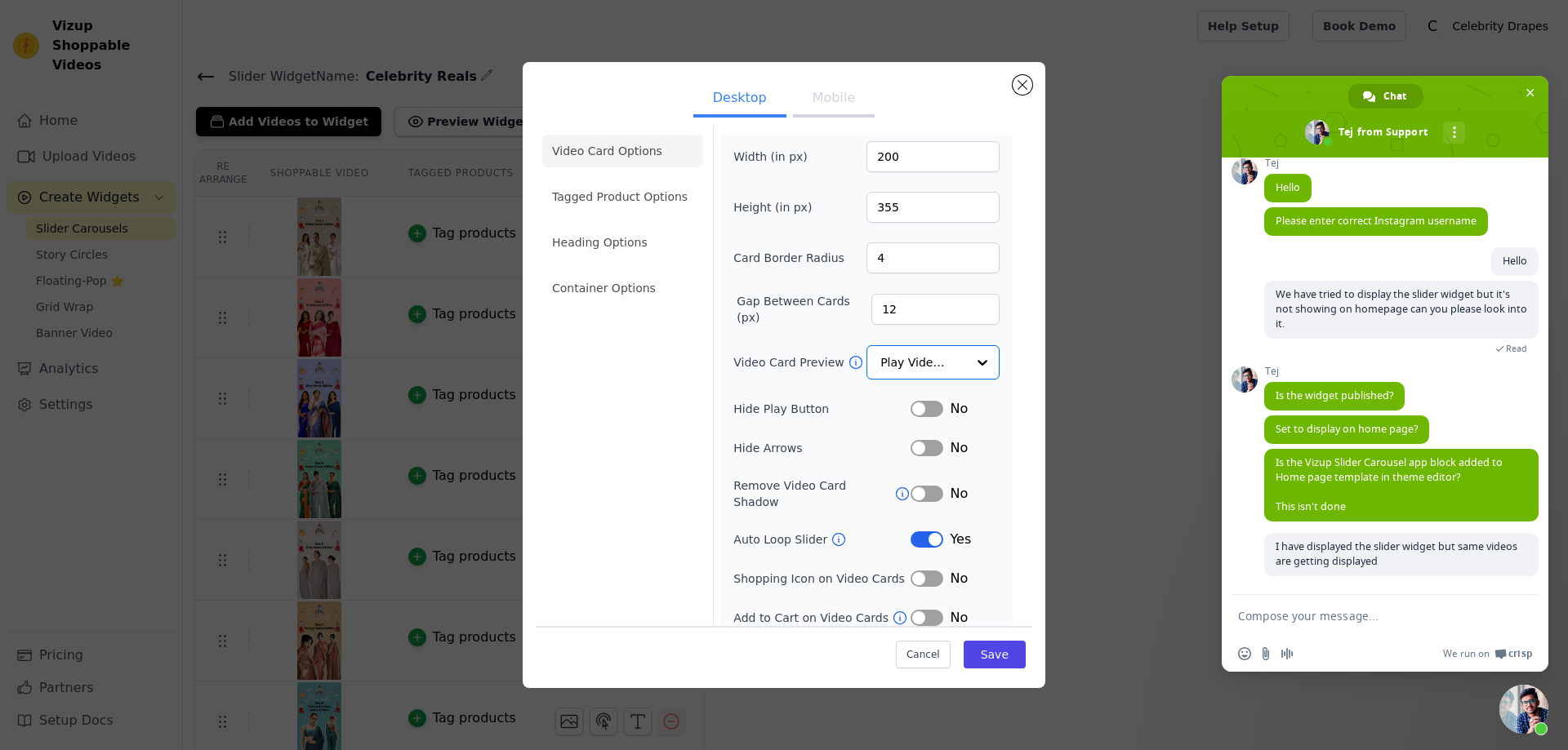
click at [911, 532] on button "Label" at bounding box center [926, 540] width 32 height 17
click at [988, 657] on button "Save" at bounding box center [994, 654] width 62 height 27
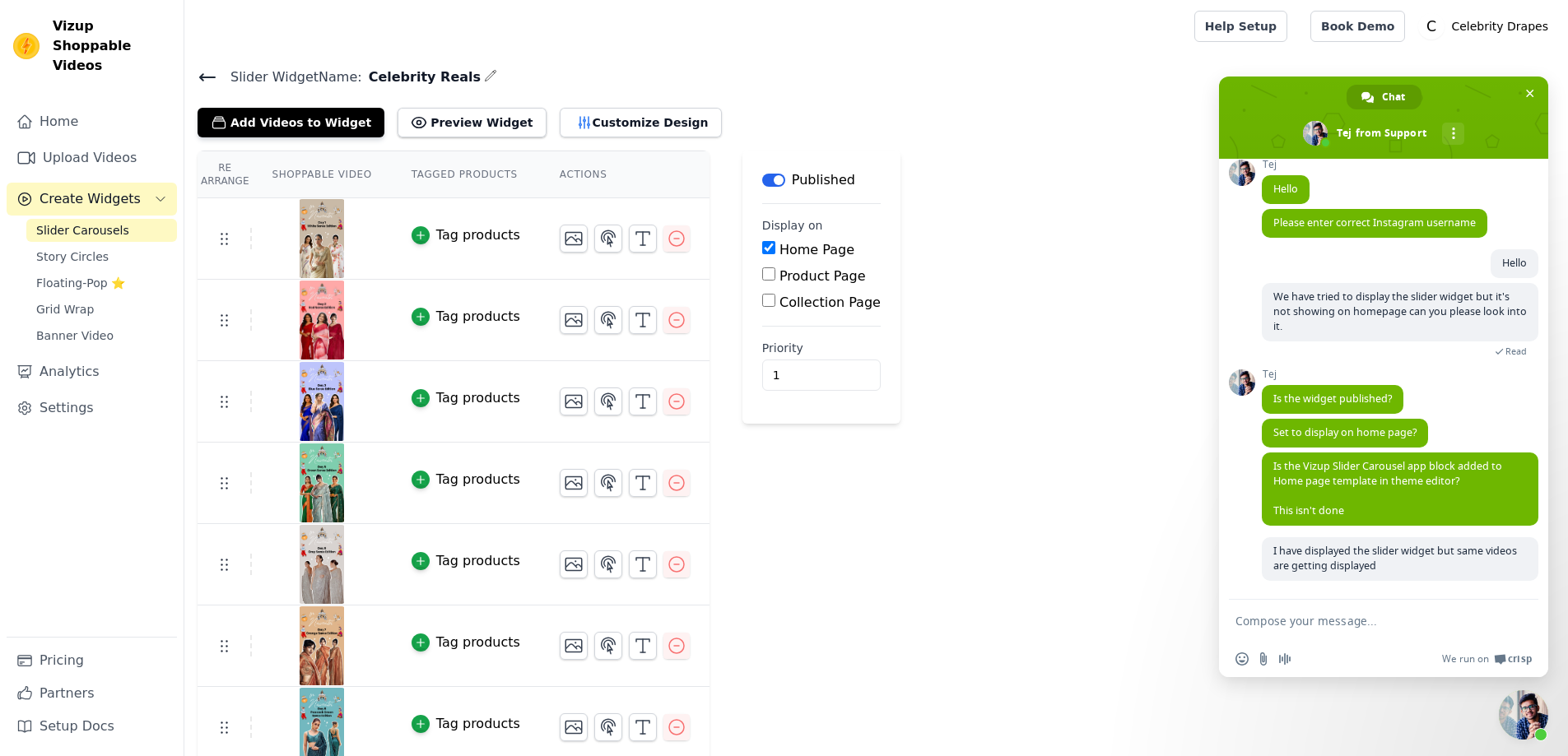
click at [766, 172] on div "Published" at bounding box center [808, 180] width 93 height 20
click at [762, 184] on button "Label" at bounding box center [773, 179] width 23 height 13
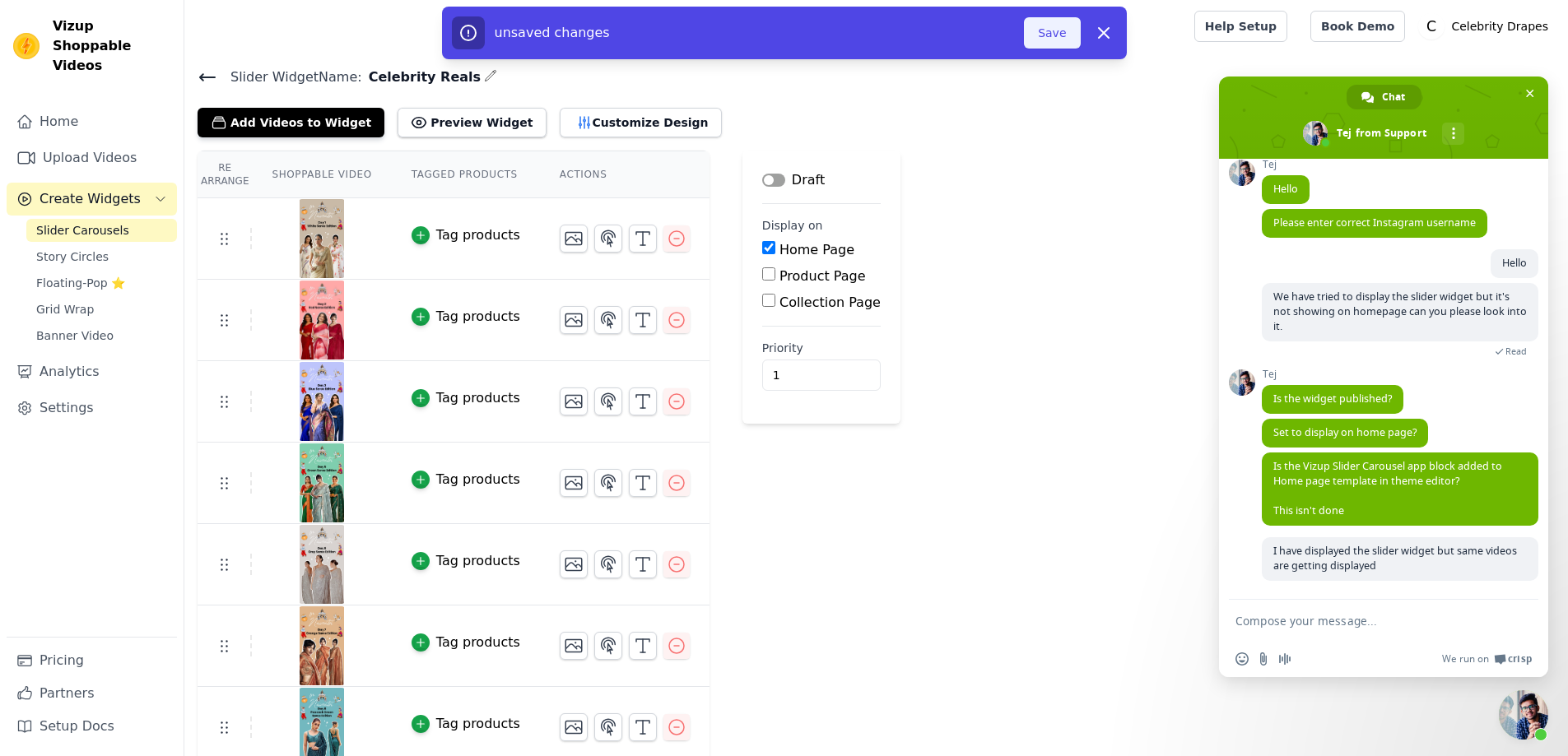
click at [1057, 30] on button "Save" at bounding box center [1052, 34] width 56 height 32
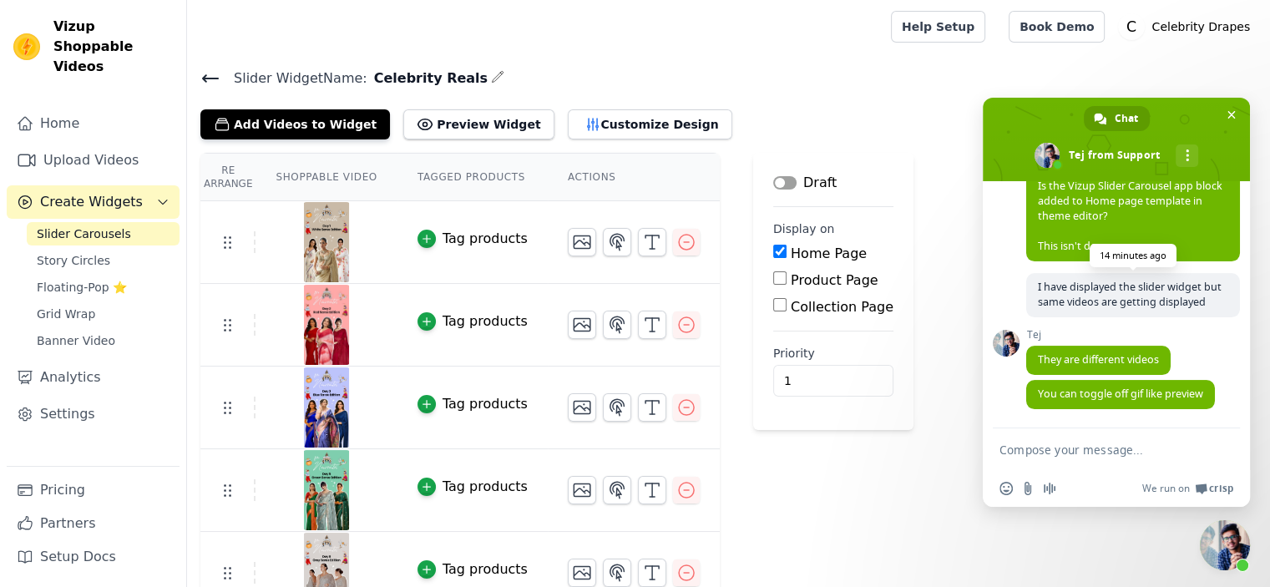
scroll to position [468, 0]
click at [456, 126] on button "Preview Widget" at bounding box center [478, 124] width 150 height 30
